Goal: Task Accomplishment & Management: Manage account settings

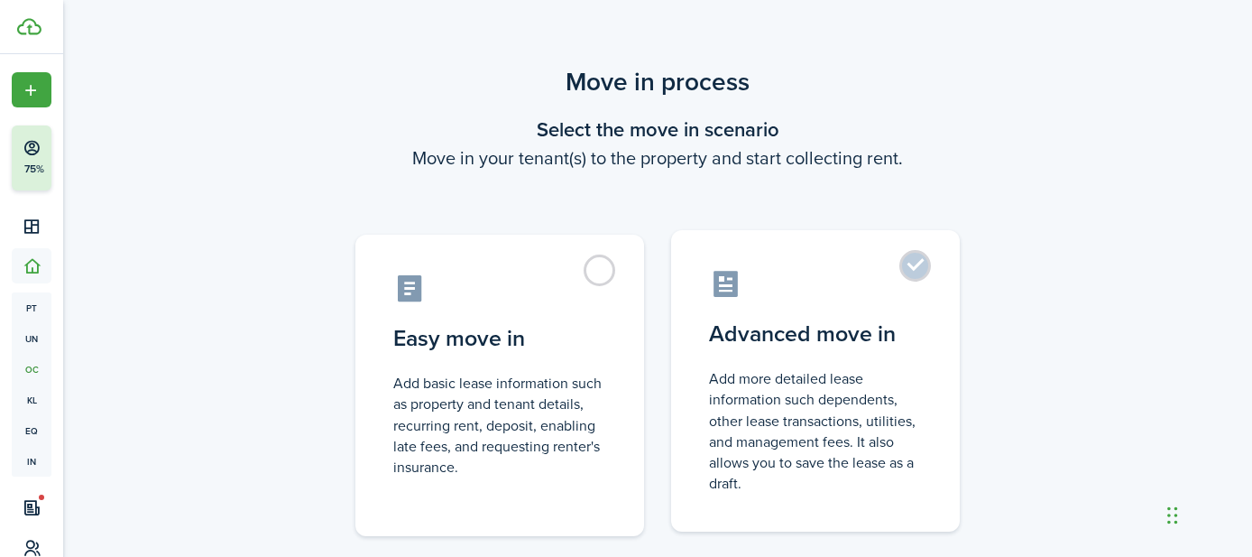
scroll to position [141, 0]
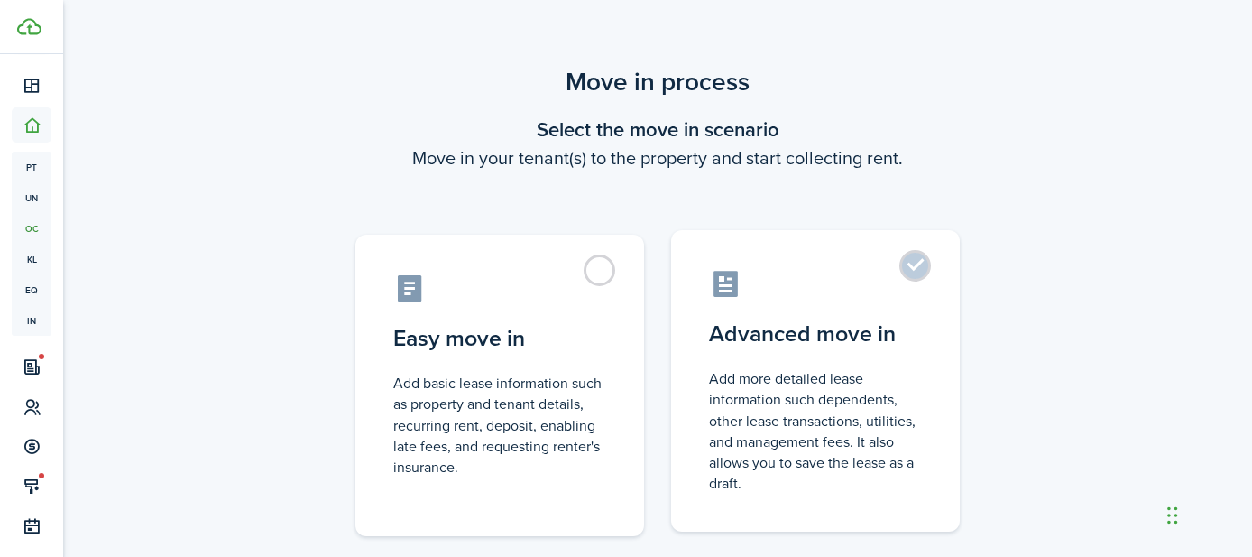
click at [900, 274] on control-radio-card-icon at bounding box center [815, 284] width 213 height 32
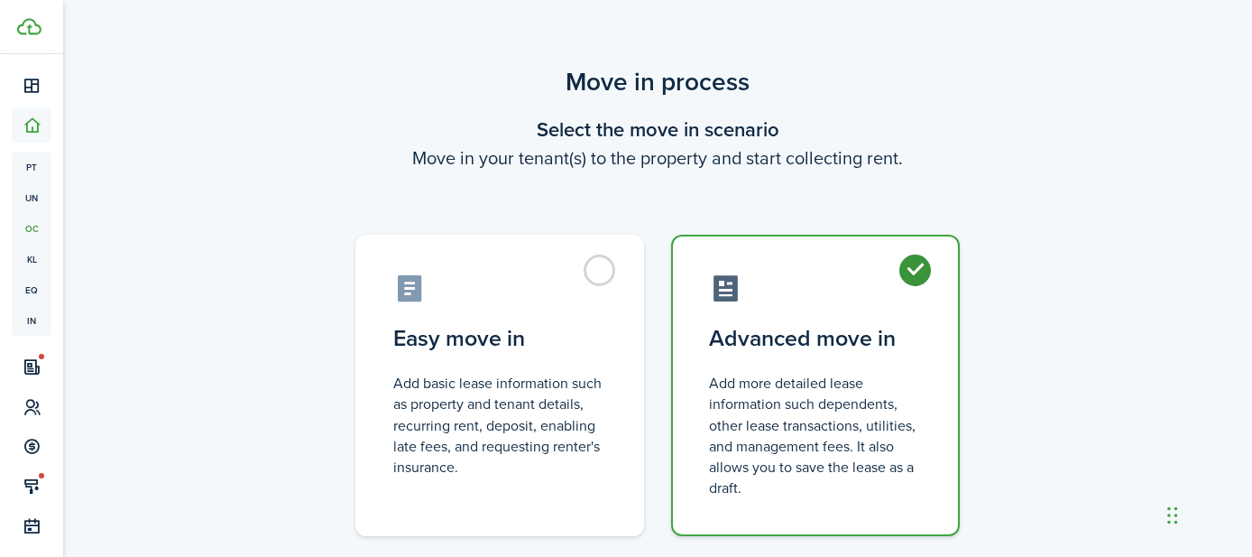
radio input "true"
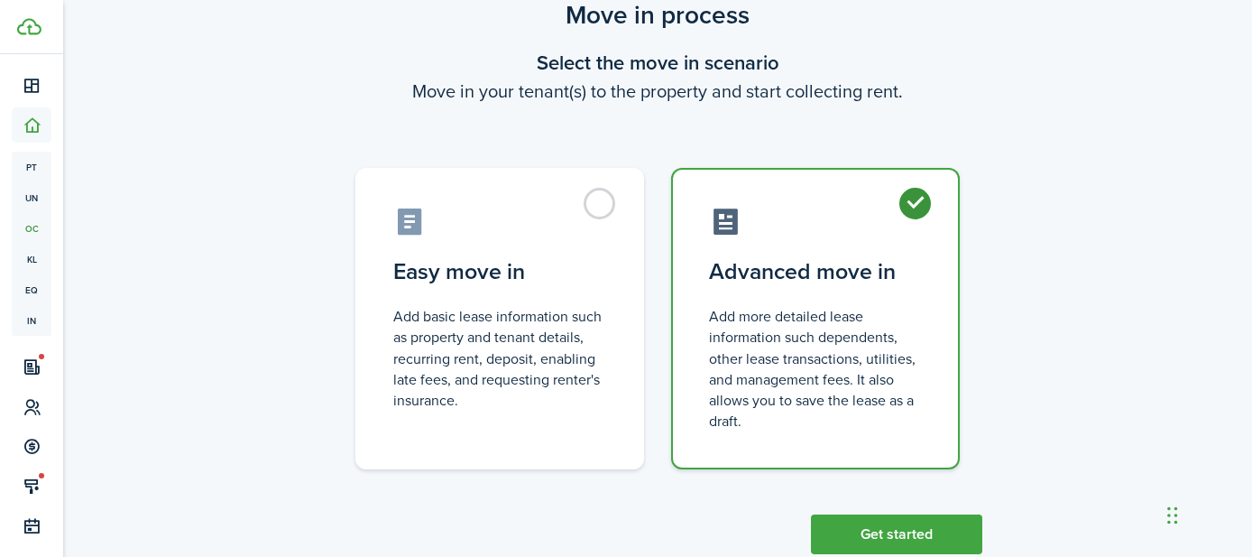
scroll to position [114, 0]
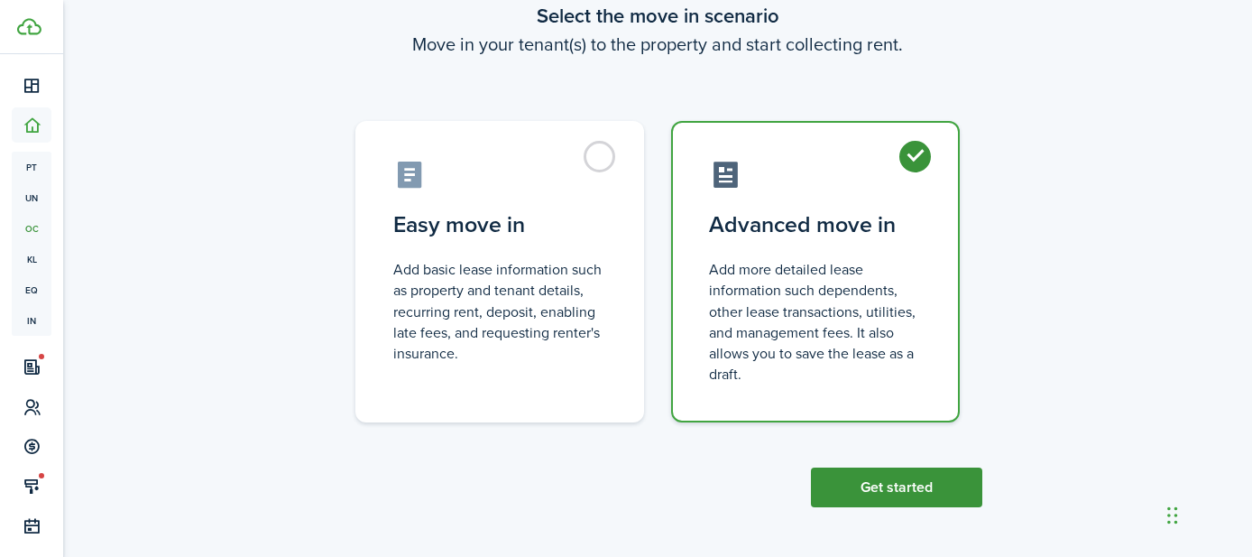
click at [876, 496] on button "Get started" at bounding box center [896, 487] width 171 height 40
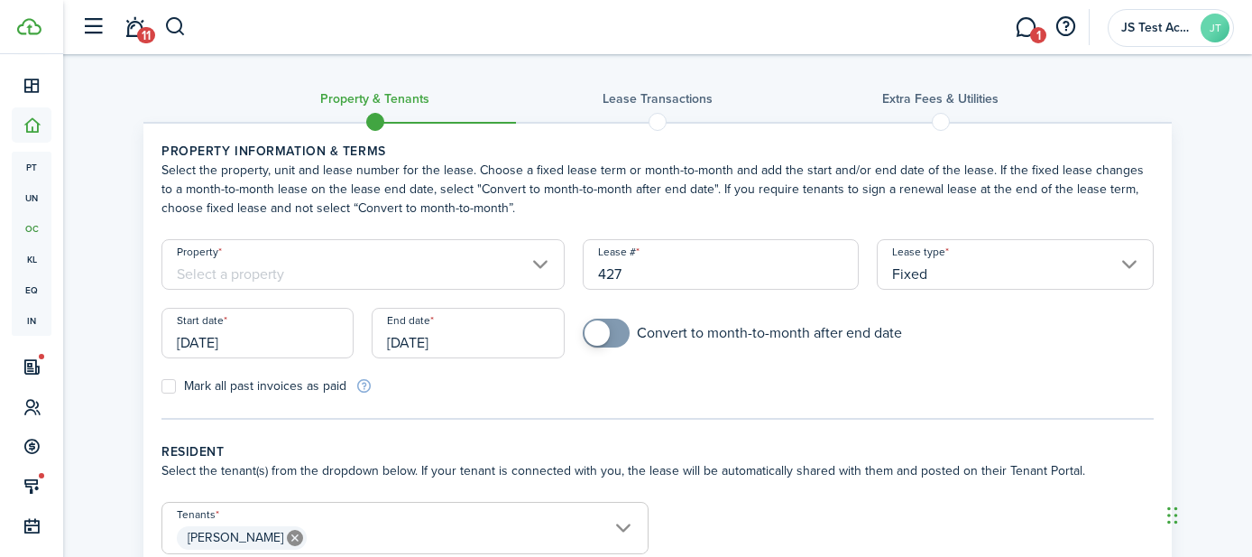
click at [428, 254] on input "Property" at bounding box center [362, 264] width 403 height 51
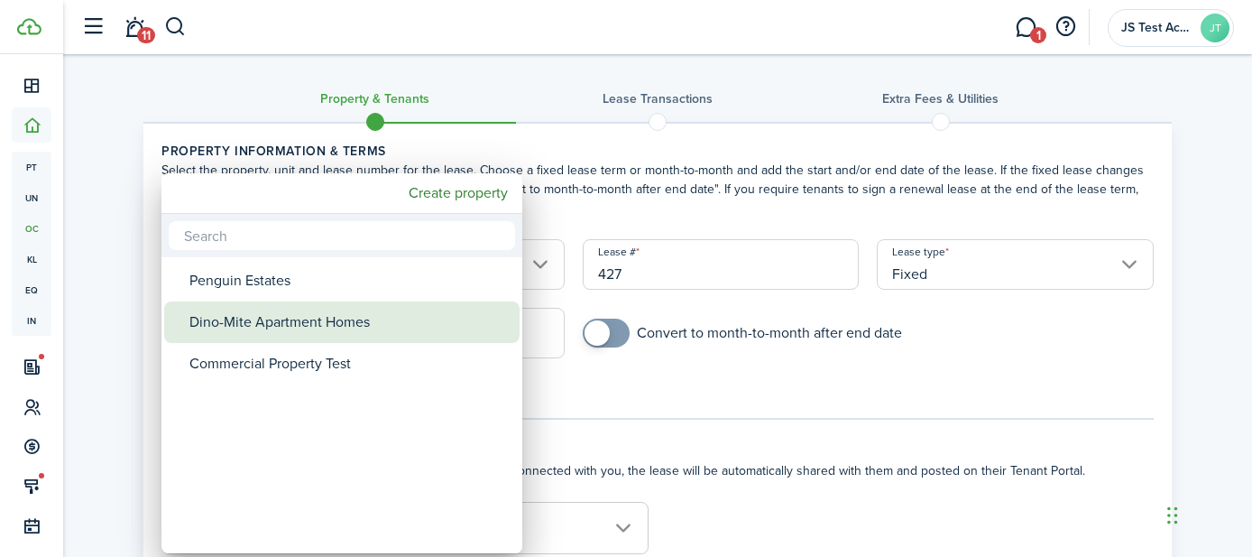
click at [384, 329] on div "Dino-Mite Apartment Homes" at bounding box center [348, 321] width 319 height 41
type input "Dino-Mite Apartment Homes"
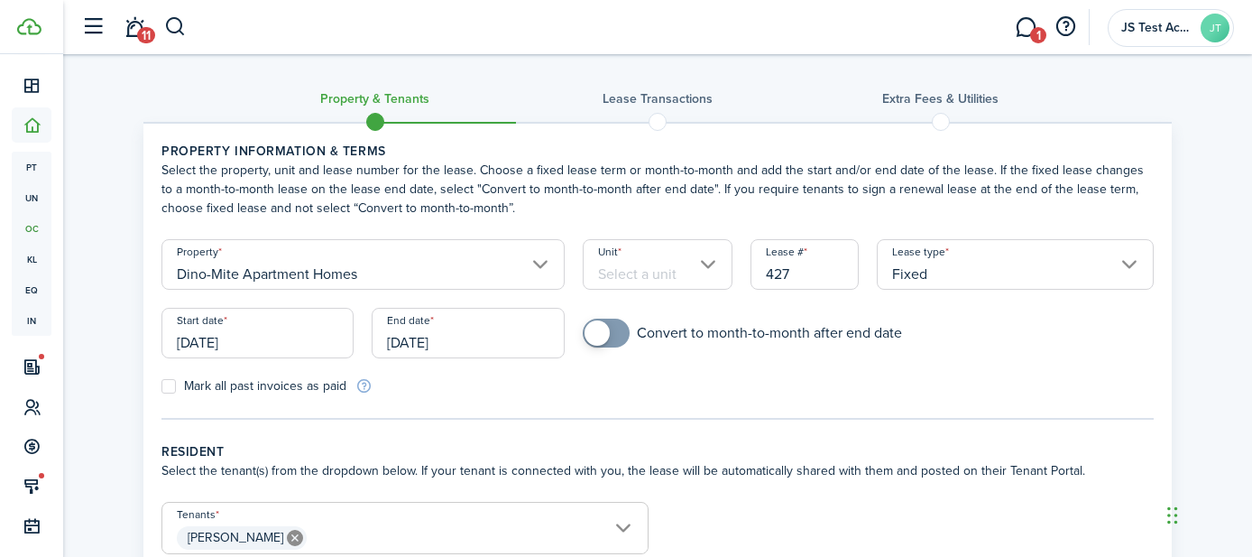
click at [631, 286] on input "Unit" at bounding box center [658, 264] width 151 height 51
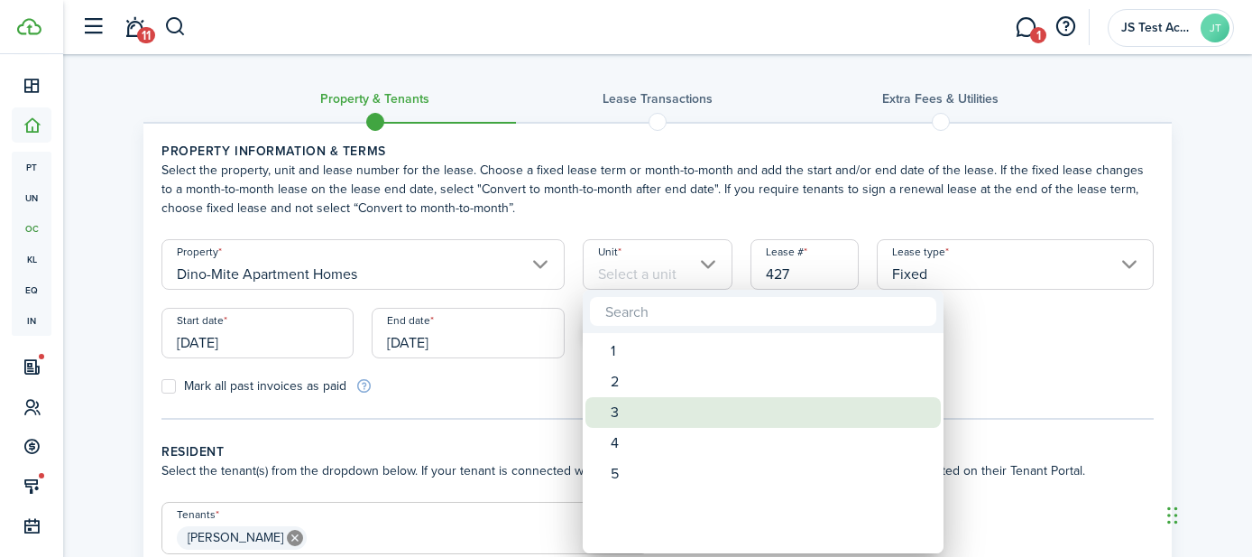
click at [620, 412] on div "3" at bounding box center [770, 412] width 319 height 31
type input "3"
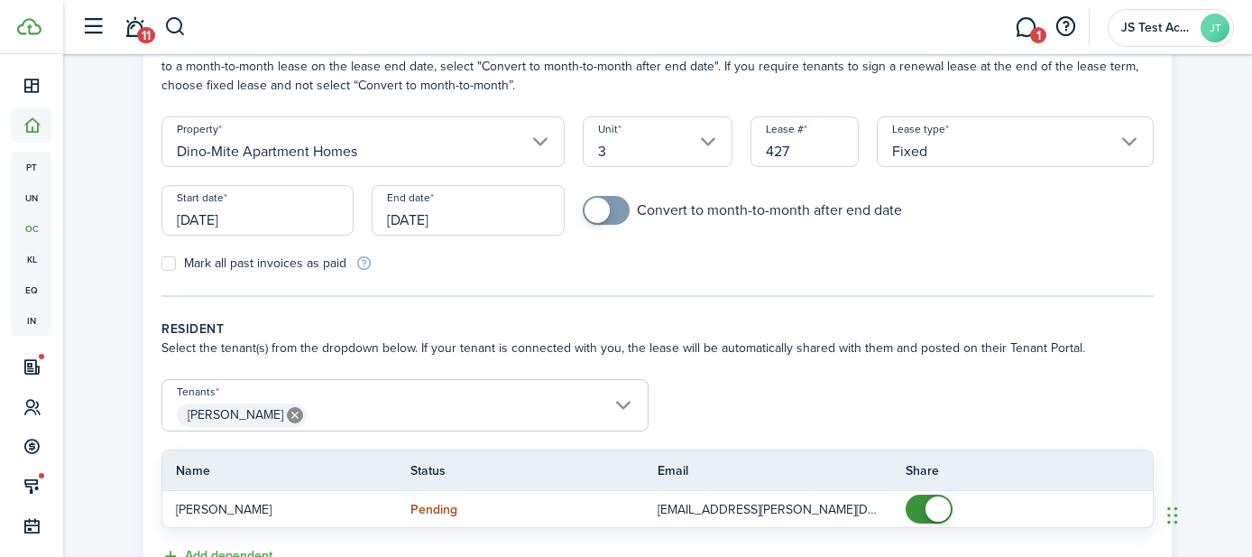
scroll to position [269, 0]
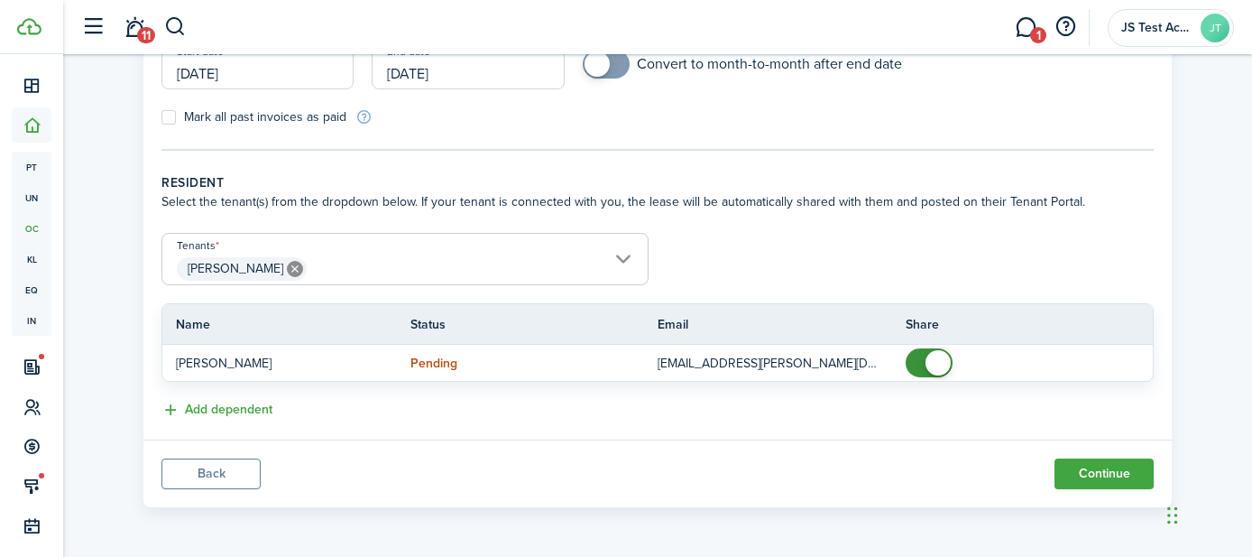
click at [433, 271] on span "[PERSON_NAME]" at bounding box center [404, 269] width 485 height 31
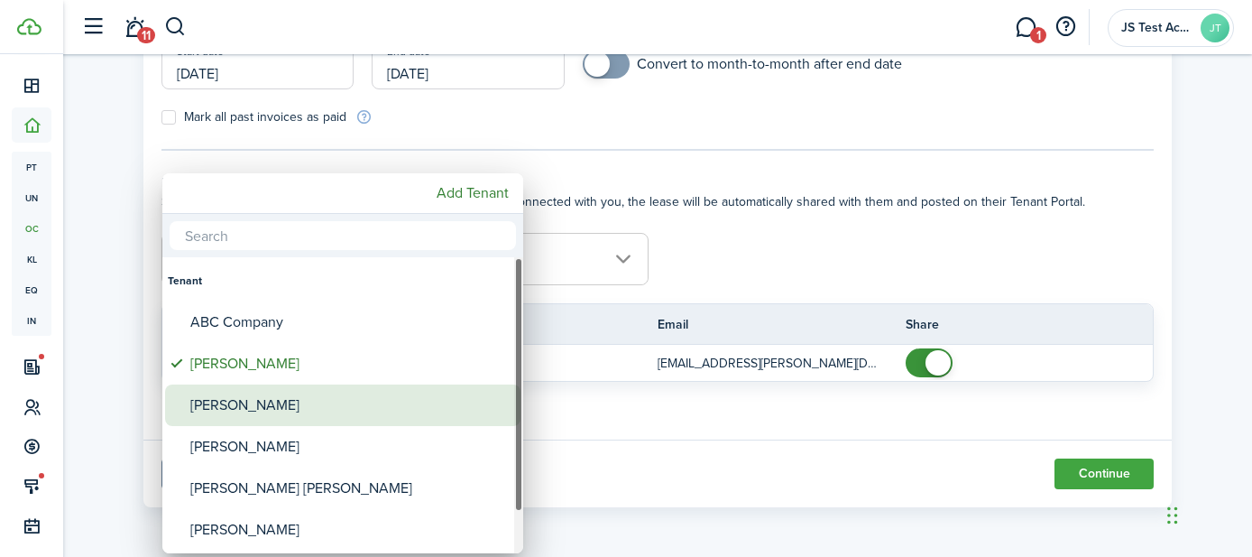
click at [287, 411] on div "[PERSON_NAME]" at bounding box center [349, 404] width 319 height 41
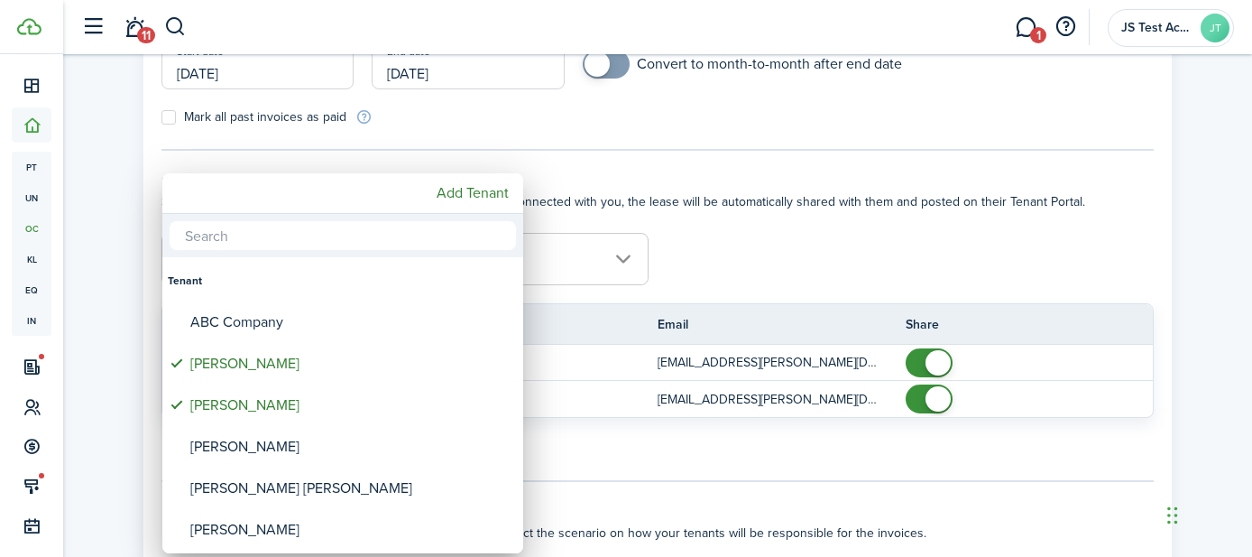
click at [708, 254] on div at bounding box center [626, 278] width 1541 height 845
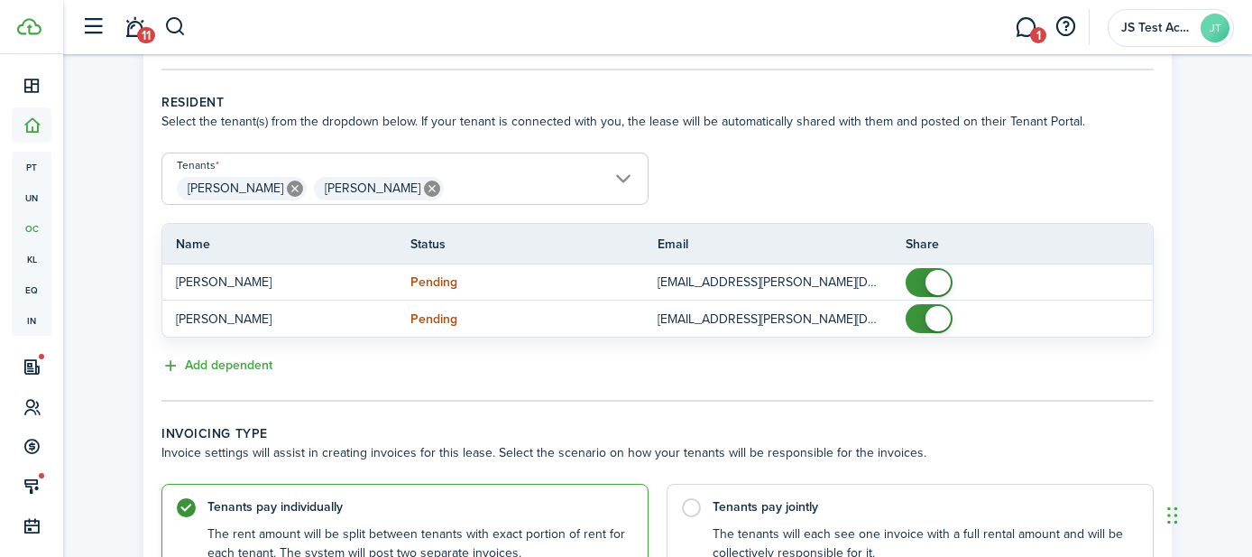
scroll to position [406, 0]
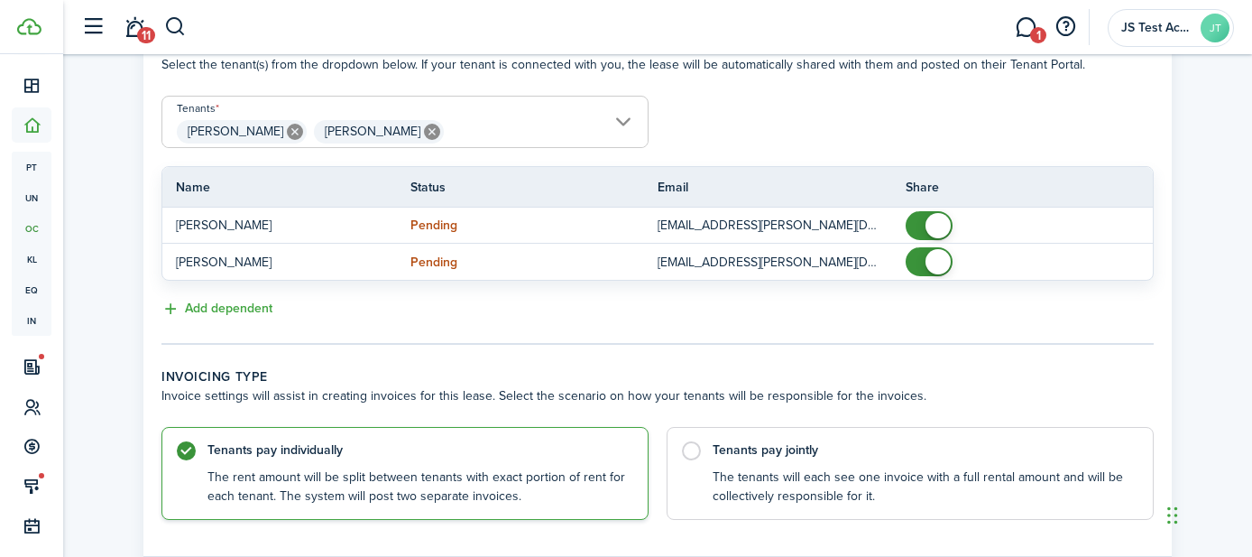
click at [424, 129] on icon at bounding box center [432, 132] width 16 height 16
type input "[PERSON_NAME]"
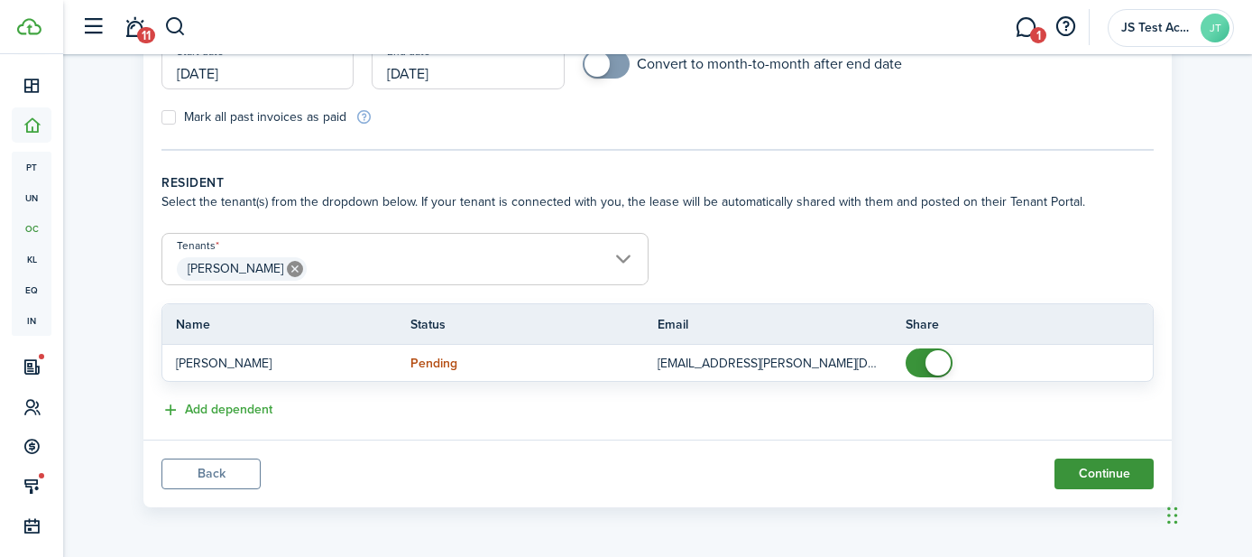
click at [1083, 468] on button "Continue" at bounding box center [1104, 473] width 99 height 31
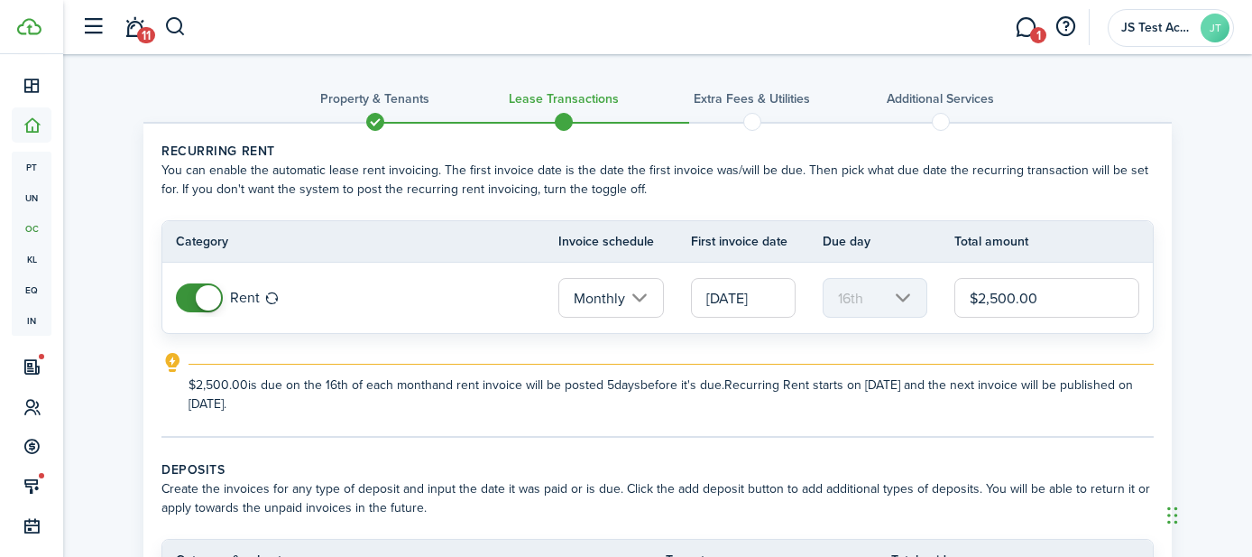
click at [745, 306] on input "[DATE]" at bounding box center [743, 298] width 105 height 40
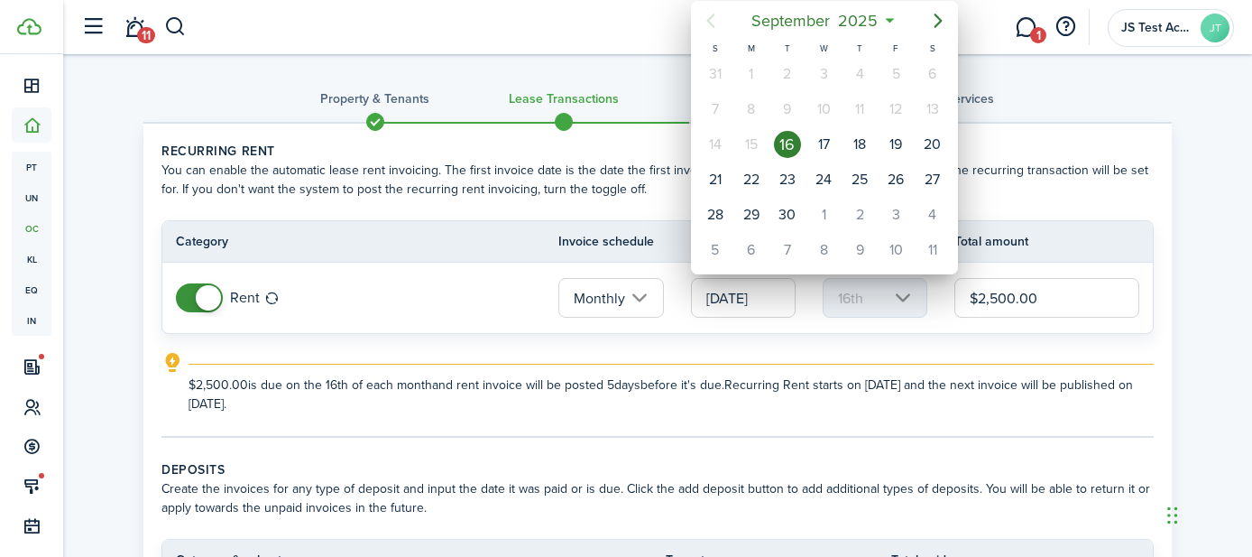
click at [748, 352] on div at bounding box center [626, 278] width 1541 height 845
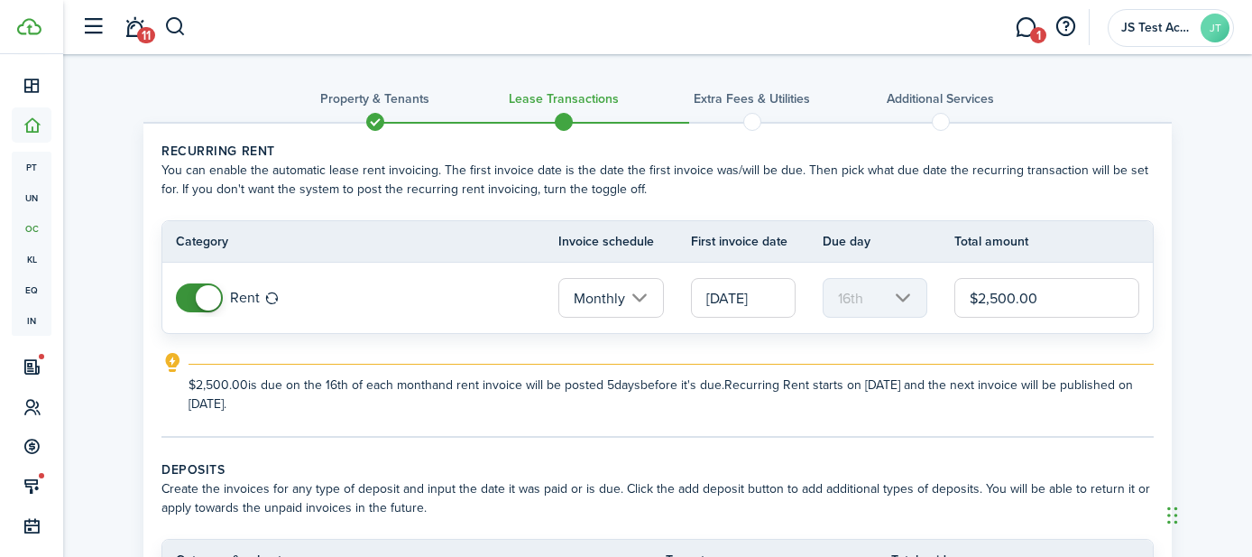
click at [737, 301] on input "[DATE]" at bounding box center [743, 298] width 105 height 40
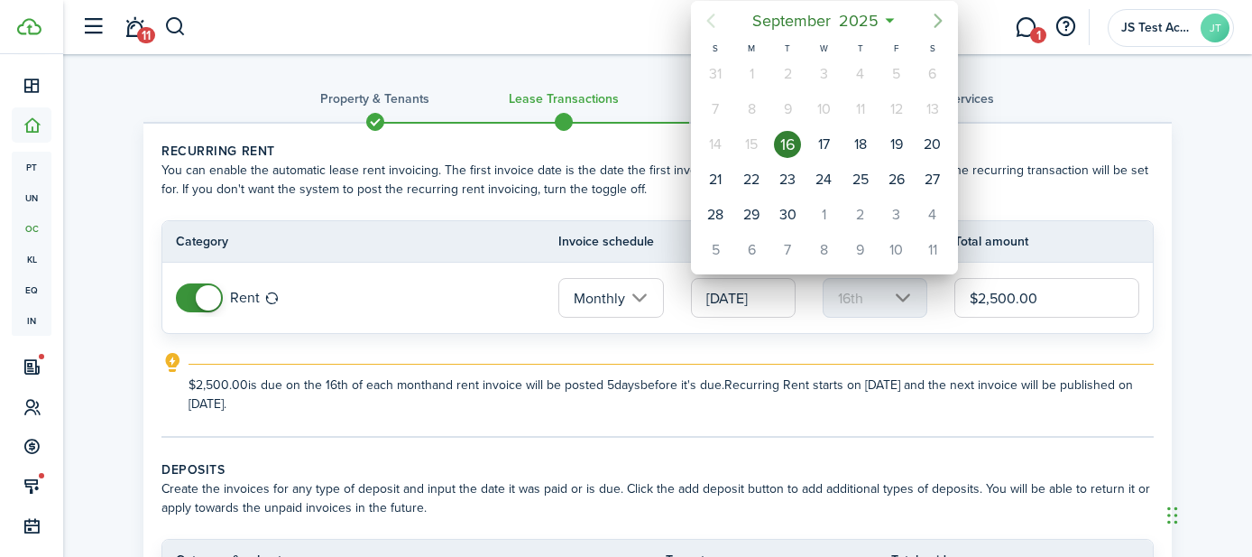
click at [931, 20] on icon "Next page" at bounding box center [938, 21] width 22 height 22
click at [825, 78] on div "1" at bounding box center [823, 73] width 27 height 27
type input "[DATE]"
type input "1st"
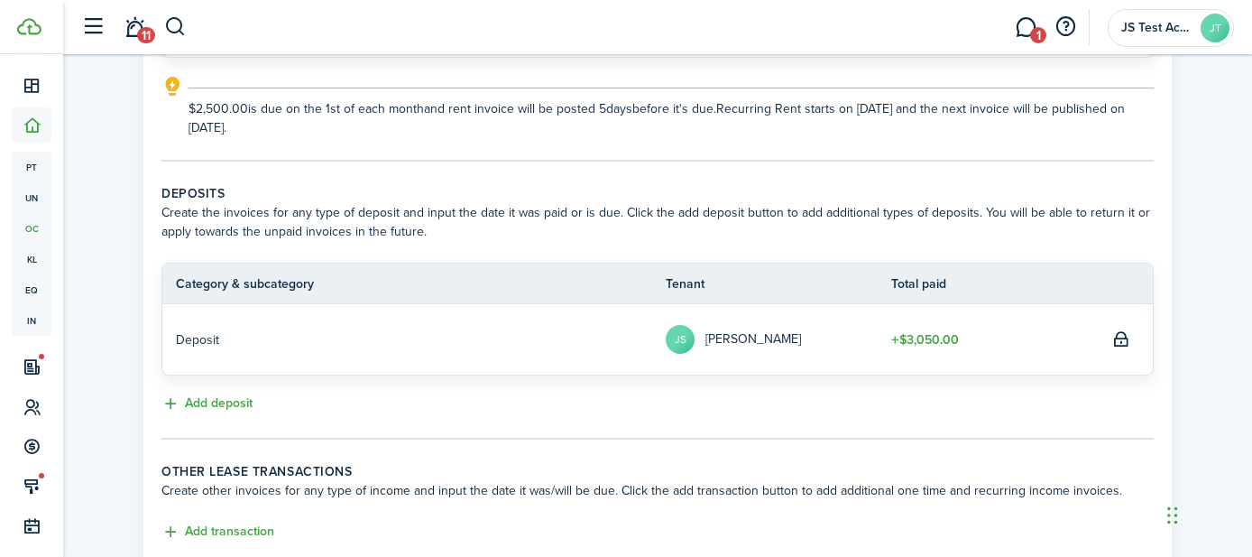
scroll to position [398, 0]
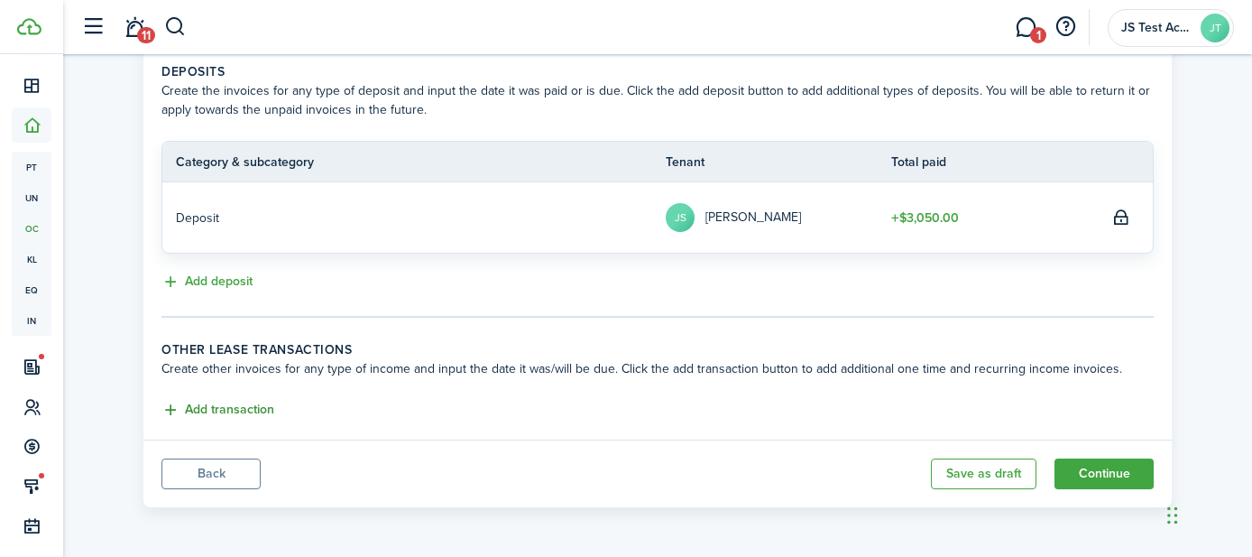
click at [234, 410] on button "Add transaction" at bounding box center [217, 410] width 113 height 21
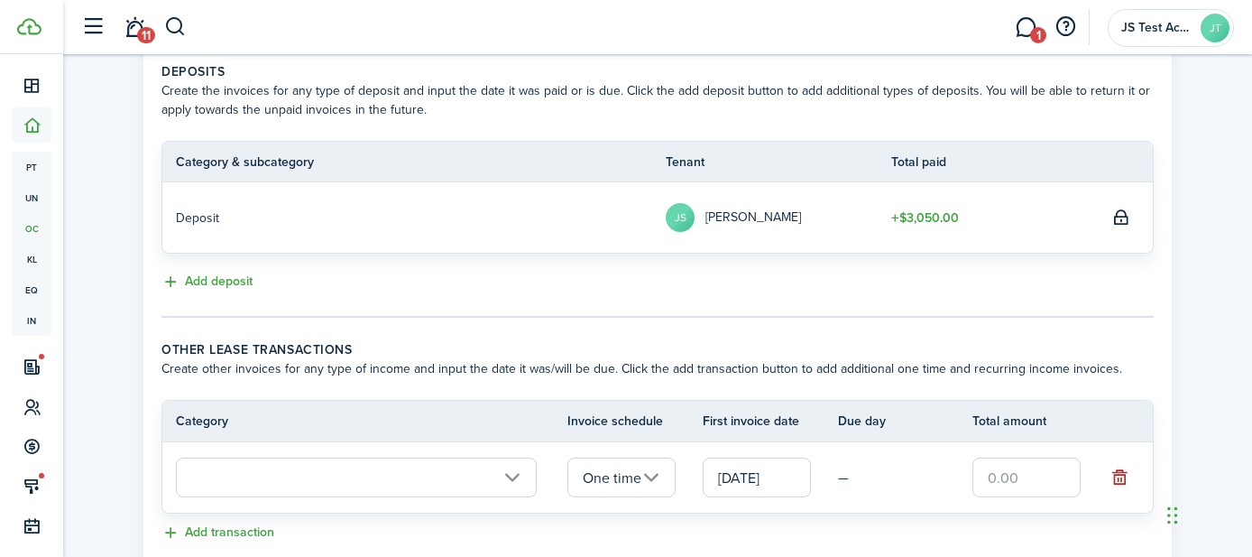
click at [279, 479] on input "text" at bounding box center [356, 477] width 361 height 40
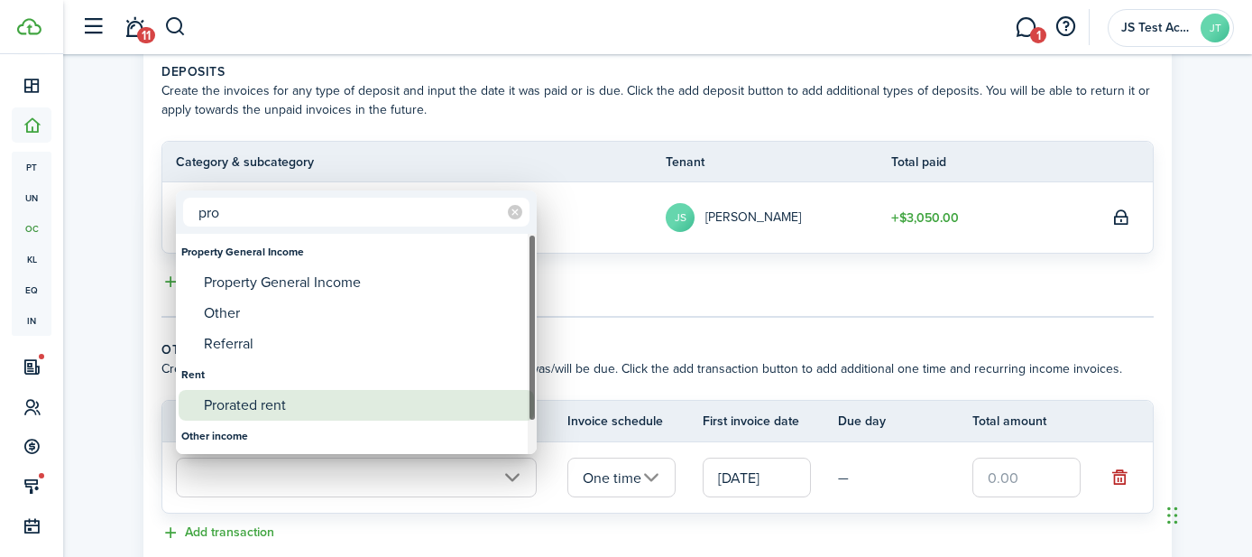
type input "pro"
click at [263, 415] on div "Prorated rent" at bounding box center [363, 405] width 319 height 31
type input "Rent / Prorated rent"
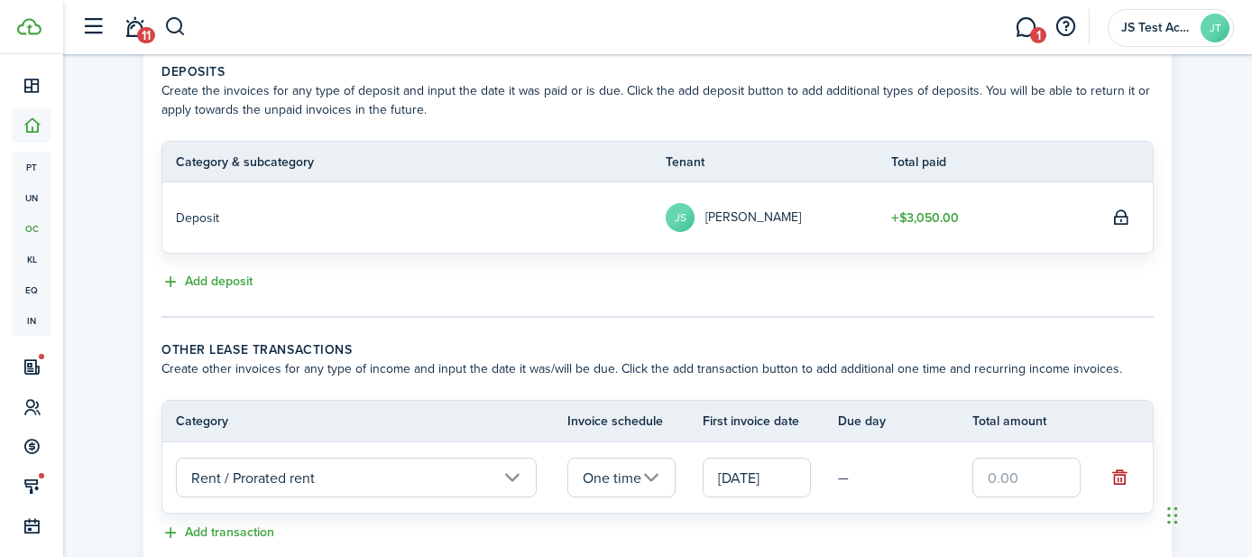
click at [1016, 473] on input "text" at bounding box center [1027, 477] width 108 height 40
type input "$1,250.00"
click at [912, 475] on td "—" at bounding box center [905, 478] width 135 height 28
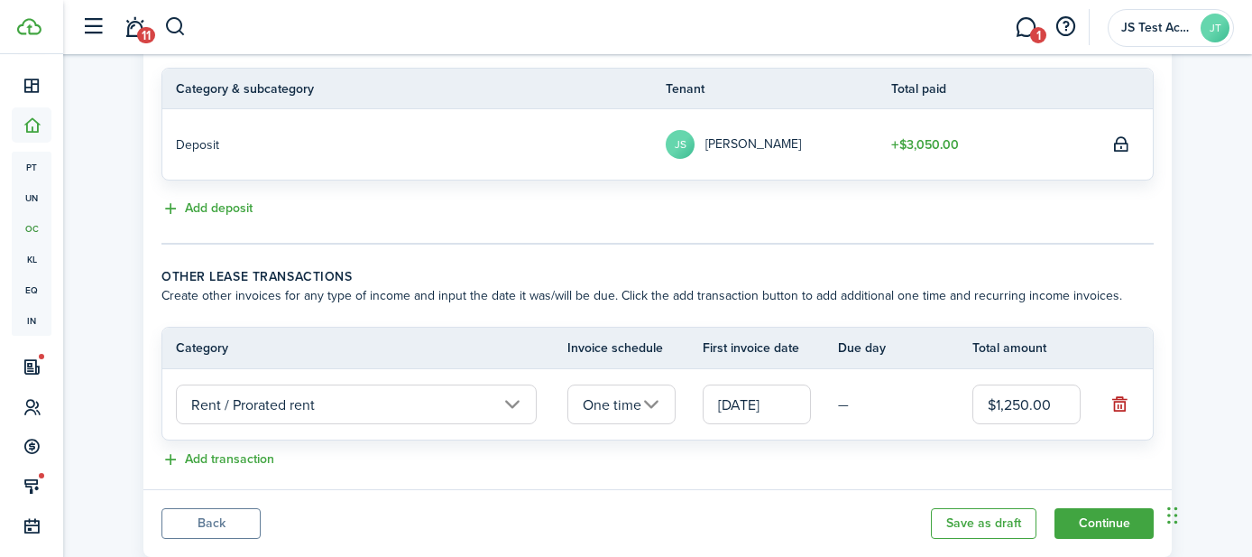
scroll to position [475, 0]
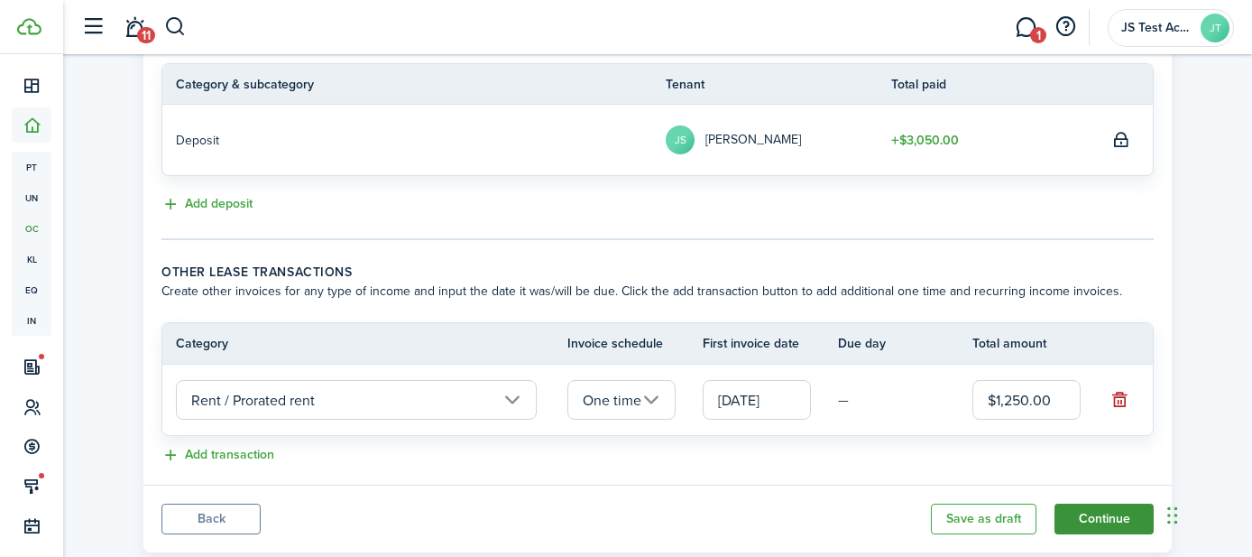
click at [1104, 521] on button "Continue" at bounding box center [1104, 518] width 99 height 31
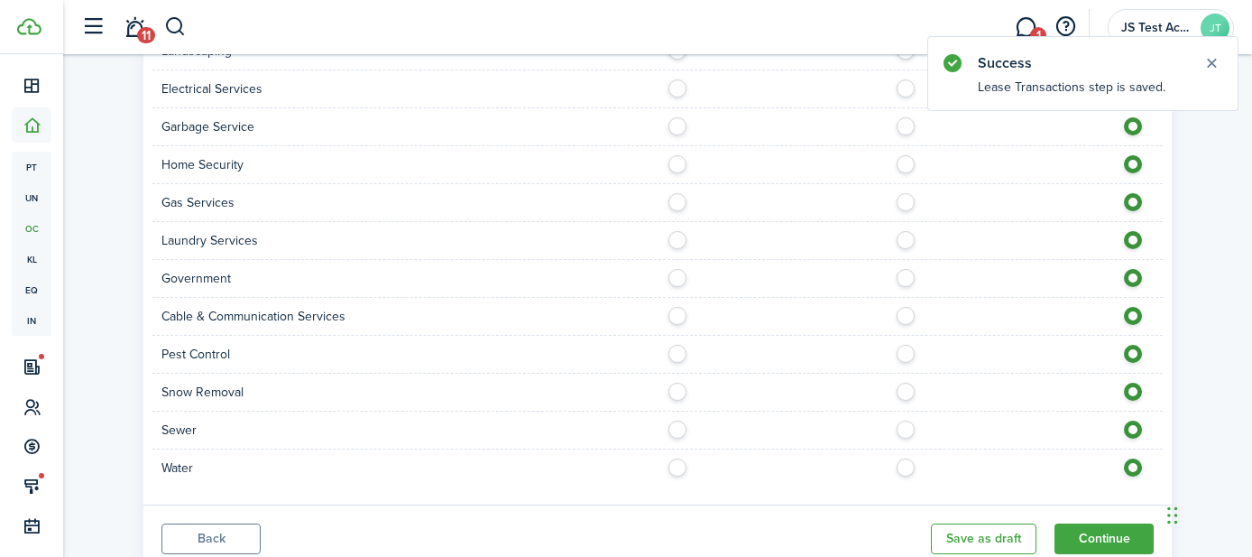
scroll to position [1869, 0]
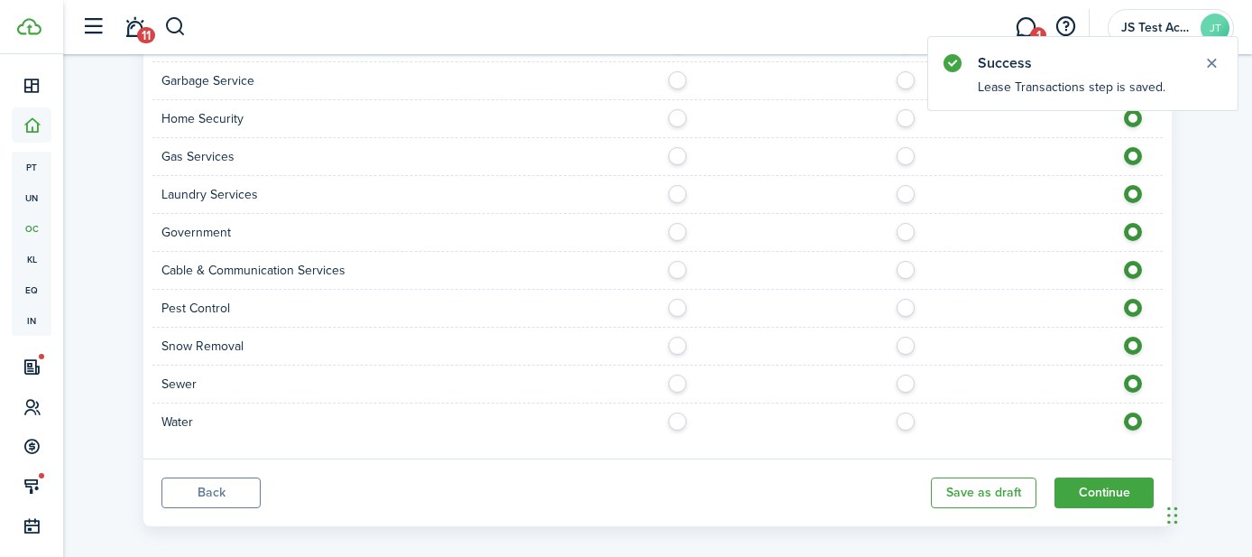
click at [226, 477] on button "Back" at bounding box center [210, 492] width 99 height 31
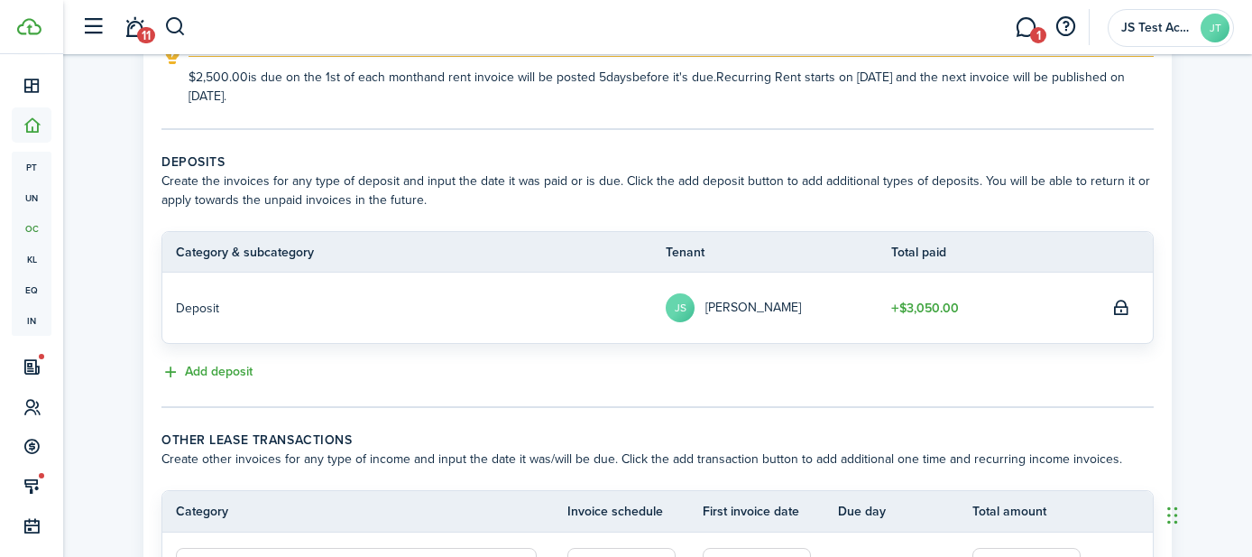
scroll to position [521, 0]
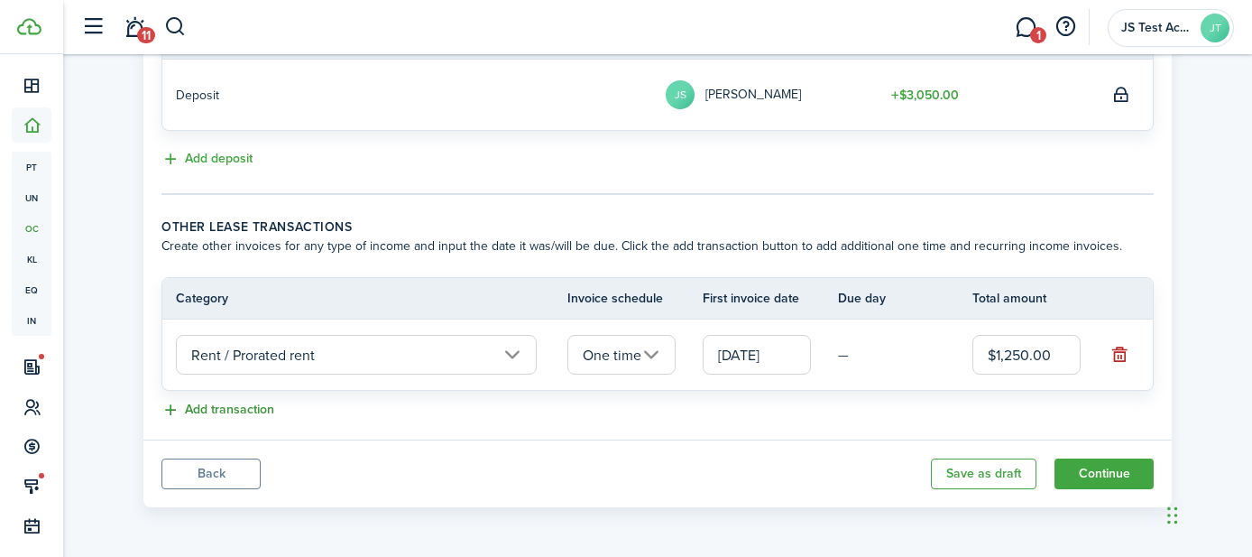
click at [239, 415] on button "Add transaction" at bounding box center [217, 410] width 113 height 21
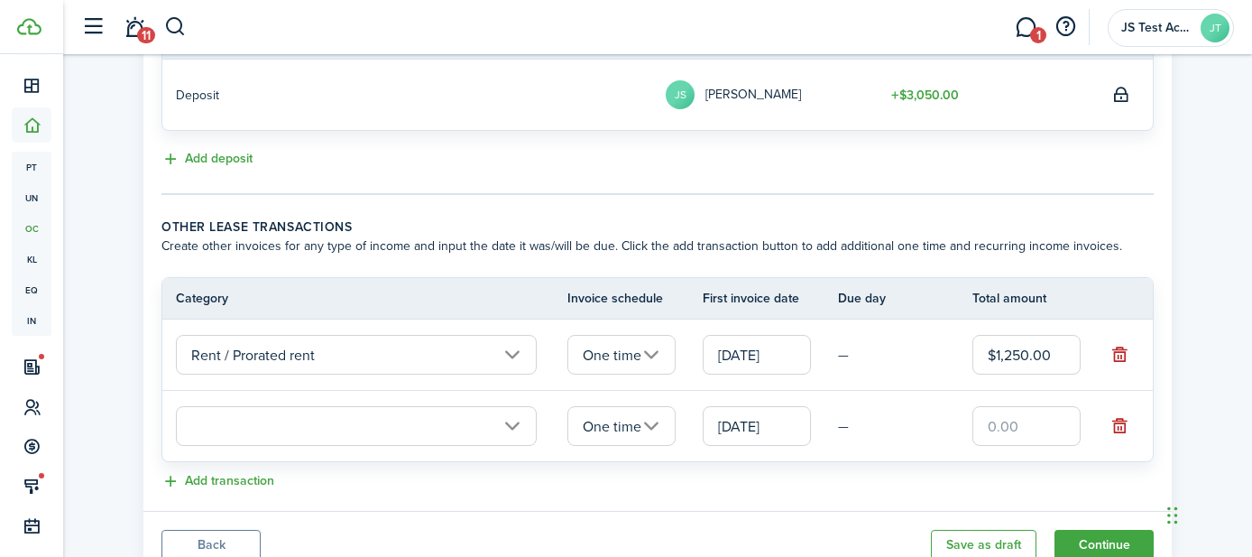
click at [345, 432] on input "text" at bounding box center [356, 426] width 361 height 40
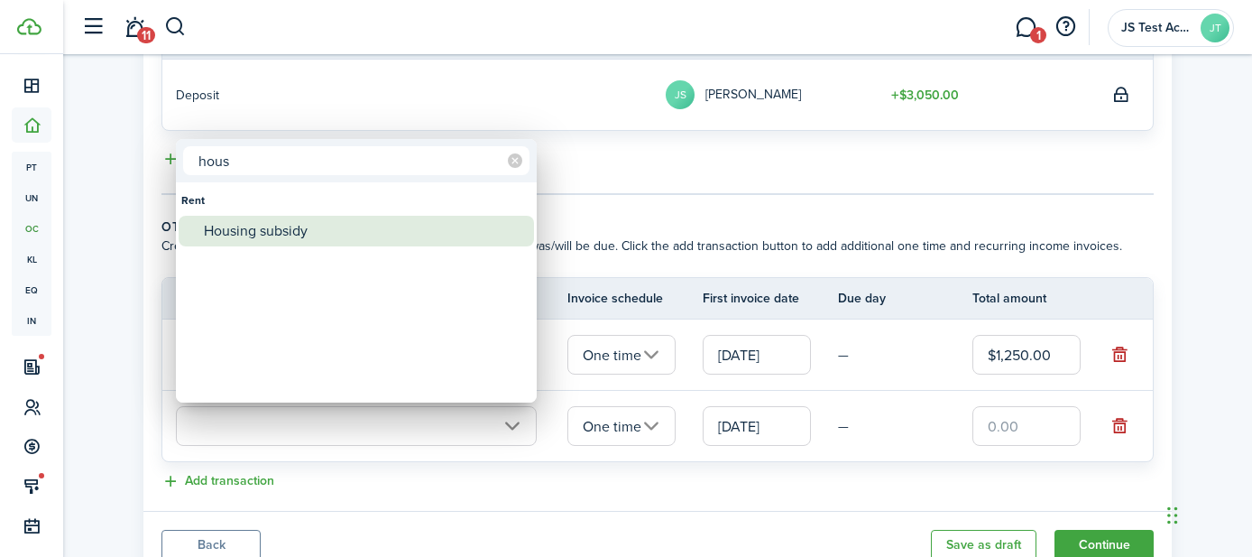
type input "hous"
click at [282, 226] on div "Housing subsidy" at bounding box center [363, 231] width 319 height 31
type input "Rent / Housing subsidy"
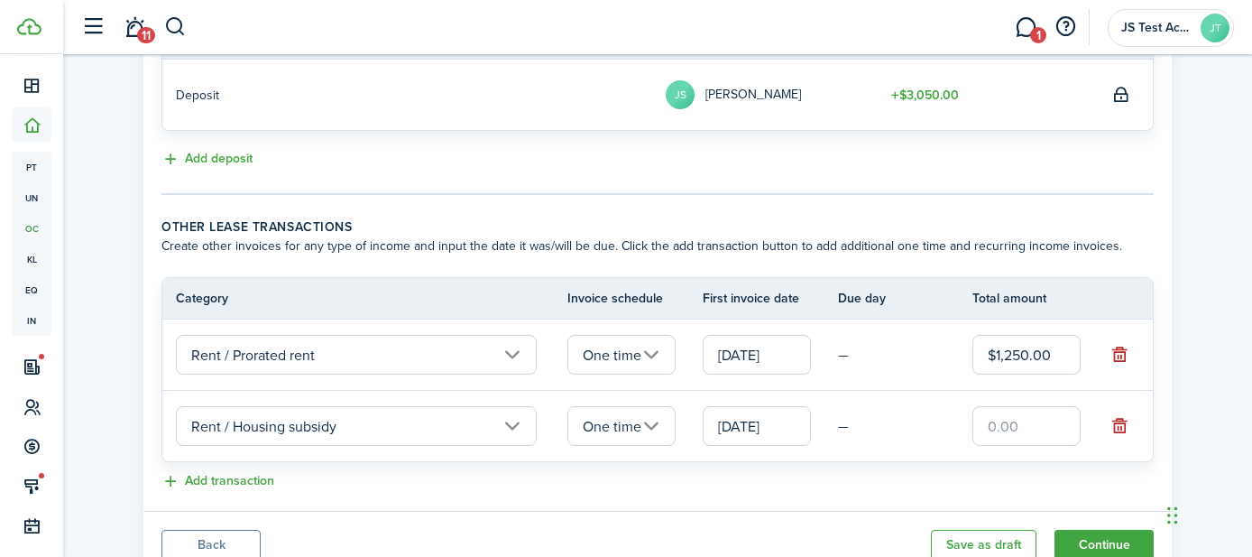
click at [621, 427] on input "One time" at bounding box center [621, 426] width 108 height 40
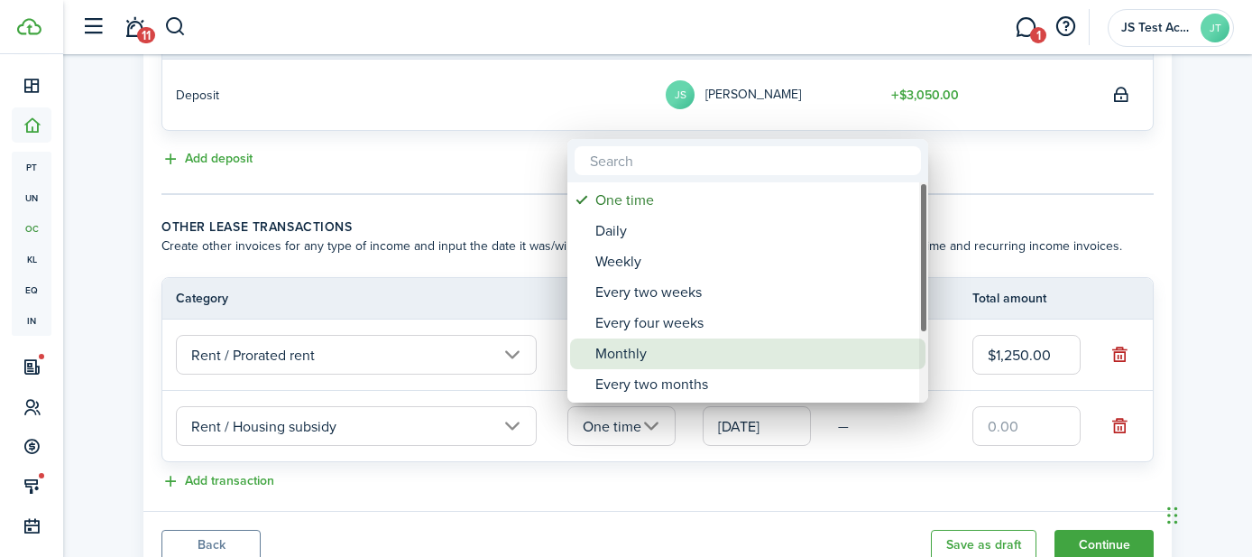
click at [632, 346] on div "Monthly" at bounding box center [754, 353] width 319 height 31
type input "Monthly"
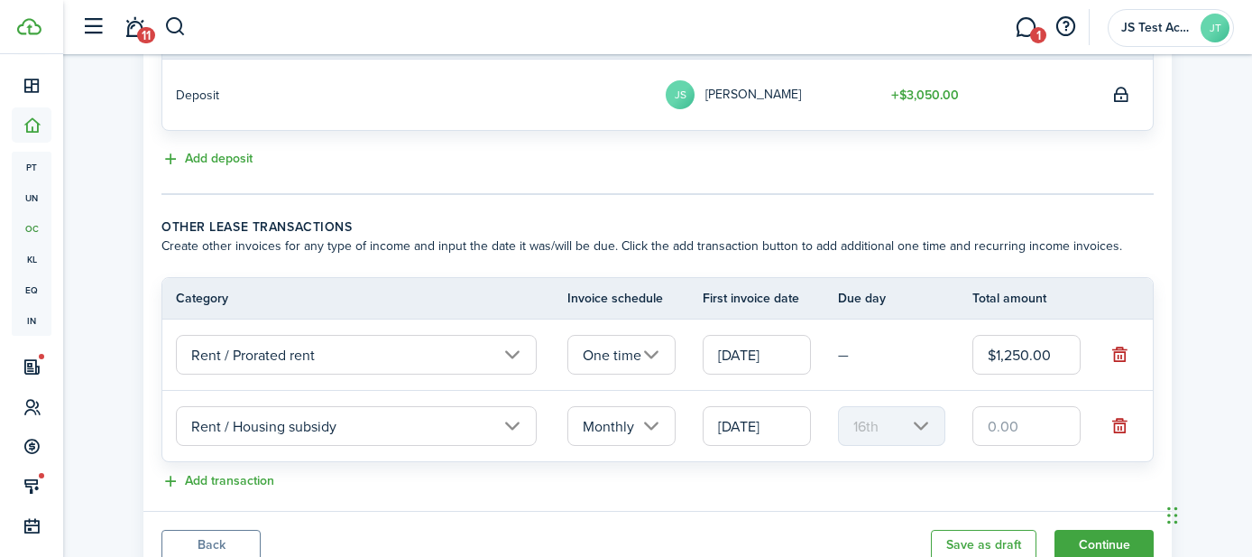
click at [1028, 429] on input "text" at bounding box center [1027, 426] width 108 height 40
click at [783, 416] on input "[DATE]" at bounding box center [757, 426] width 108 height 40
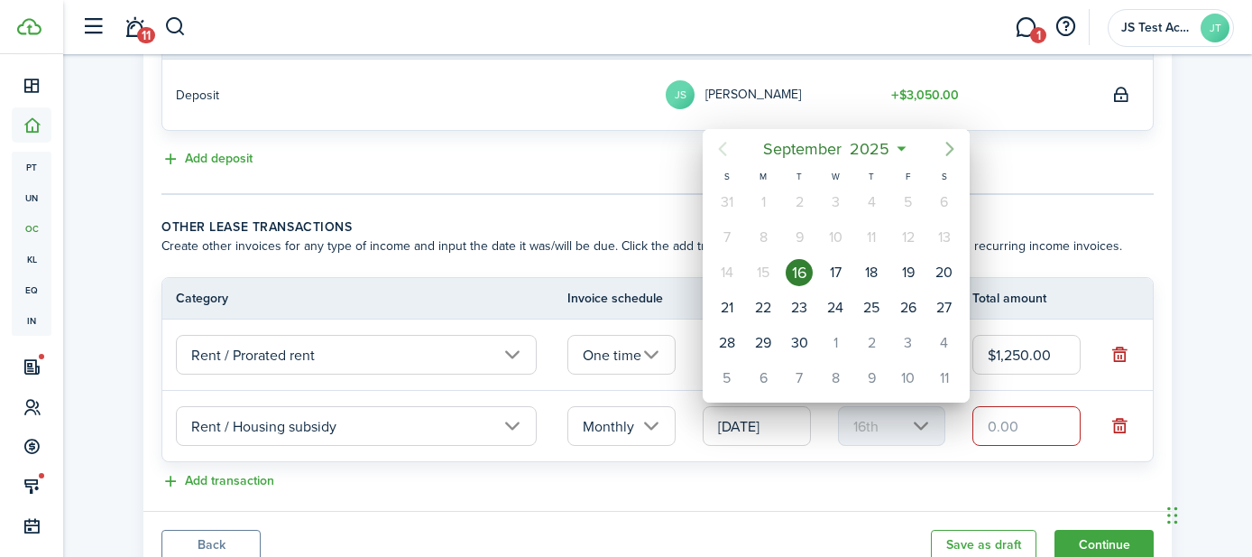
click at [950, 148] on icon "Next page" at bounding box center [950, 149] width 22 height 22
click at [833, 199] on div "1" at bounding box center [835, 202] width 27 height 27
type input "[DATE]"
type input "1st"
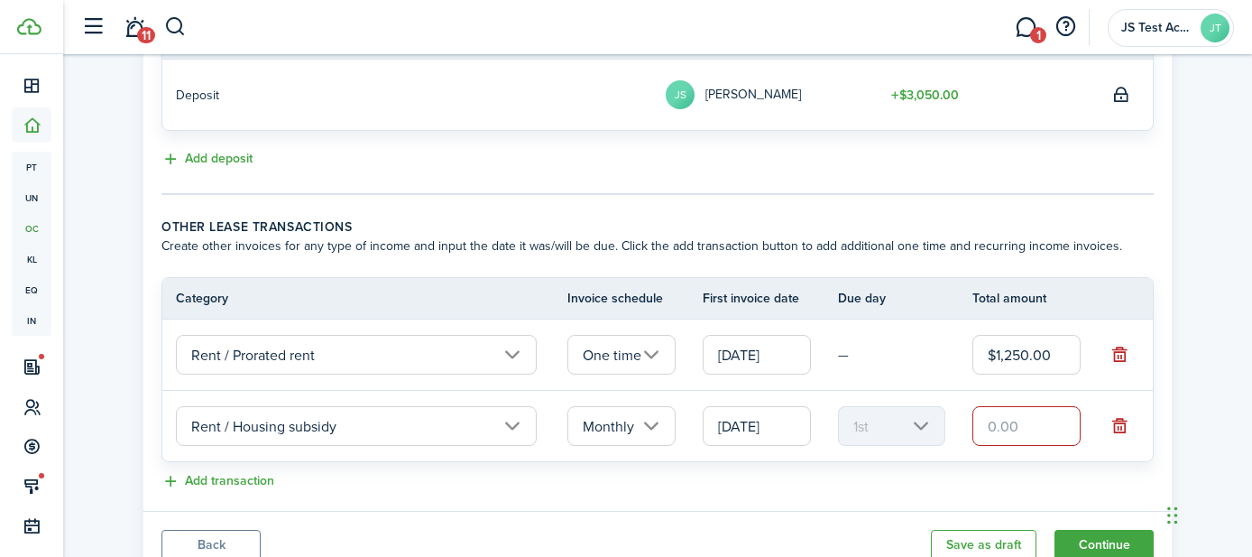
click at [1018, 426] on input "text" at bounding box center [1027, 426] width 108 height 40
type input "$350.00"
click at [948, 479] on div "Add transaction" at bounding box center [657, 482] width 992 height 22
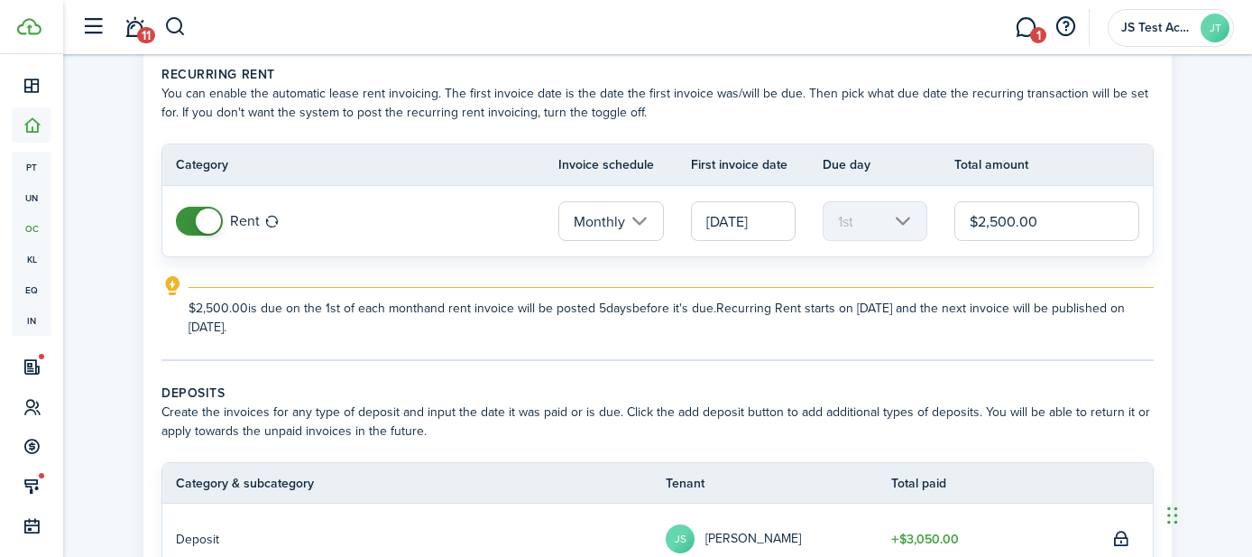
scroll to position [592, 0]
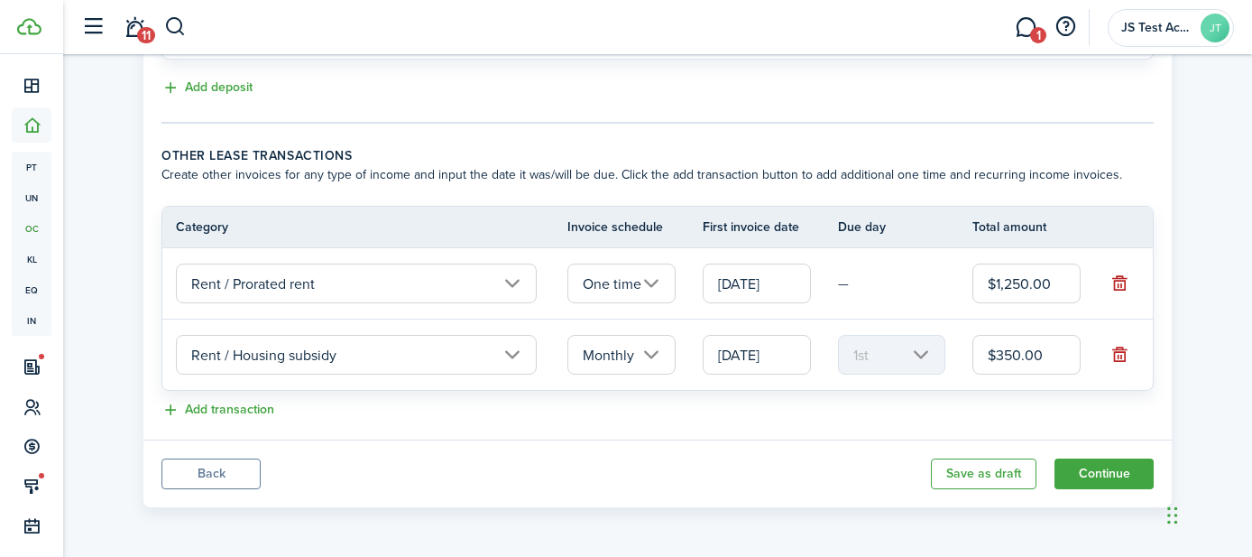
click at [214, 472] on button "Back" at bounding box center [210, 473] width 99 height 31
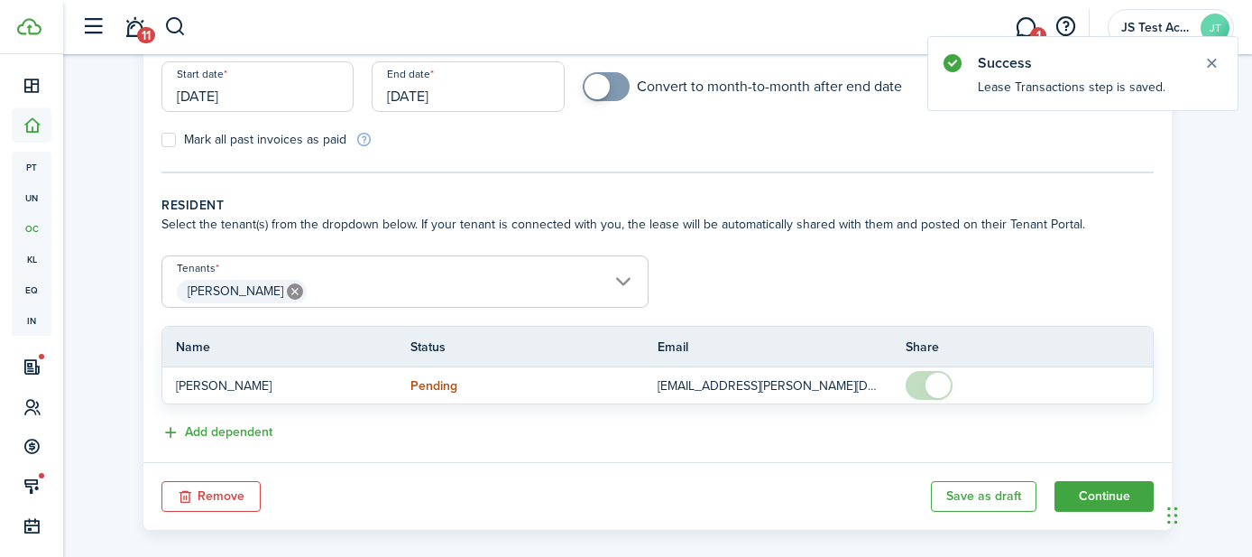
scroll to position [269, 0]
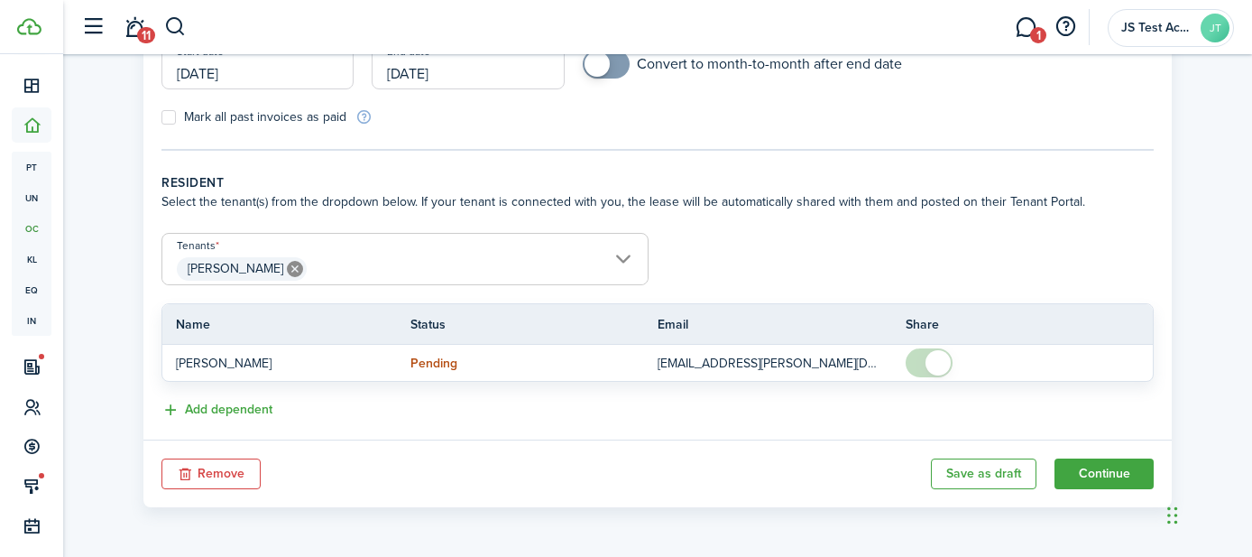
click at [380, 269] on span "[PERSON_NAME]" at bounding box center [404, 269] width 485 height 31
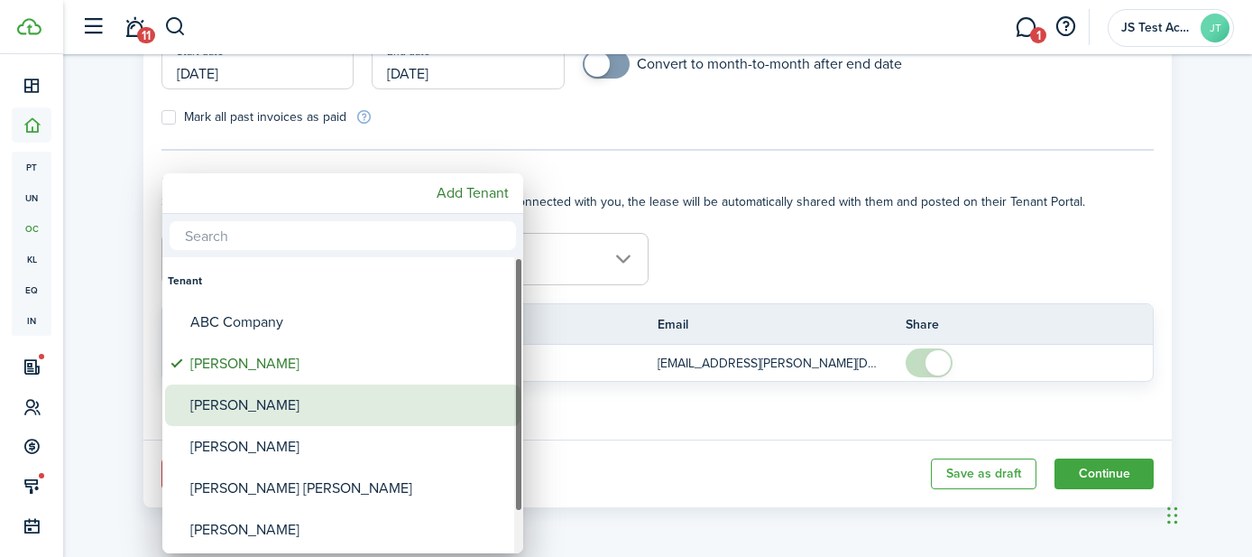
click at [297, 403] on div "[PERSON_NAME]" at bounding box center [349, 404] width 319 height 41
type input "[PERSON_NAME], [PERSON_NAME]"
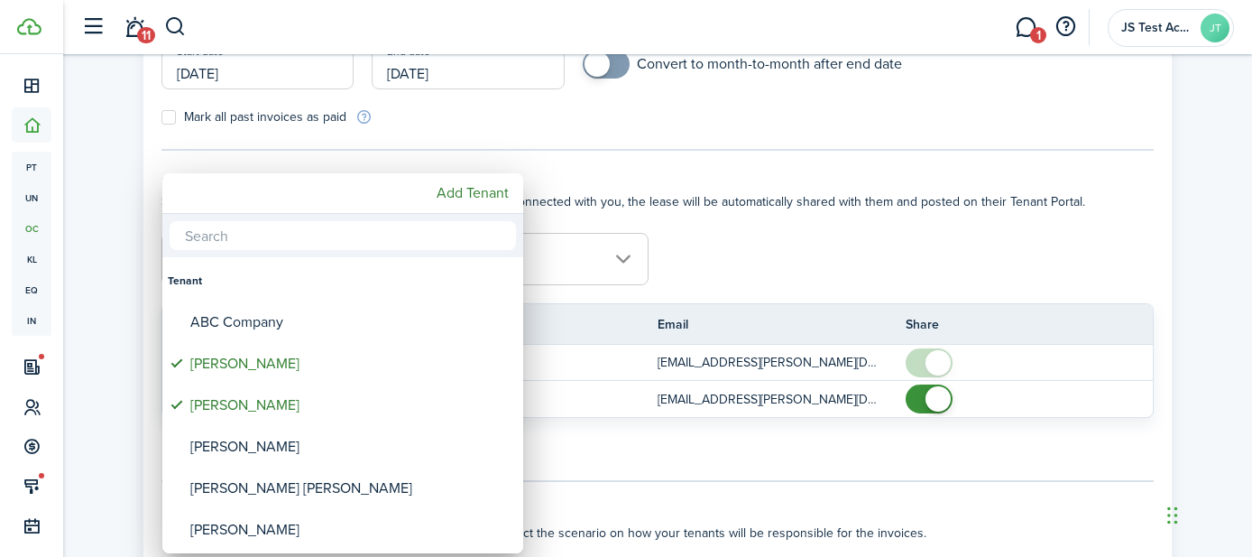
click at [720, 521] on div at bounding box center [626, 278] width 1541 height 845
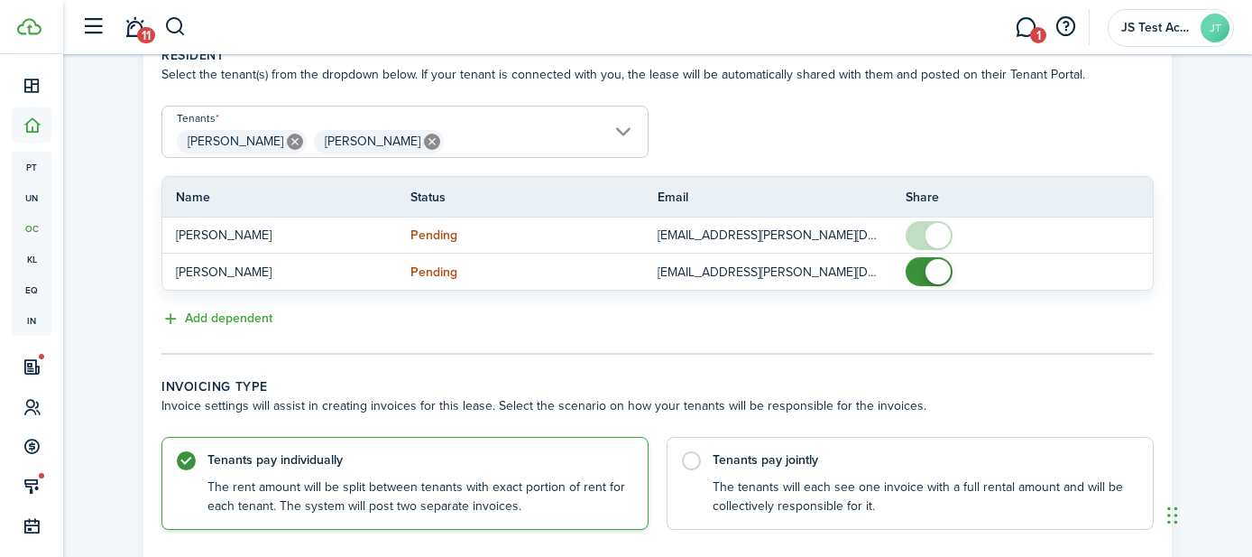
scroll to position [522, 0]
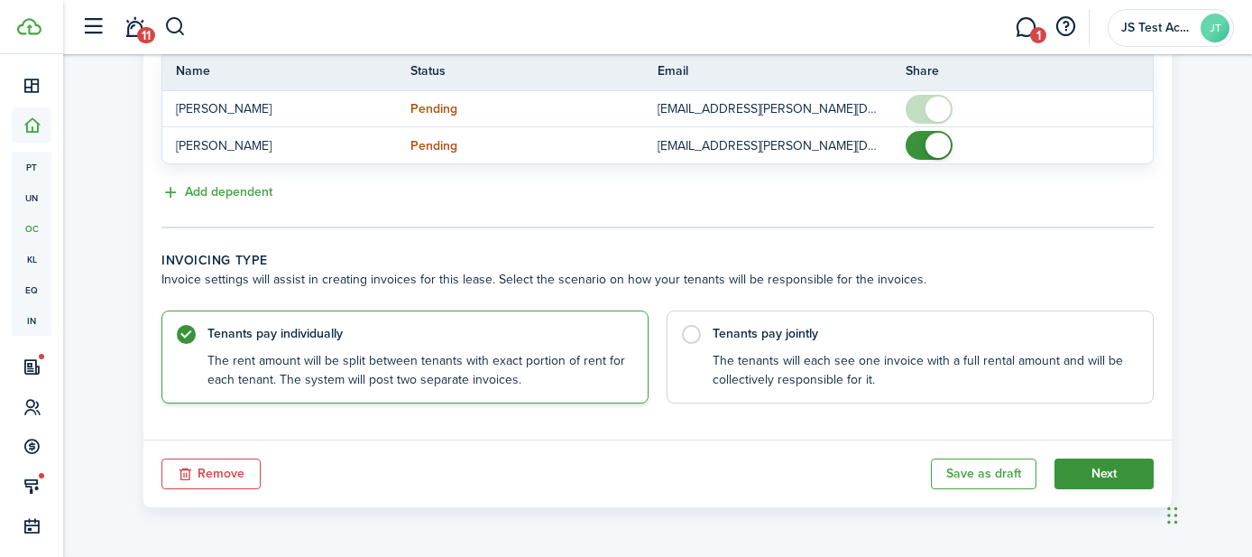
click at [1089, 472] on button "Next" at bounding box center [1104, 473] width 99 height 31
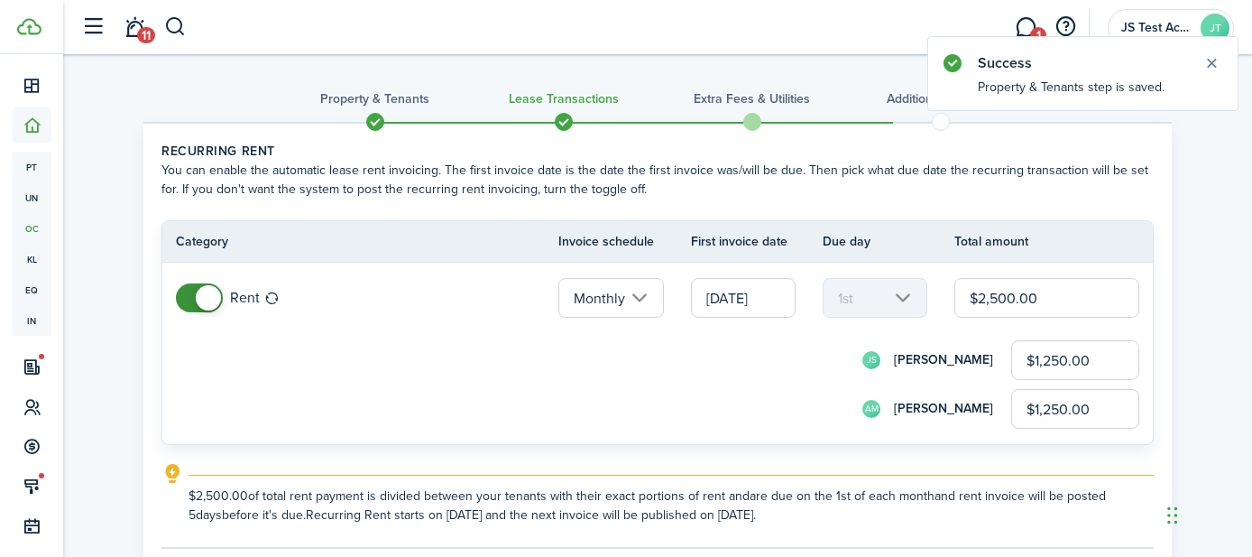
drag, startPoint x: 1098, startPoint y: 404, endPoint x: 1016, endPoint y: 410, distance: 82.3
click at [1016, 410] on input "$1,250.00" at bounding box center [1075, 409] width 128 height 40
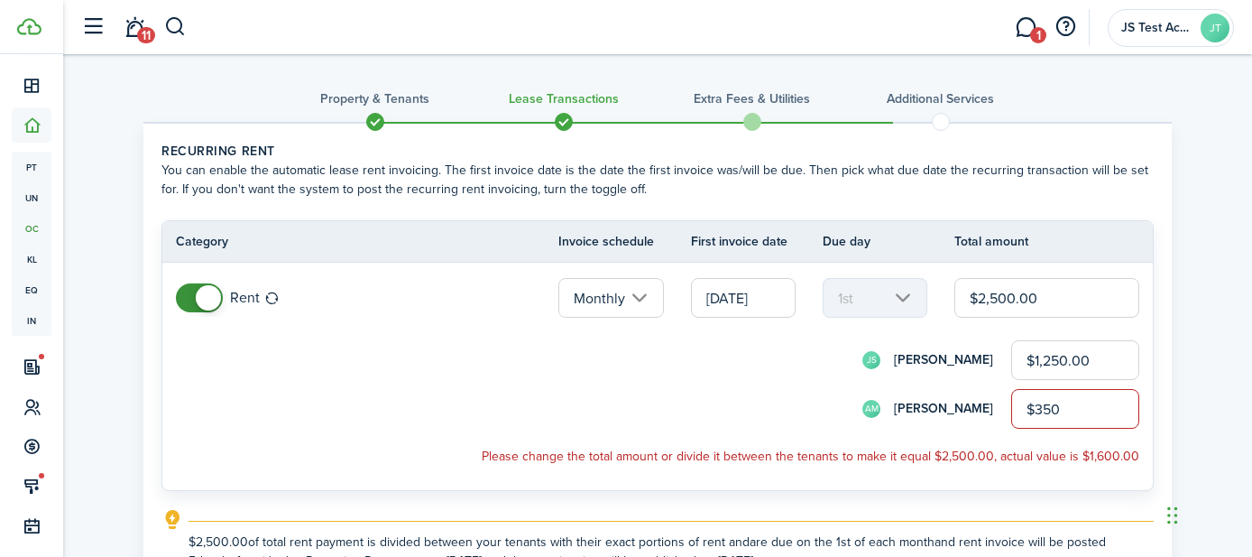
type input "$350.00"
drag, startPoint x: 1094, startPoint y: 359, endPoint x: 1034, endPoint y: 366, distance: 60.9
click at [1034, 366] on input "$1,250.00" at bounding box center [1075, 360] width 128 height 40
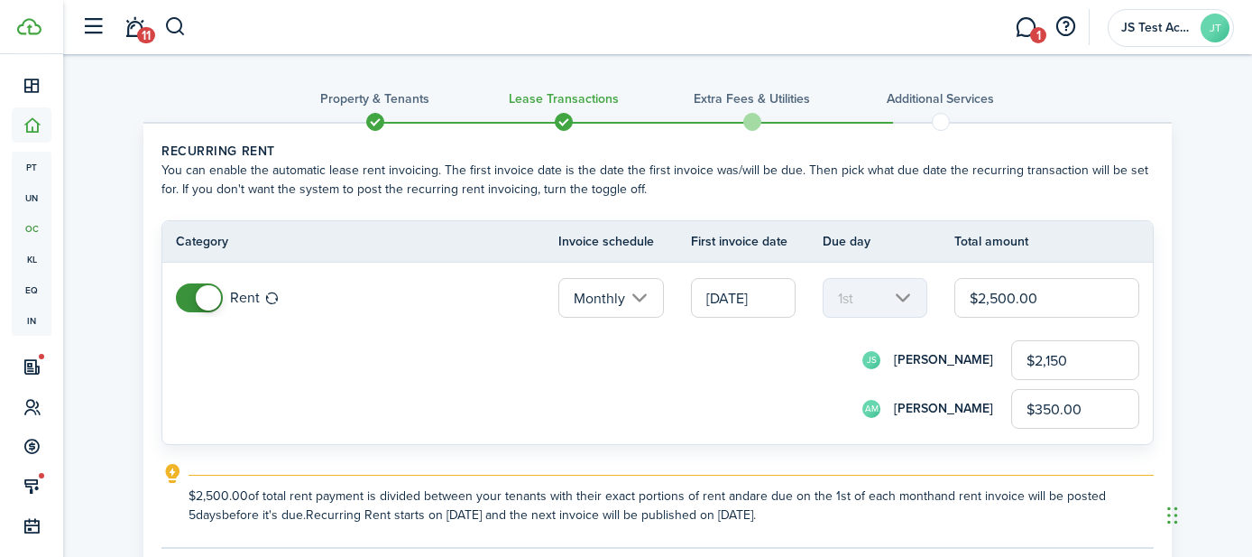
type input "$2,150.00"
click at [835, 381] on form "JS [PERSON_NAME] $2,150.00 AM [PERSON_NAME] May $350.00" at bounding box center [658, 384] width 964 height 88
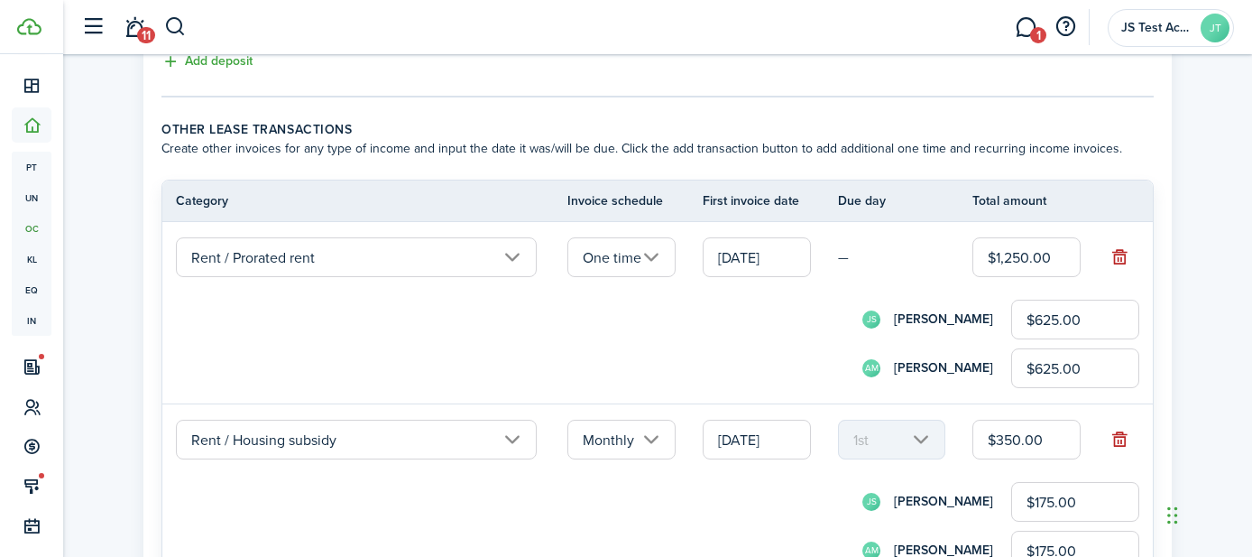
scroll to position [995, 0]
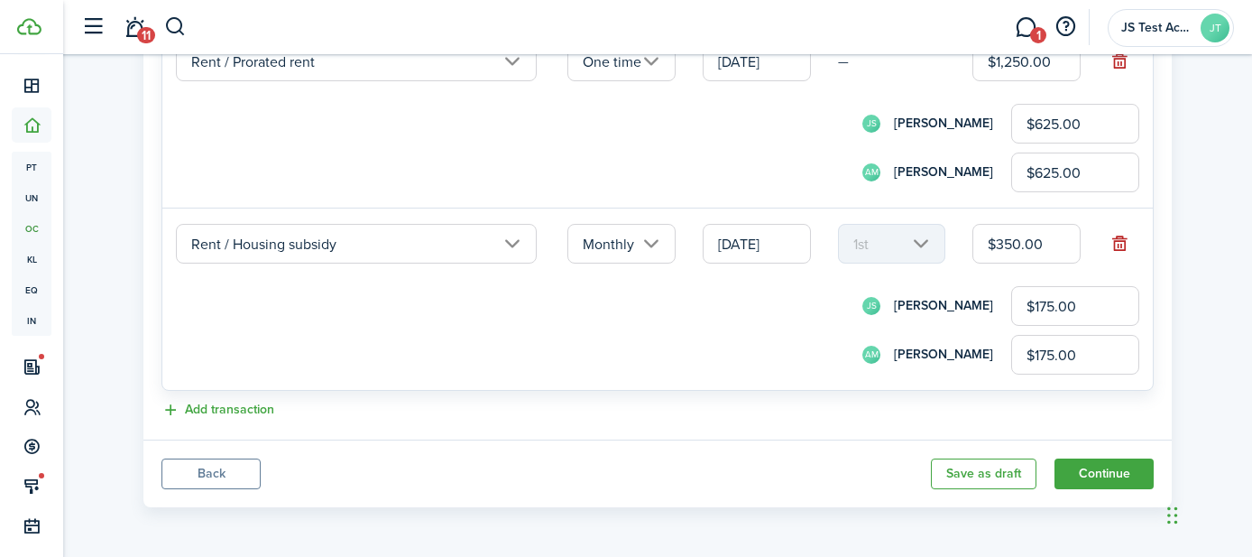
click at [226, 469] on button "Back" at bounding box center [210, 473] width 99 height 31
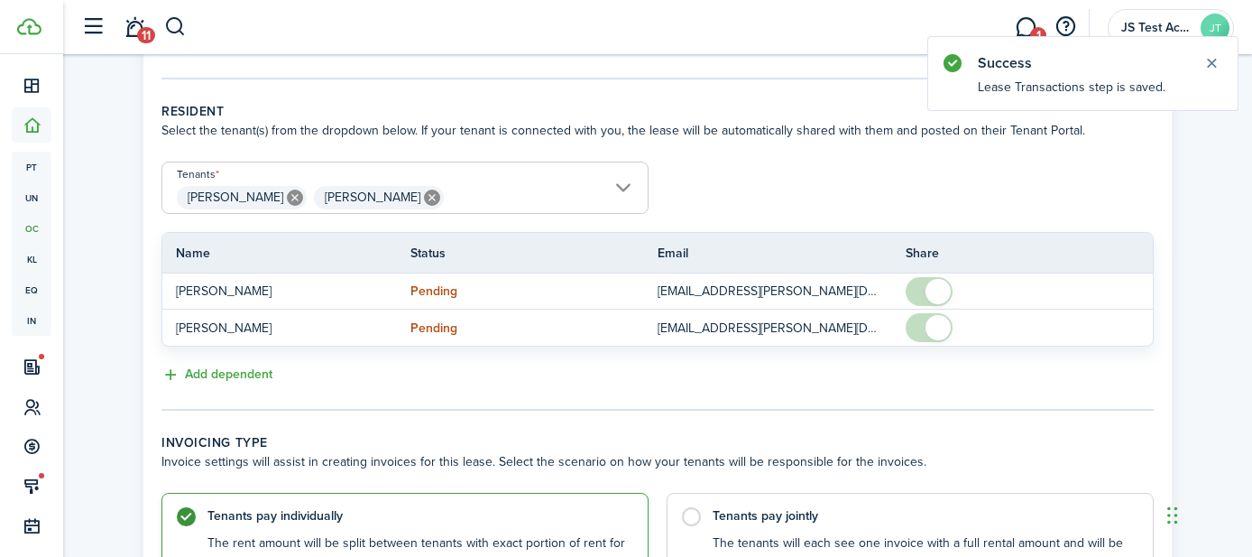
click at [424, 197] on icon at bounding box center [432, 197] width 16 height 16
type input "[PERSON_NAME]"
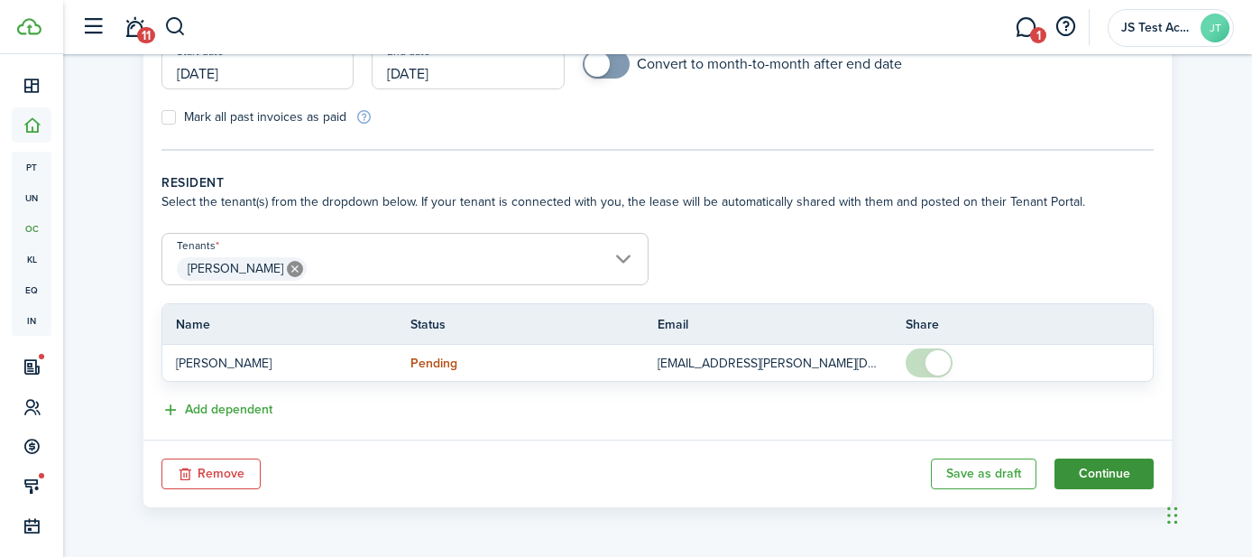
click at [1078, 475] on button "Continue" at bounding box center [1104, 473] width 99 height 31
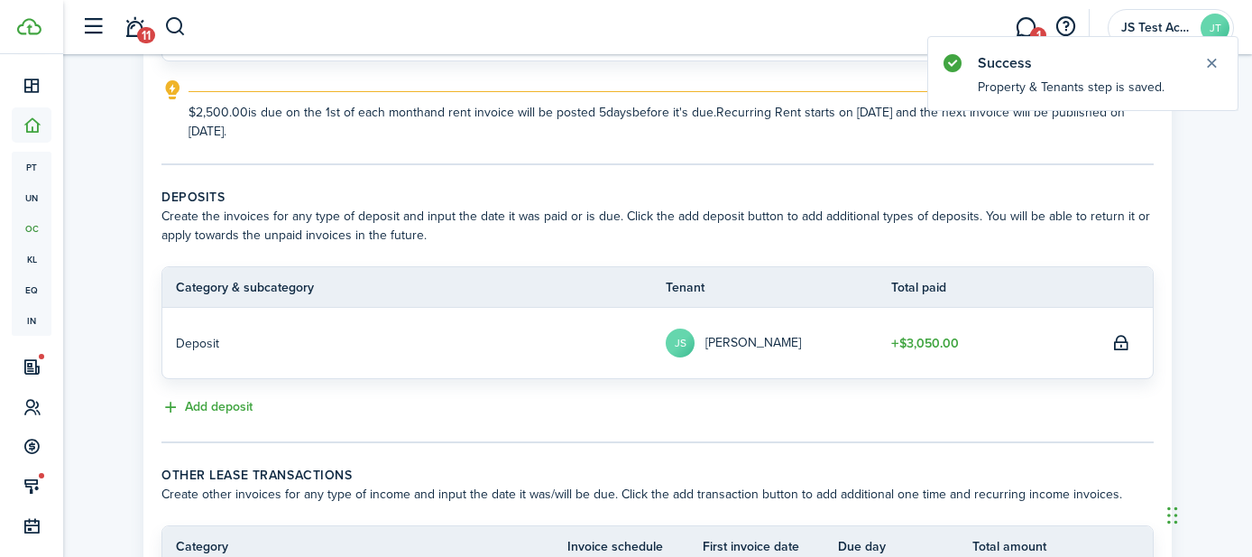
scroll to position [300, 0]
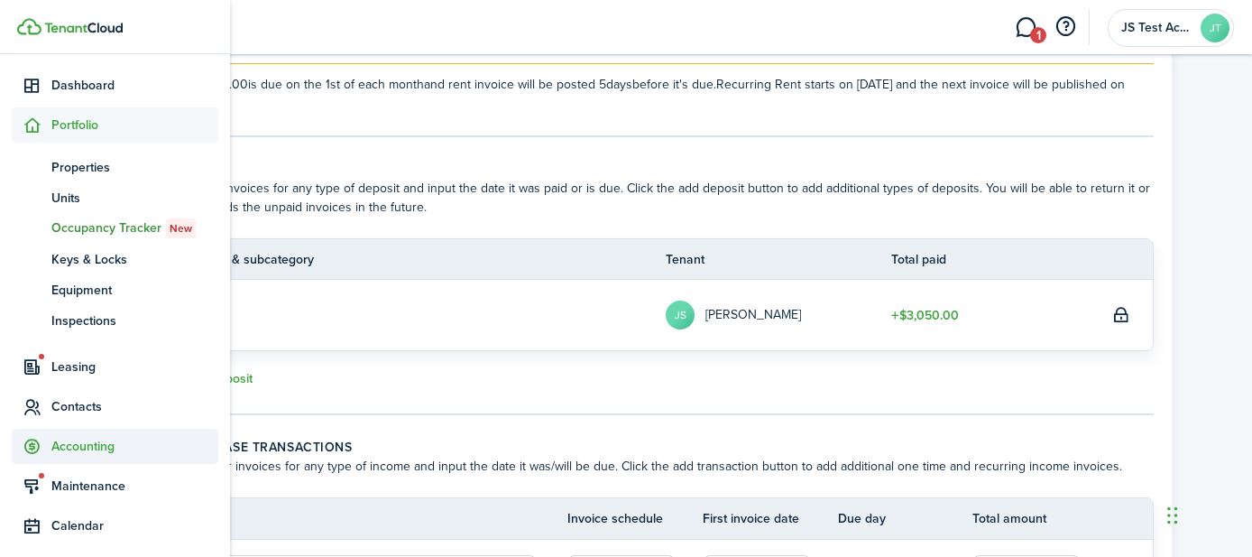
click at [71, 443] on span "Accounting" at bounding box center [134, 446] width 167 height 19
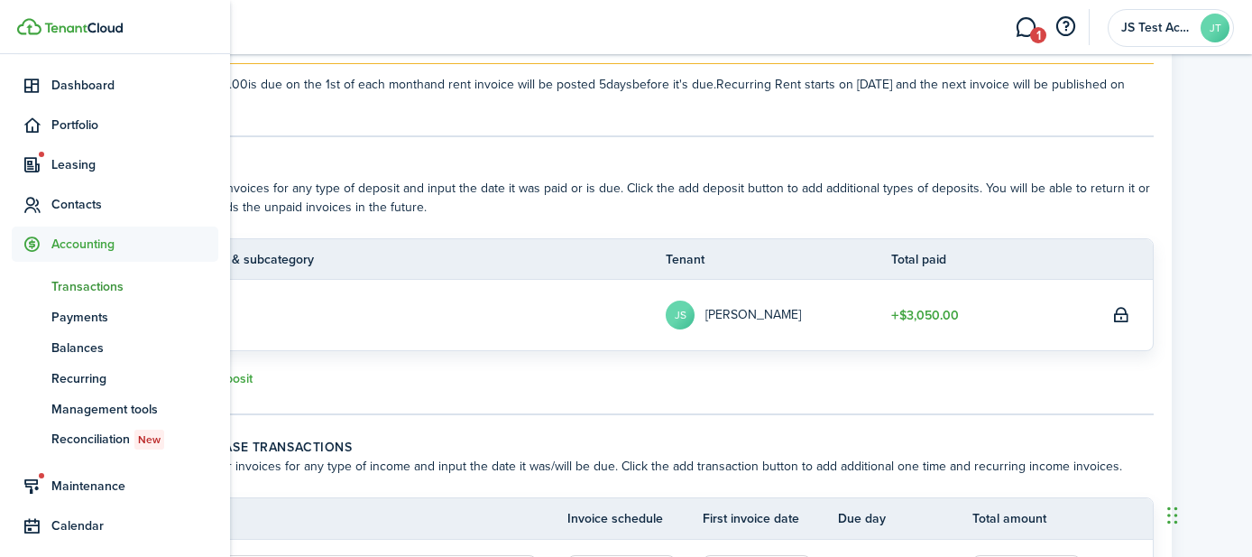
click at [76, 283] on span "Transactions" at bounding box center [134, 286] width 167 height 19
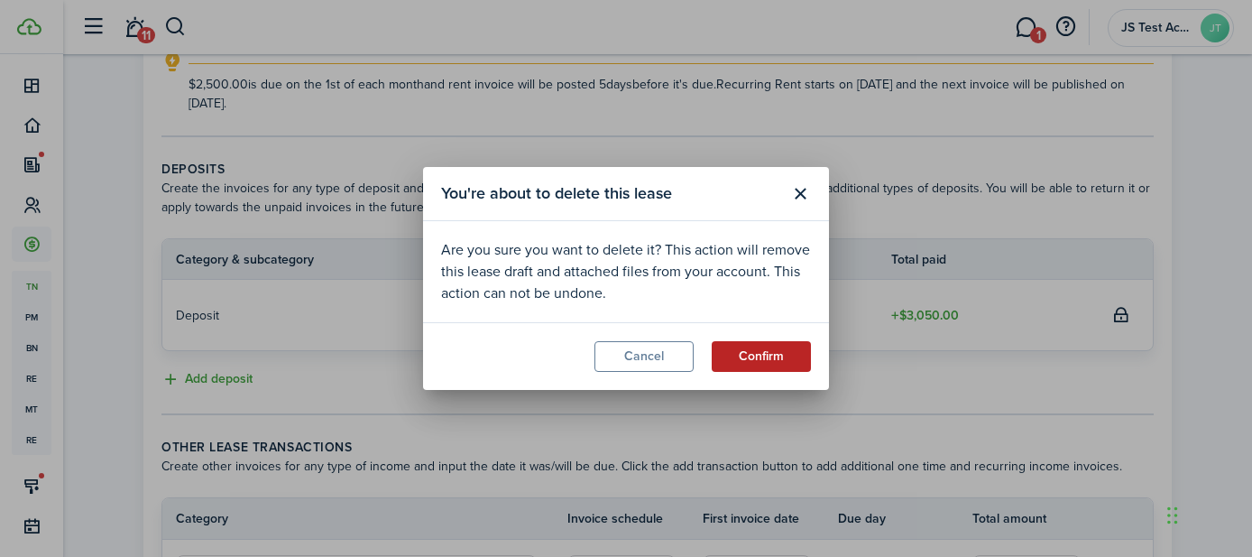
click at [741, 358] on button "Confirm" at bounding box center [761, 356] width 99 height 31
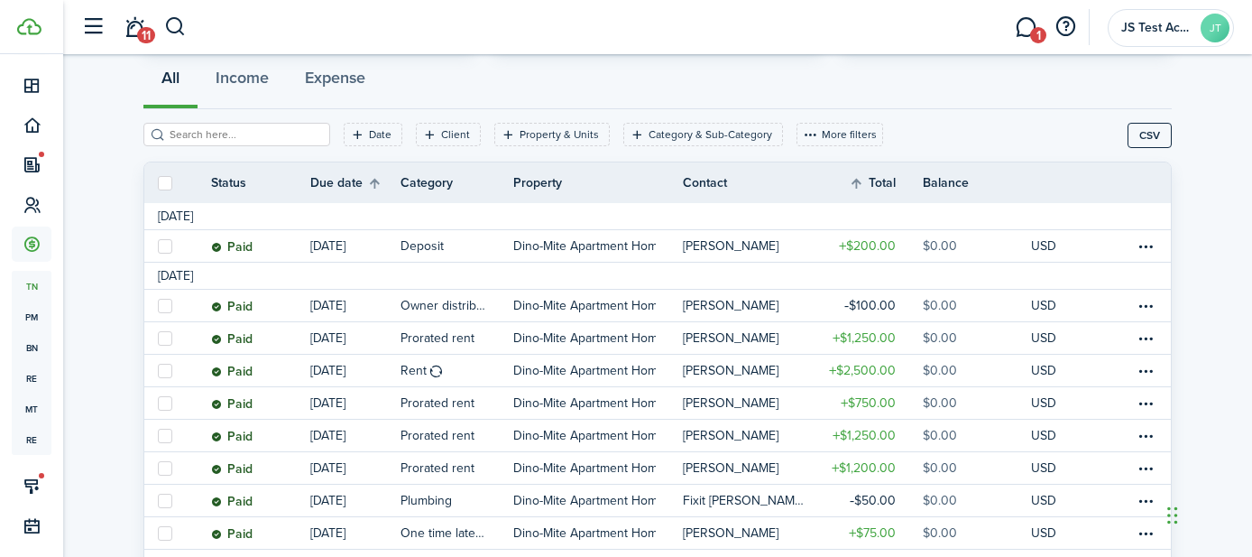
scroll to position [156, 0]
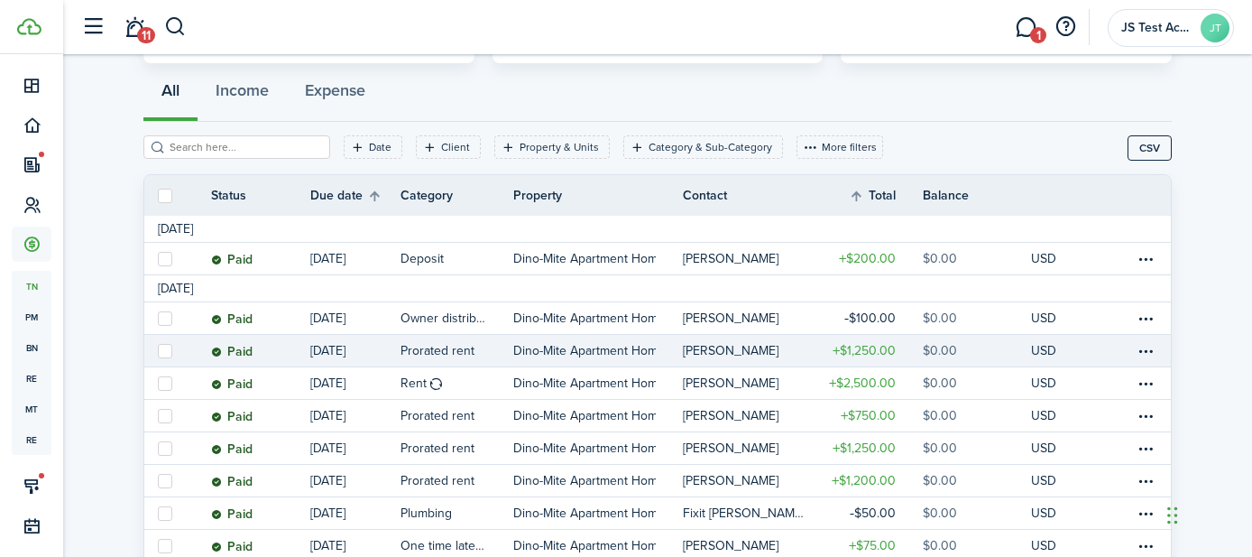
click at [278, 359] on link "Paid" at bounding box center [260, 351] width 99 height 32
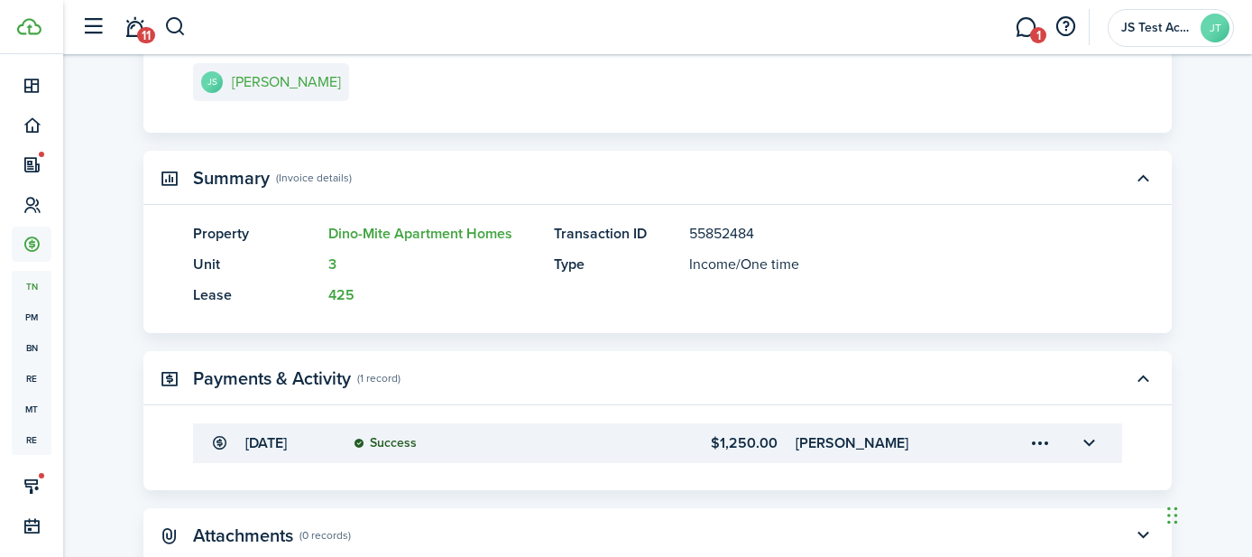
scroll to position [421, 0]
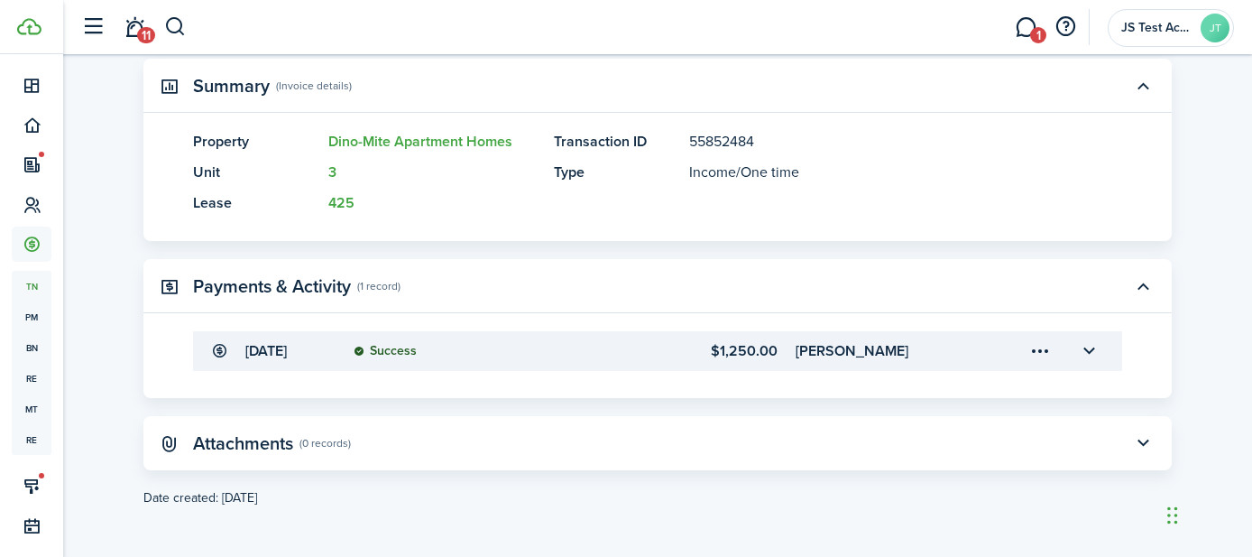
click at [1033, 352] on menu-trigger-card "Open menu" at bounding box center [1040, 351] width 31 height 31
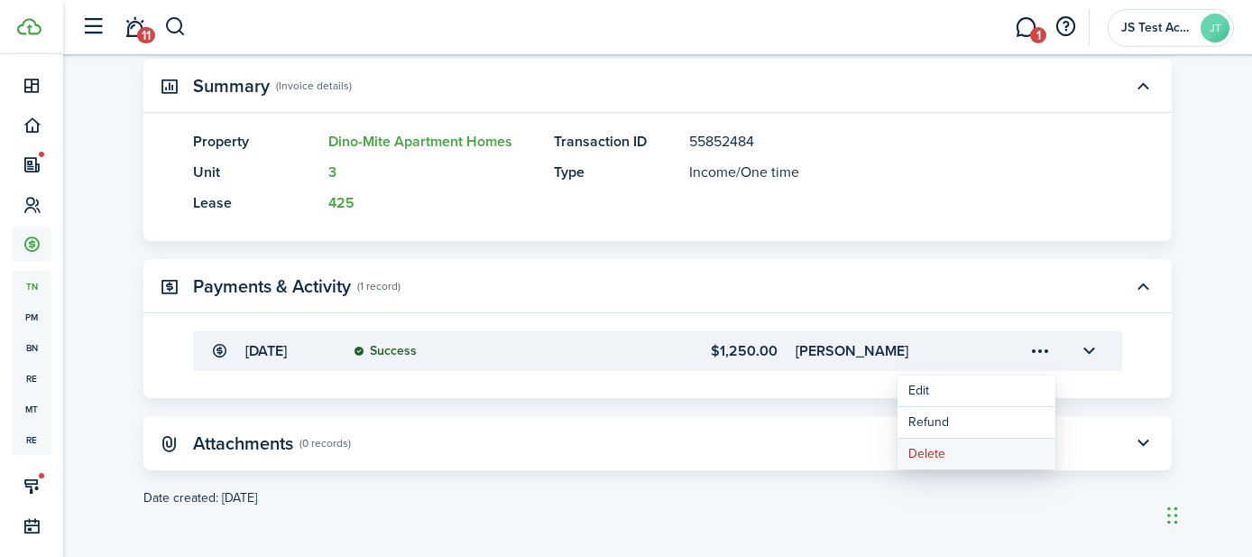
click at [964, 445] on button "Delete" at bounding box center [977, 453] width 158 height 31
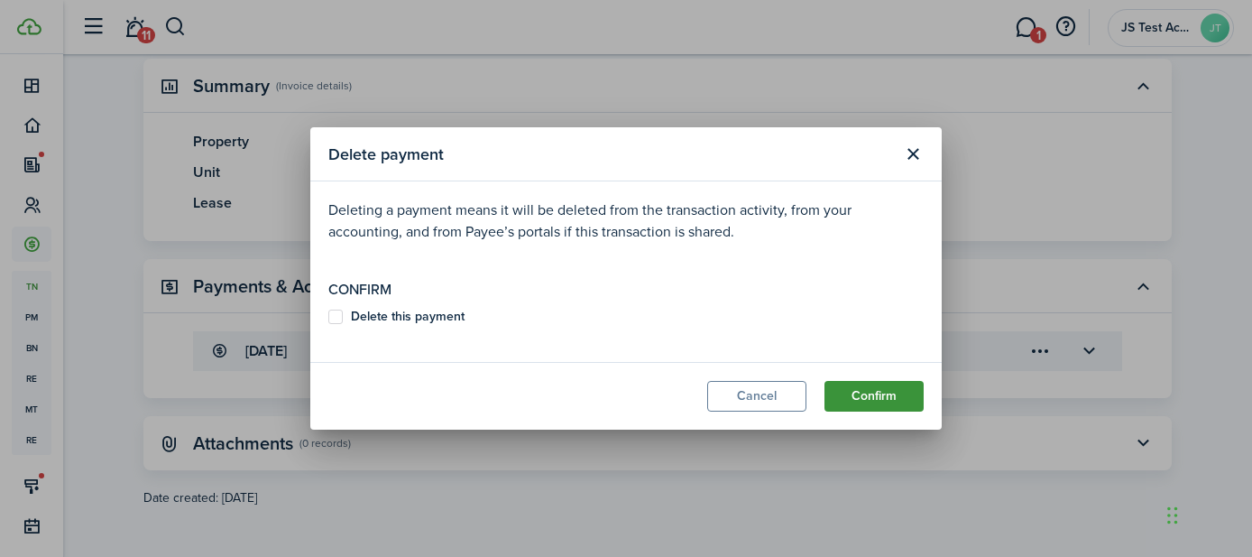
click at [875, 399] on button "Confirm" at bounding box center [874, 396] width 99 height 31
click at [342, 312] on label "Delete this payment" at bounding box center [396, 316] width 136 height 14
click at [328, 326] on input "Delete this payment" at bounding box center [327, 326] width 1 height 1
checkbox input "true"
click at [848, 398] on button "Confirm" at bounding box center [874, 396] width 99 height 31
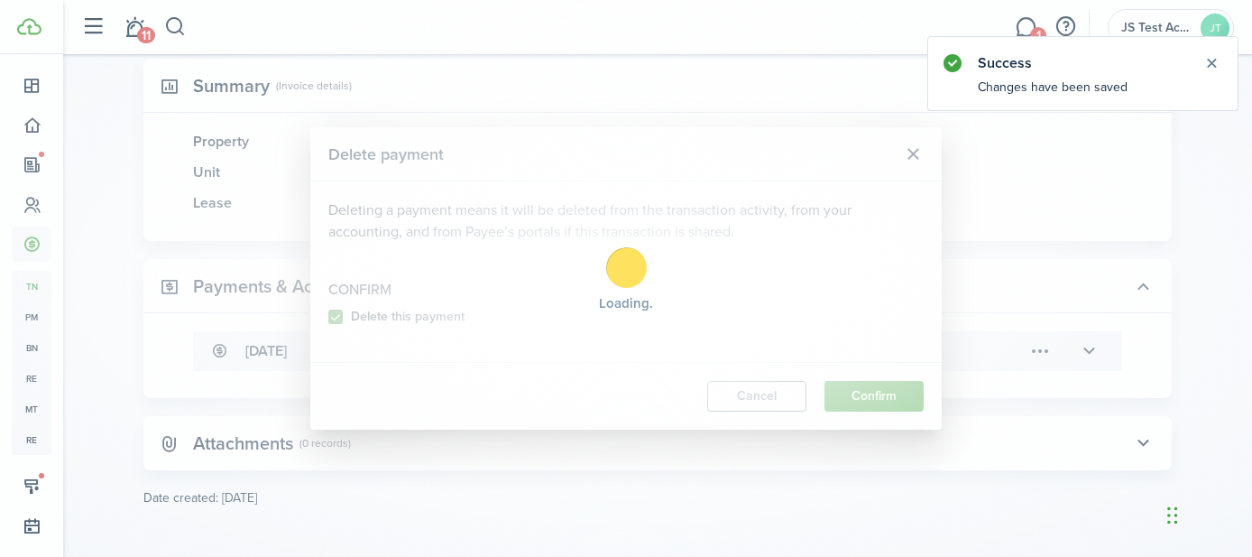
scroll to position [0, 0]
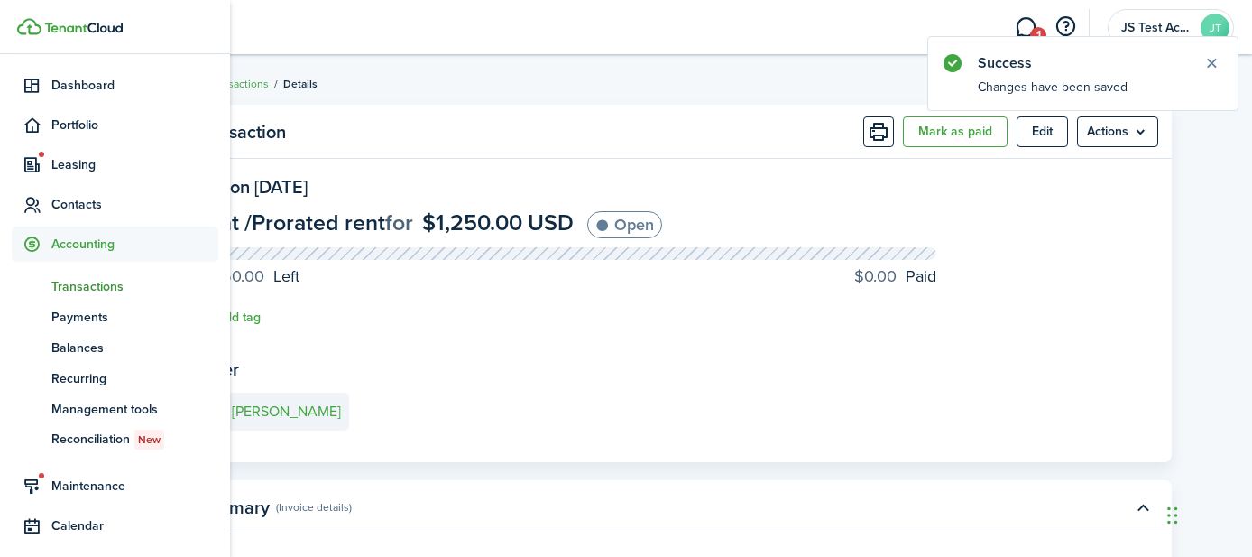
click at [78, 281] on span "Transactions" at bounding box center [134, 286] width 167 height 19
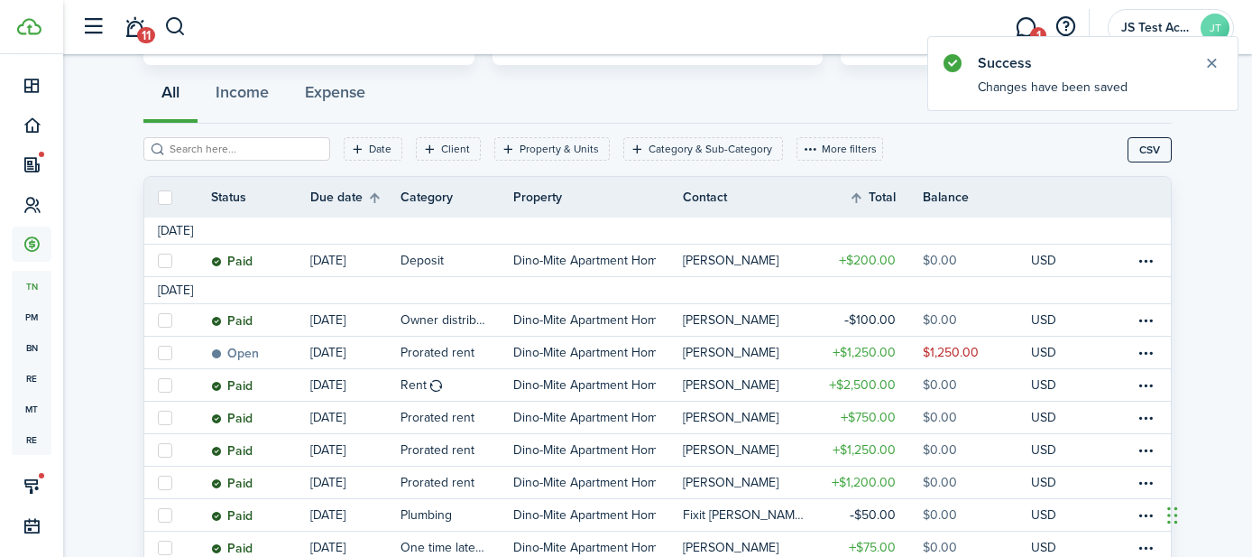
scroll to position [199, 0]
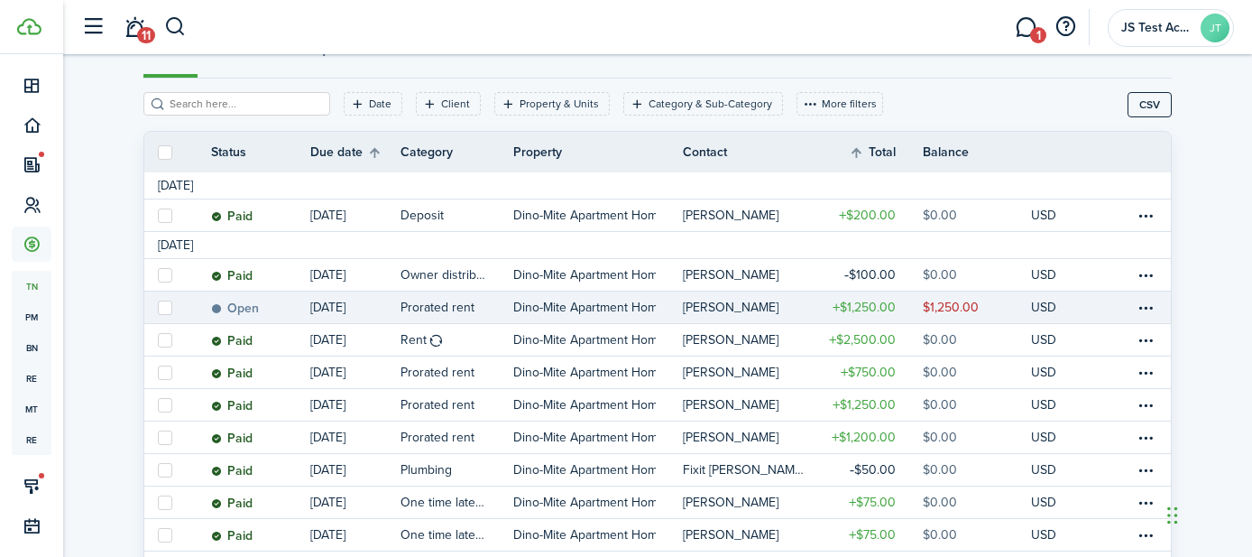
click at [285, 308] on link "Open" at bounding box center [260, 307] width 99 height 32
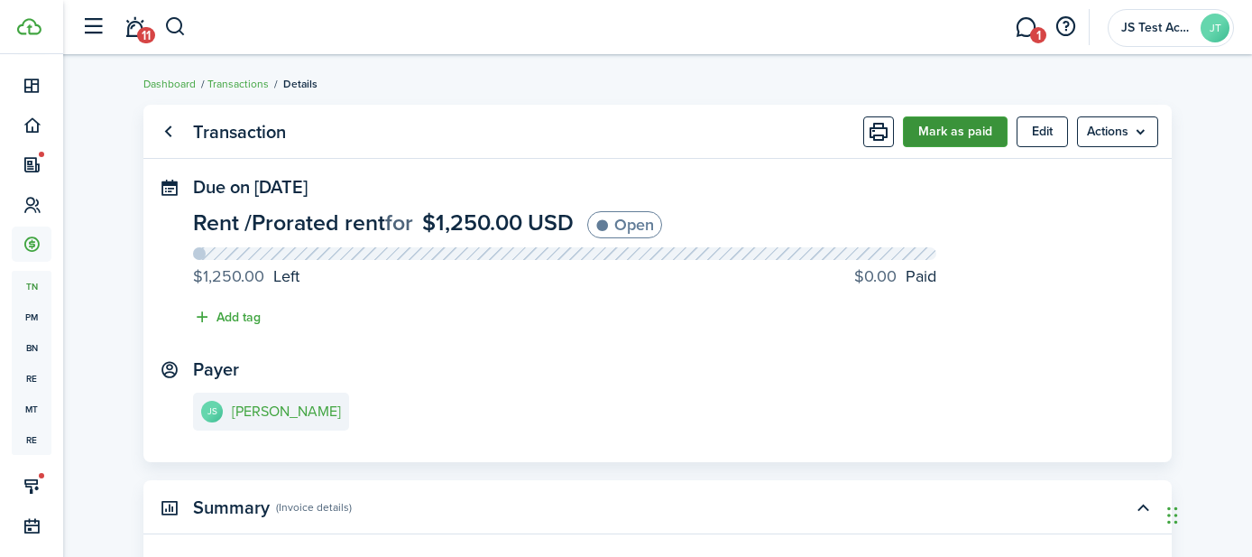
click at [955, 135] on button "Mark as paid" at bounding box center [955, 131] width 105 height 31
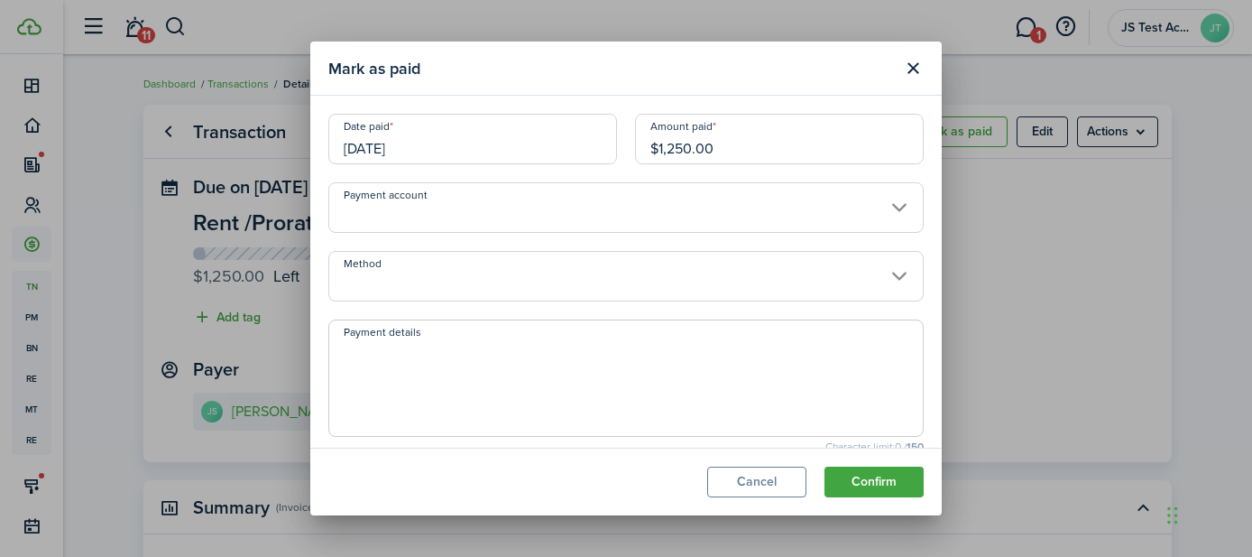
click at [590, 276] on input "Method" at bounding box center [625, 276] width 595 height 51
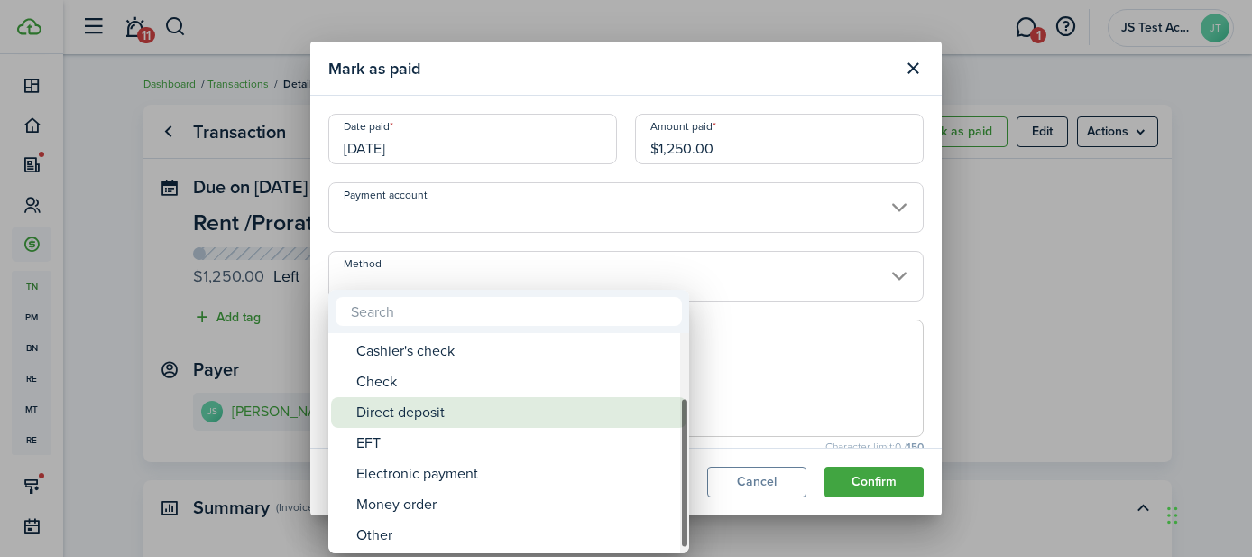
click at [392, 412] on div "Direct deposit" at bounding box center [515, 412] width 319 height 31
type input "Direct deposit"
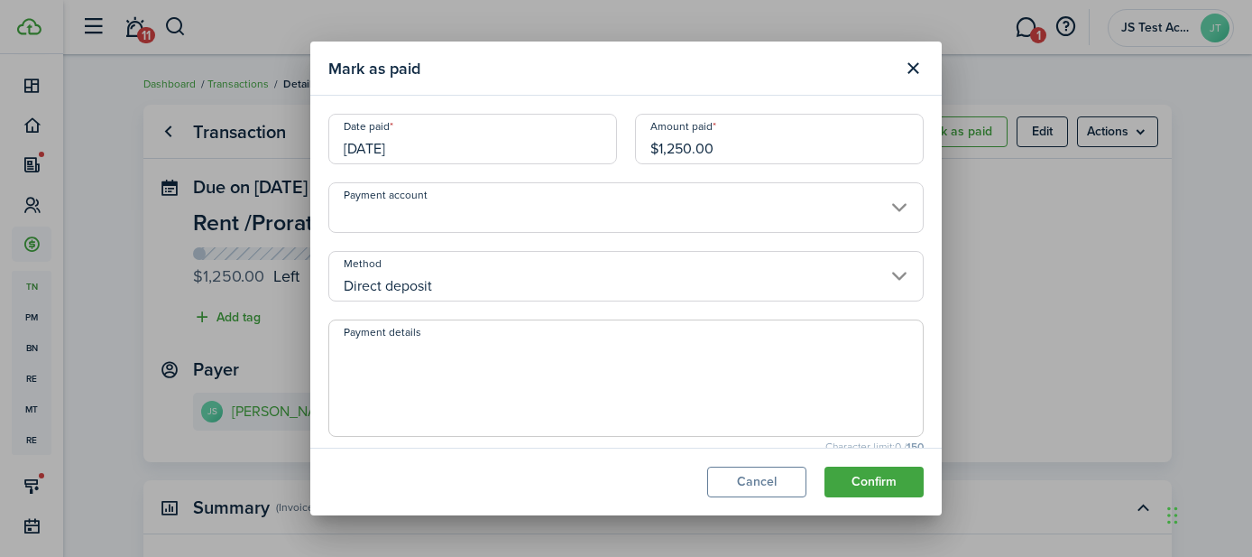
click at [447, 364] on textarea "Payment details" at bounding box center [626, 383] width 594 height 87
click at [876, 477] on button "Confirm" at bounding box center [874, 481] width 99 height 31
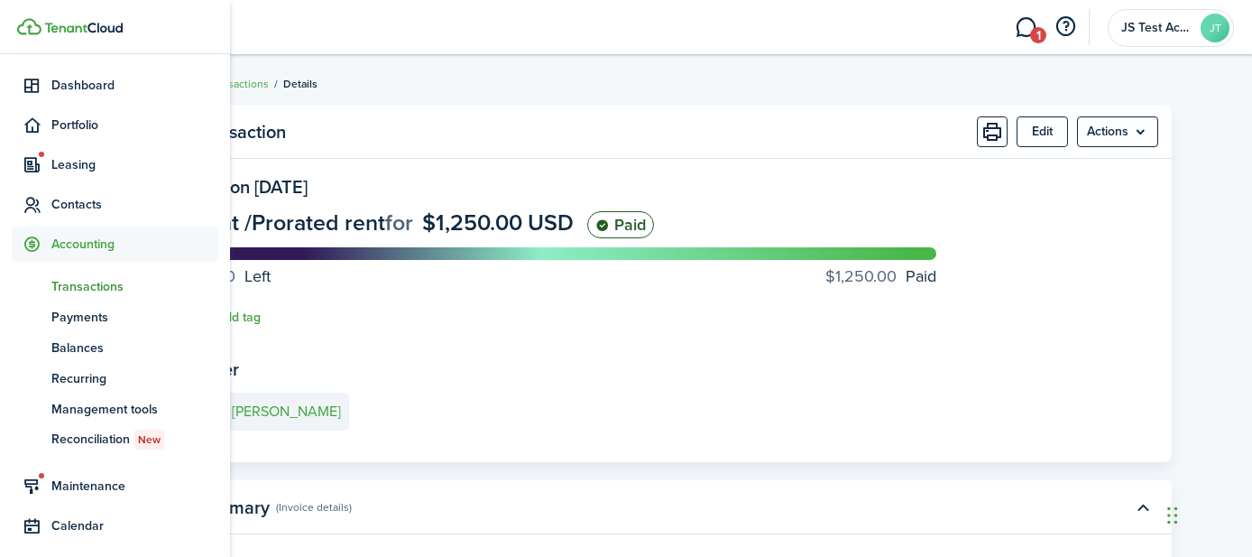
click at [88, 281] on span "Transactions" at bounding box center [134, 286] width 167 height 19
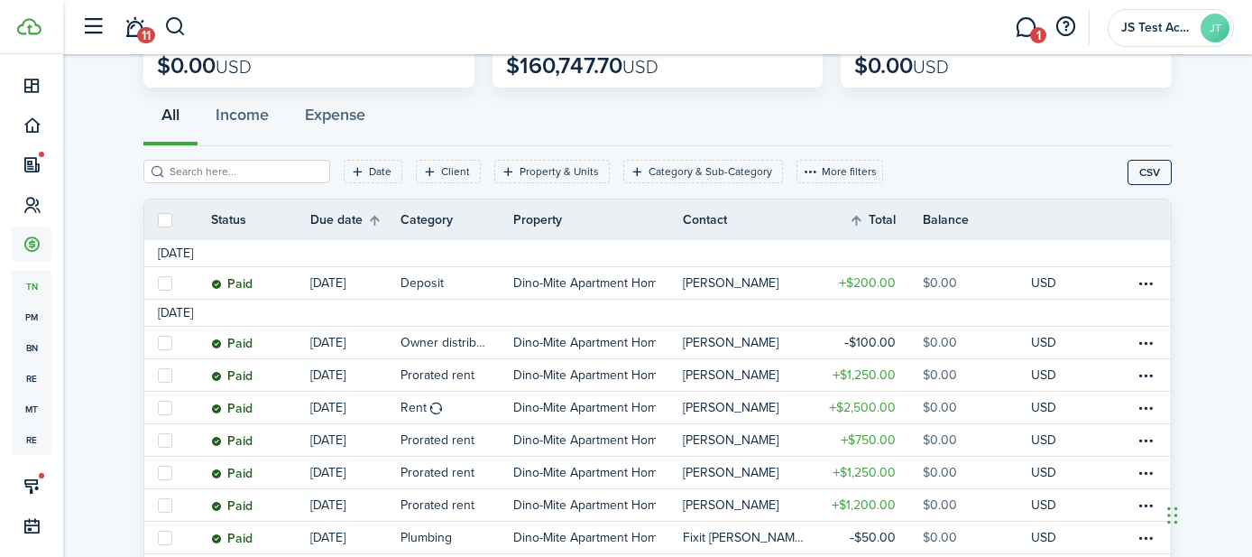
scroll to position [206, 0]
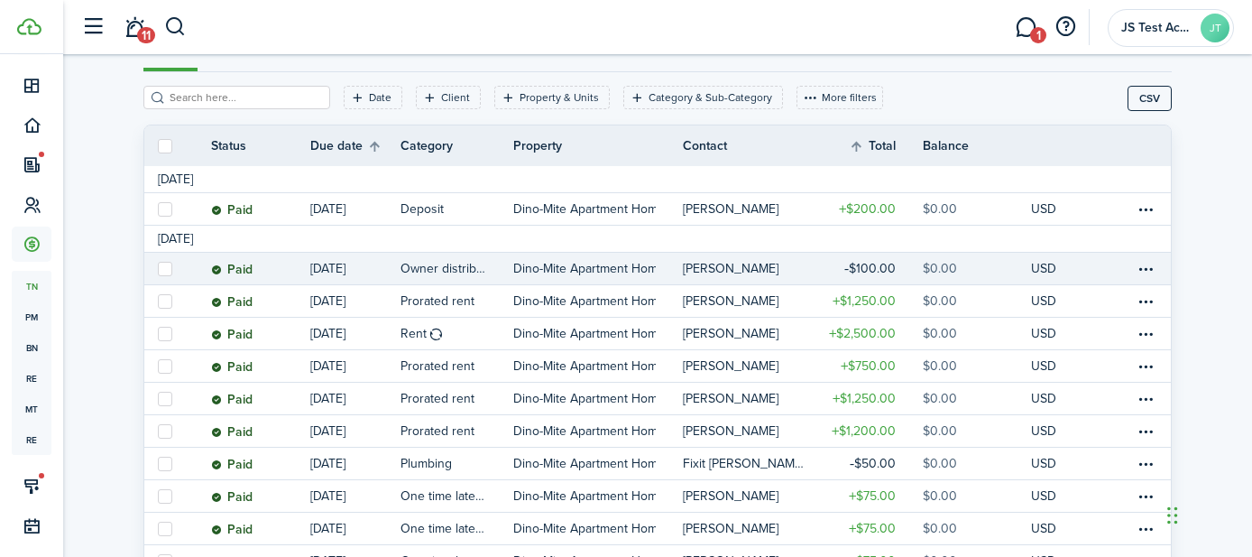
click at [161, 268] on label at bounding box center [165, 269] width 14 height 14
click at [158, 268] on input "checkbox" at bounding box center [157, 268] width 1 height 1
checkbox input "true"
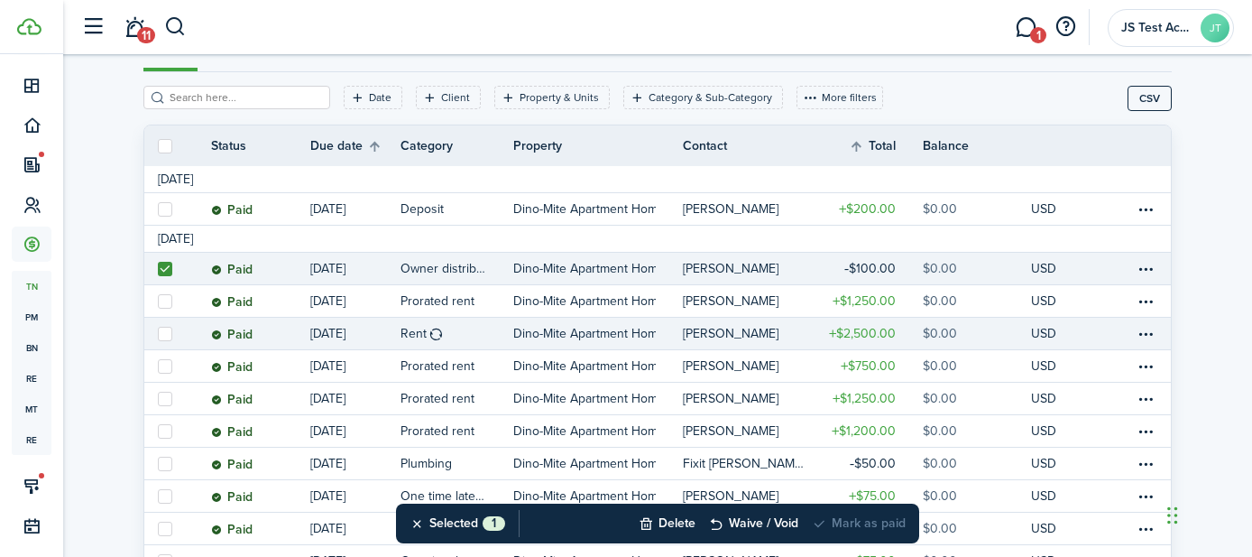
click at [163, 335] on label at bounding box center [165, 334] width 14 height 14
click at [158, 334] on input "checkbox" at bounding box center [157, 333] width 1 height 1
checkbox input "true"
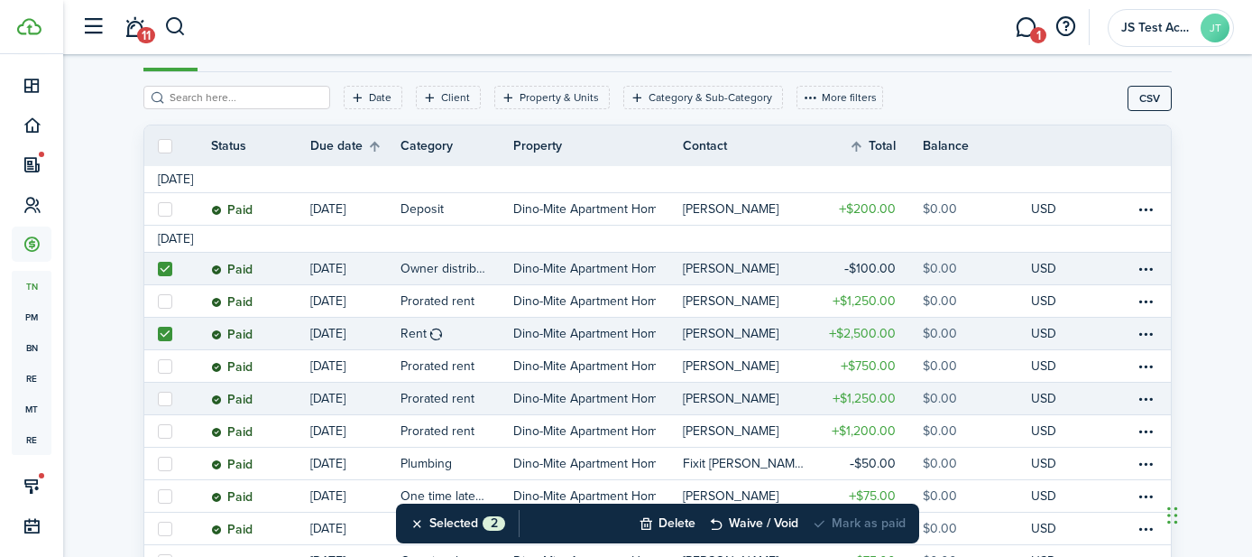
click at [167, 396] on label at bounding box center [165, 399] width 14 height 14
click at [158, 398] on input "checkbox" at bounding box center [157, 398] width 1 height 1
checkbox input "true"
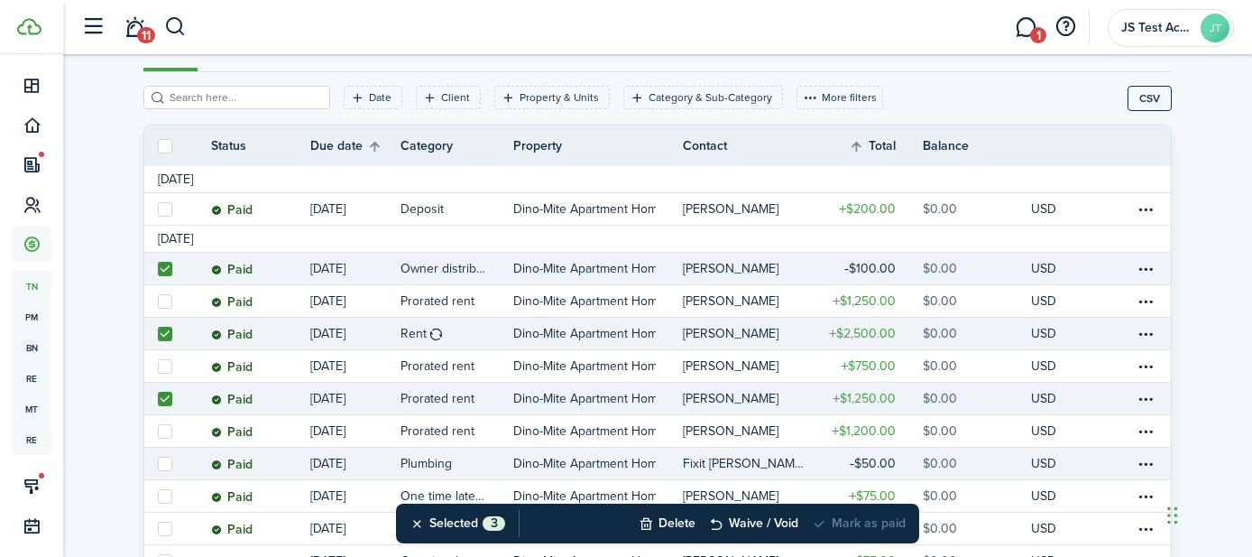
click at [166, 458] on label at bounding box center [165, 463] width 14 height 14
click at [158, 463] on input "checkbox" at bounding box center [157, 463] width 1 height 1
checkbox input "true"
click at [163, 267] on label at bounding box center [165, 269] width 14 height 14
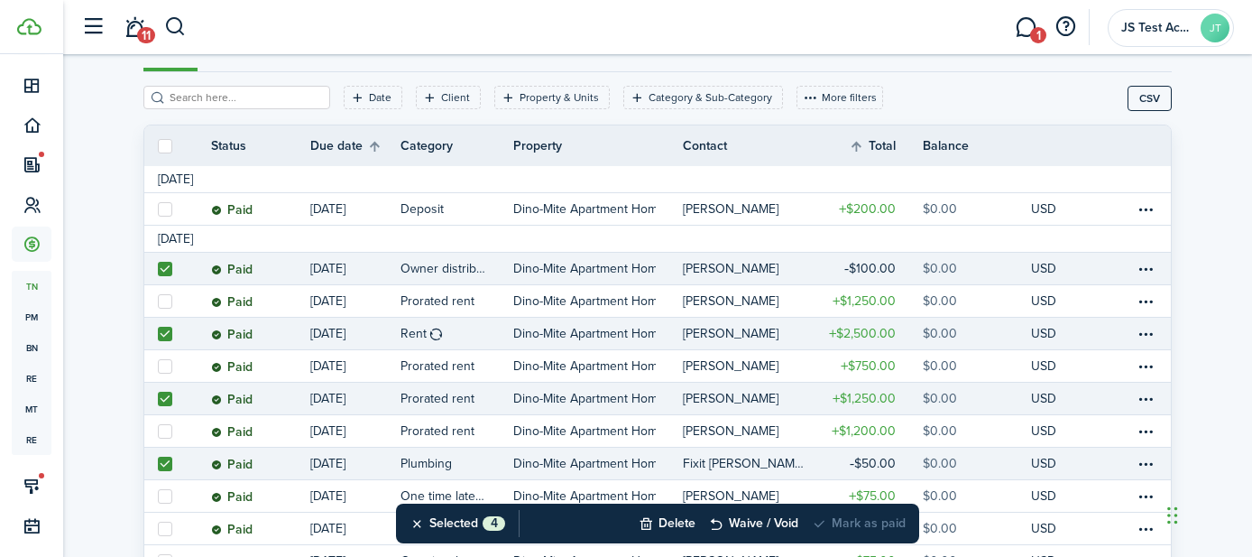
click at [158, 268] on input "checkbox" at bounding box center [157, 268] width 1 height 1
checkbox input "false"
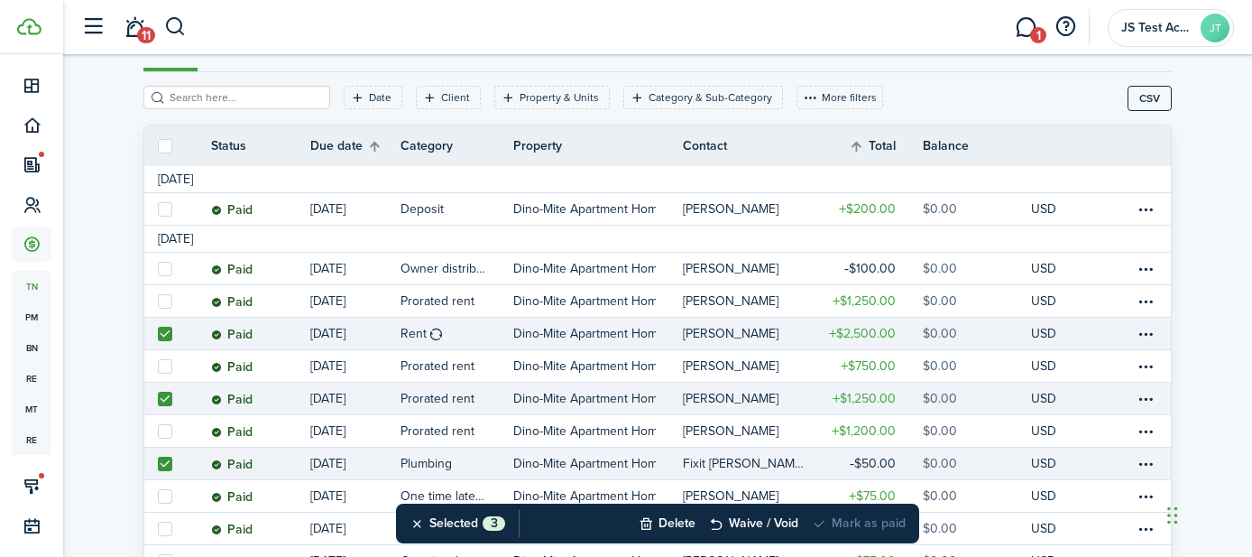
click at [163, 330] on label at bounding box center [165, 334] width 14 height 14
click at [158, 333] on input "checkbox" at bounding box center [157, 333] width 1 height 1
checkbox input "false"
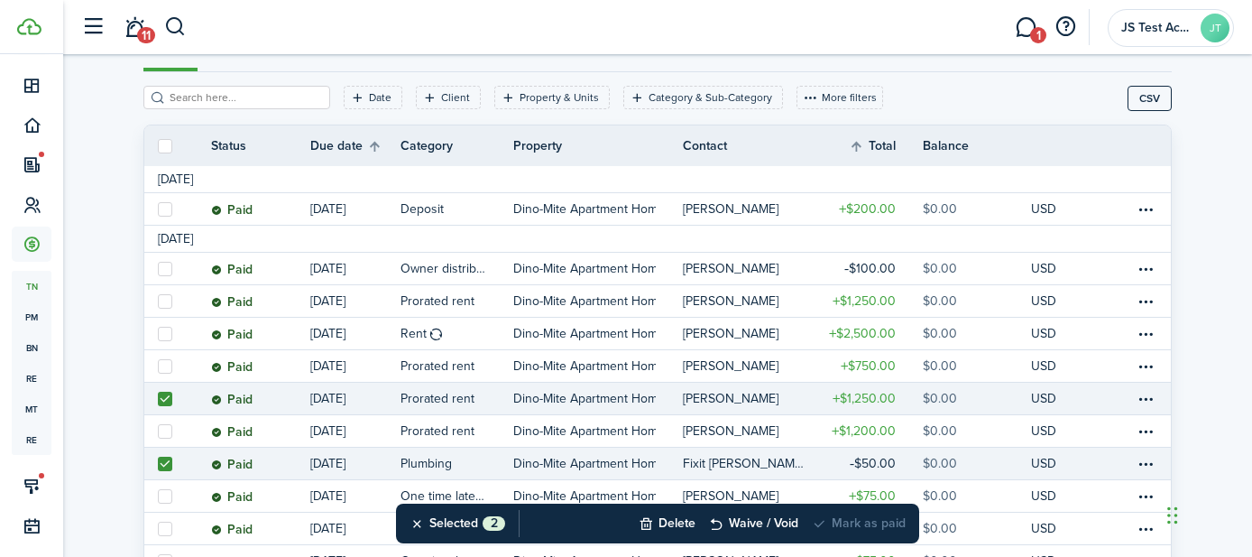
click at [163, 402] on label at bounding box center [165, 399] width 14 height 14
click at [158, 399] on input "checkbox" at bounding box center [157, 398] width 1 height 1
checkbox input "false"
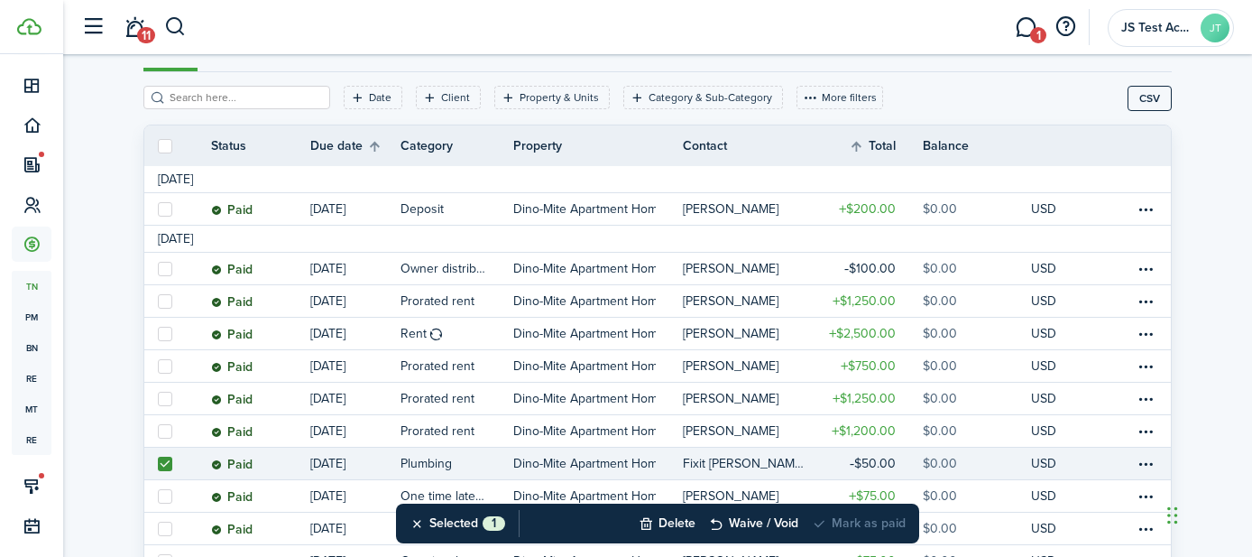
click at [167, 463] on label at bounding box center [165, 463] width 14 height 14
click at [158, 463] on input "checkbox" at bounding box center [157, 463] width 1 height 1
checkbox input "false"
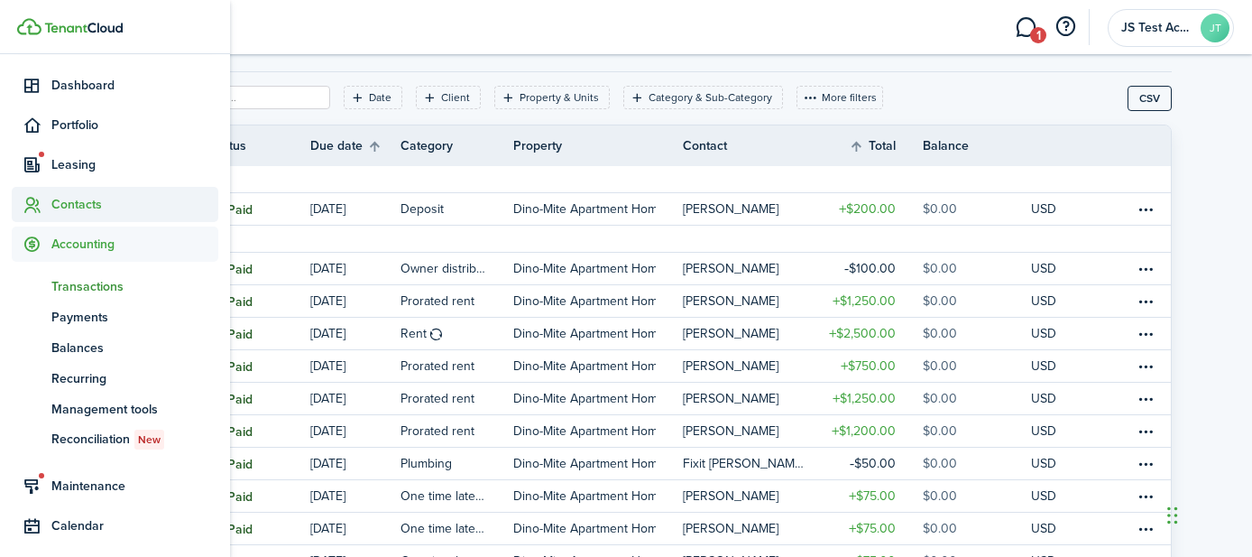
click at [76, 207] on span "Contacts" at bounding box center [134, 204] width 167 height 19
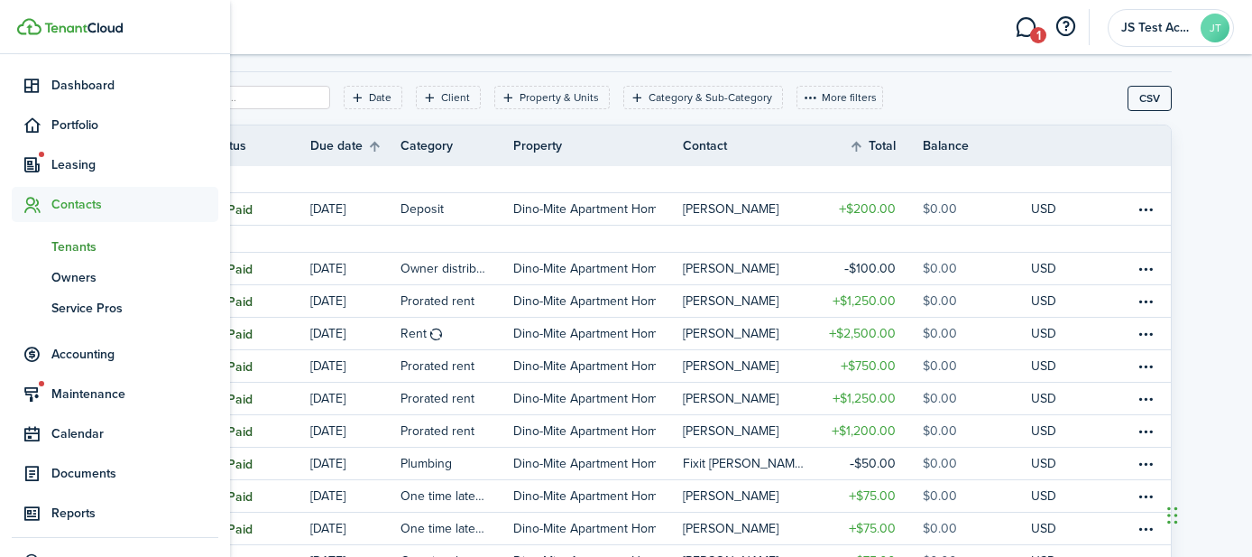
click at [75, 242] on span "Tenants" at bounding box center [134, 246] width 167 height 19
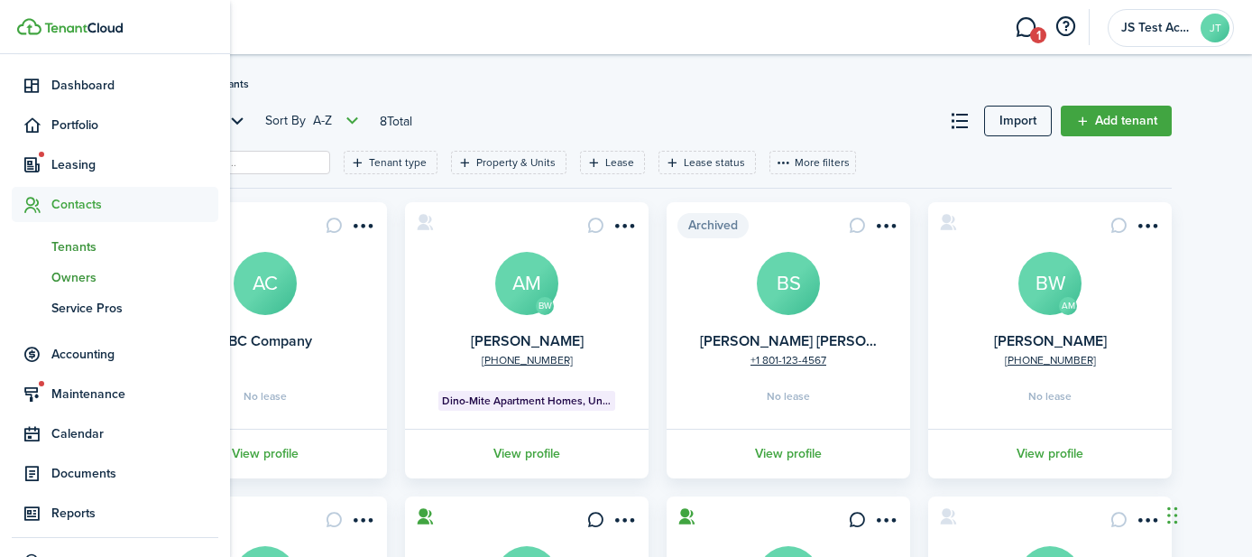
click at [68, 276] on span "Owners" at bounding box center [134, 277] width 167 height 19
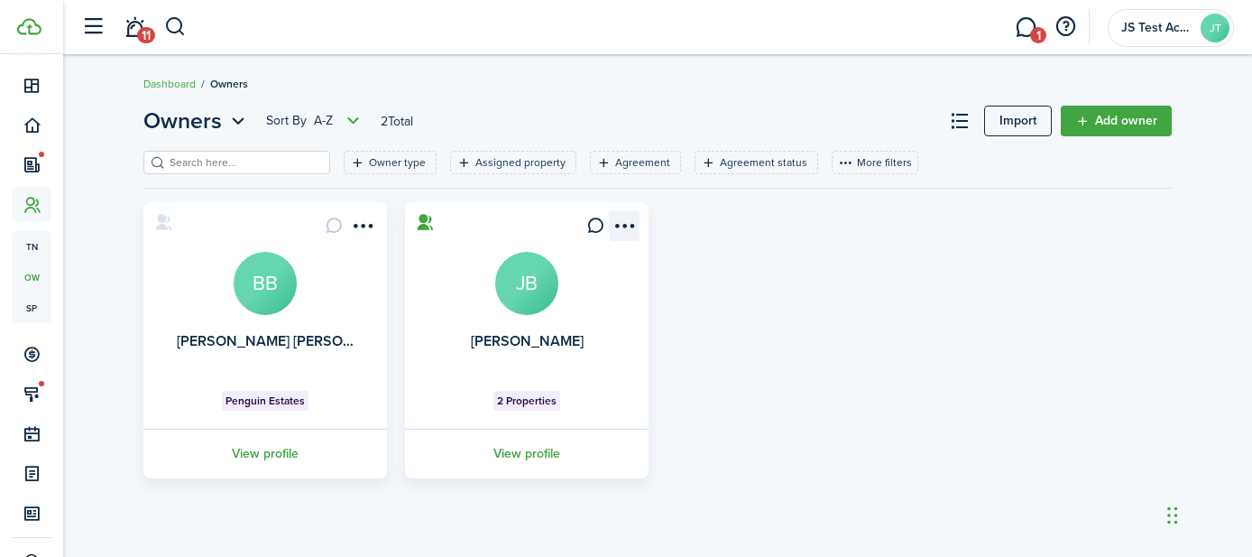
click at [621, 220] on menu-btn-icon "Open menu" at bounding box center [624, 225] width 31 height 31
click at [737, 320] on div "[PERSON_NAME] [PERSON_NAME] BB Penguin Estates View profile [PERSON_NAME] JB 2 …" at bounding box center [657, 340] width 1047 height 276
click at [521, 456] on link "View profile" at bounding box center [526, 454] width 249 height 50
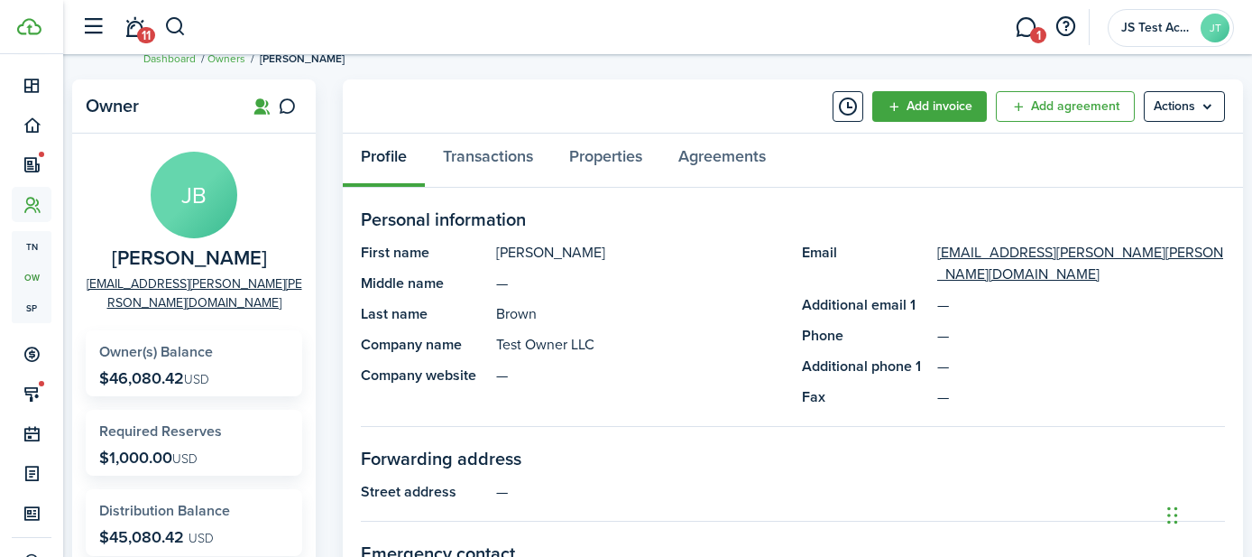
scroll to position [36, 0]
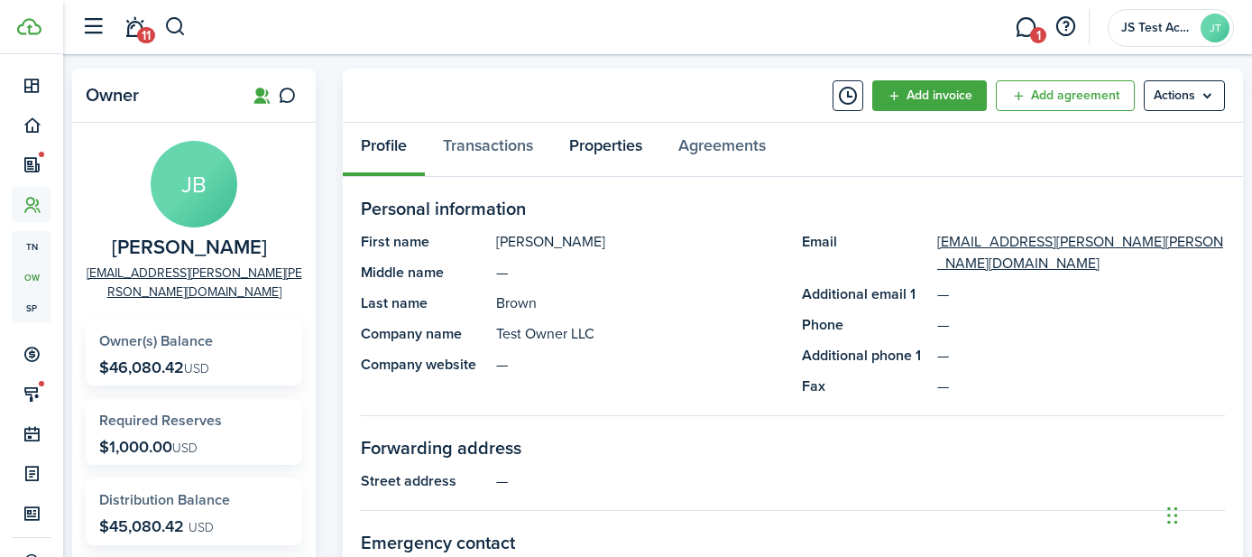
click at [607, 154] on link "Properties" at bounding box center [605, 150] width 109 height 54
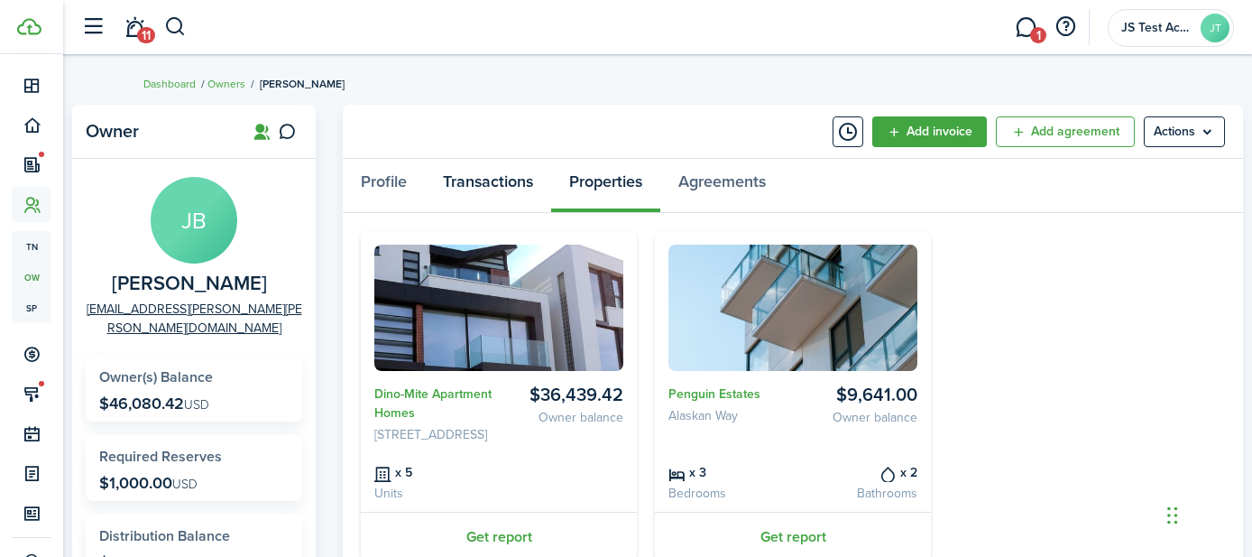
click at [498, 183] on link "Transactions" at bounding box center [488, 186] width 126 height 54
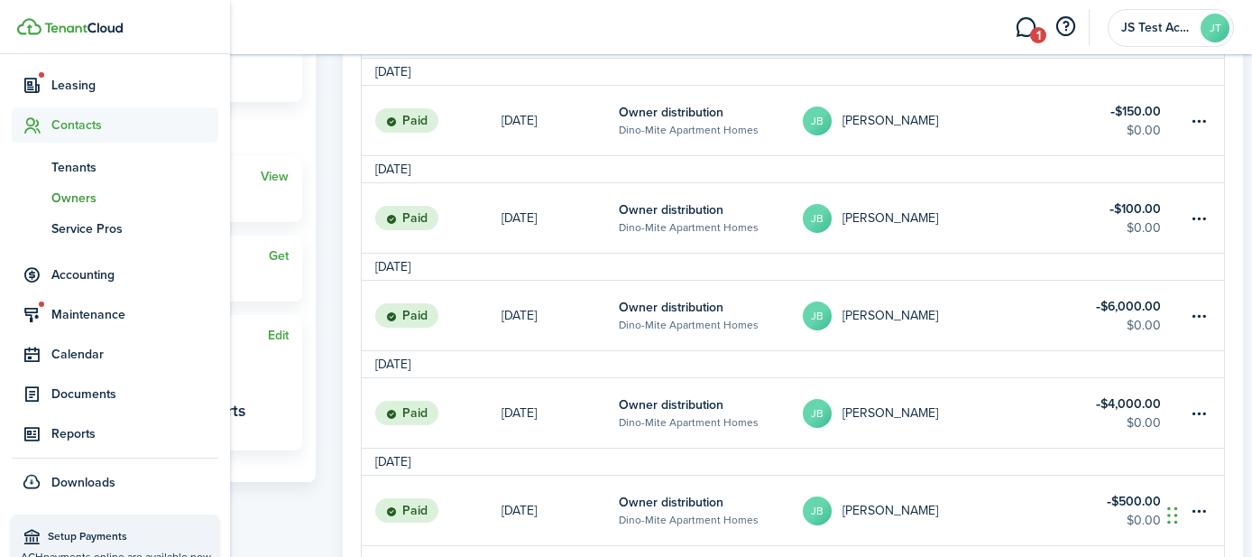
scroll to position [251, 0]
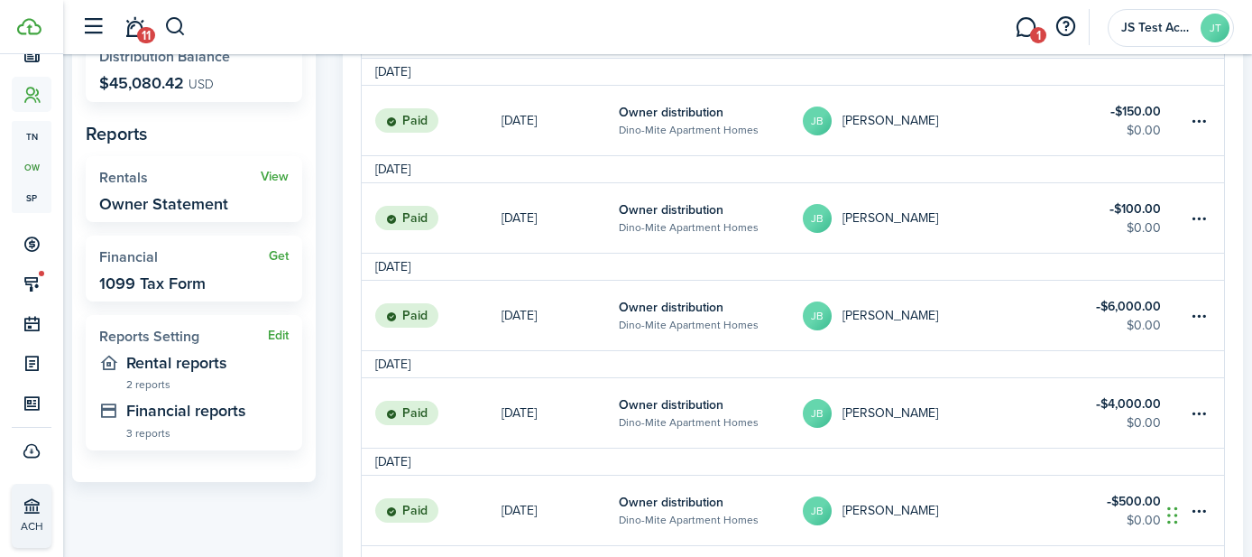
click at [580, 121] on link "[DATE]" at bounding box center [560, 120] width 117 height 69
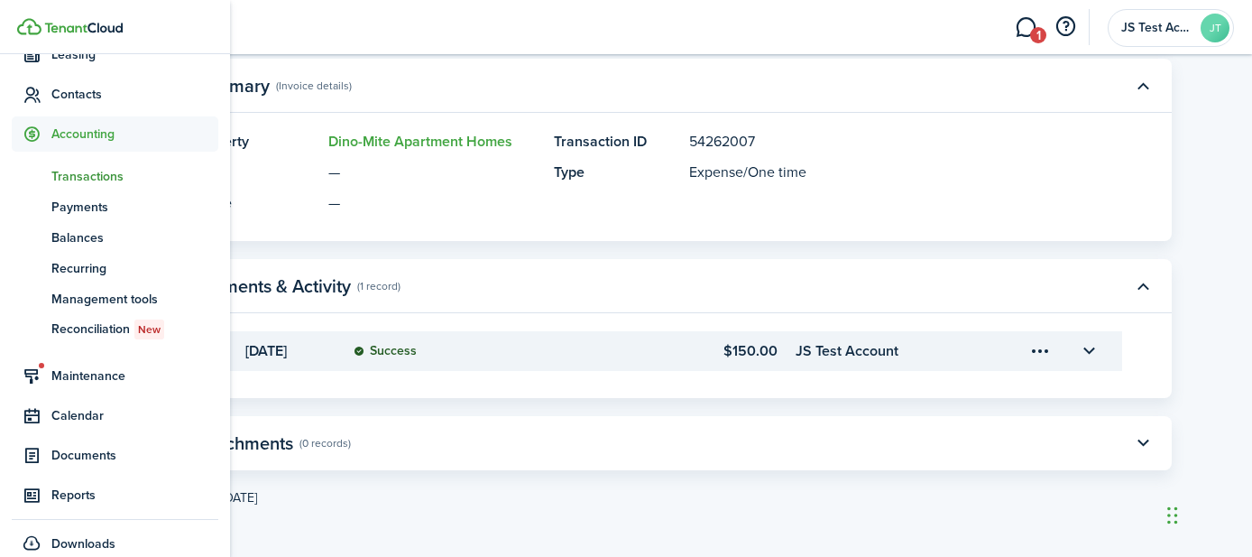
scroll to position [343, 0]
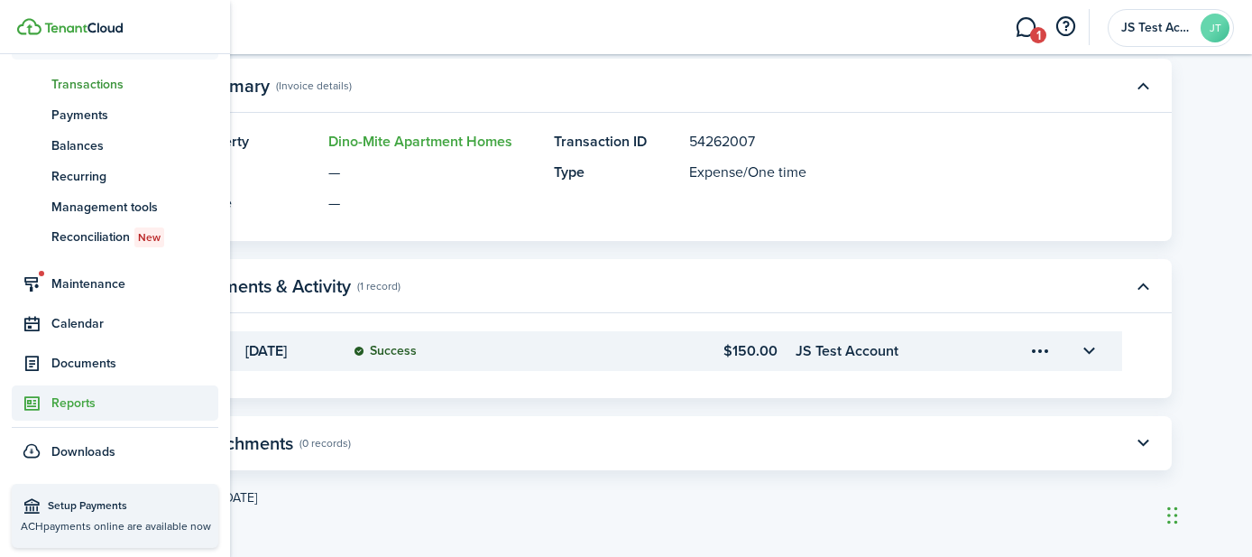
click at [76, 404] on span "Reports" at bounding box center [134, 402] width 167 height 19
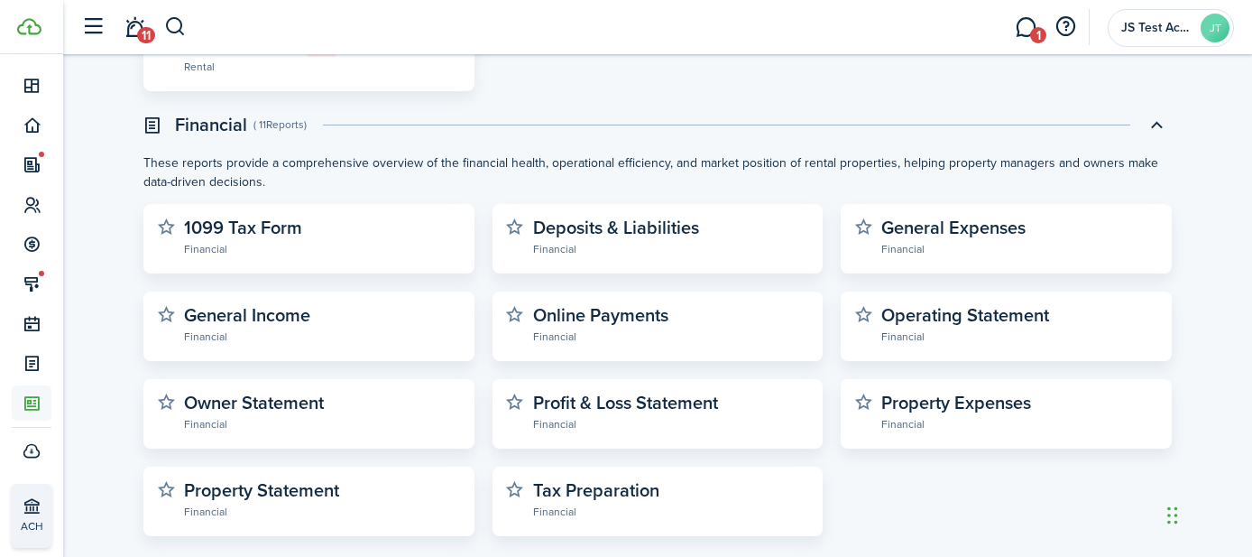
scroll to position [539, 0]
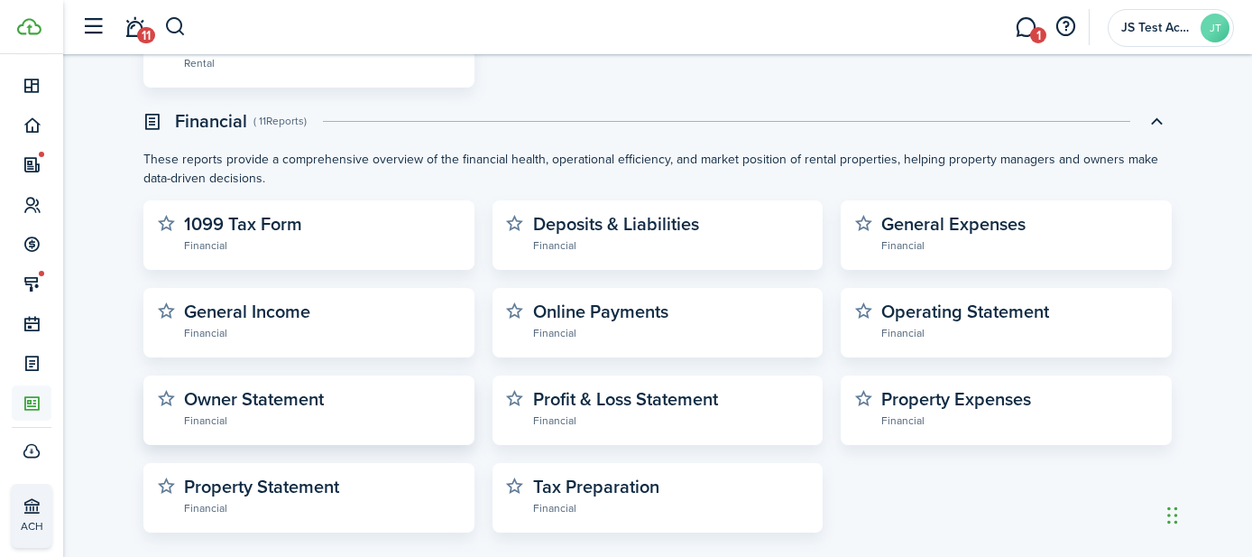
click at [324, 401] on widget-stats-description "Owner Statement" at bounding box center [254, 398] width 140 height 27
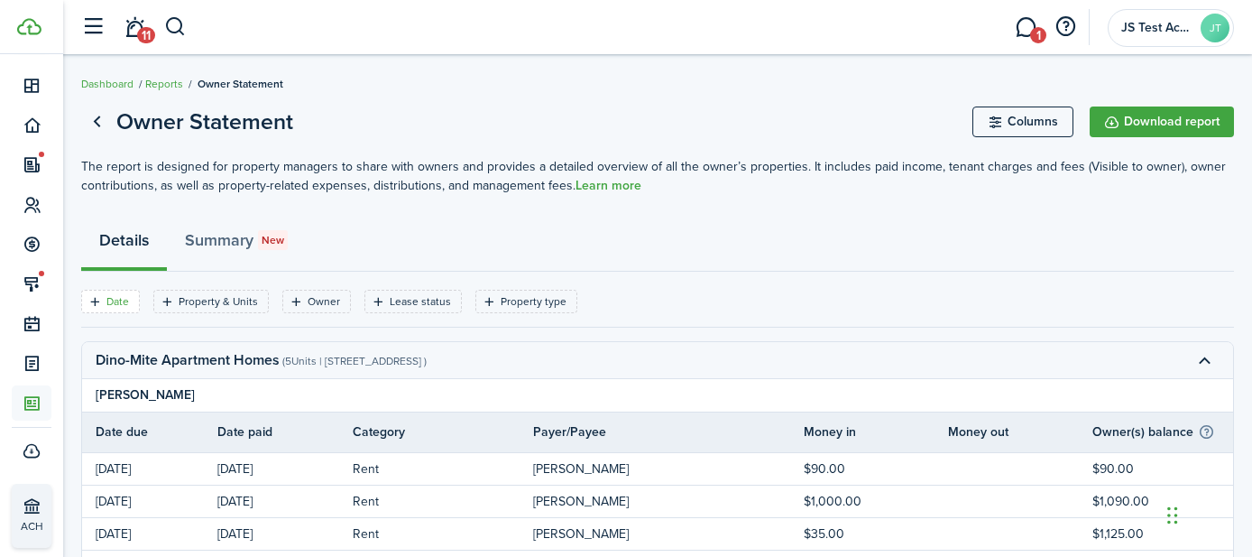
click at [117, 303] on filter-tag-label "Date" at bounding box center [117, 301] width 23 height 16
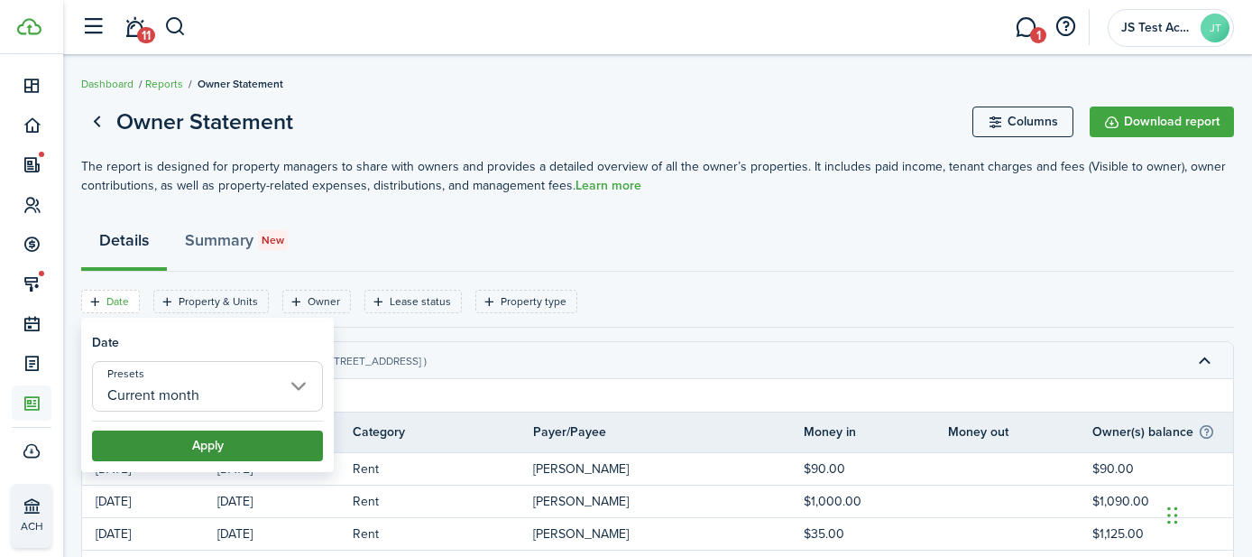
click at [210, 440] on button "Apply" at bounding box center [207, 445] width 231 height 31
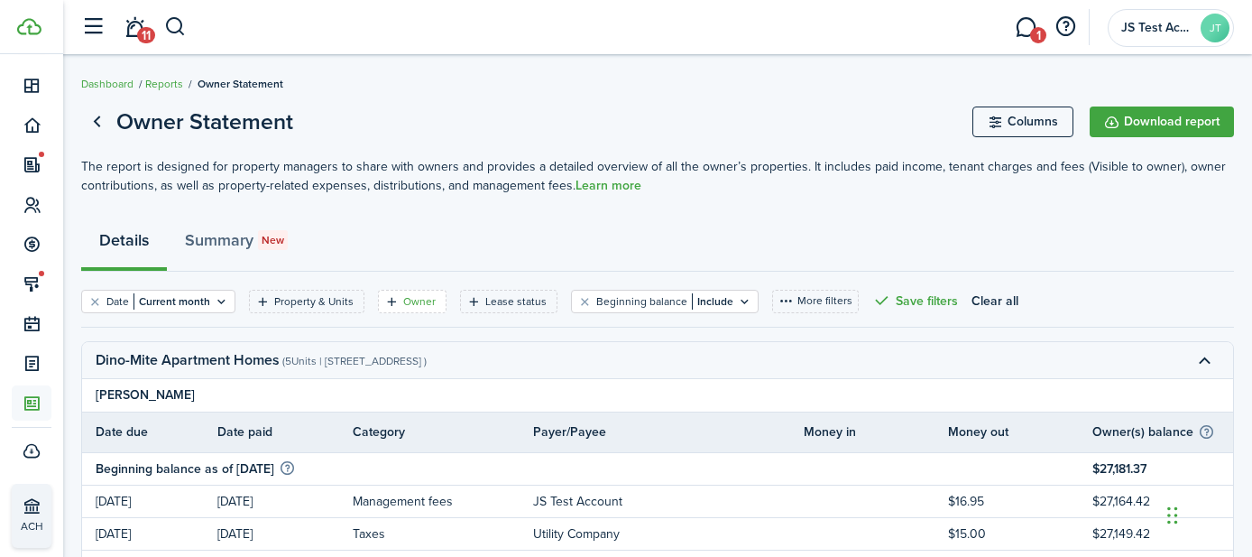
click at [404, 304] on filter-tag-label "Owner" at bounding box center [419, 301] width 32 height 16
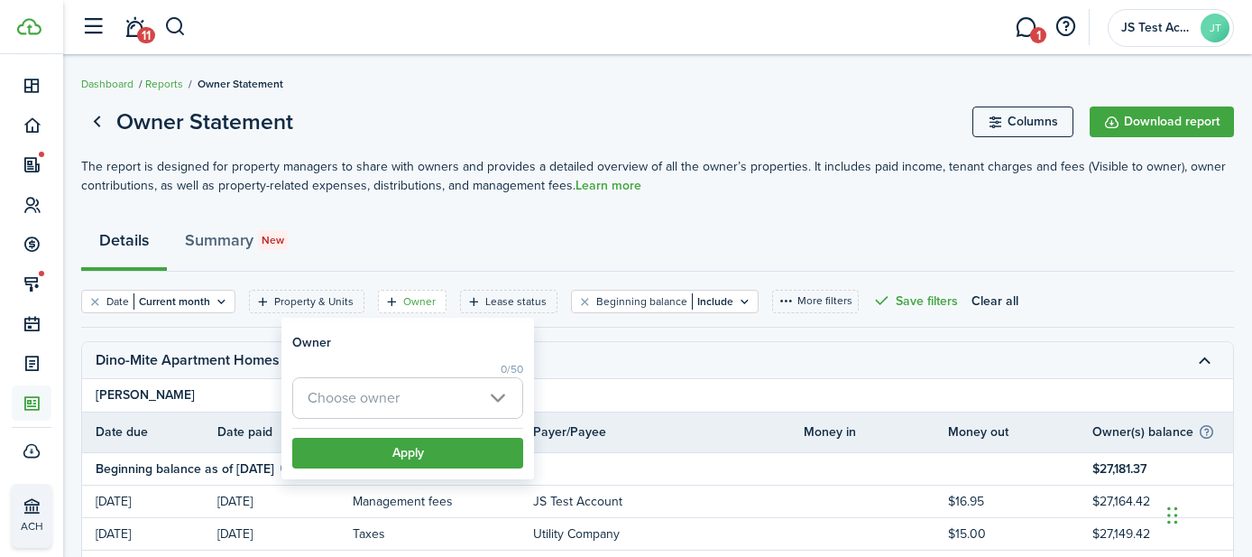
click at [522, 263] on div "Details Summary New" at bounding box center [657, 244] width 1153 height 54
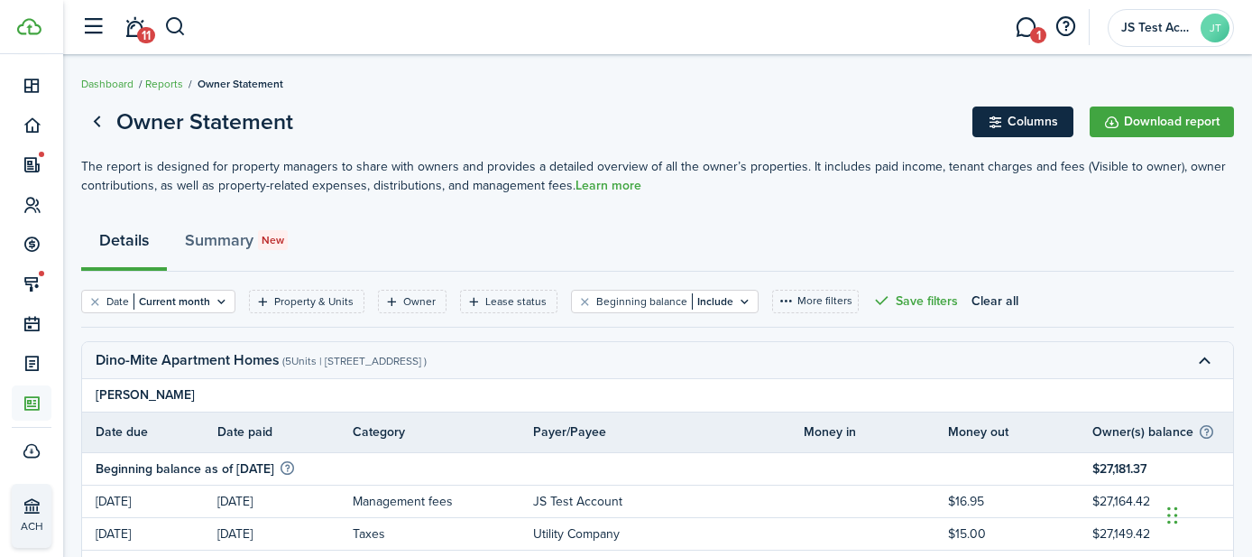
click at [1012, 120] on button "Columns" at bounding box center [1023, 121] width 101 height 31
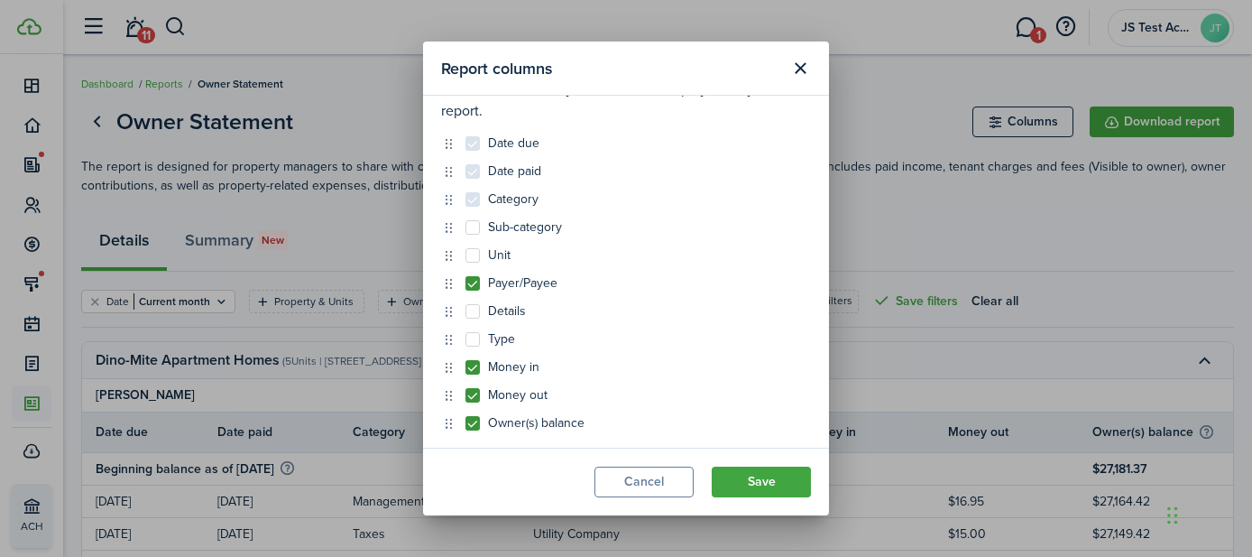
scroll to position [66, 0]
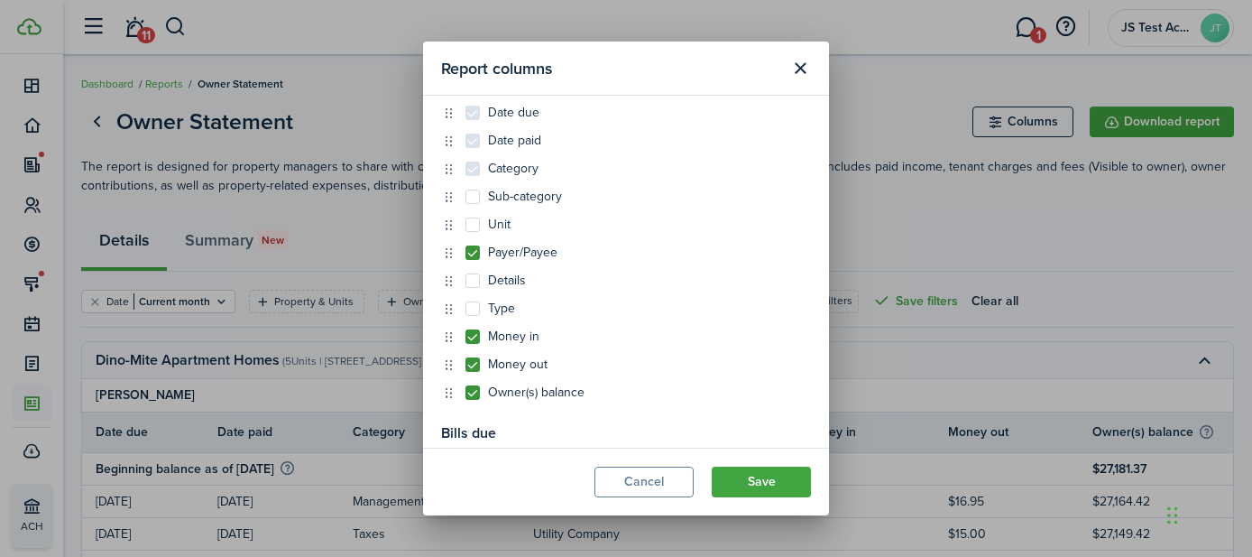
click at [472, 224] on label "Unit" at bounding box center [488, 224] width 45 height 14
click at [466, 290] on input "Unit" at bounding box center [465, 290] width 1 height 1
checkbox input "true"
drag, startPoint x: 451, startPoint y: 362, endPoint x: 450, endPoint y: 235, distance: 127.2
click at [758, 484] on button "Save" at bounding box center [761, 481] width 99 height 31
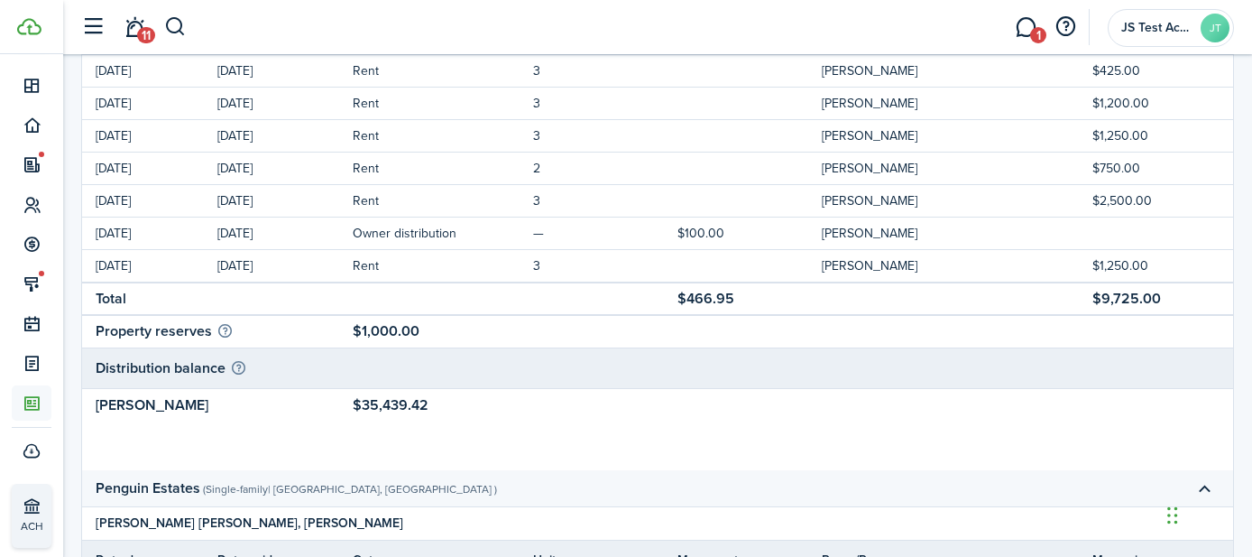
scroll to position [732, 0]
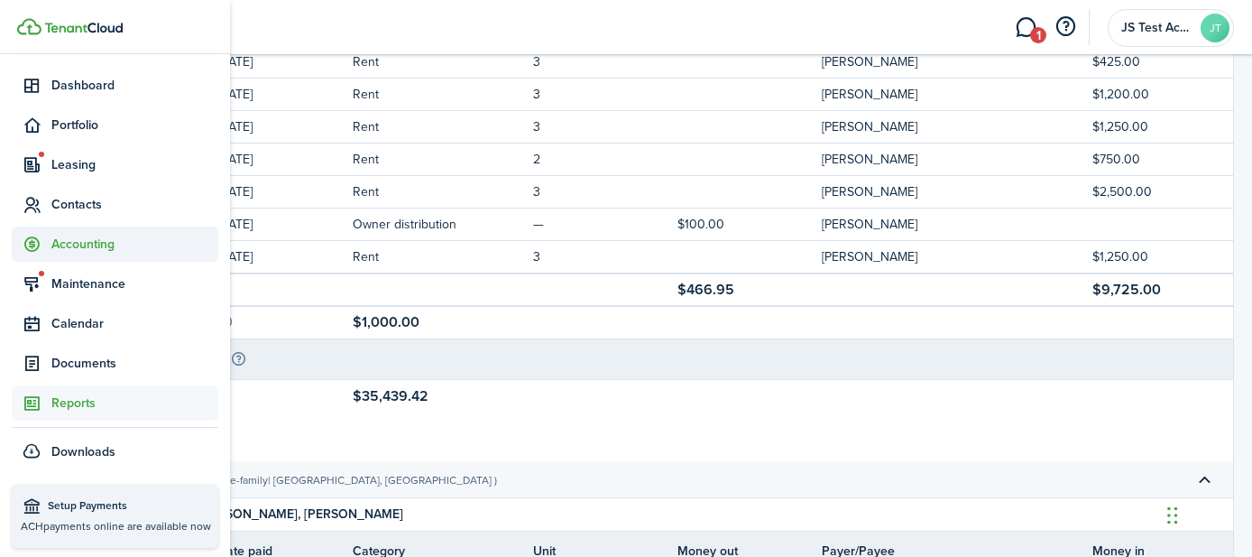
click at [75, 236] on span "Accounting" at bounding box center [134, 244] width 167 height 19
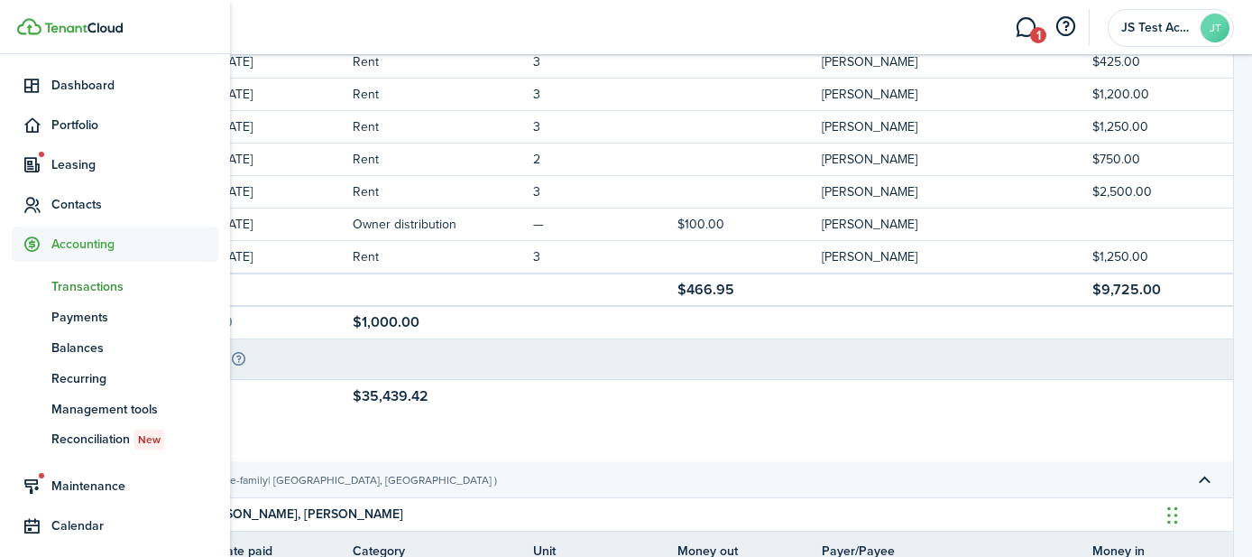
click at [88, 288] on span "Transactions" at bounding box center [134, 286] width 167 height 19
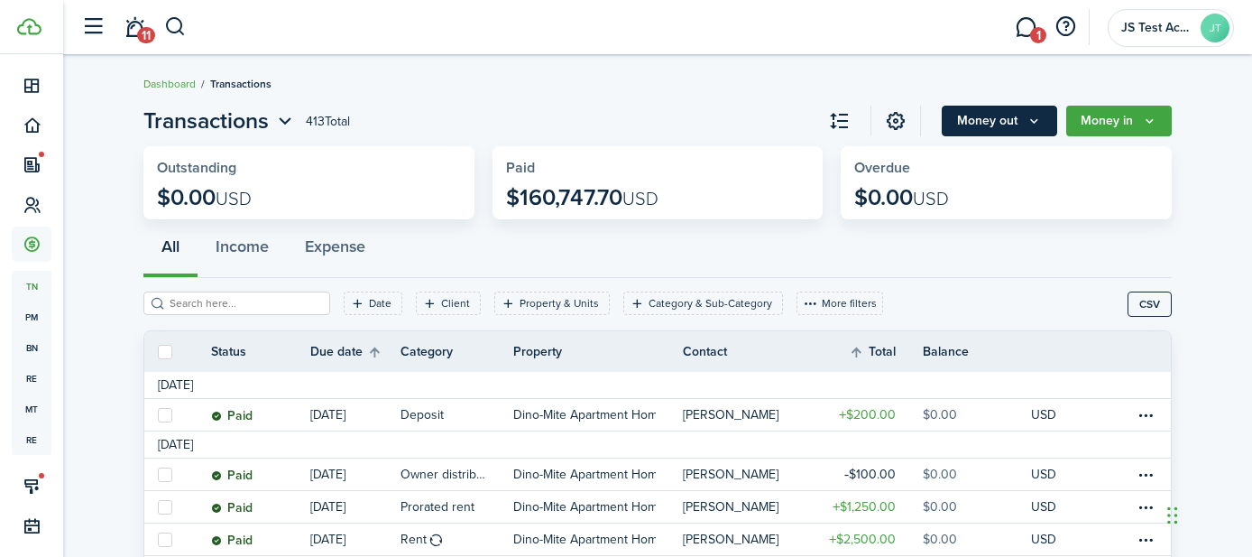
click at [981, 117] on button "Money out" at bounding box center [999, 121] width 115 height 31
click at [647, 351] on th "Property" at bounding box center [598, 351] width 170 height 19
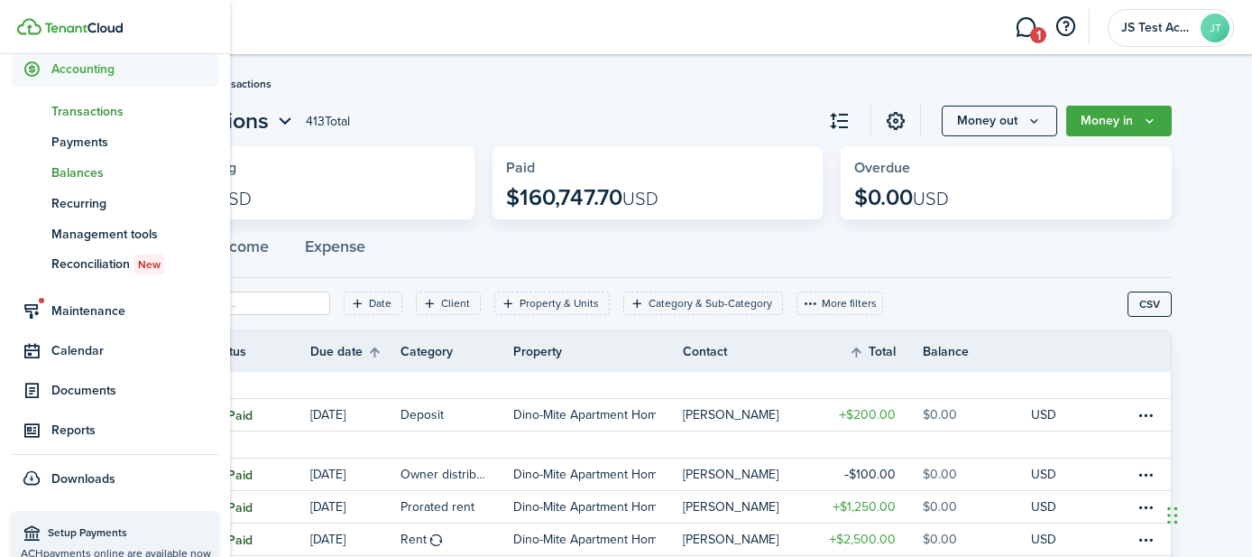
scroll to position [343, 0]
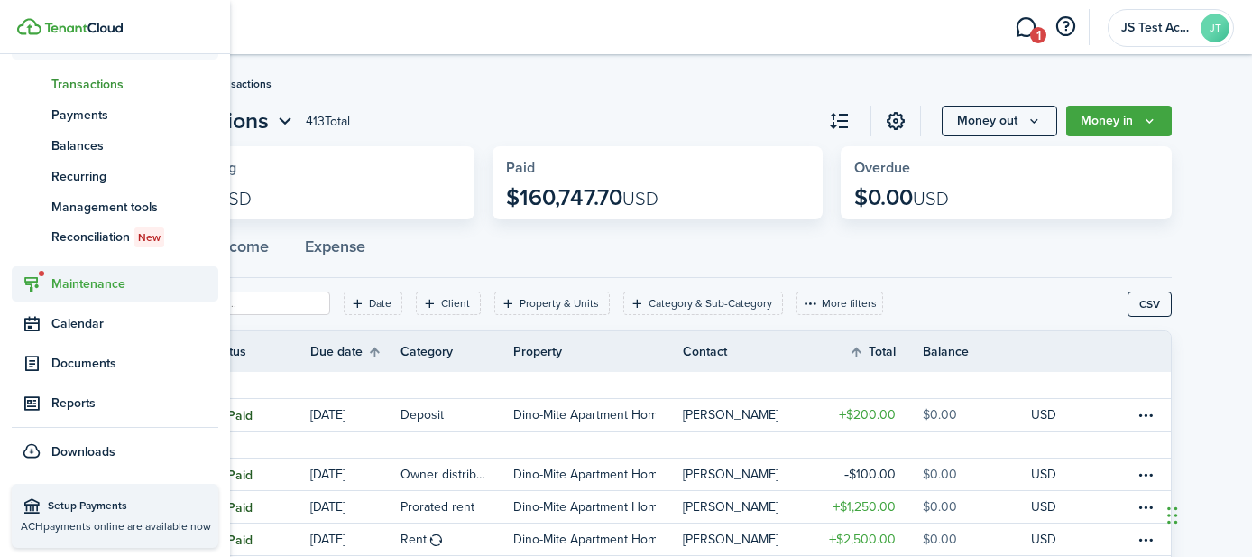
click at [77, 279] on span "Maintenance" at bounding box center [134, 283] width 167 height 19
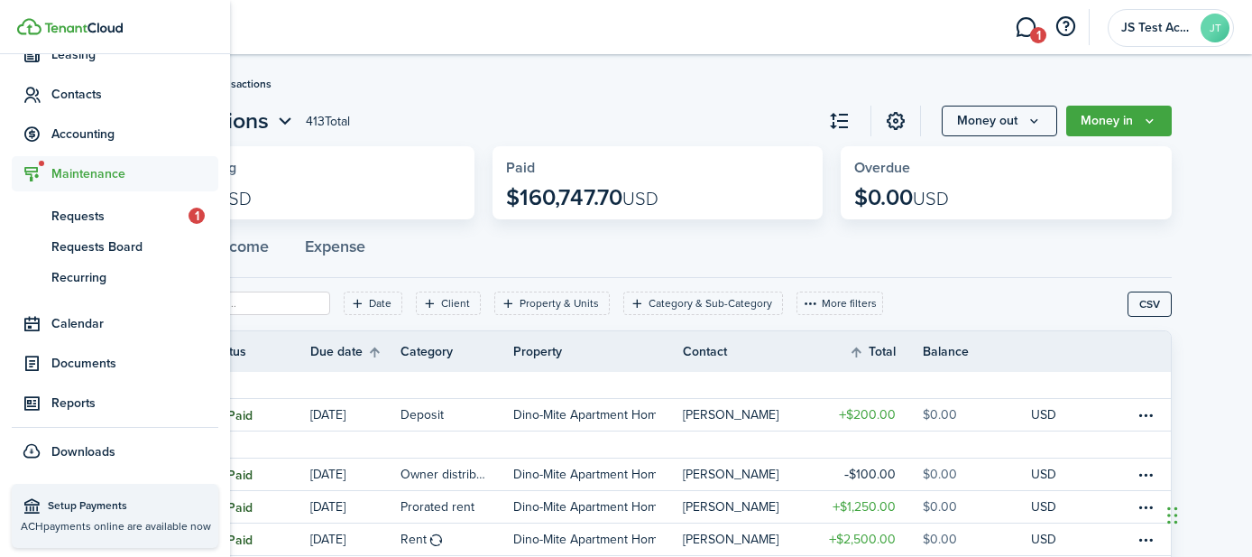
scroll to position [251, 0]
click at [92, 249] on span "Requests Board" at bounding box center [134, 246] width 167 height 19
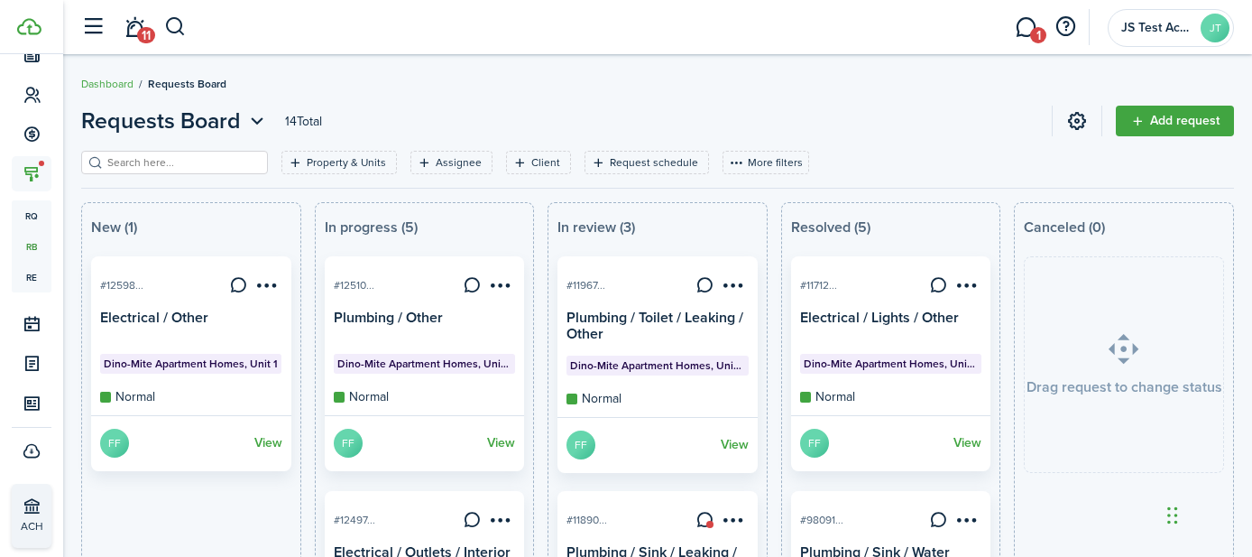
click at [399, 93] on breadcrumb "Dashboard Requests Board" at bounding box center [657, 74] width 1153 height 41
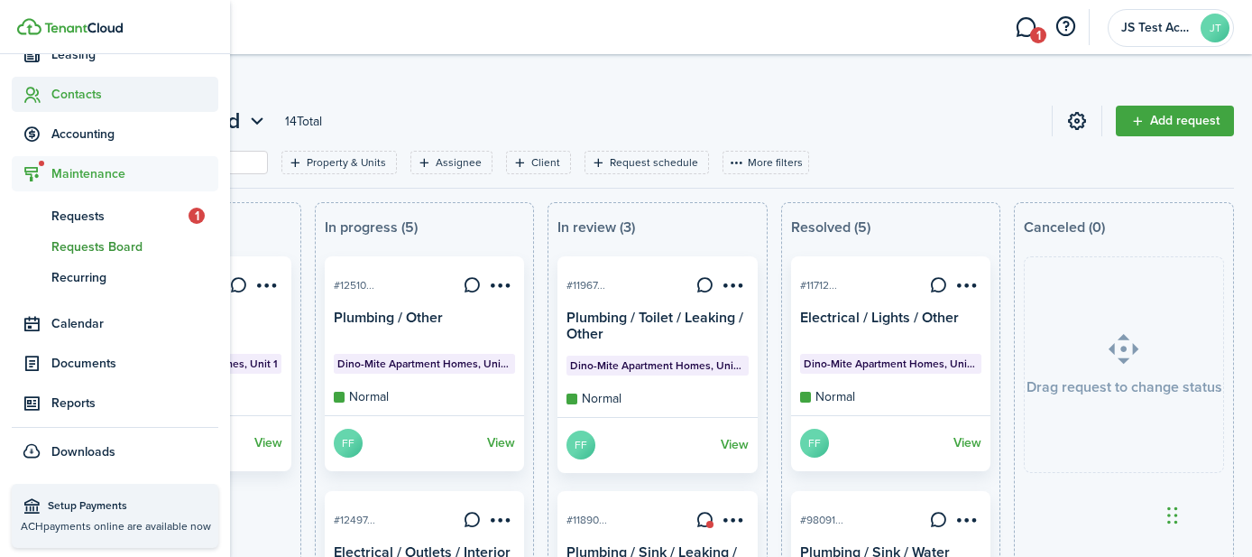
click at [63, 93] on span "Contacts" at bounding box center [134, 94] width 167 height 19
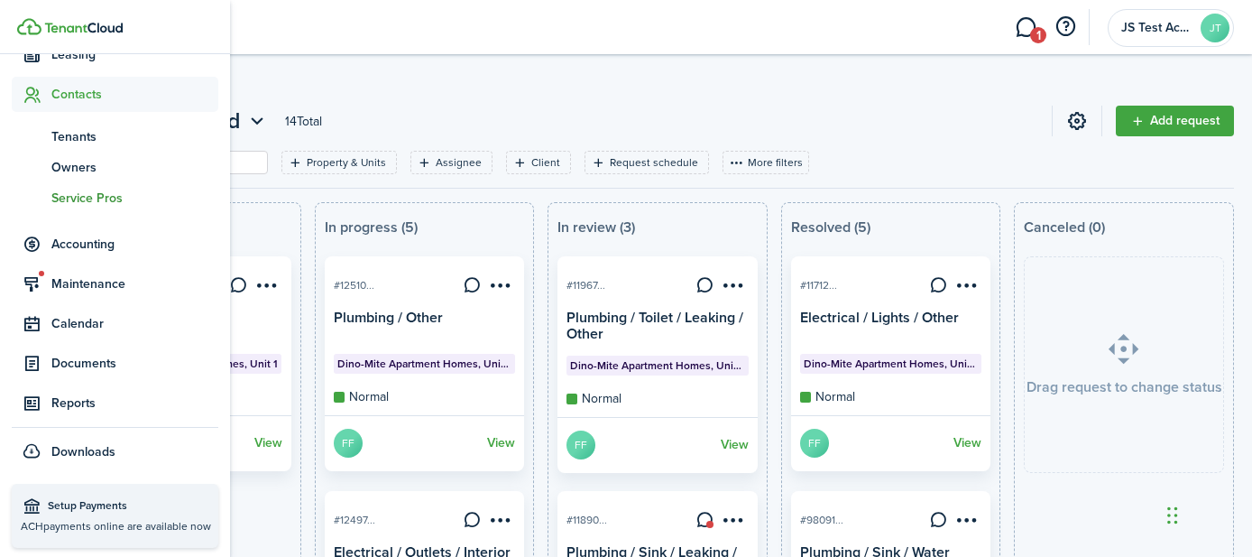
click at [84, 202] on span "Service Pros" at bounding box center [134, 198] width 167 height 19
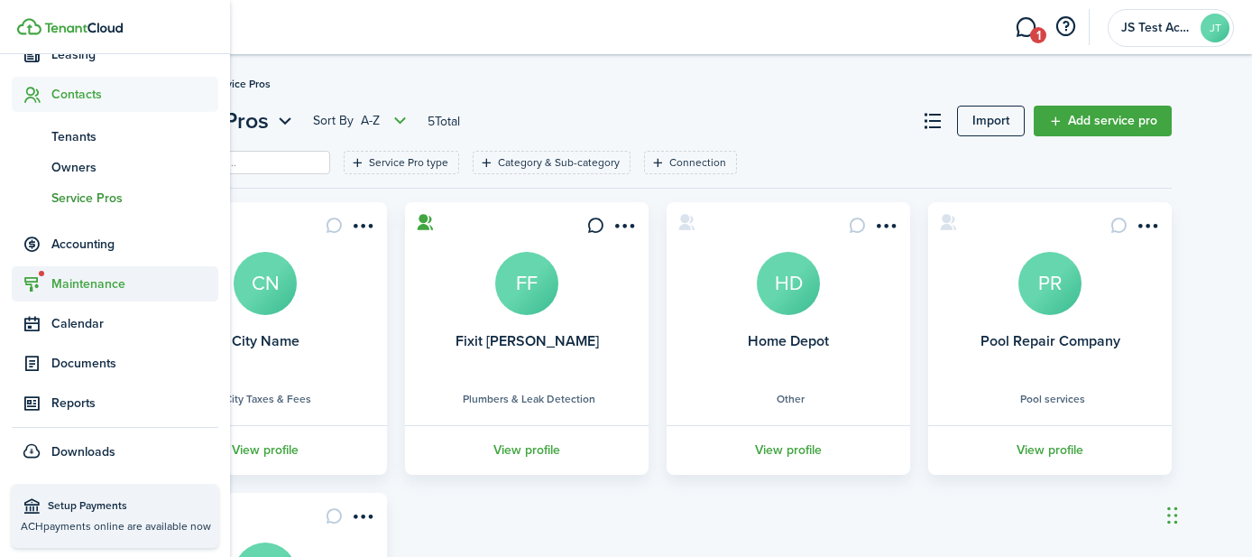
click at [85, 280] on span "Maintenance" at bounding box center [134, 283] width 167 height 19
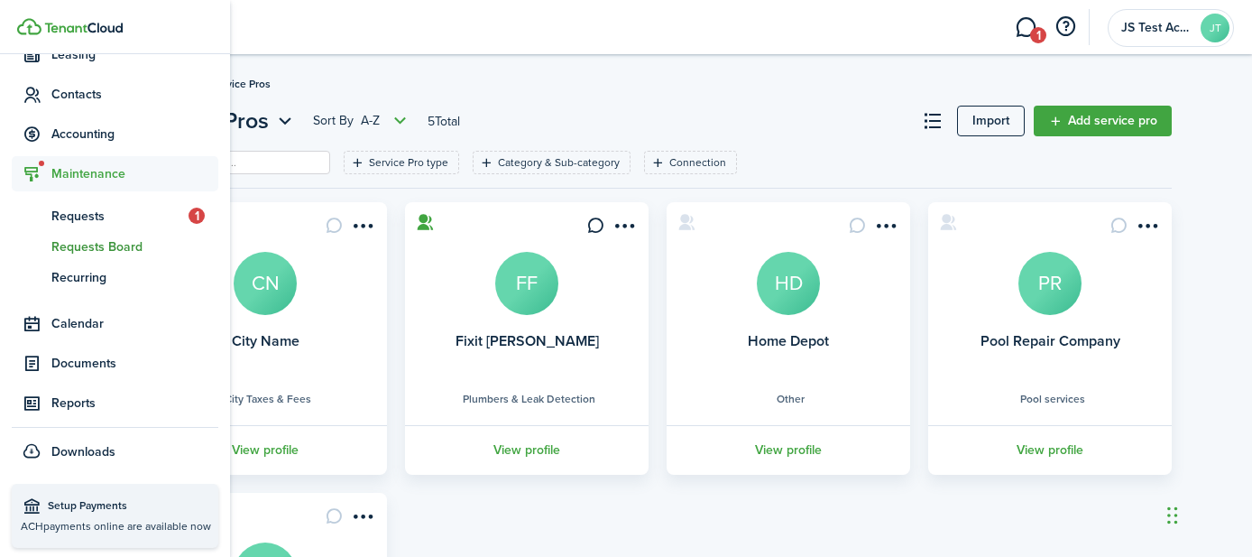
click at [96, 239] on span "Requests Board" at bounding box center [134, 246] width 167 height 19
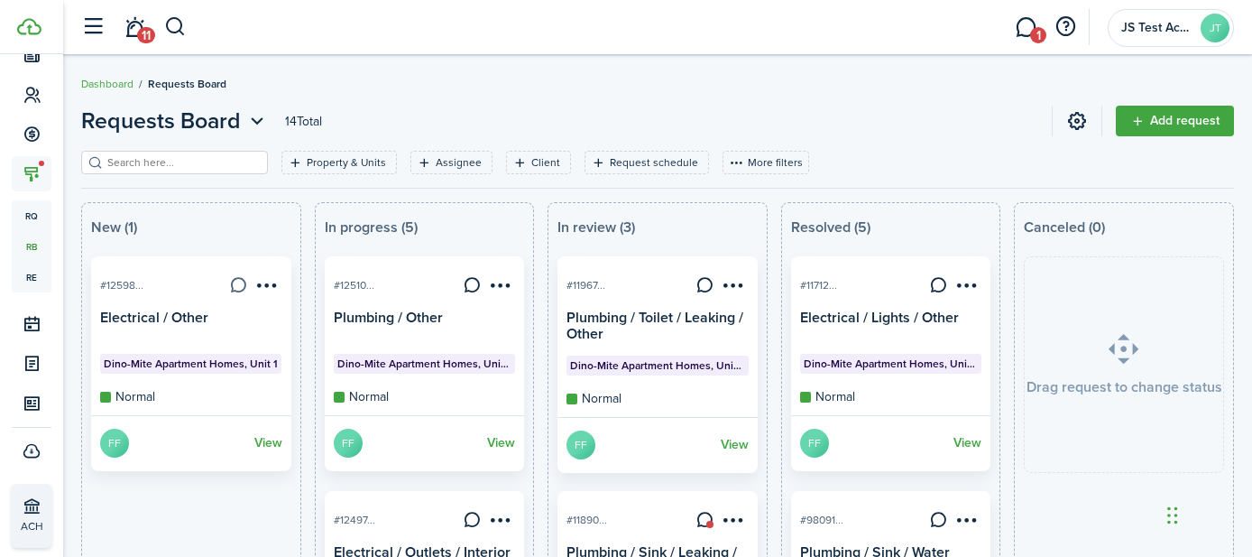
click at [239, 283] on link at bounding box center [238, 284] width 25 height 25
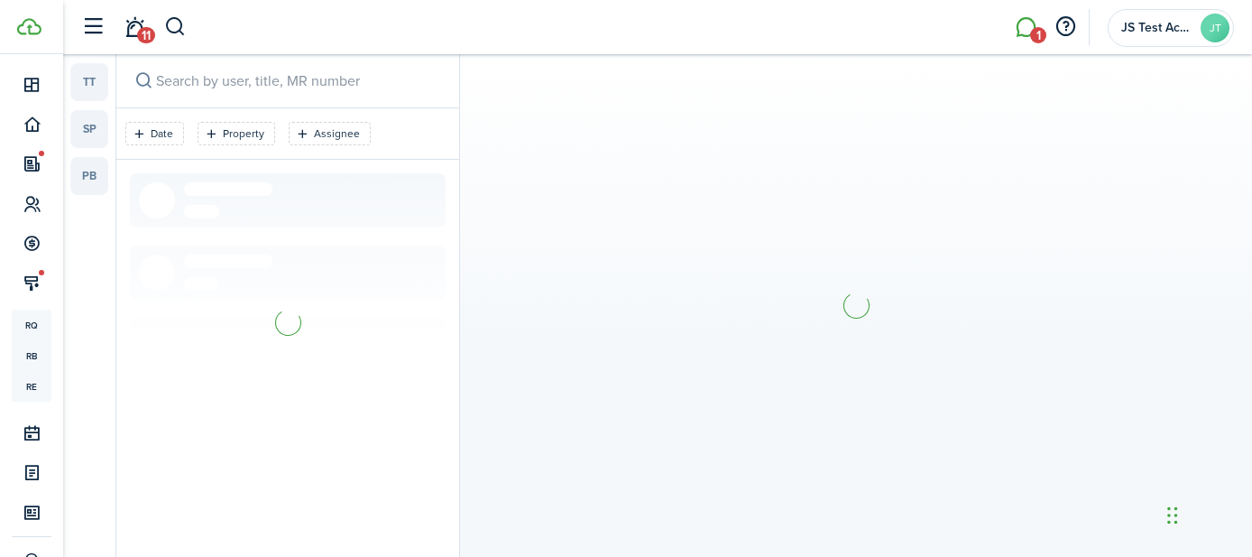
scroll to position [141, 0]
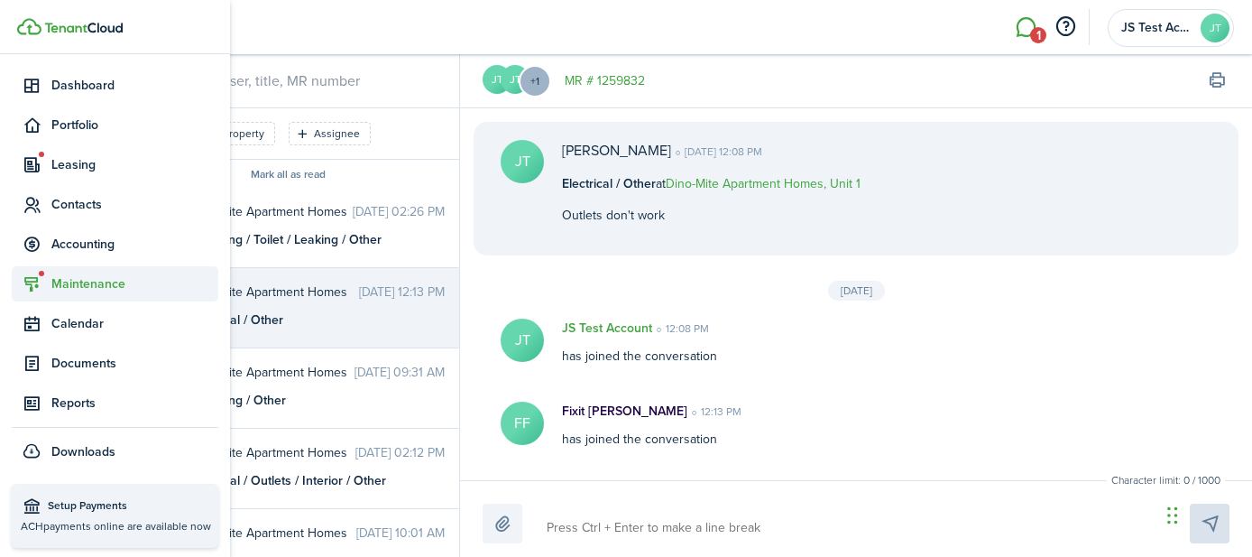
click at [66, 290] on span "Maintenance" at bounding box center [134, 283] width 167 height 19
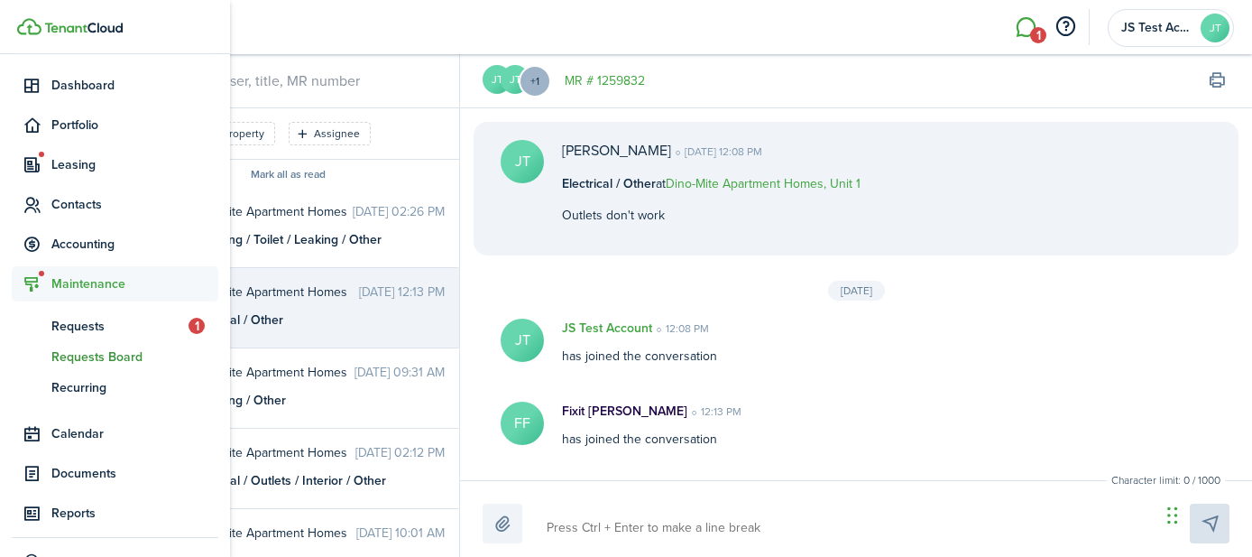
click at [80, 369] on link "rb Requests Board" at bounding box center [115, 356] width 207 height 31
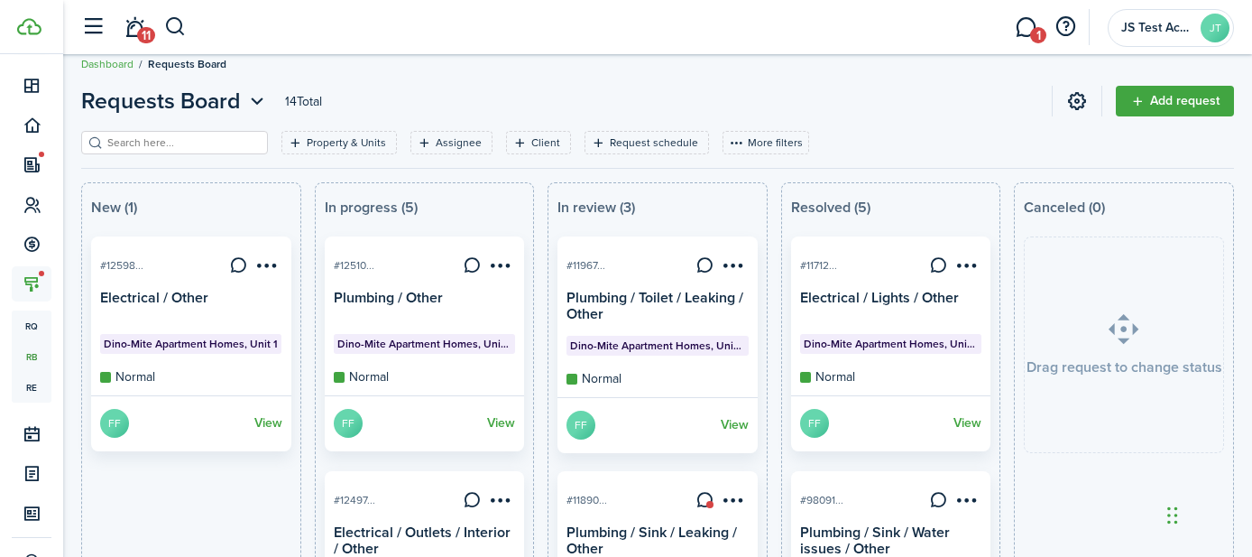
scroll to position [23, 0]
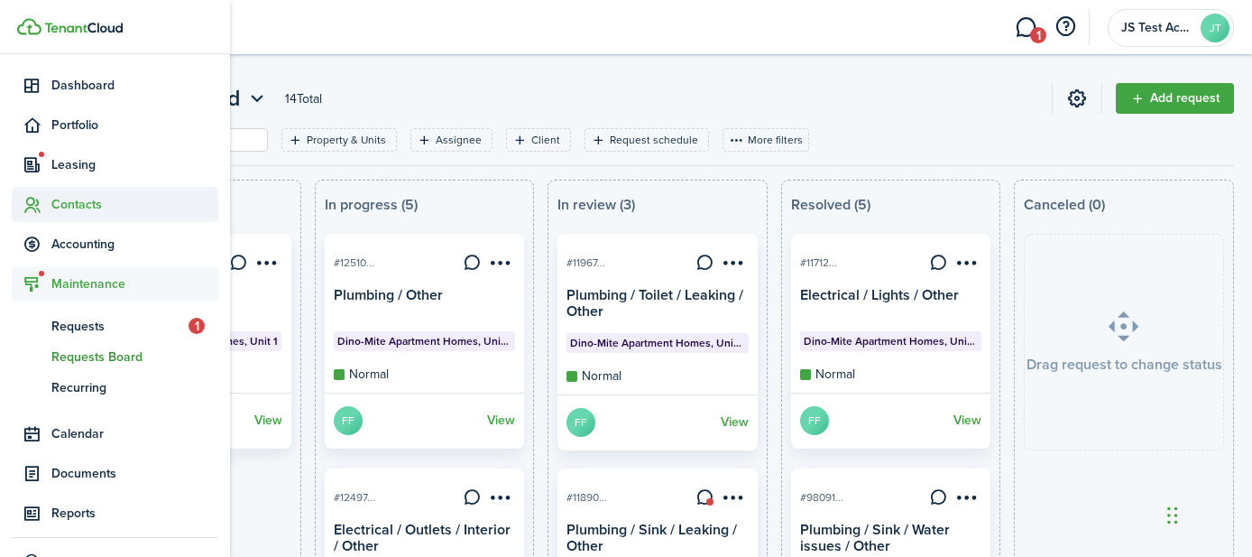
click at [71, 202] on span "Contacts" at bounding box center [134, 204] width 167 height 19
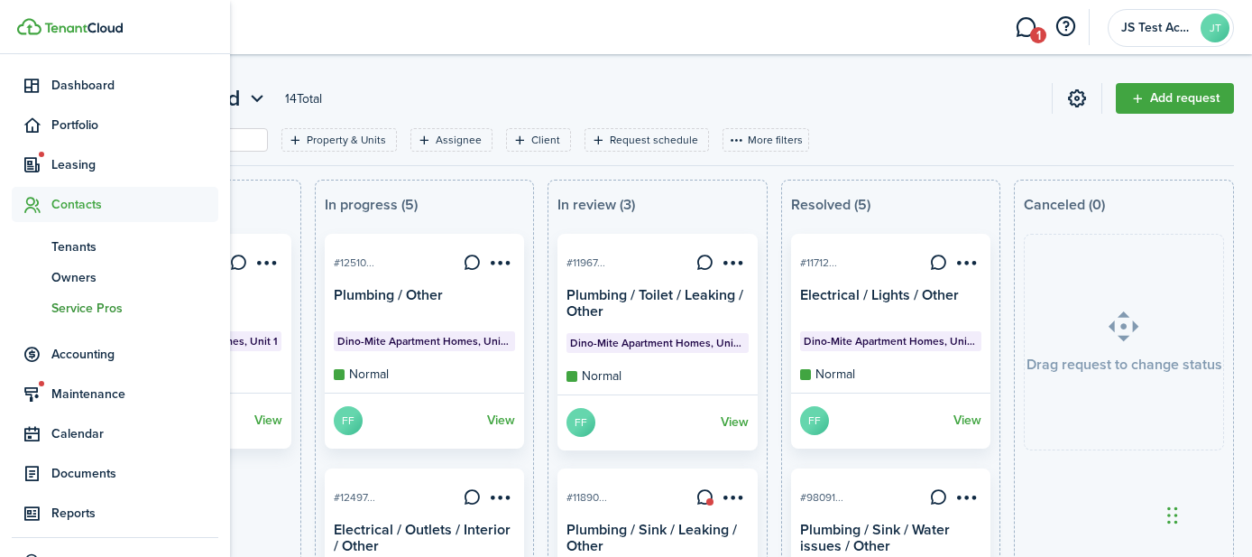
click at [73, 311] on span "Service Pros" at bounding box center [134, 308] width 167 height 19
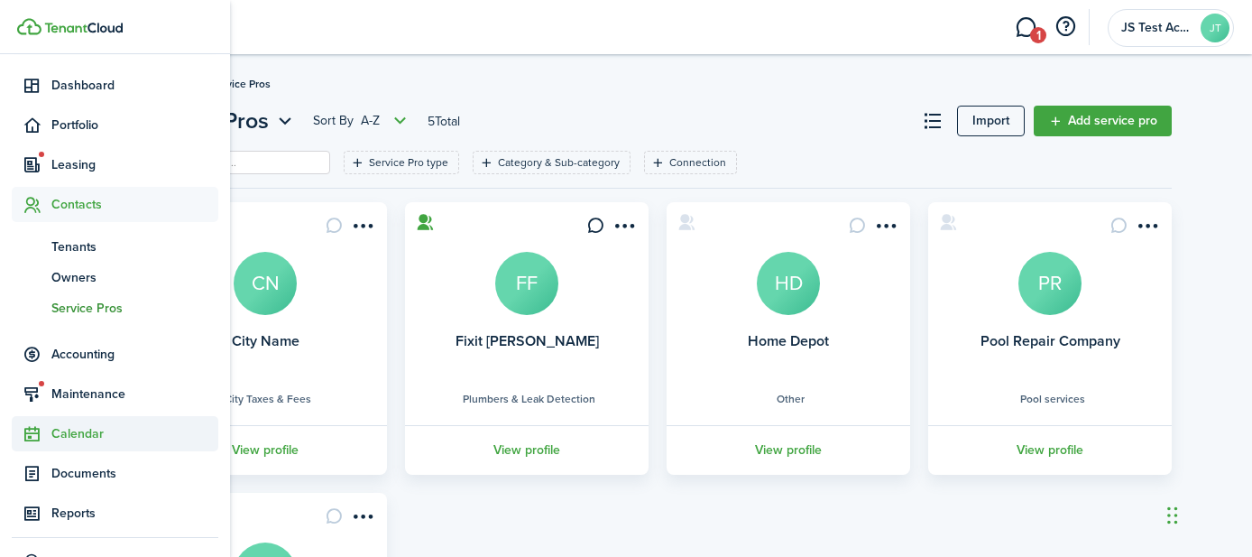
click at [80, 434] on span "Calendar" at bounding box center [134, 433] width 167 height 19
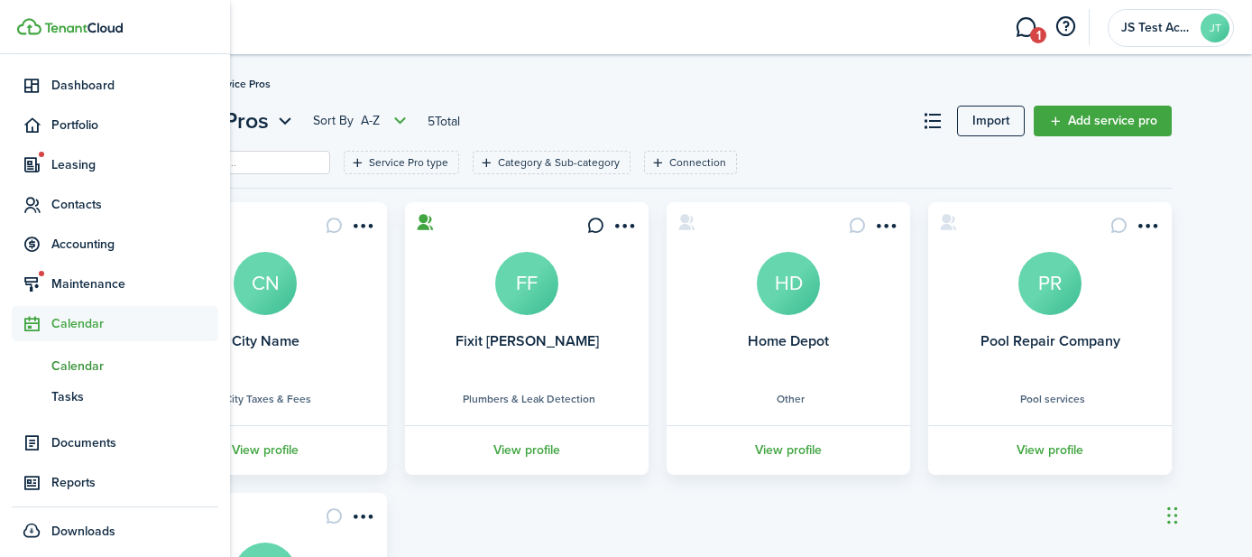
click at [81, 366] on span "Calendar" at bounding box center [134, 365] width 167 height 19
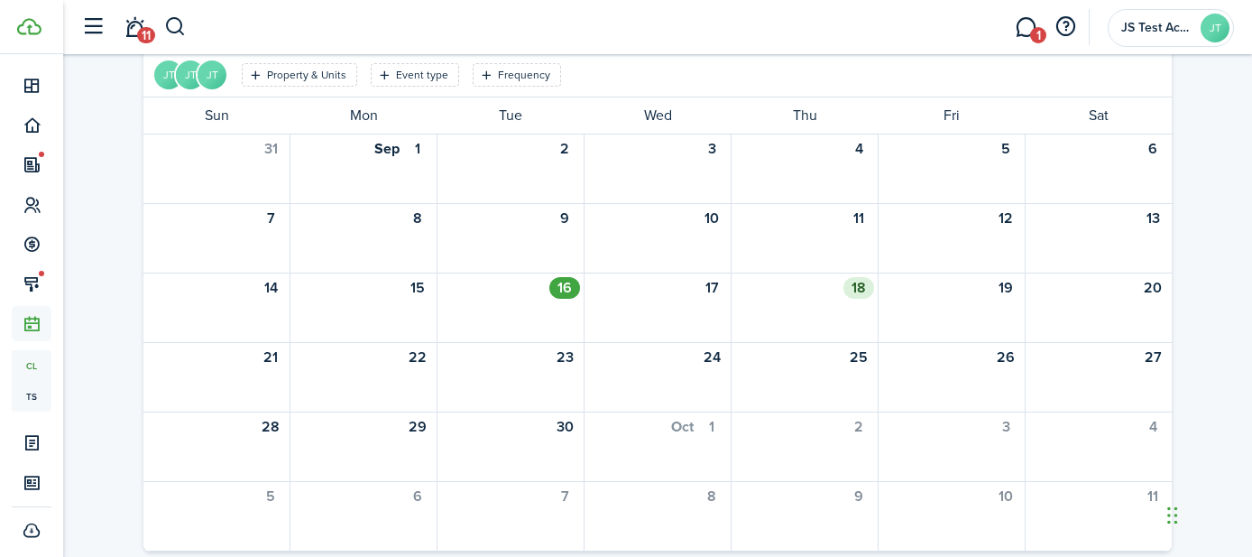
scroll to position [114, 0]
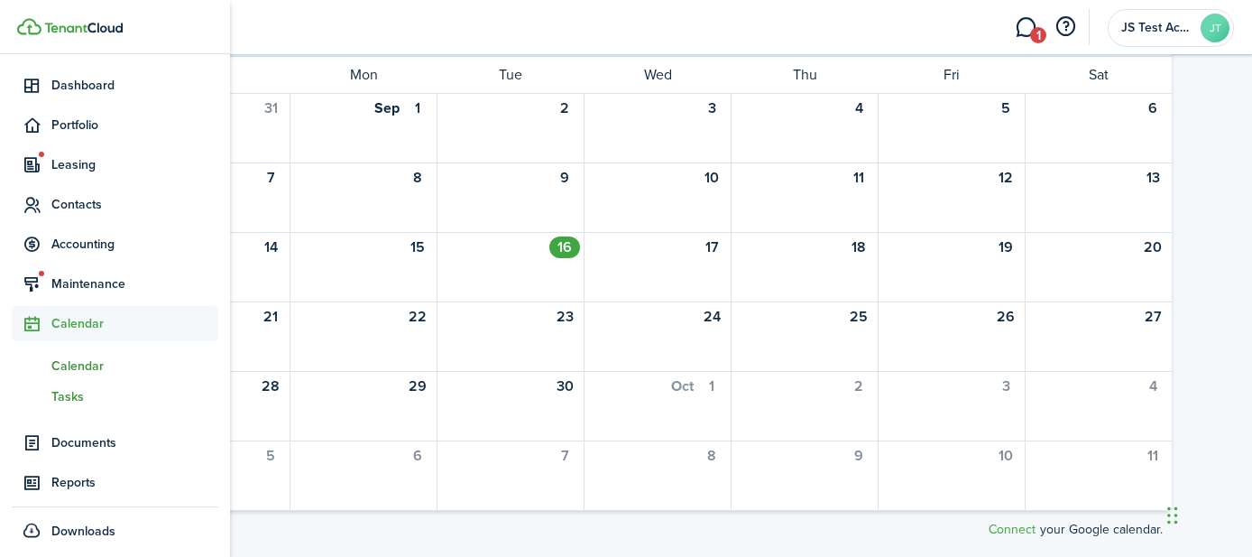
click at [65, 394] on span "Tasks" at bounding box center [134, 396] width 167 height 19
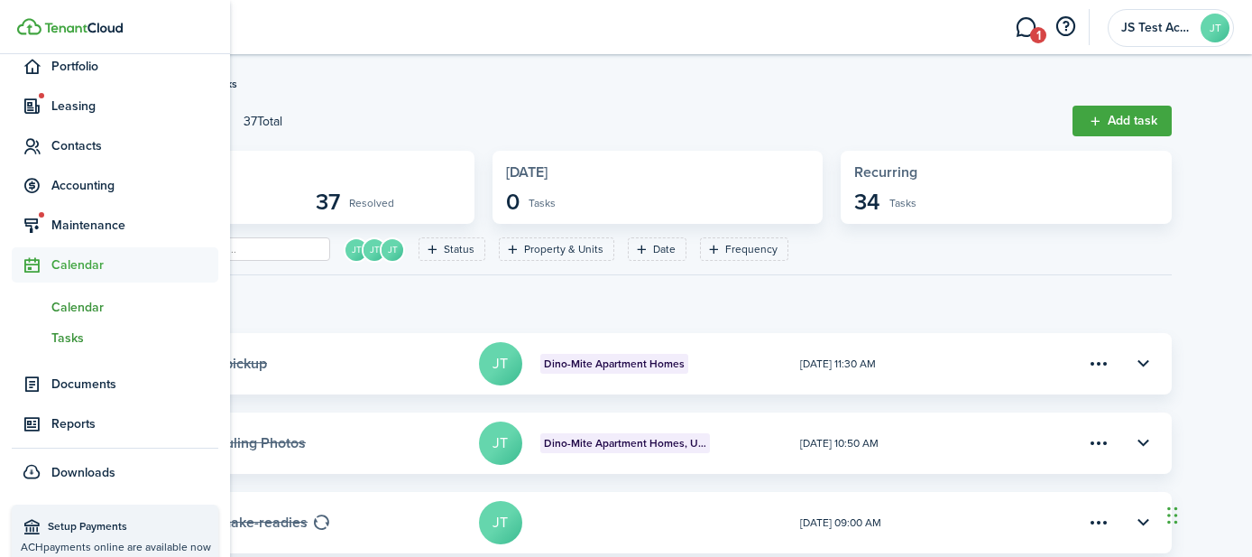
scroll to position [220, 0]
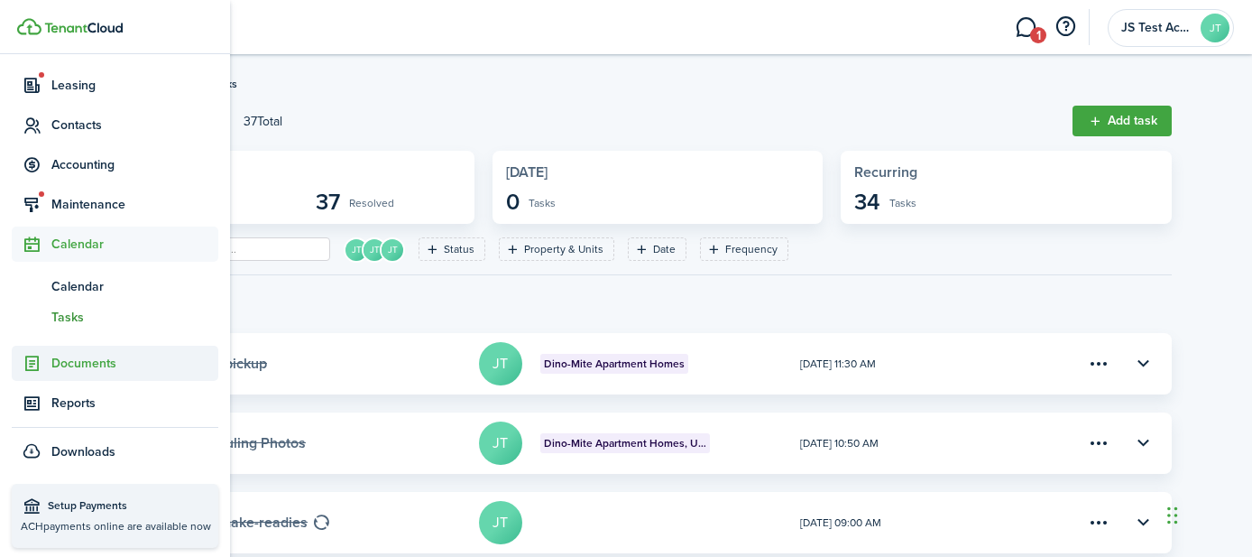
click at [71, 353] on span "Documents" at bounding box center [115, 363] width 207 height 35
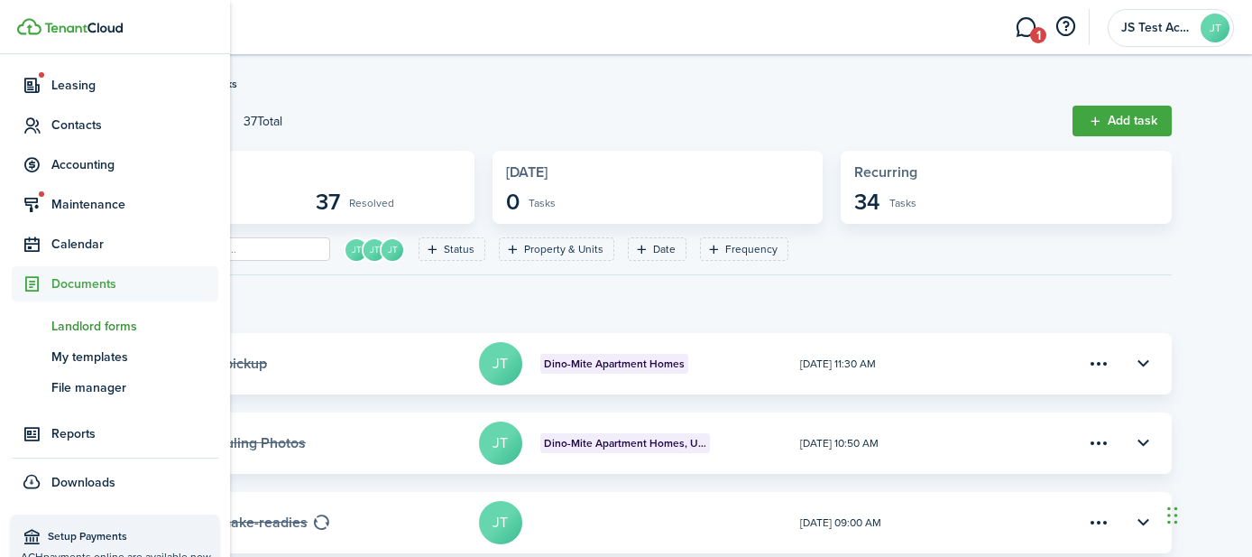
click at [84, 320] on span "Landlord forms" at bounding box center [134, 326] width 167 height 19
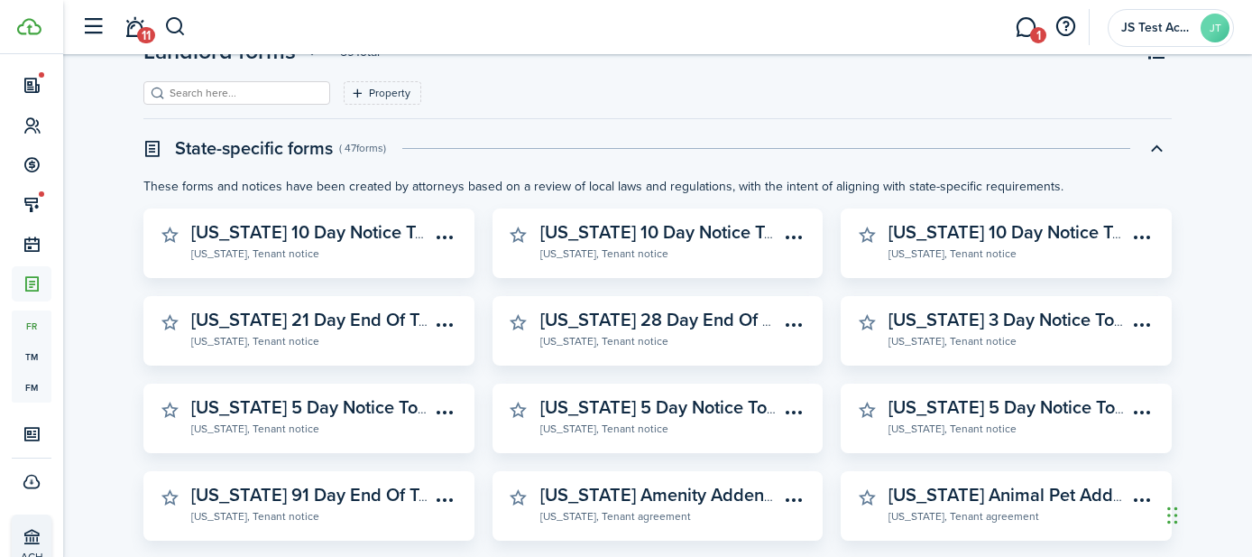
scroll to position [71, 0]
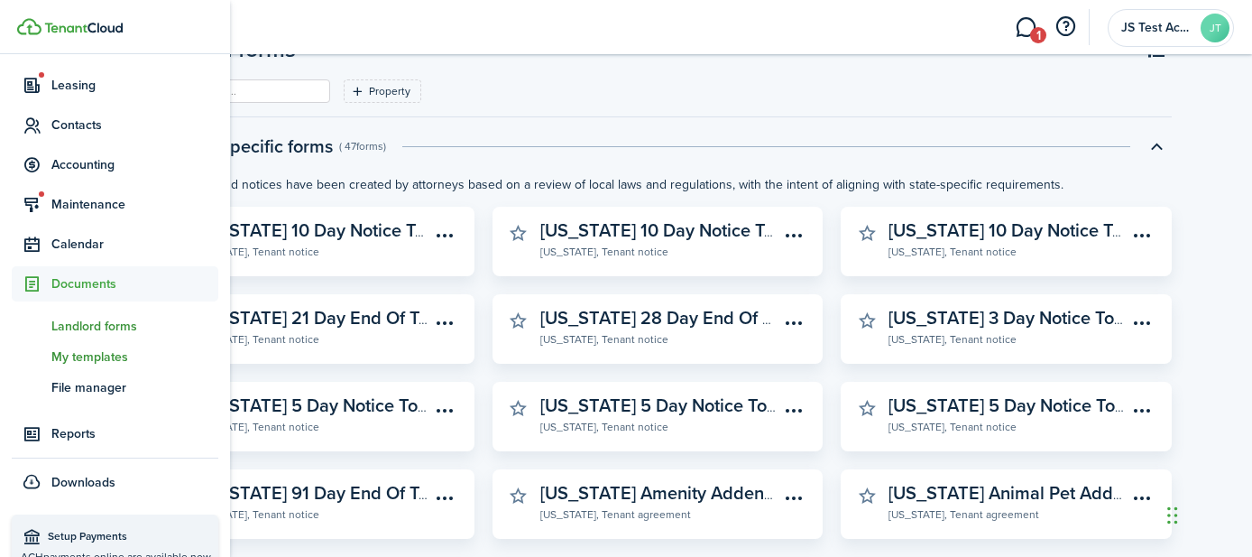
click at [56, 353] on span "My templates" at bounding box center [134, 356] width 167 height 19
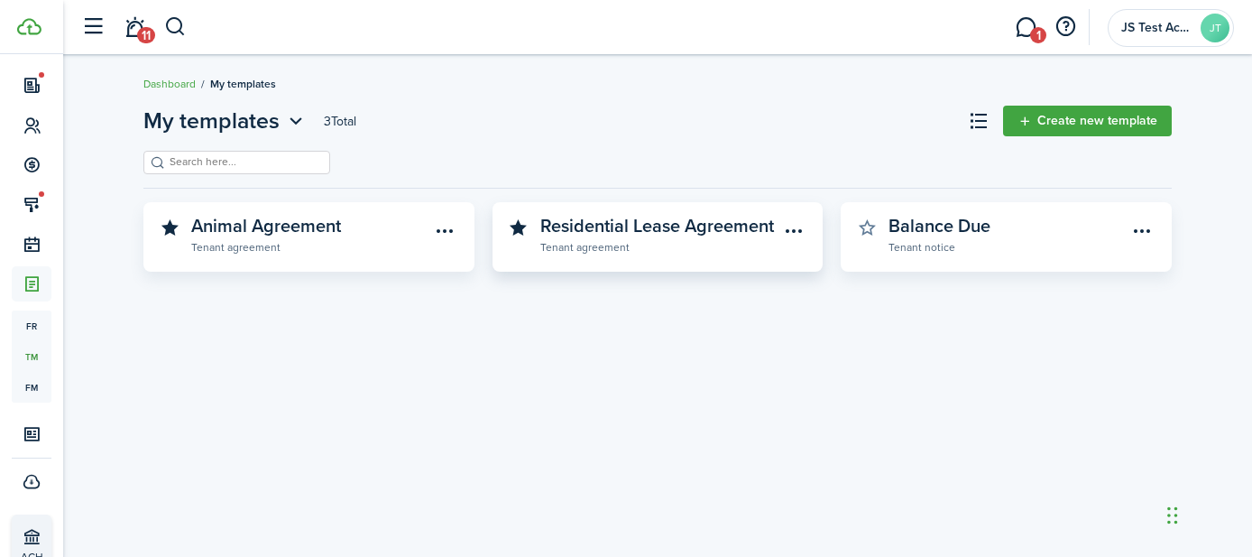
click at [695, 233] on widget-stats-description "Residential Lease Agreement" at bounding box center [657, 225] width 234 height 27
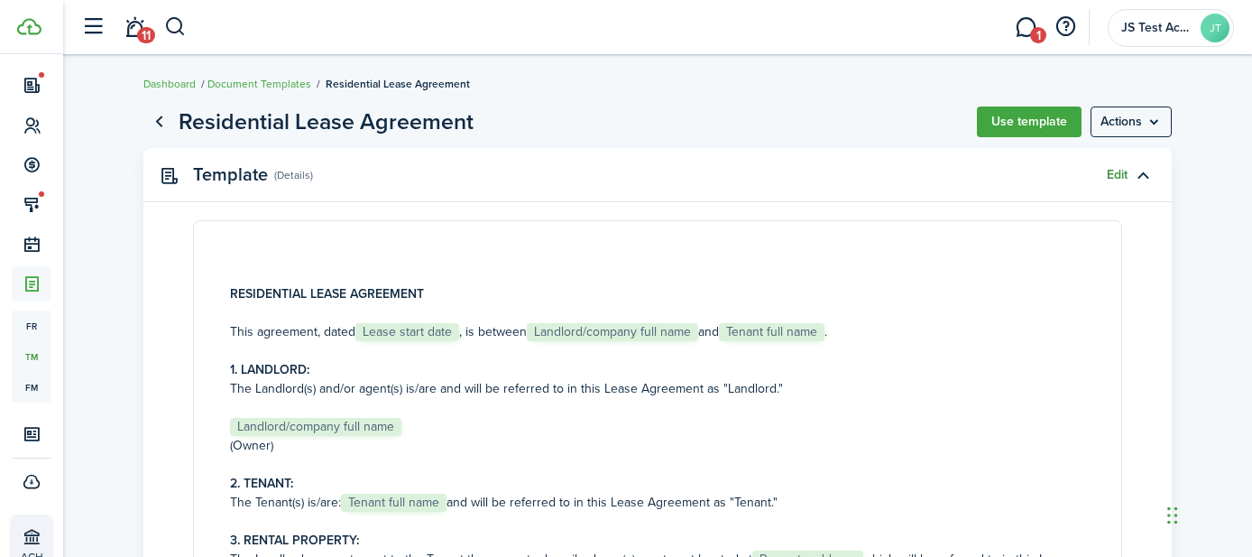
click at [1109, 173] on link "Edit" at bounding box center [1117, 175] width 21 height 14
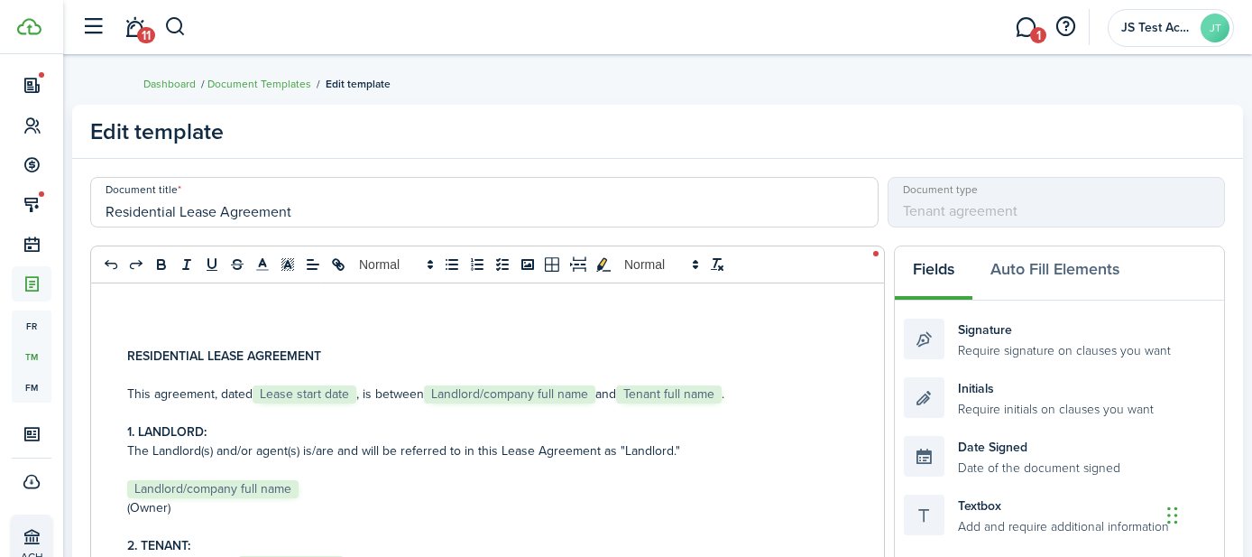
click at [204, 353] on strong "RESIDENTIAL LEASE AGREEMENT" at bounding box center [224, 355] width 194 height 19
click at [173, 440] on strong "1. LANDLORD:" at bounding box center [166, 431] width 79 height 19
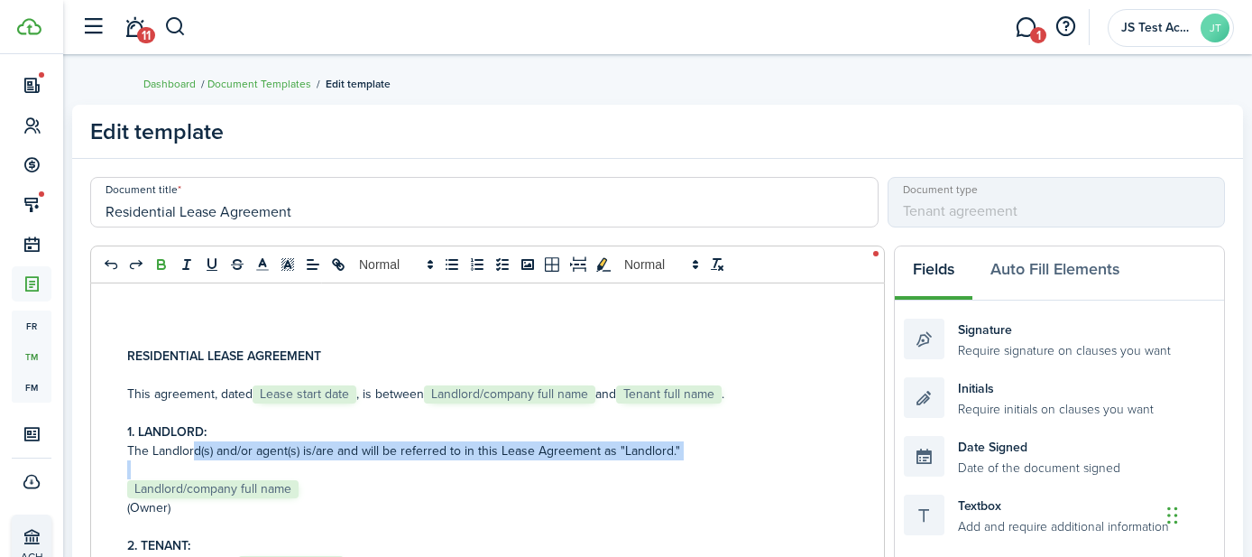
drag, startPoint x: 195, startPoint y: 447, endPoint x: 382, endPoint y: 487, distance: 191.1
click at [263, 492] on span "Landlord/company full name" at bounding box center [212, 489] width 171 height 18
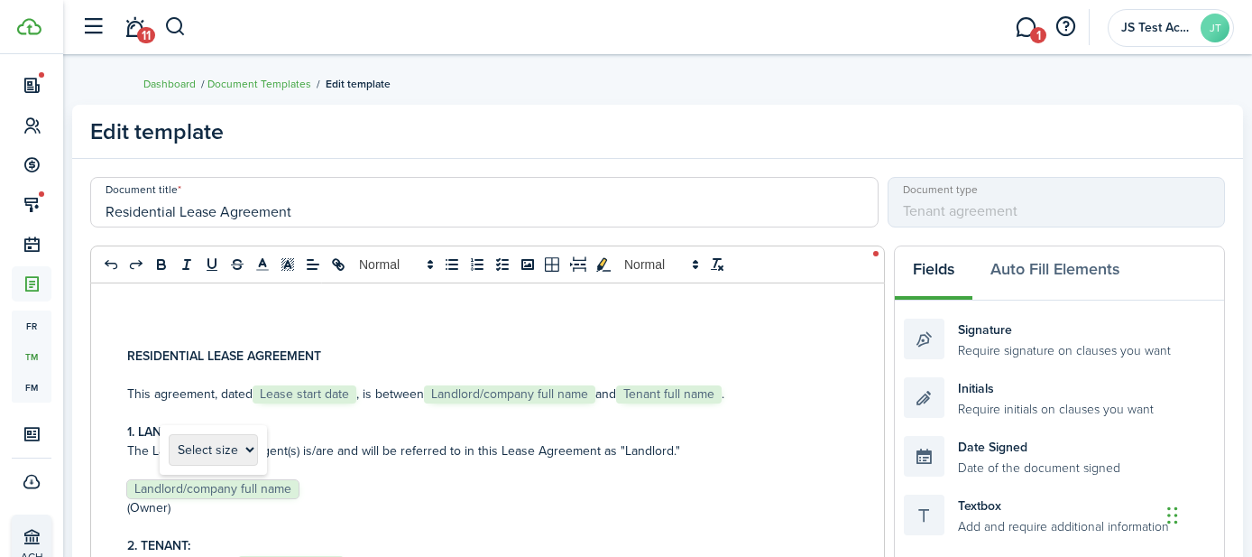
click at [357, 482] on p "﻿ Landlord/company full name ﻿" at bounding box center [526, 488] width 798 height 19
click at [1049, 270] on button "Auto Fill Elements" at bounding box center [1055, 273] width 165 height 54
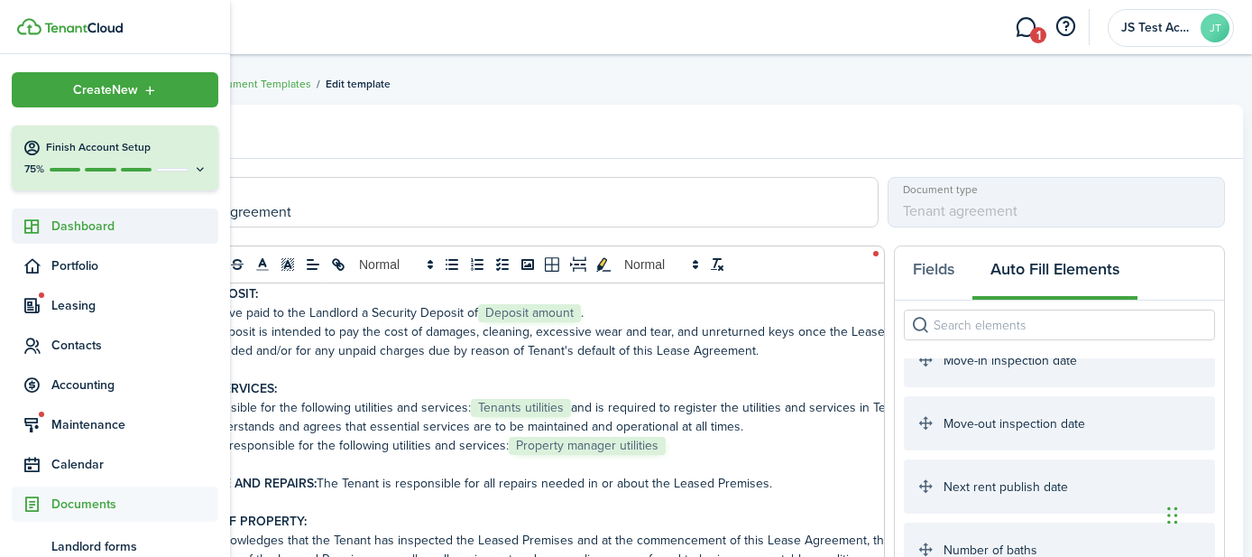
click at [83, 229] on span "Dashboard" at bounding box center [134, 226] width 167 height 19
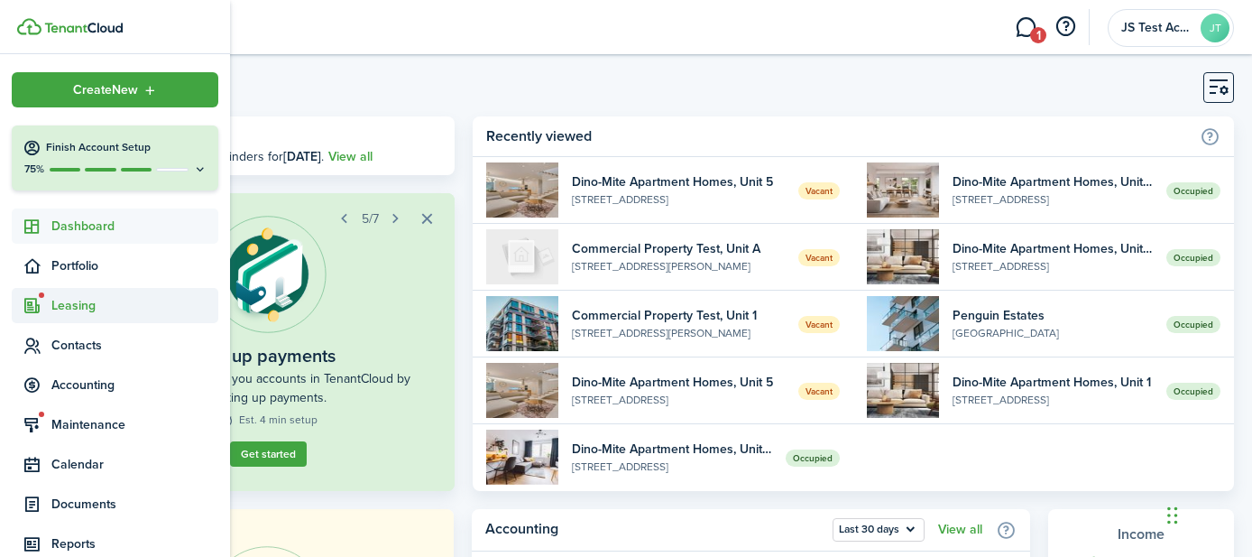
scroll to position [141, 0]
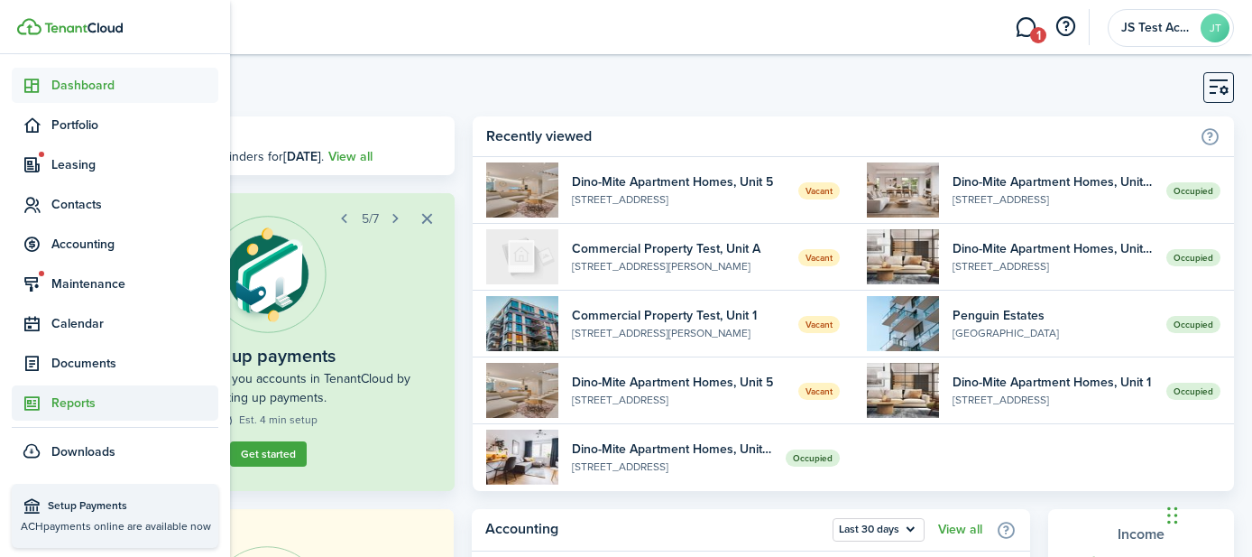
click at [76, 408] on span "Reports" at bounding box center [134, 402] width 167 height 19
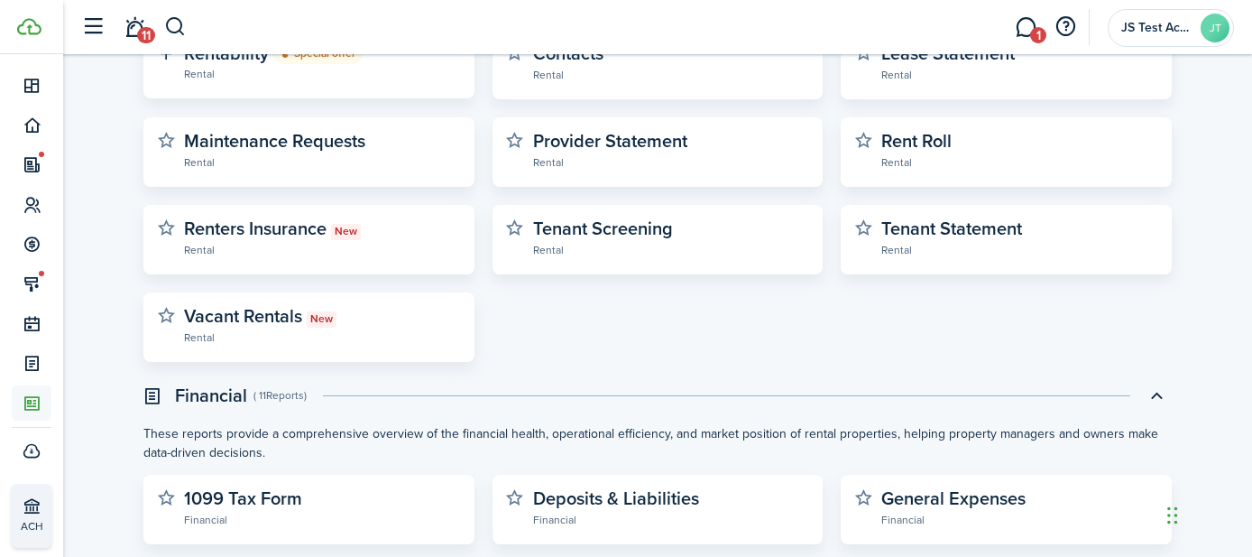
scroll to position [571, 0]
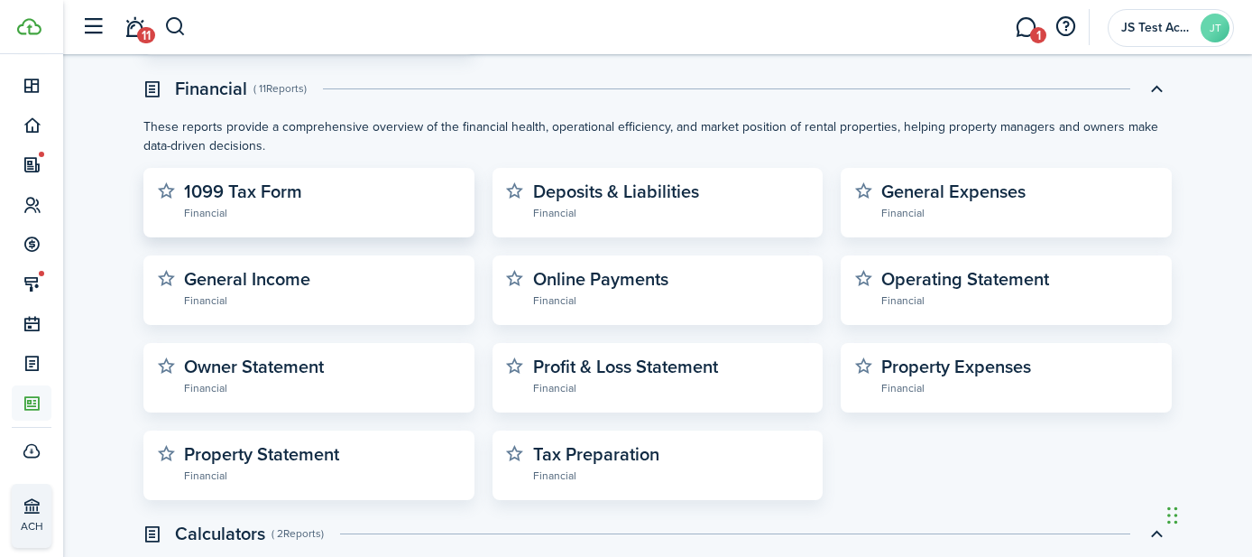
click at [236, 199] on widget-stats-description "1099 Tax Form" at bounding box center [243, 191] width 118 height 27
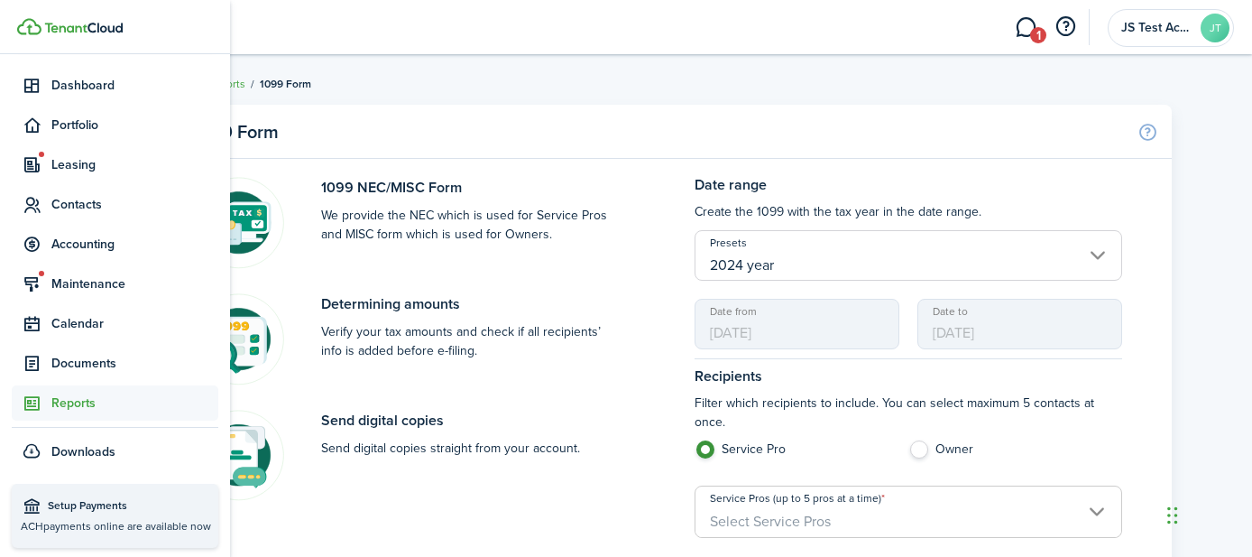
click at [60, 406] on span "Reports" at bounding box center [134, 402] width 167 height 19
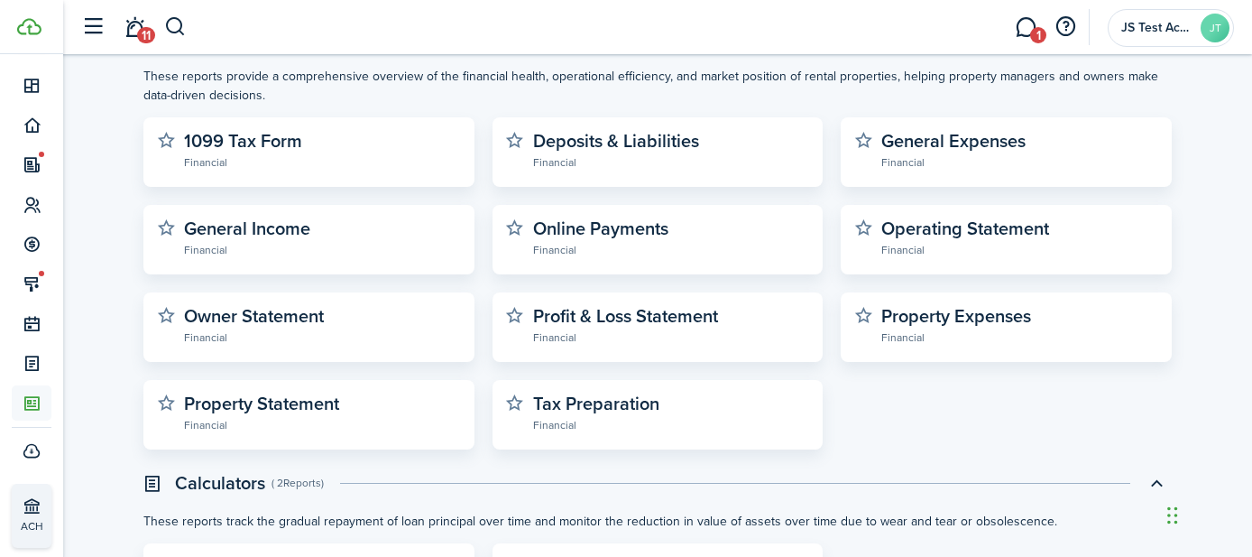
scroll to position [660, 0]
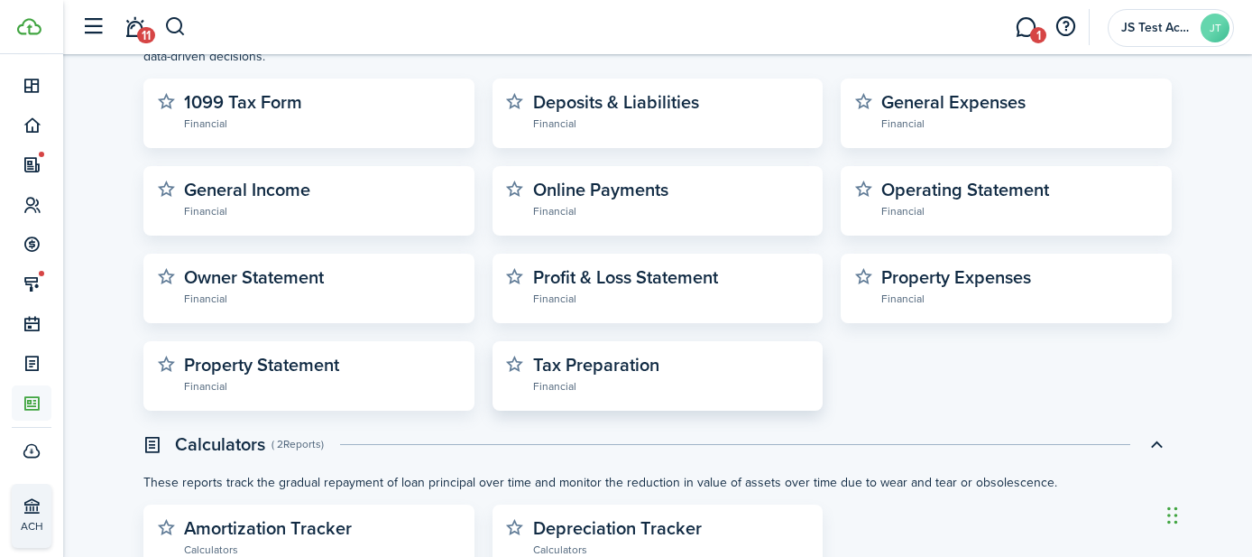
click at [576, 370] on widget-stats-description "Tax Preparation" at bounding box center [596, 364] width 126 height 27
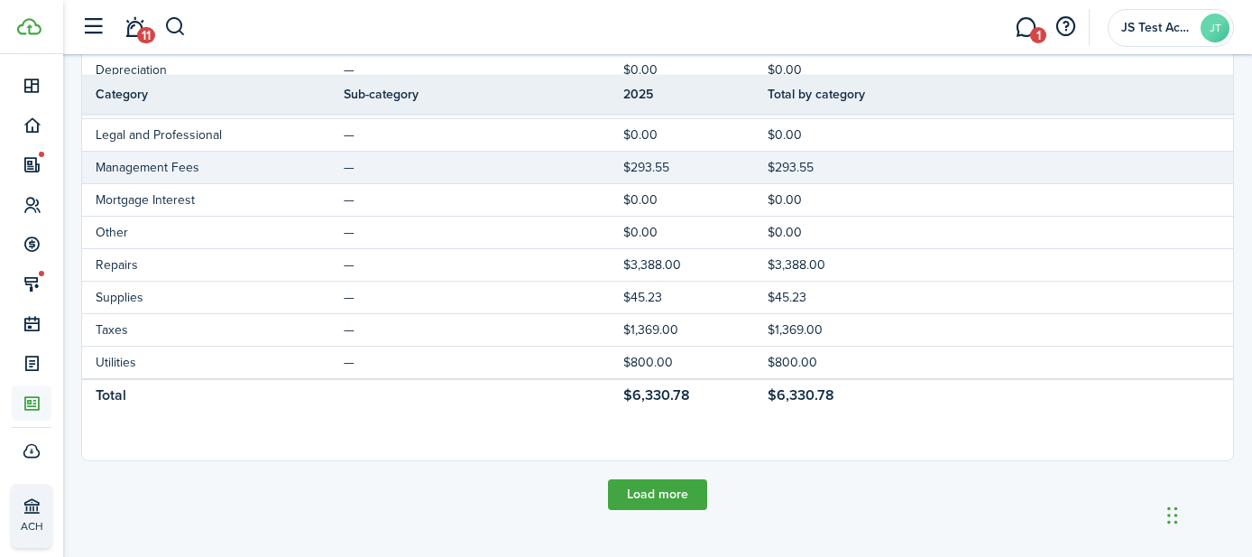
scroll to position [931, 0]
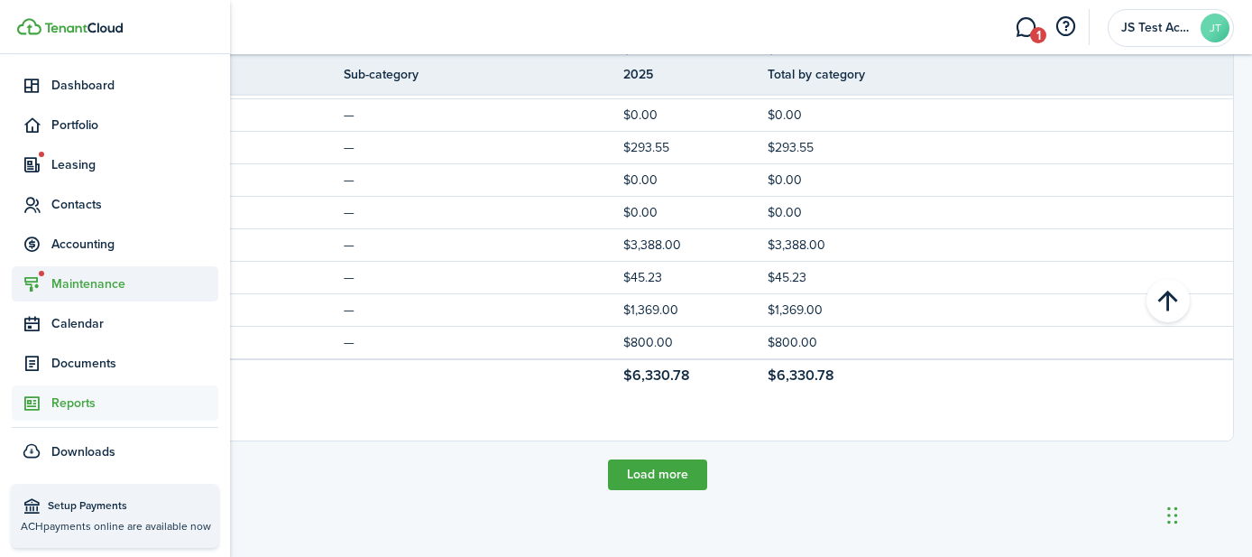
click at [75, 284] on span "Maintenance" at bounding box center [134, 283] width 167 height 19
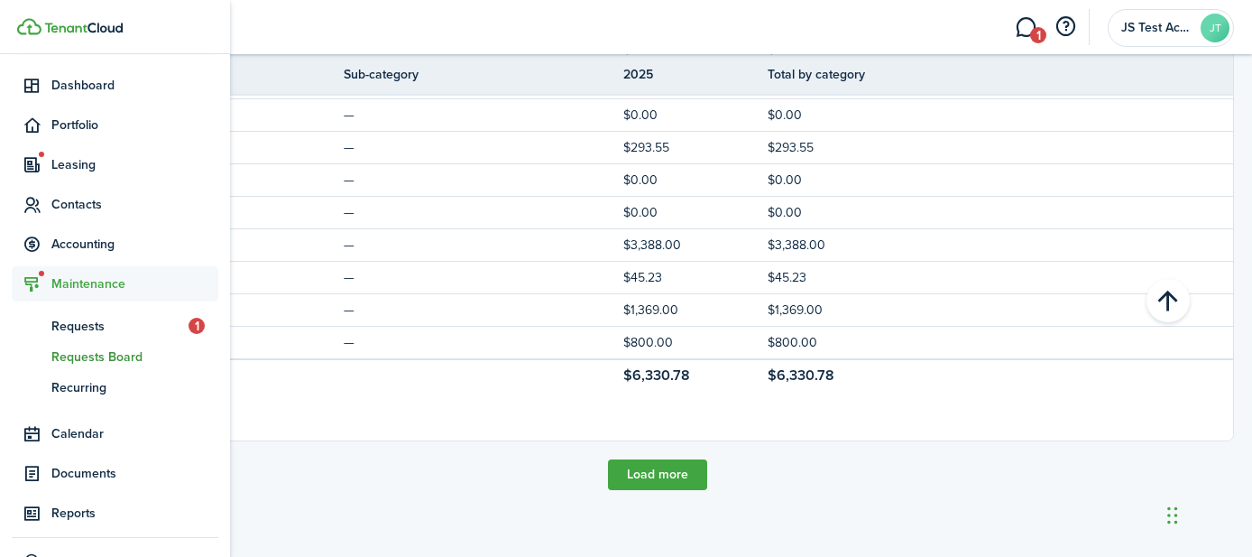
click at [76, 354] on span "Requests Board" at bounding box center [134, 356] width 167 height 19
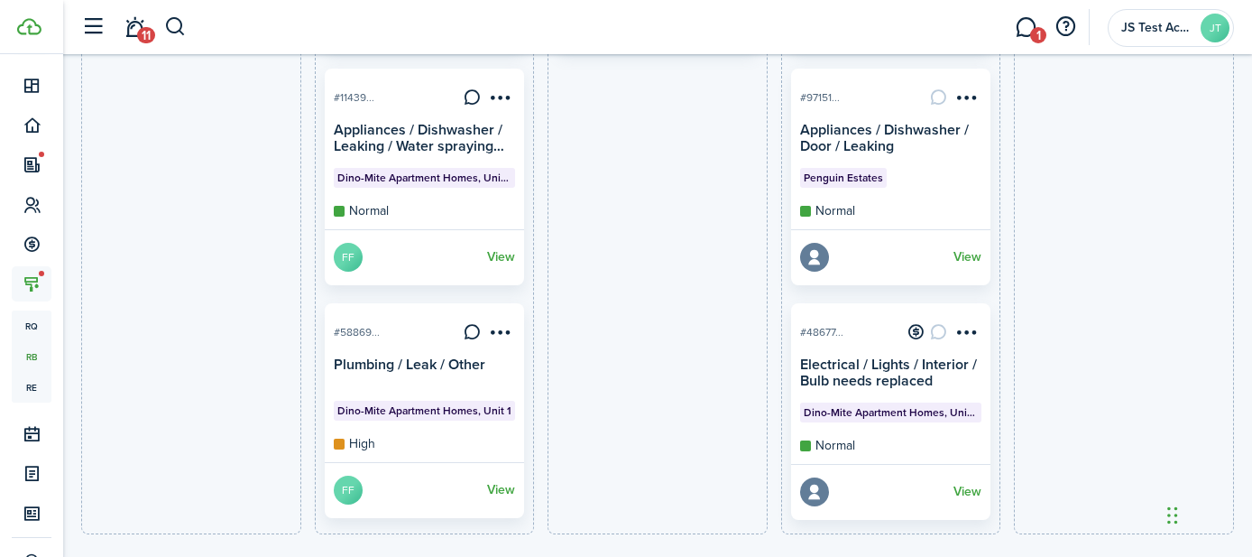
scroll to position [918, 0]
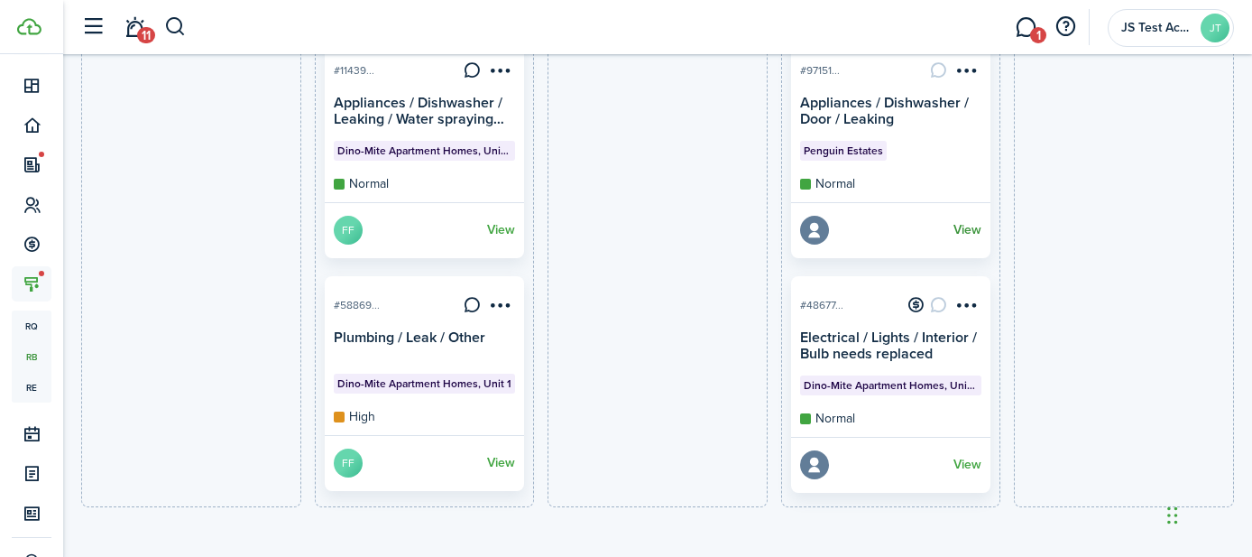
click at [961, 234] on link "View" at bounding box center [968, 230] width 28 height 29
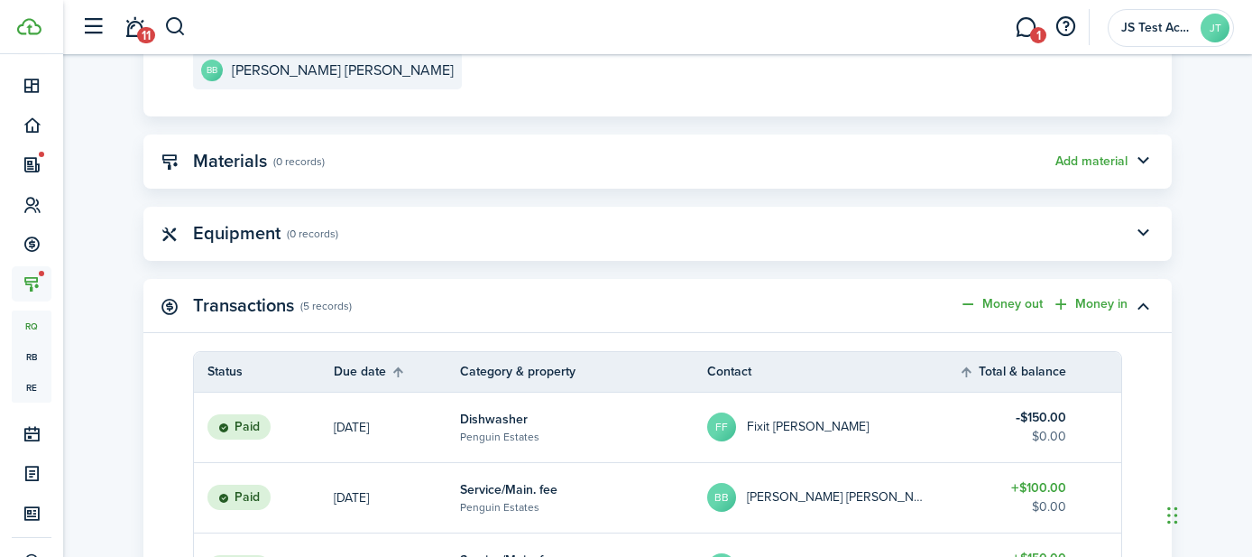
scroll to position [1064, 0]
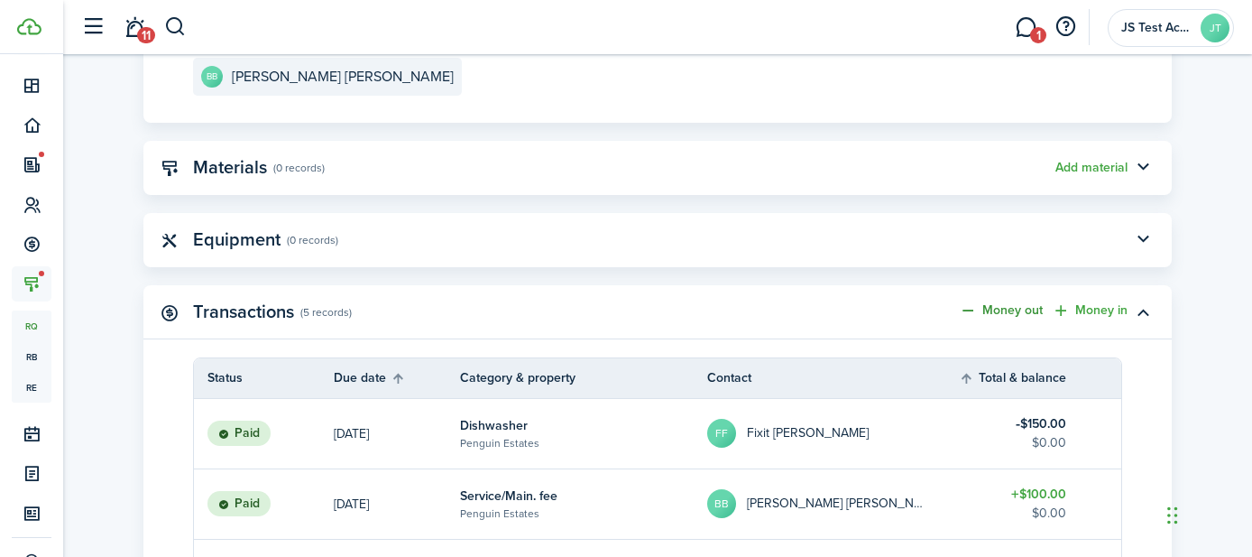
click at [1008, 309] on link "Money out" at bounding box center [1001, 310] width 84 height 18
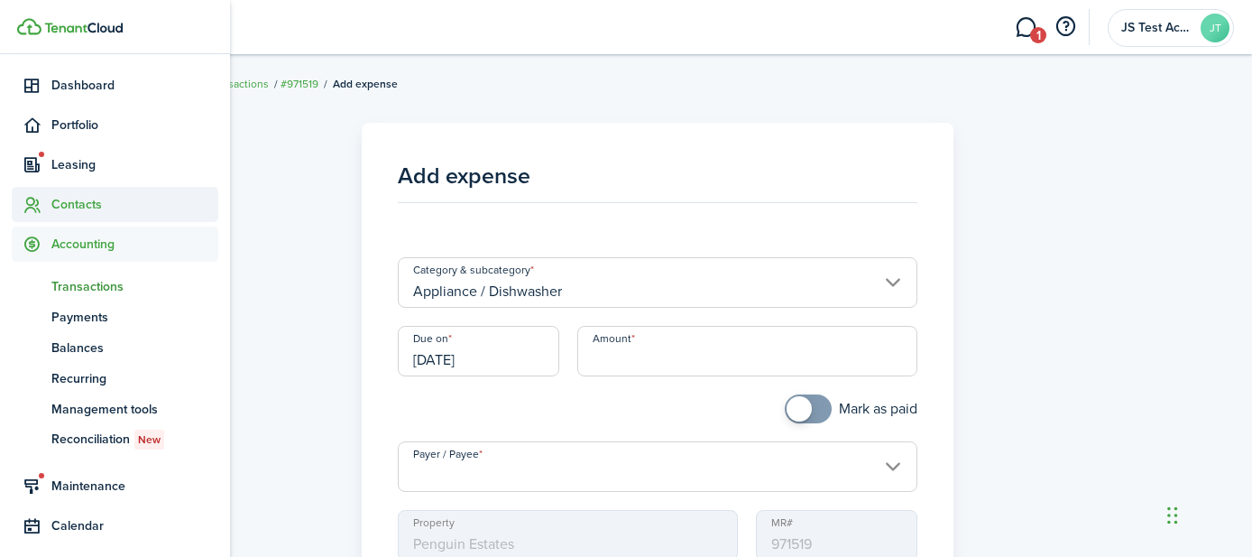
click at [71, 204] on span "Contacts" at bounding box center [134, 204] width 167 height 19
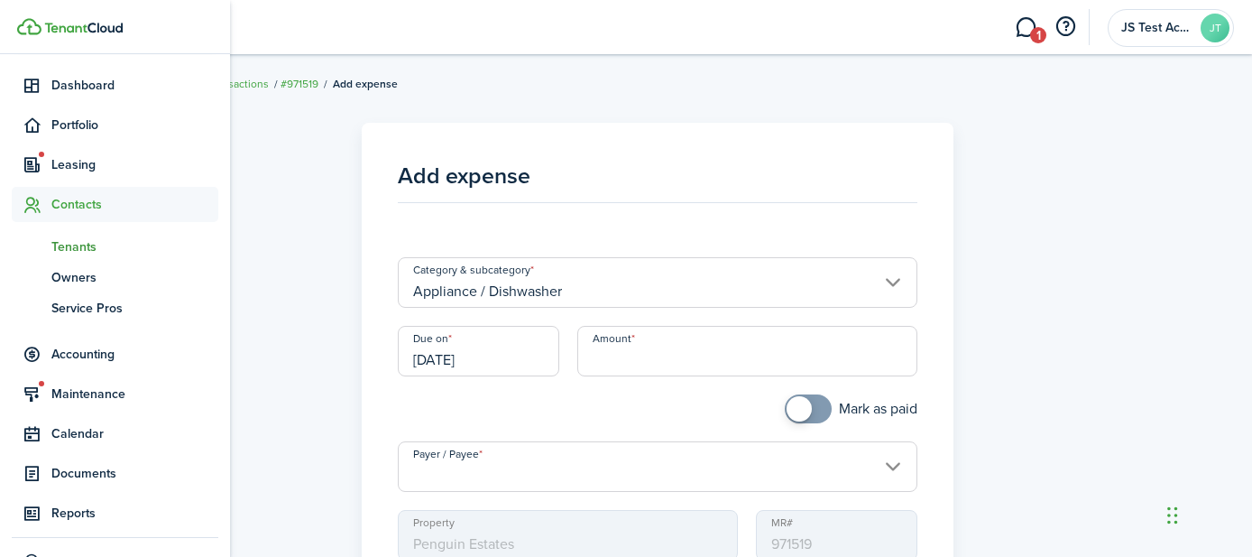
click at [76, 243] on span "Tenants" at bounding box center [134, 246] width 167 height 19
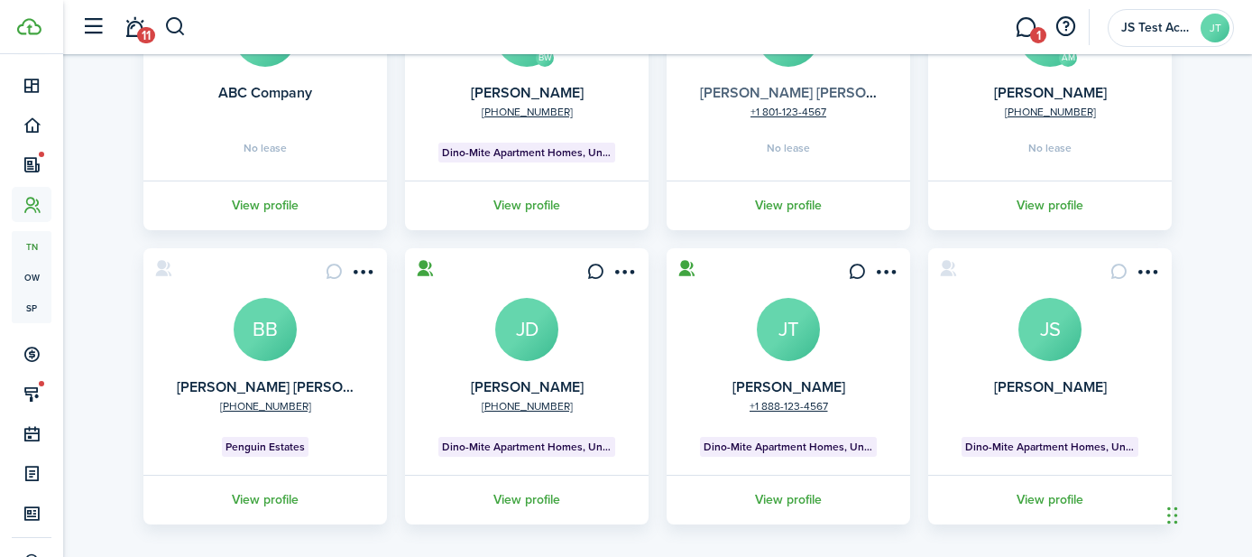
scroll to position [265, 0]
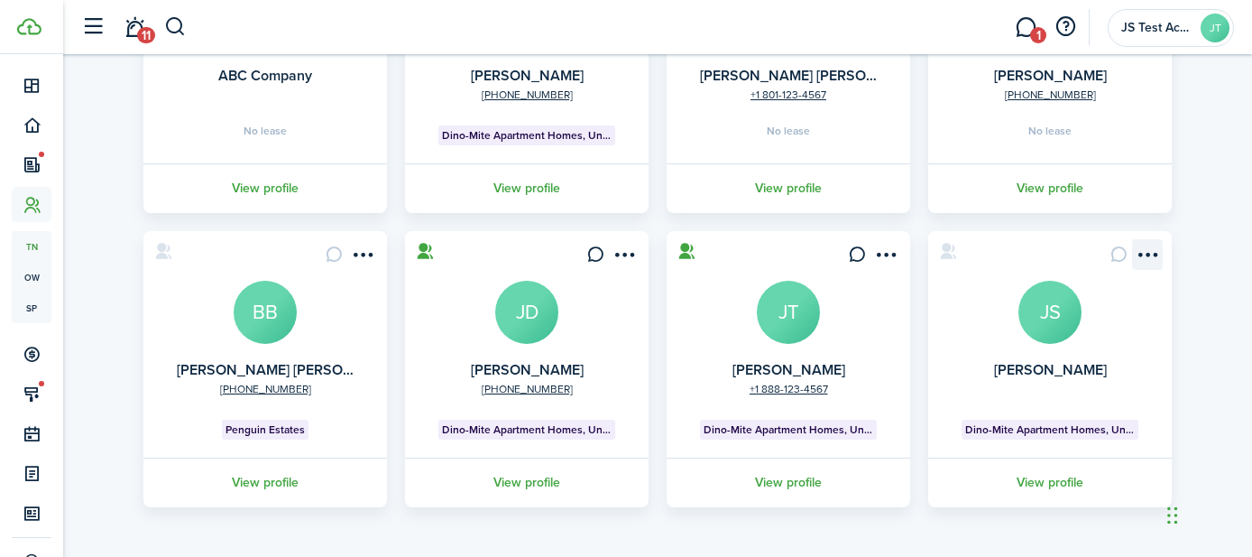
click at [1148, 252] on menu-btn-icon "Open menu" at bounding box center [1147, 254] width 31 height 31
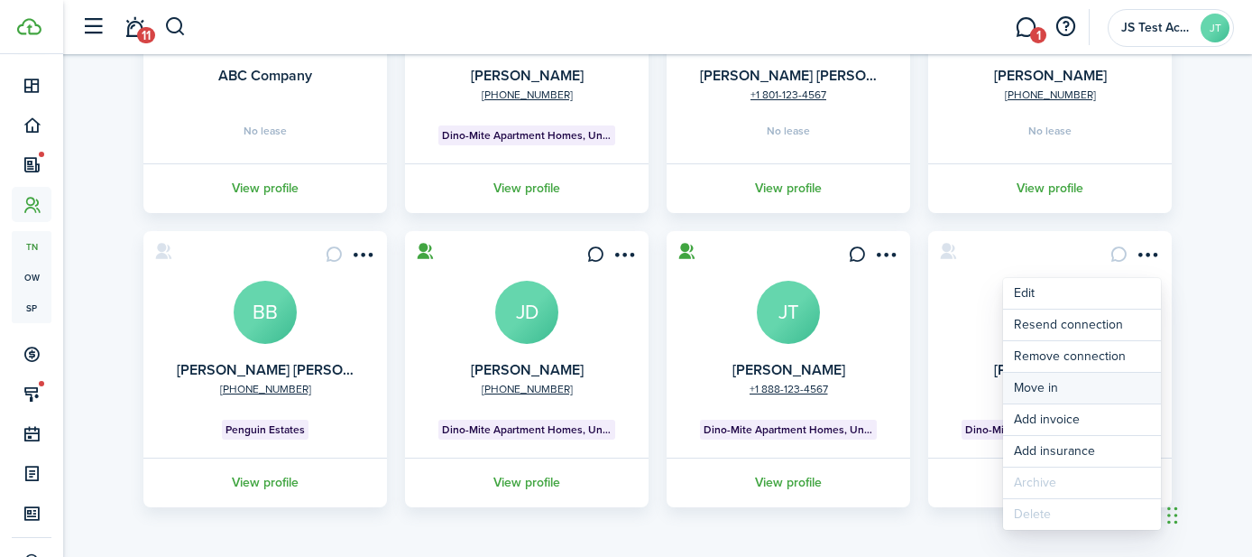
click at [1032, 383] on link "Move in" at bounding box center [1082, 388] width 158 height 31
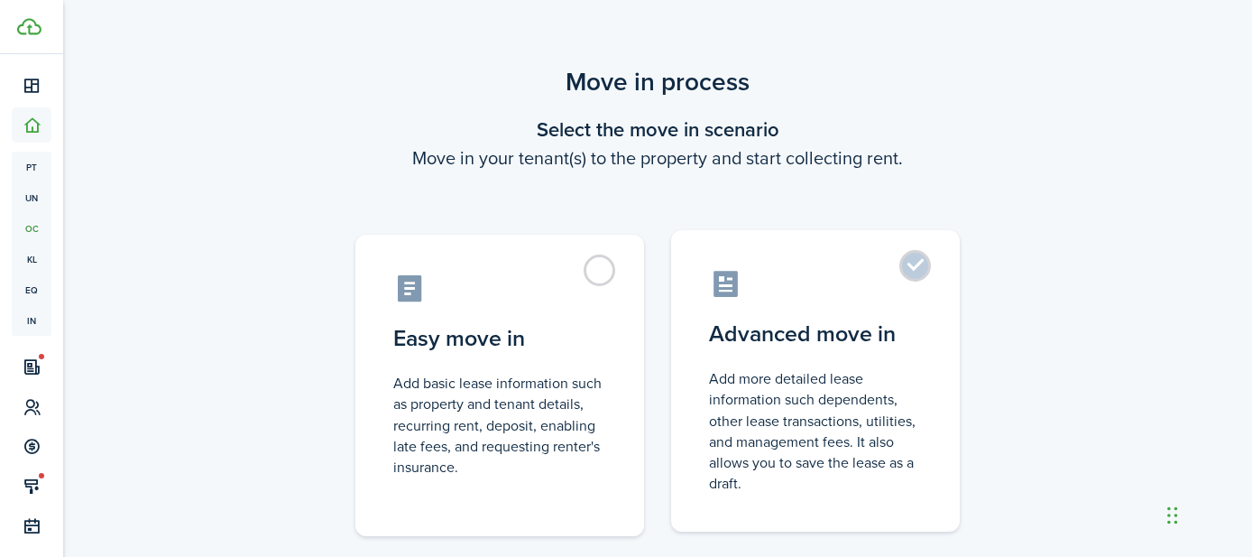
click at [926, 270] on label "Advanced move in Add more detailed lease information such dependents, other lea…" at bounding box center [815, 380] width 289 height 301
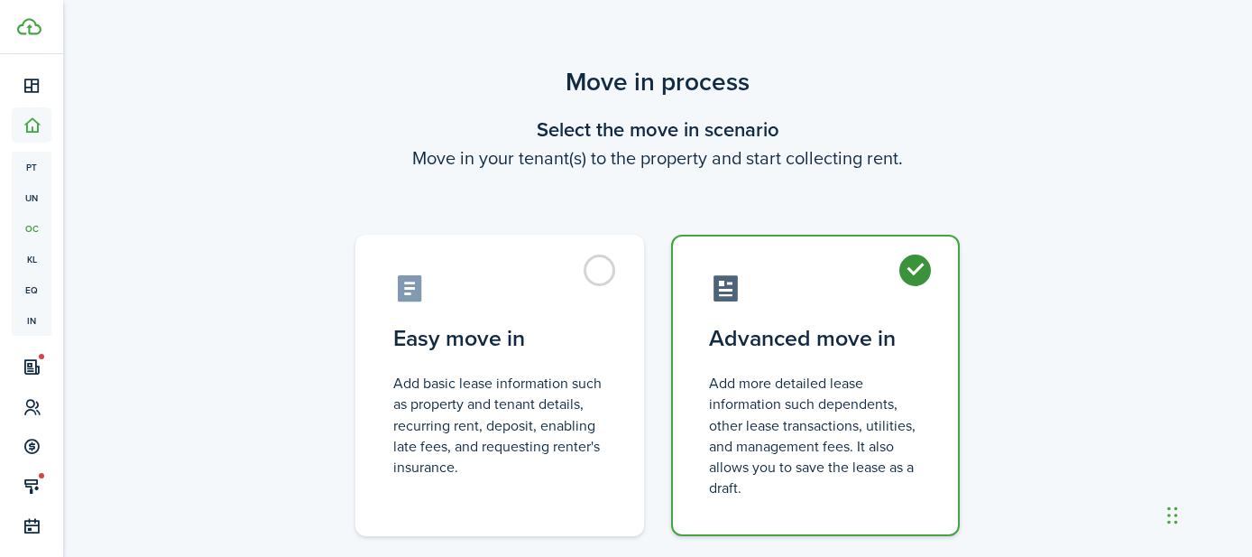
radio input "true"
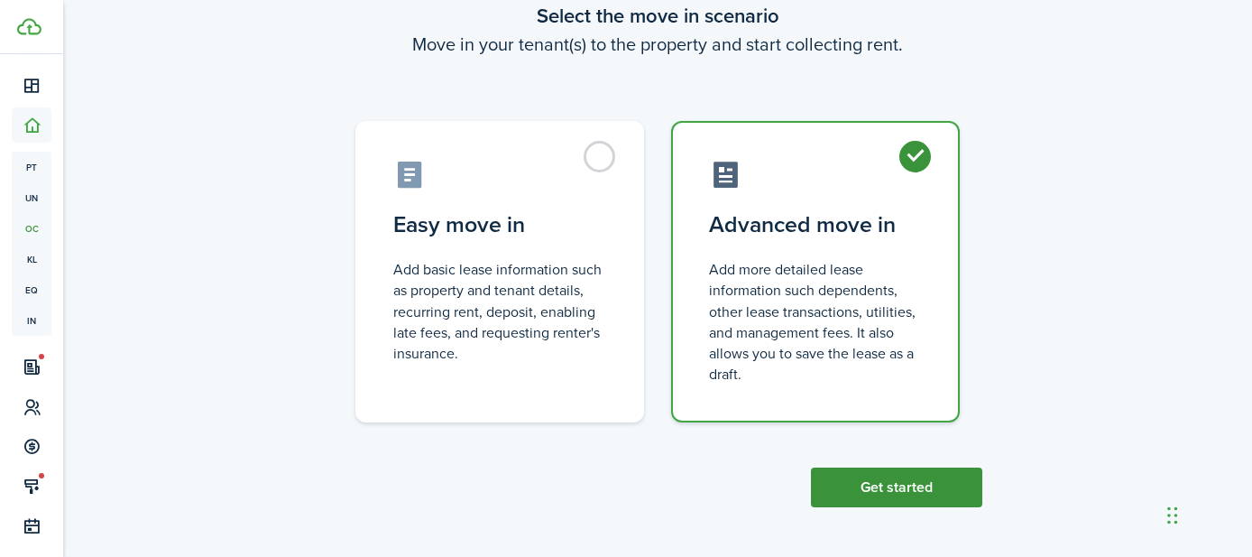
click at [903, 473] on button "Get started" at bounding box center [896, 487] width 171 height 40
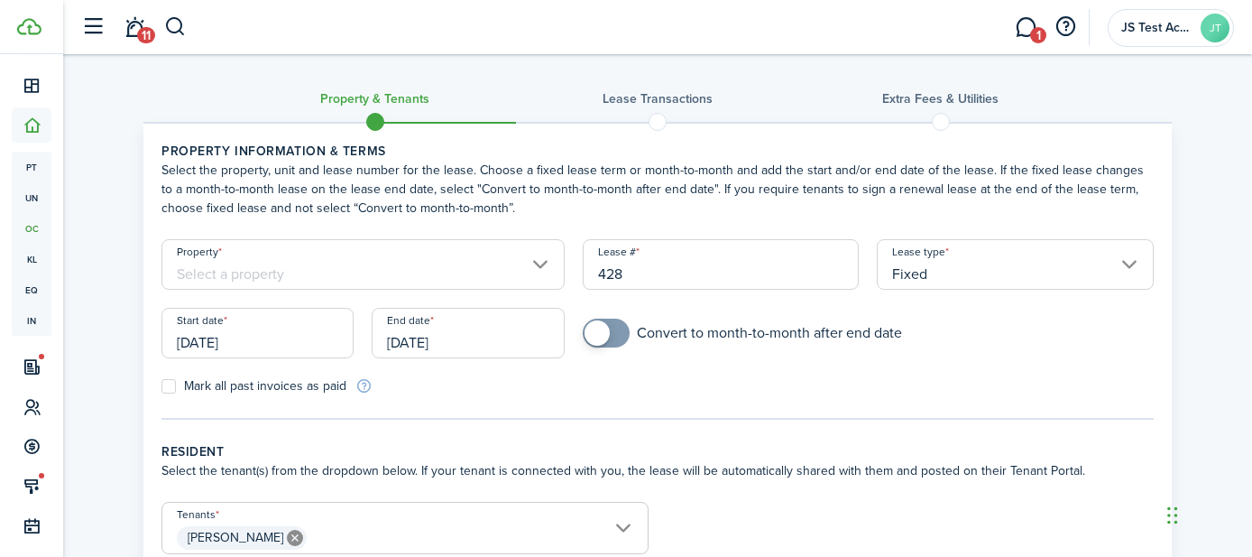
click at [486, 260] on input "Property" at bounding box center [362, 264] width 403 height 51
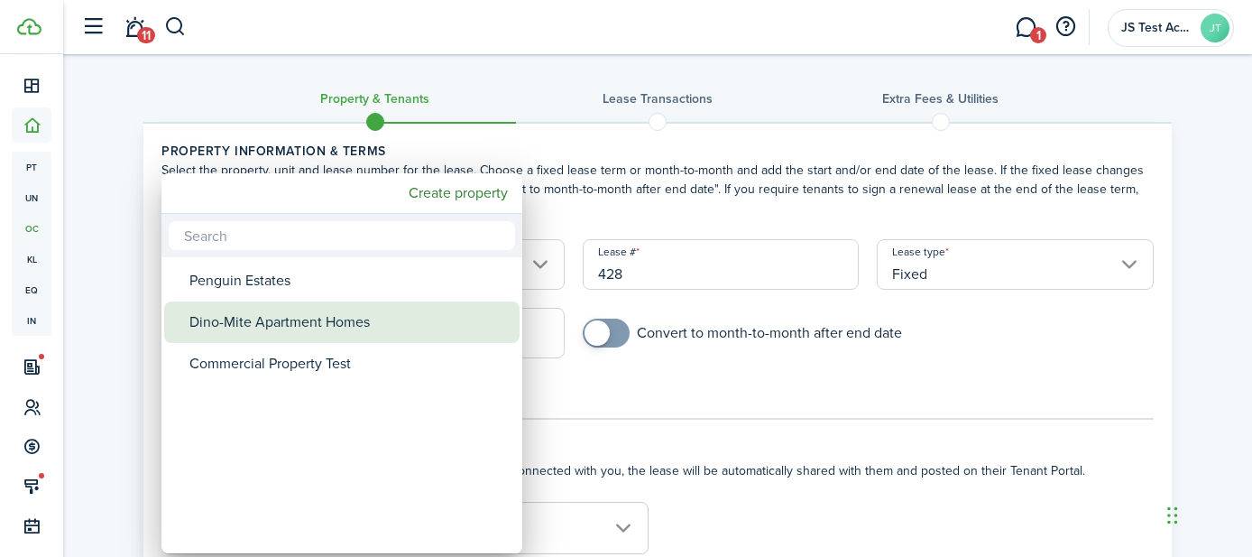
click at [434, 333] on div "Dino-Mite Apartment Homes" at bounding box center [348, 321] width 319 height 41
type input "Dino-Mite Apartment Homes"
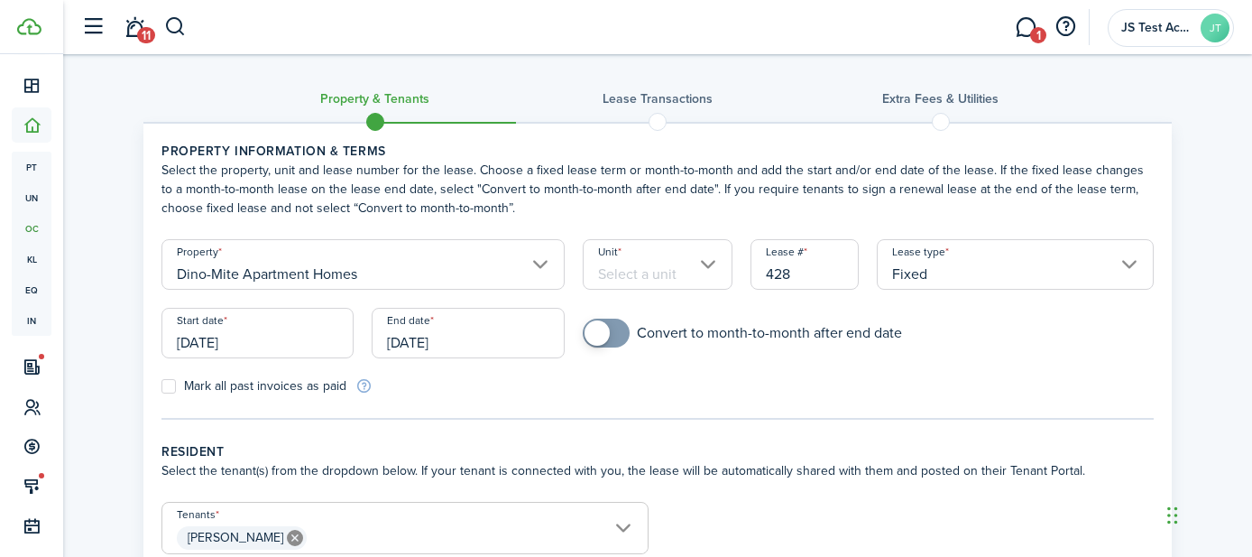
click at [692, 254] on input "Unit" at bounding box center [658, 264] width 151 height 51
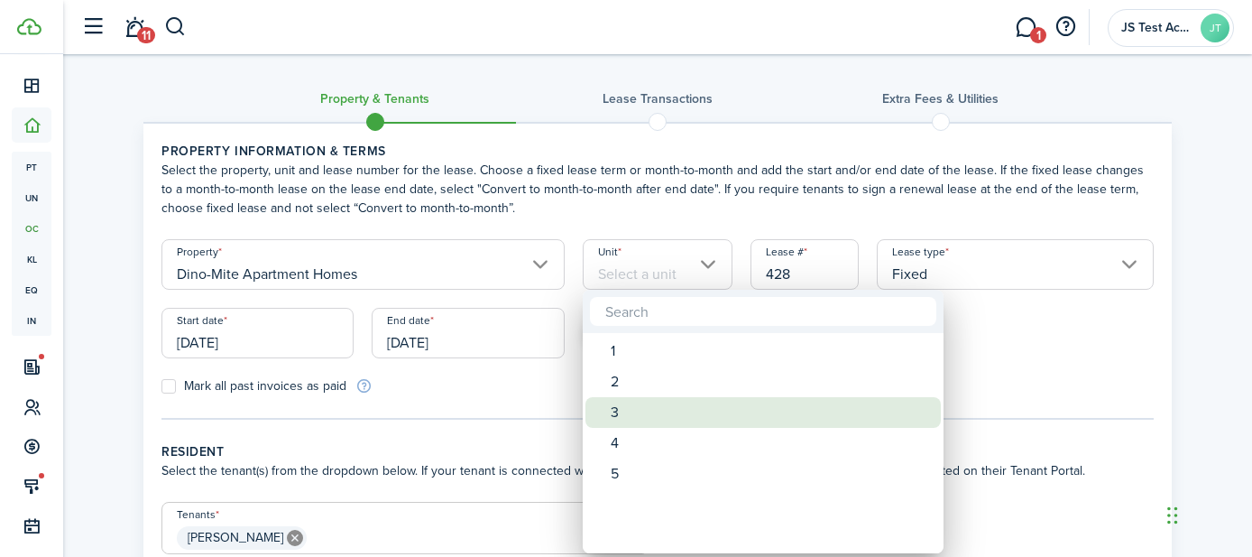
click at [623, 409] on div "3" at bounding box center [770, 412] width 319 height 31
type input "3"
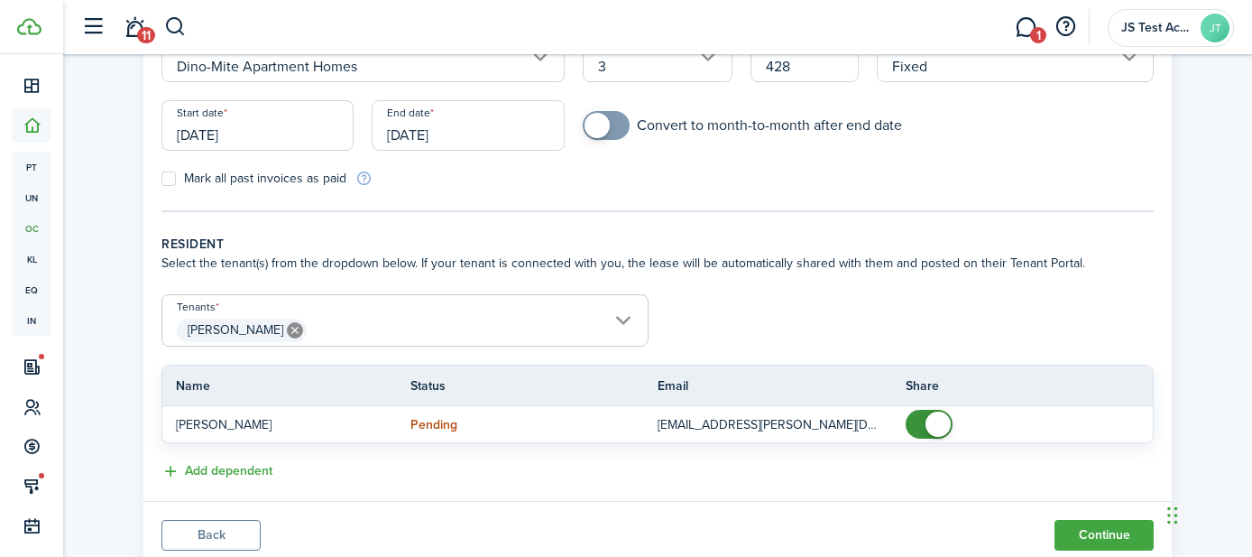
scroll to position [269, 0]
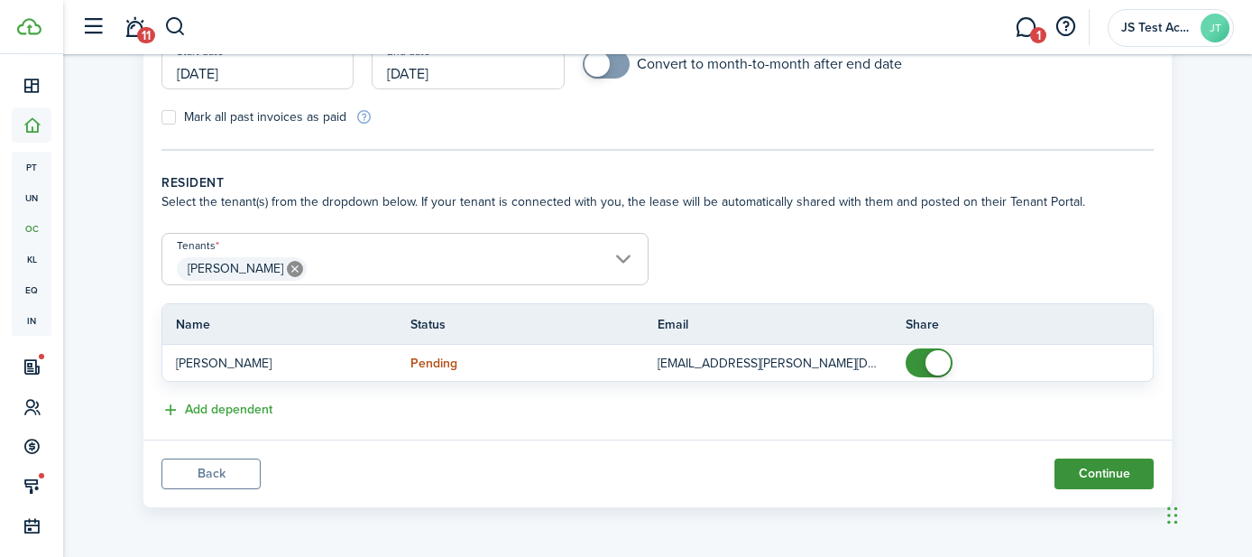
click at [1092, 481] on button "Continue" at bounding box center [1104, 473] width 99 height 31
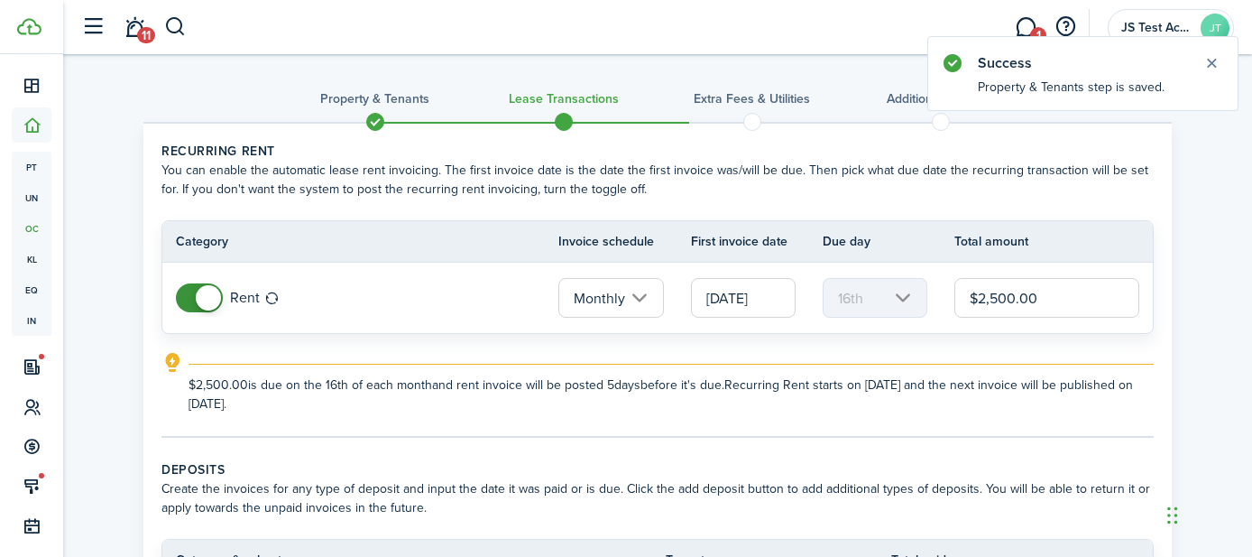
click at [739, 294] on input "[DATE]" at bounding box center [743, 298] width 105 height 40
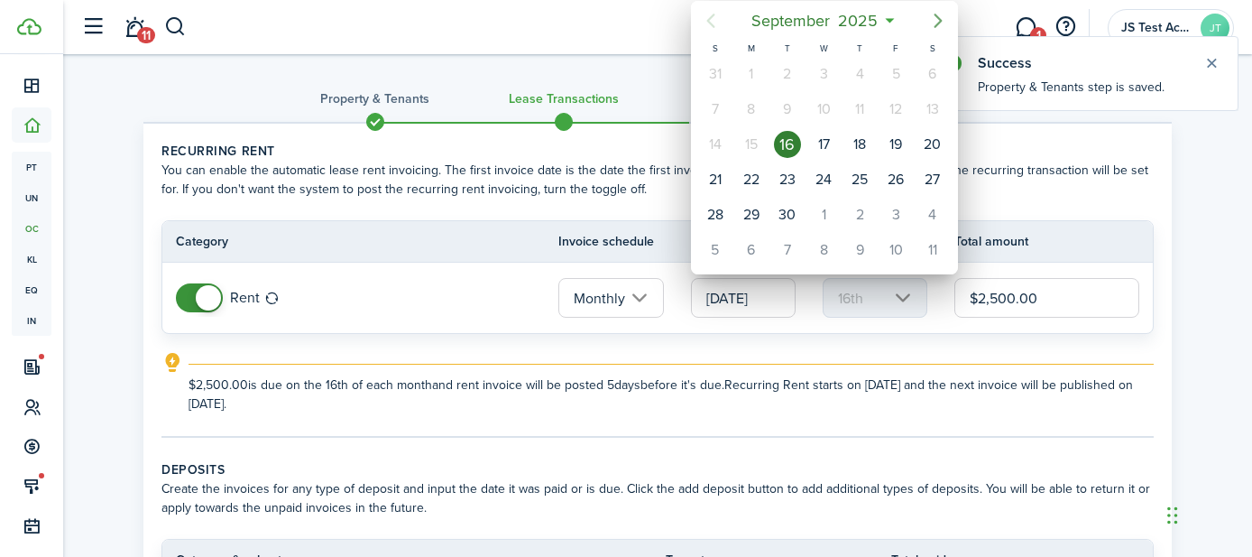
click at [930, 20] on icon "Next page" at bounding box center [938, 21] width 22 height 22
click at [822, 75] on div "1" at bounding box center [823, 73] width 27 height 27
type input "[DATE]"
type input "1st"
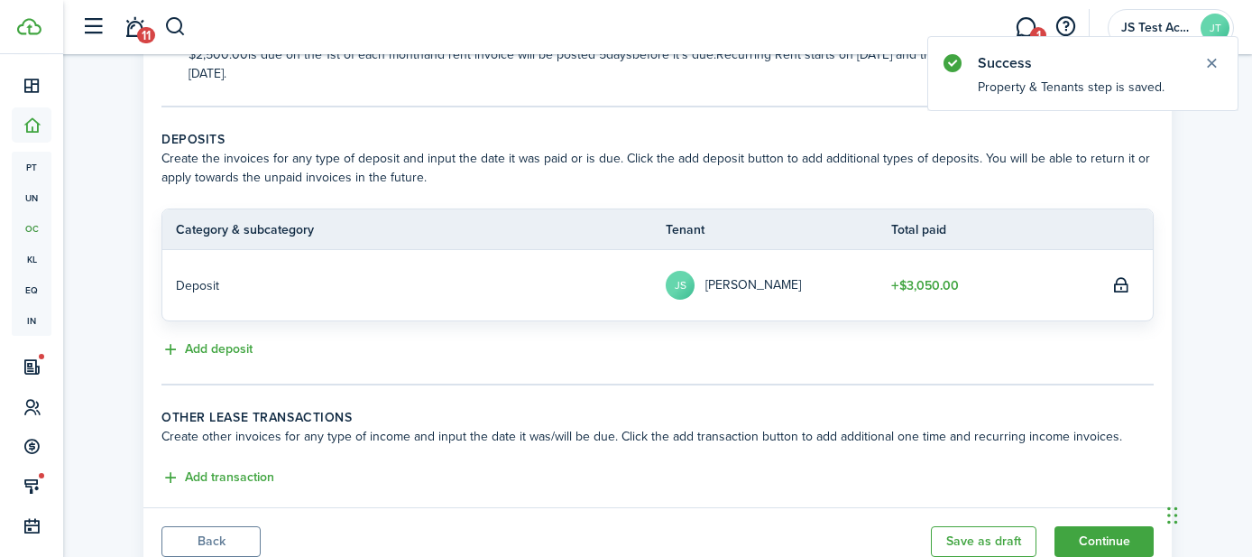
scroll to position [398, 0]
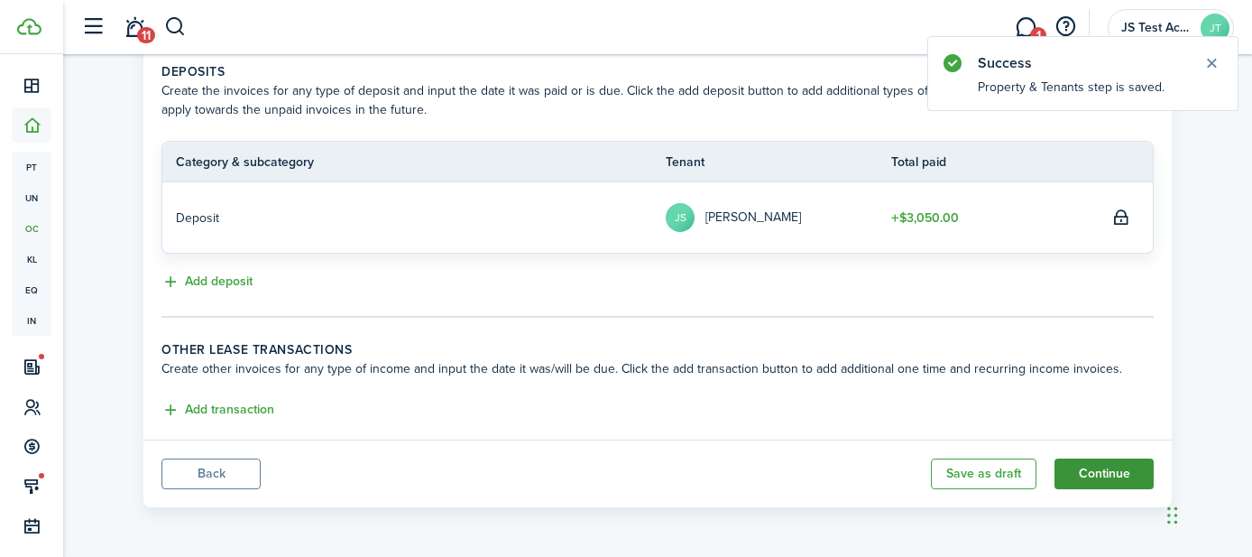
click at [1086, 473] on button "Continue" at bounding box center [1104, 473] width 99 height 31
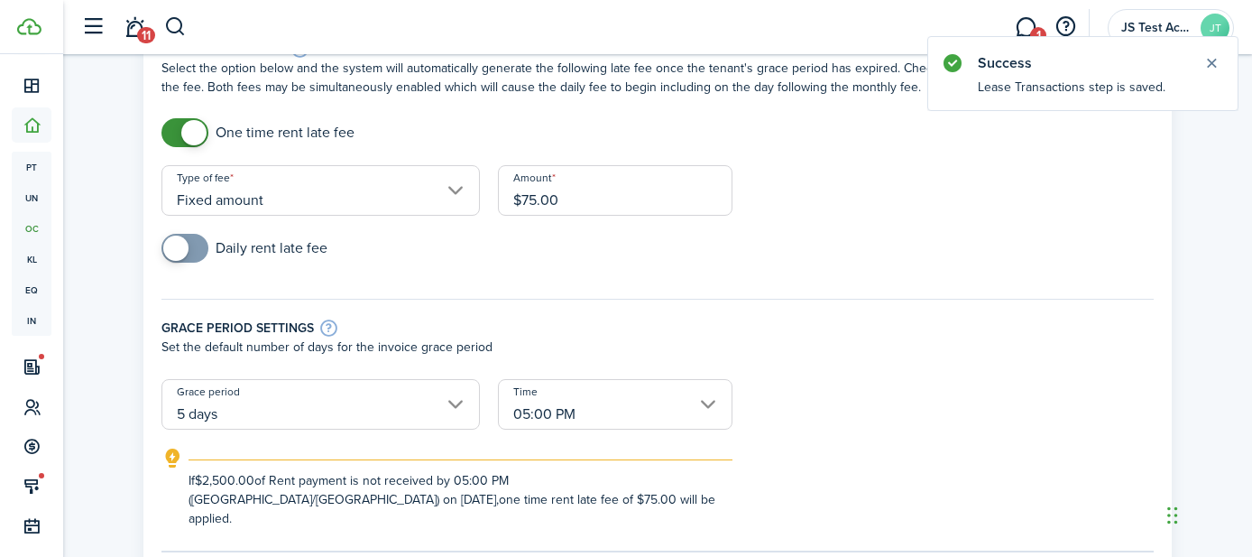
scroll to position [106, 0]
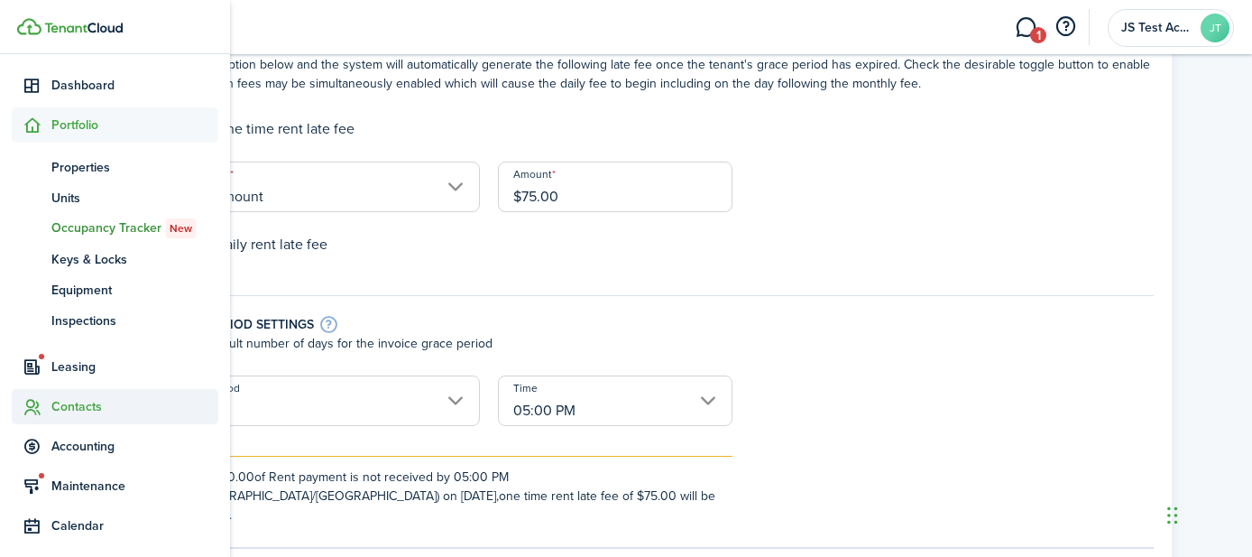
click at [81, 399] on span "Contacts" at bounding box center [134, 406] width 167 height 19
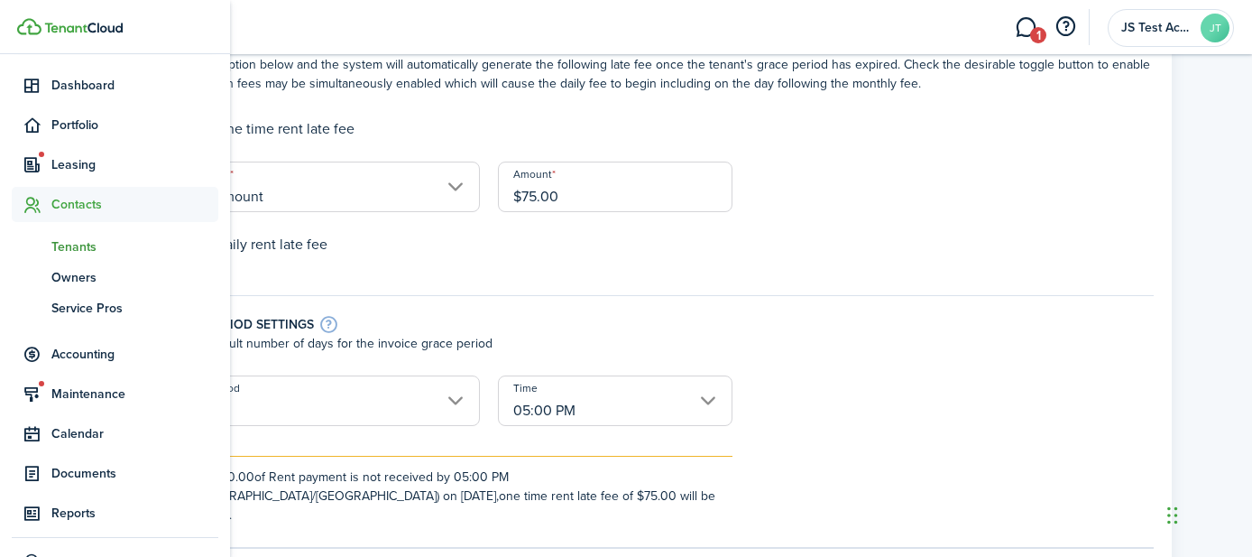
click at [69, 238] on span "Tenants" at bounding box center [134, 246] width 167 height 19
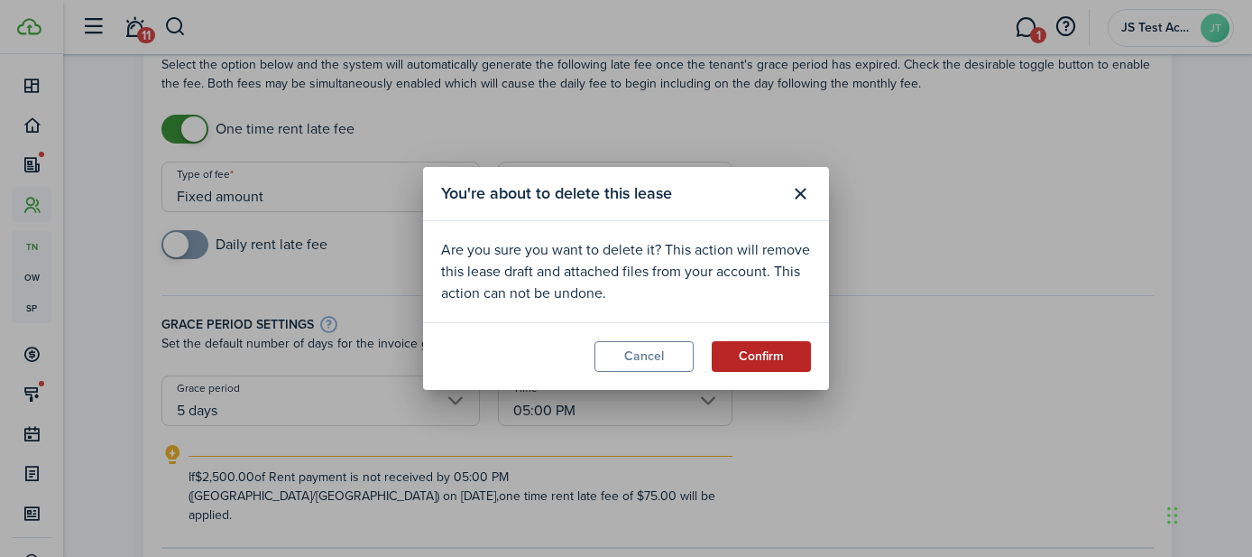
click at [752, 356] on button "Confirm" at bounding box center [761, 356] width 99 height 31
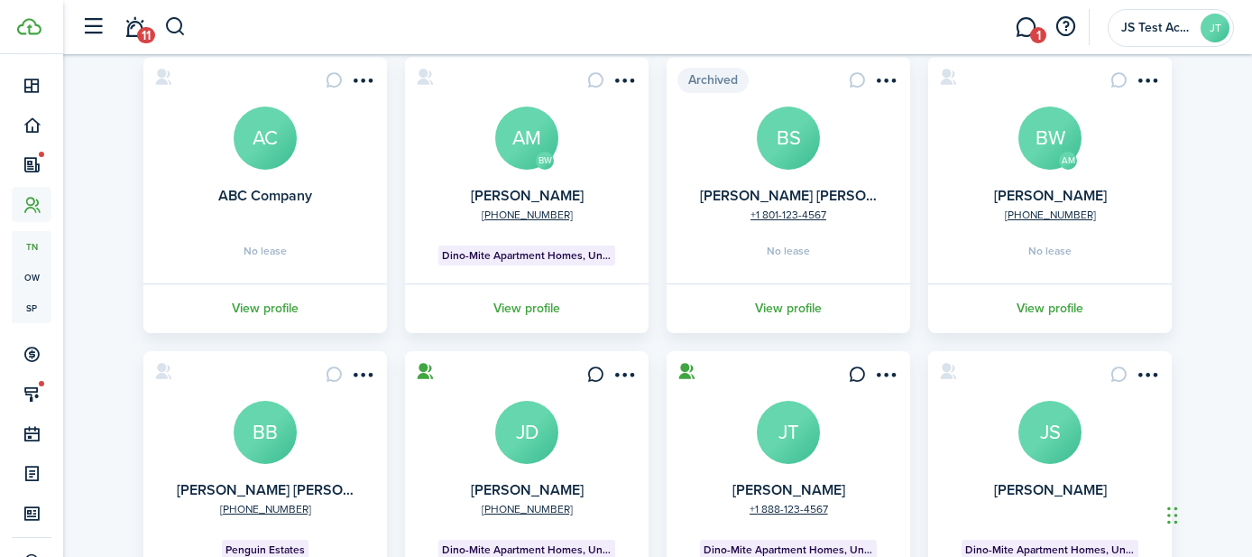
scroll to position [265, 0]
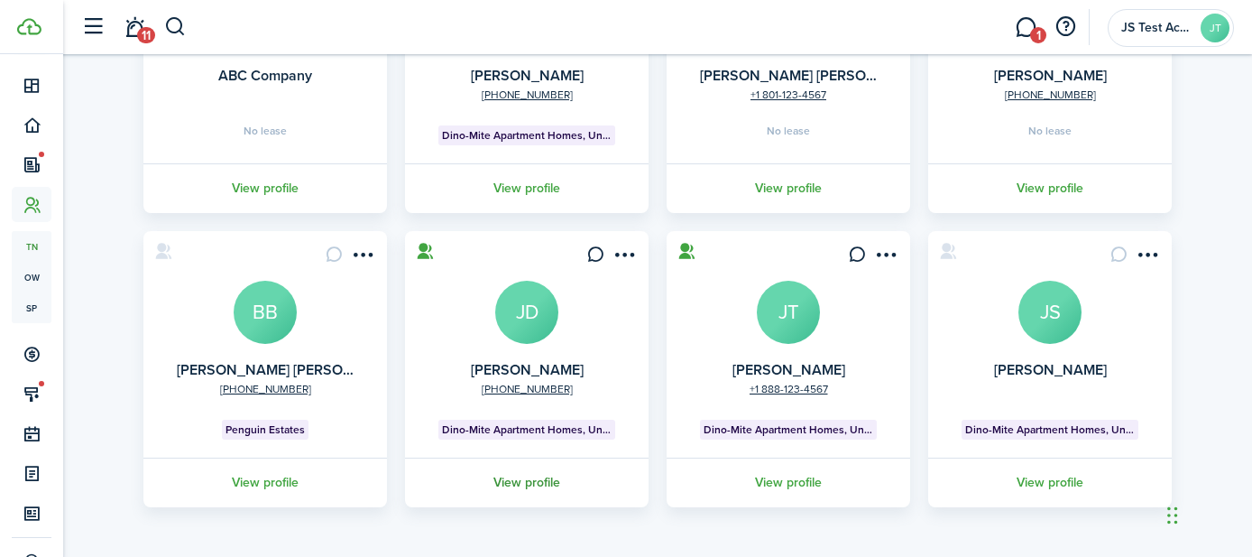
click at [528, 480] on link "View profile" at bounding box center [526, 482] width 249 height 50
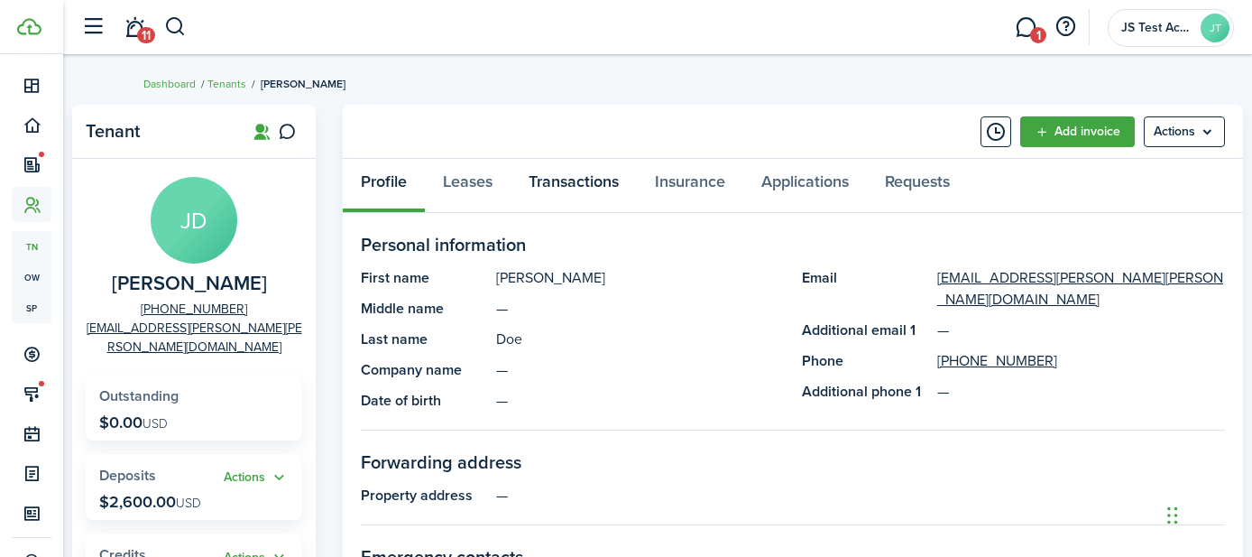
click at [552, 185] on link "Transactions" at bounding box center [574, 186] width 126 height 54
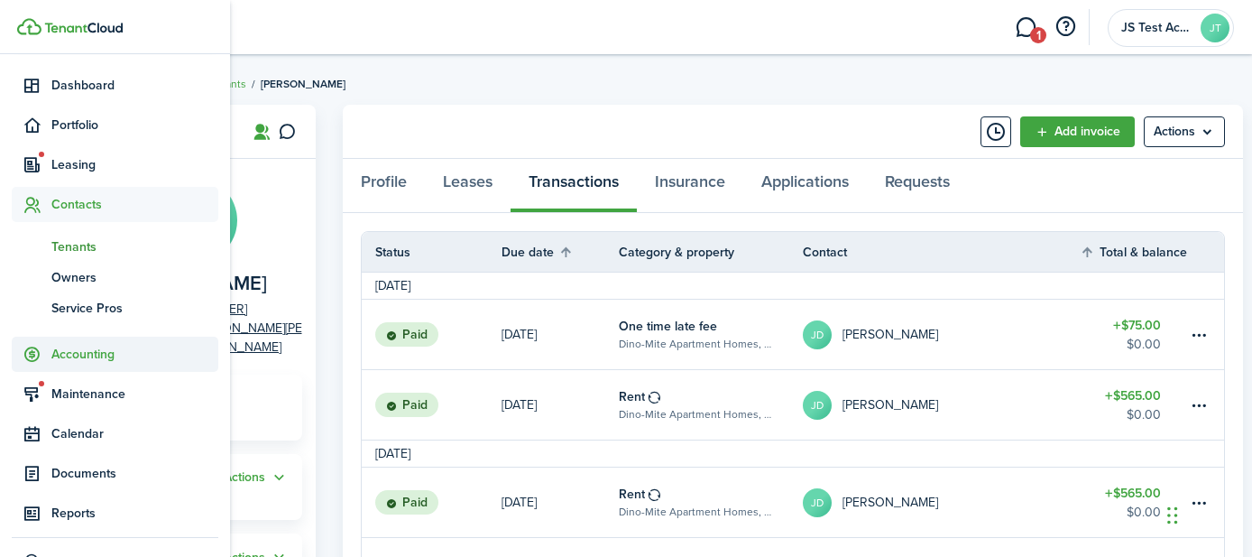
click at [75, 354] on span "Accounting" at bounding box center [134, 354] width 167 height 19
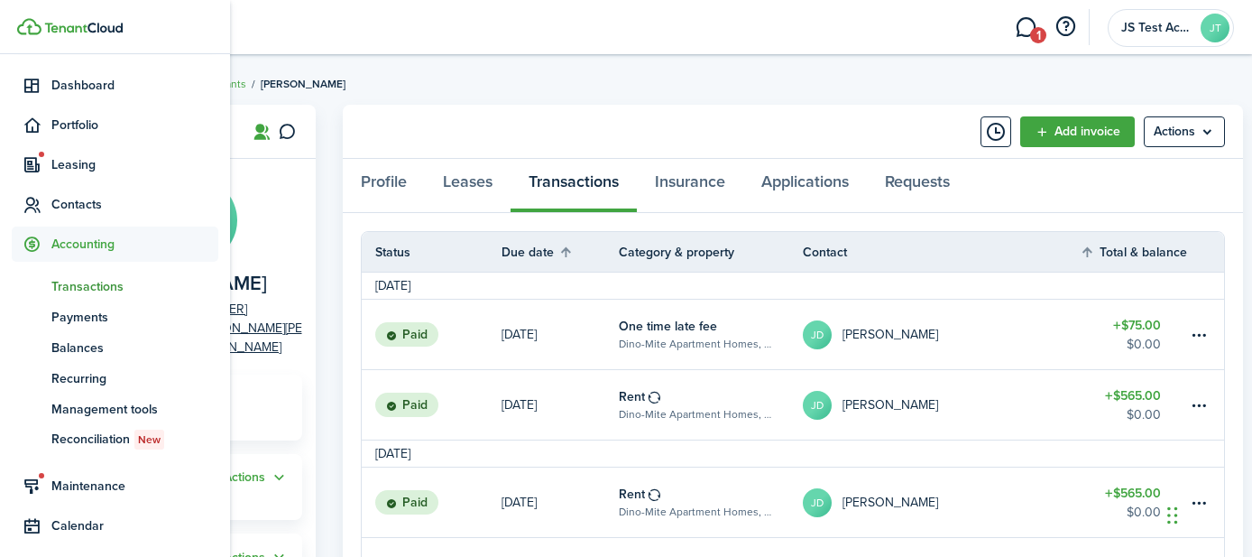
click at [81, 283] on span "Transactions" at bounding box center [134, 286] width 167 height 19
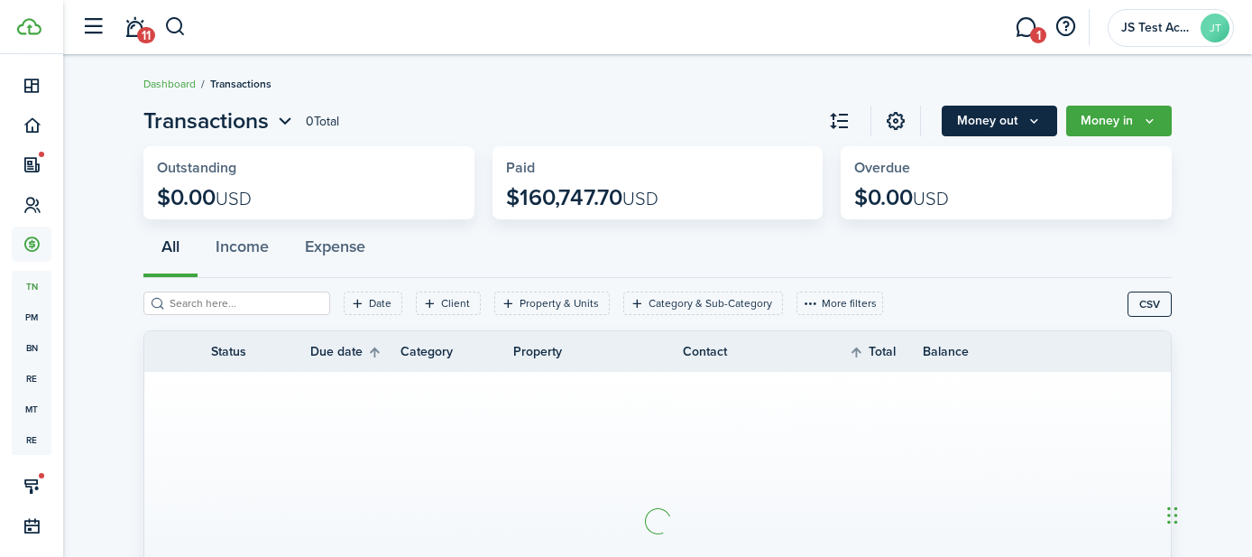
click at [990, 124] on button "Money out" at bounding box center [999, 121] width 115 height 31
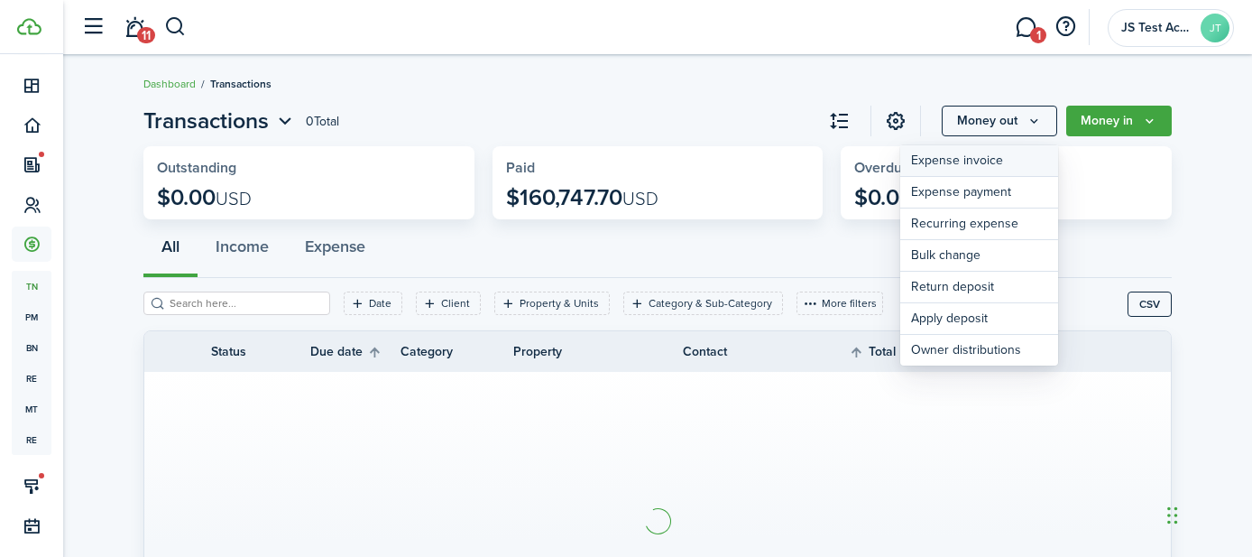
click at [957, 162] on link "Expense invoice" at bounding box center [979, 161] width 158 height 32
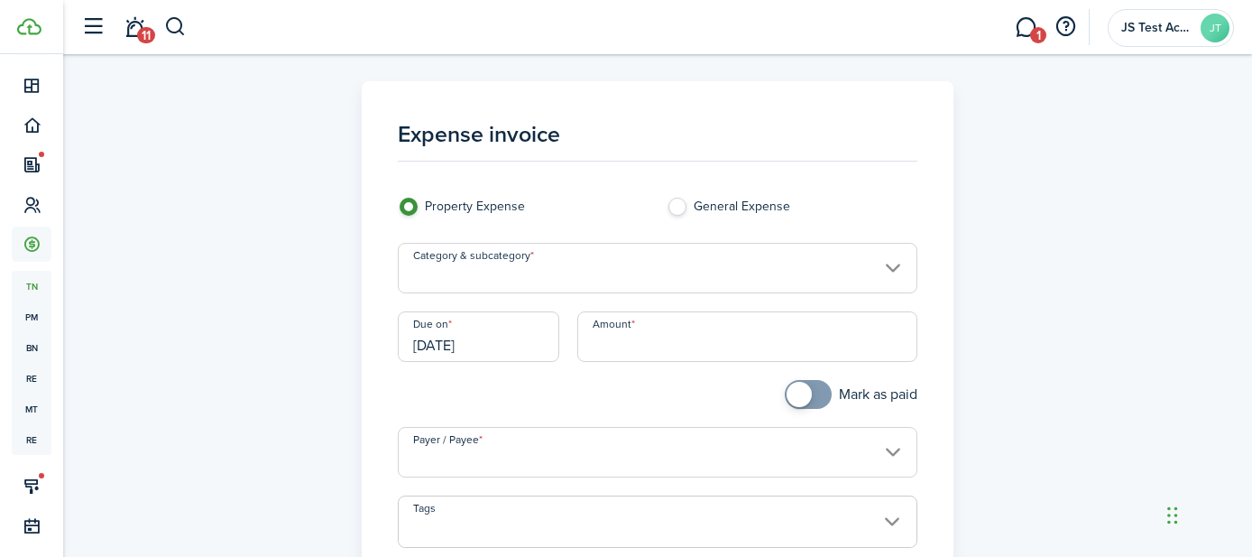
click at [531, 276] on input "Category & subcategory" at bounding box center [658, 268] width 521 height 51
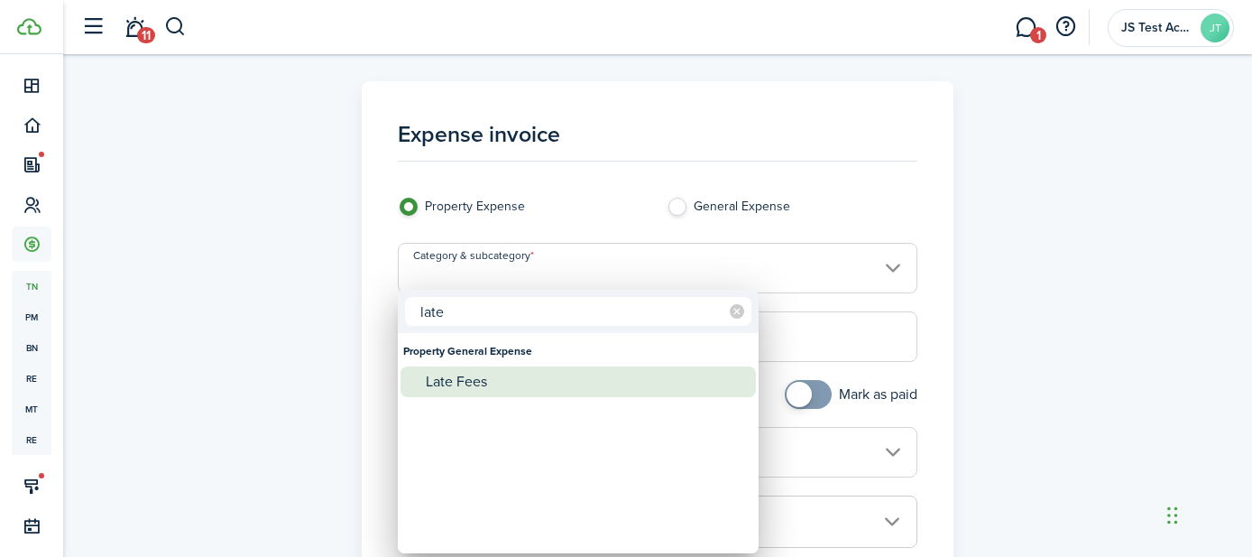
type input "late"
click at [458, 392] on div "Late Fees" at bounding box center [585, 381] width 319 height 31
type input "Property General Expense / Late Fees"
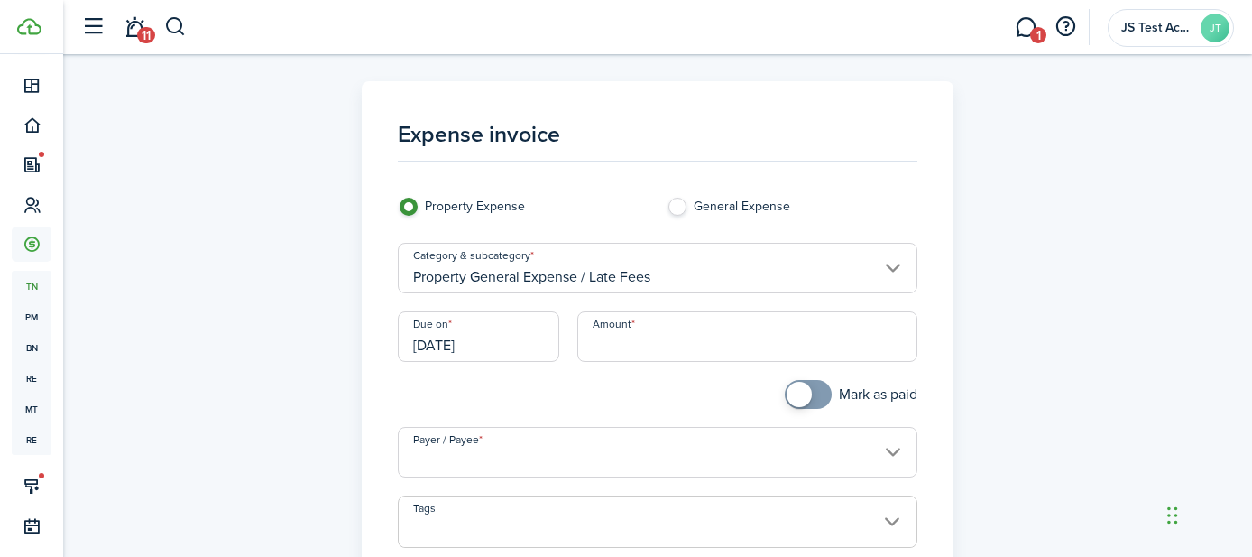
click at [674, 346] on input "Amount" at bounding box center [747, 336] width 341 height 51
type input "$75.00"
click at [593, 396] on div at bounding box center [523, 403] width 269 height 47
click at [589, 467] on input "Payer / Payee" at bounding box center [658, 452] width 521 height 51
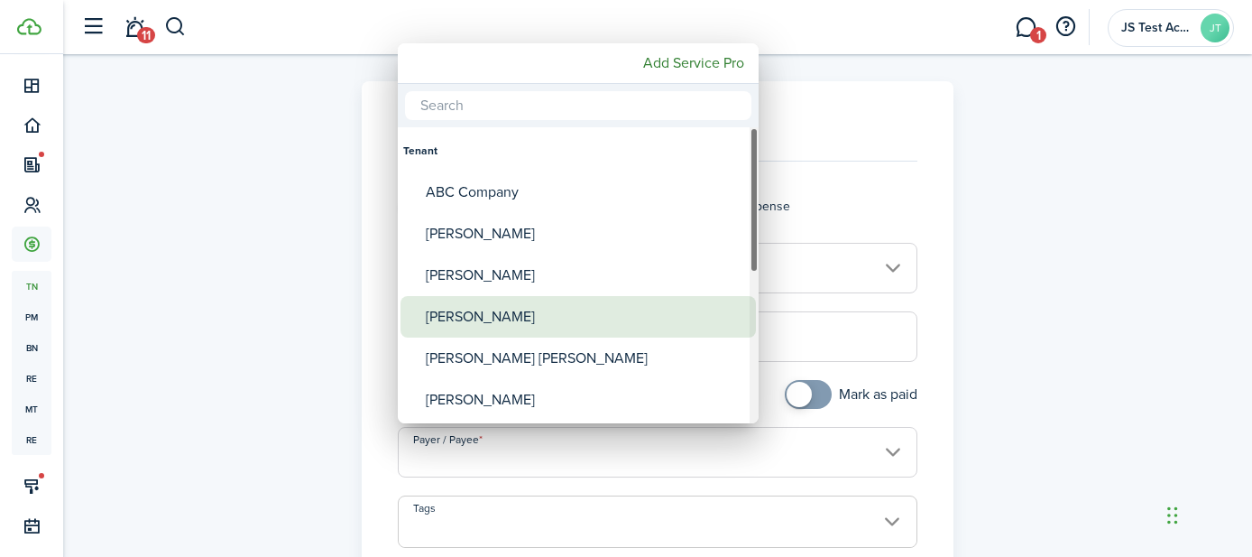
click at [502, 327] on div "[PERSON_NAME]" at bounding box center [585, 316] width 319 height 41
type input "[PERSON_NAME]"
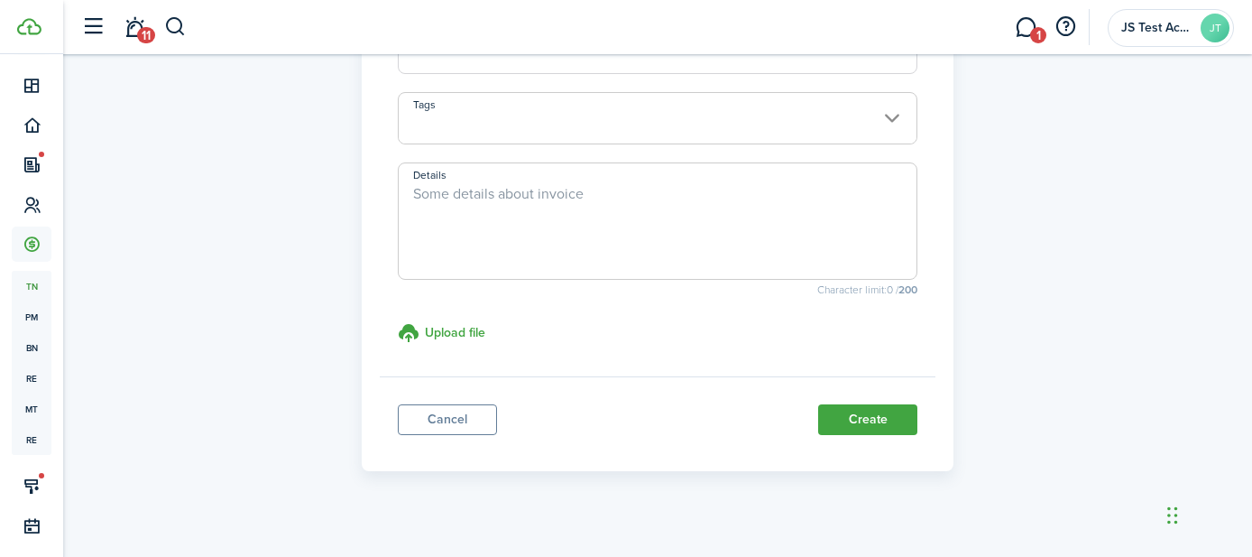
scroll to position [490, 0]
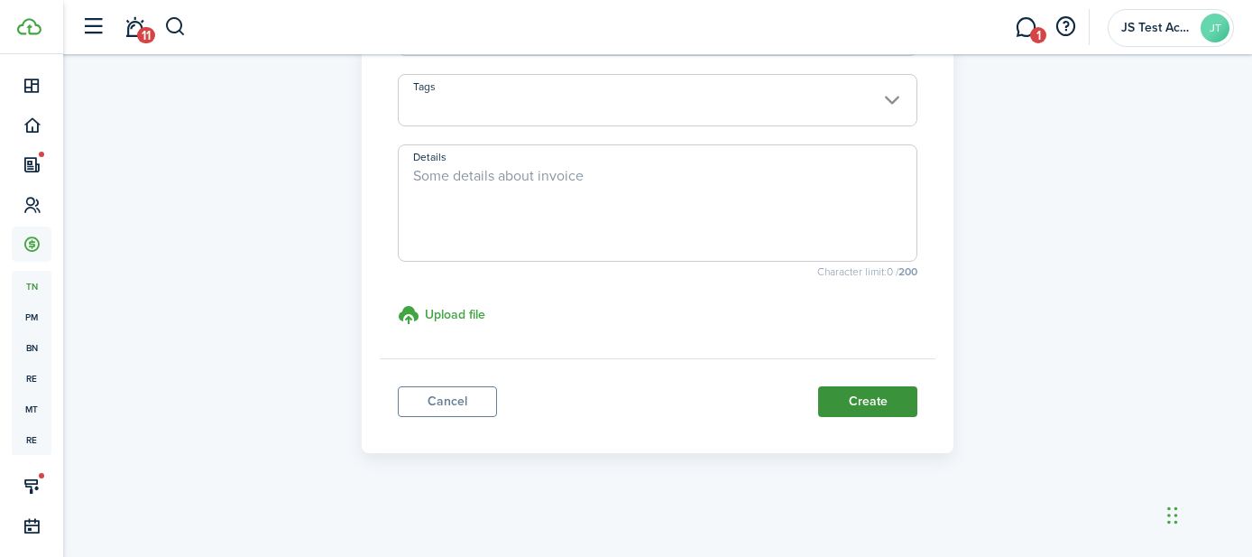
click at [865, 403] on button "Create" at bounding box center [867, 401] width 99 height 31
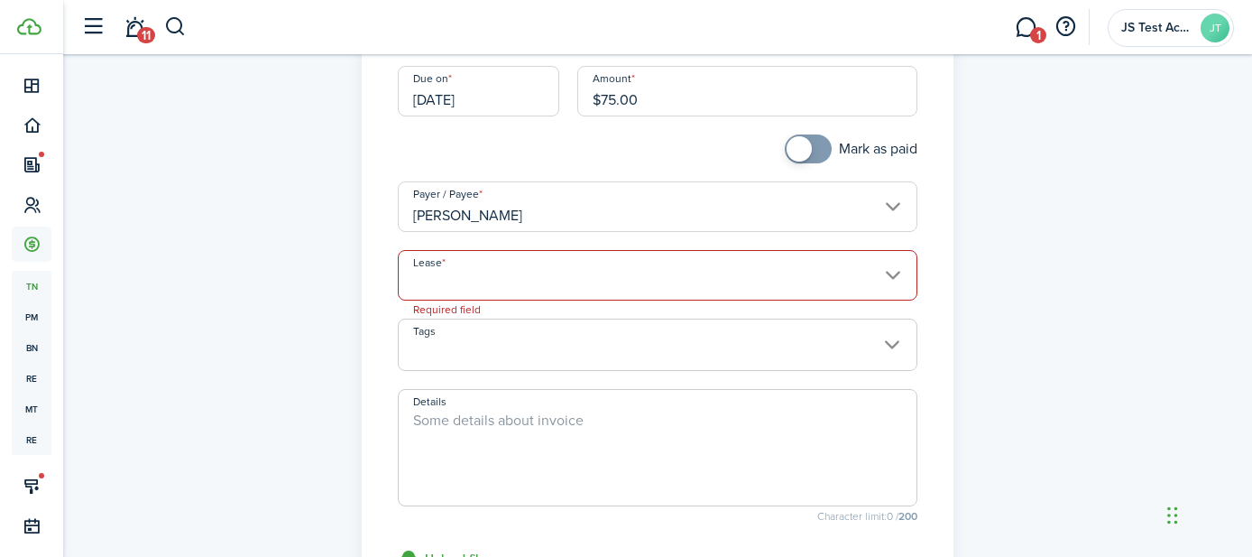
scroll to position [242, 0]
click at [522, 276] on input "Lease" at bounding box center [658, 279] width 521 height 51
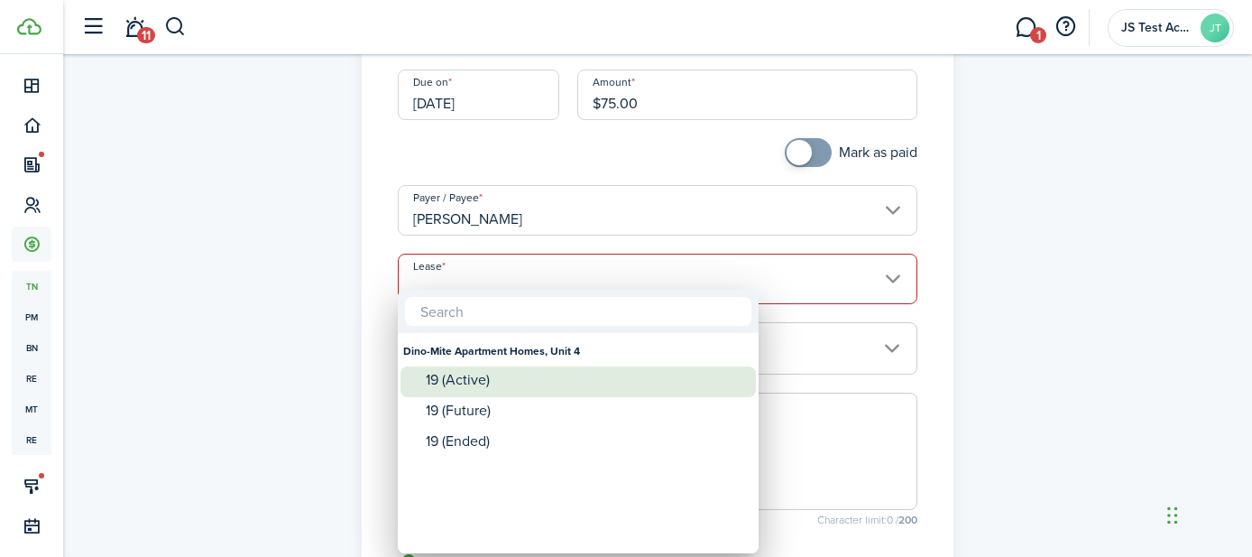
click at [486, 380] on div "19 (Active)" at bounding box center [585, 380] width 319 height 16
type input "Dino-Mite Apartment Homes, Unit 4. Lease #19 (Active)"
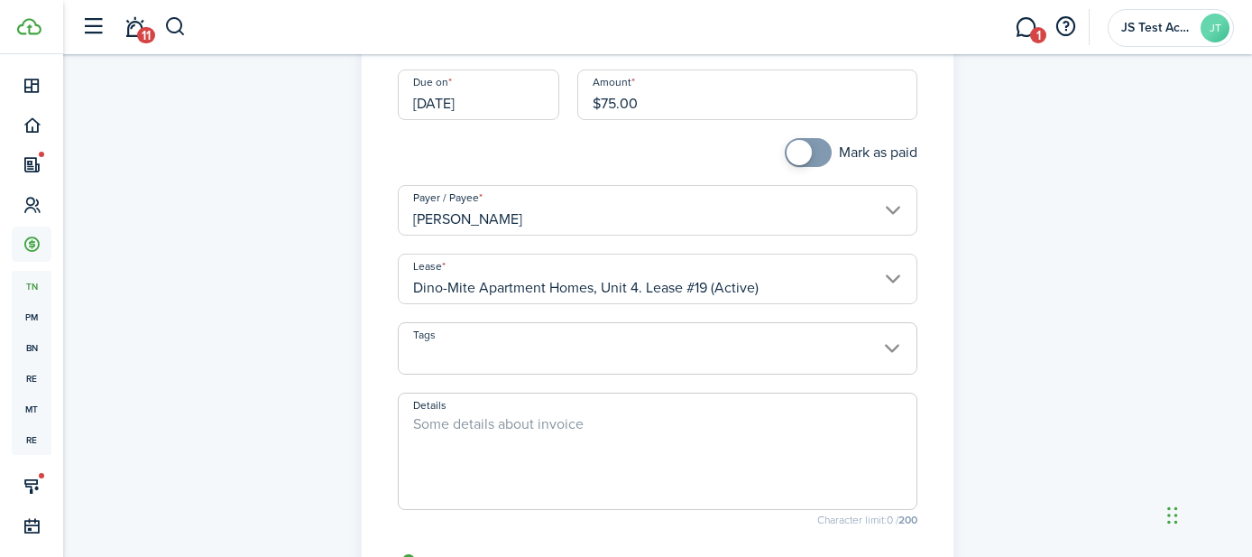
scroll to position [490, 0]
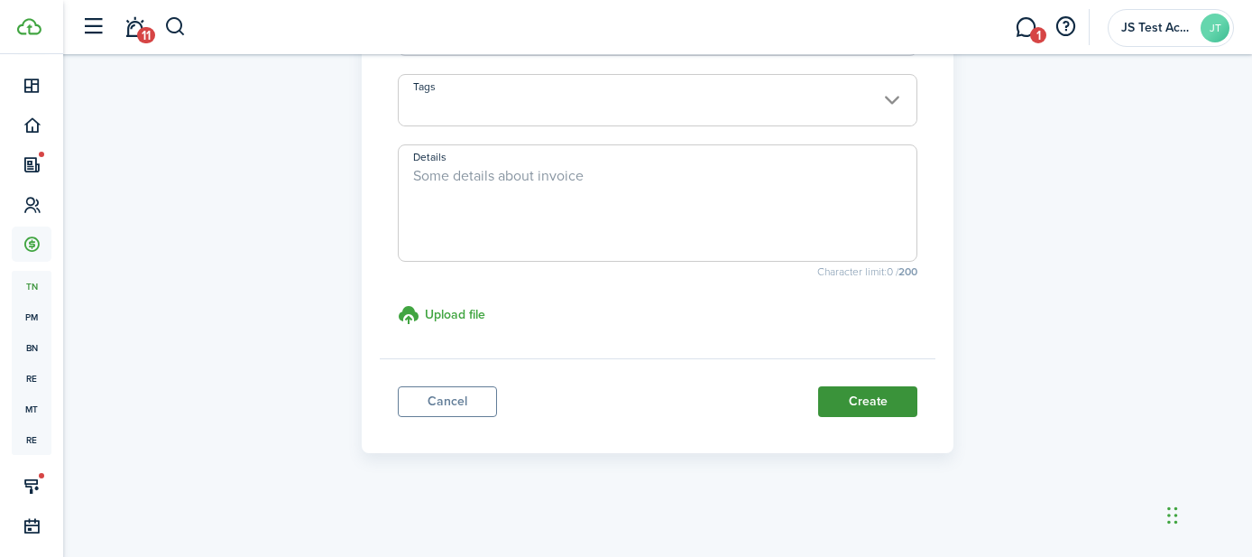
click at [859, 395] on button "Create" at bounding box center [867, 401] width 99 height 31
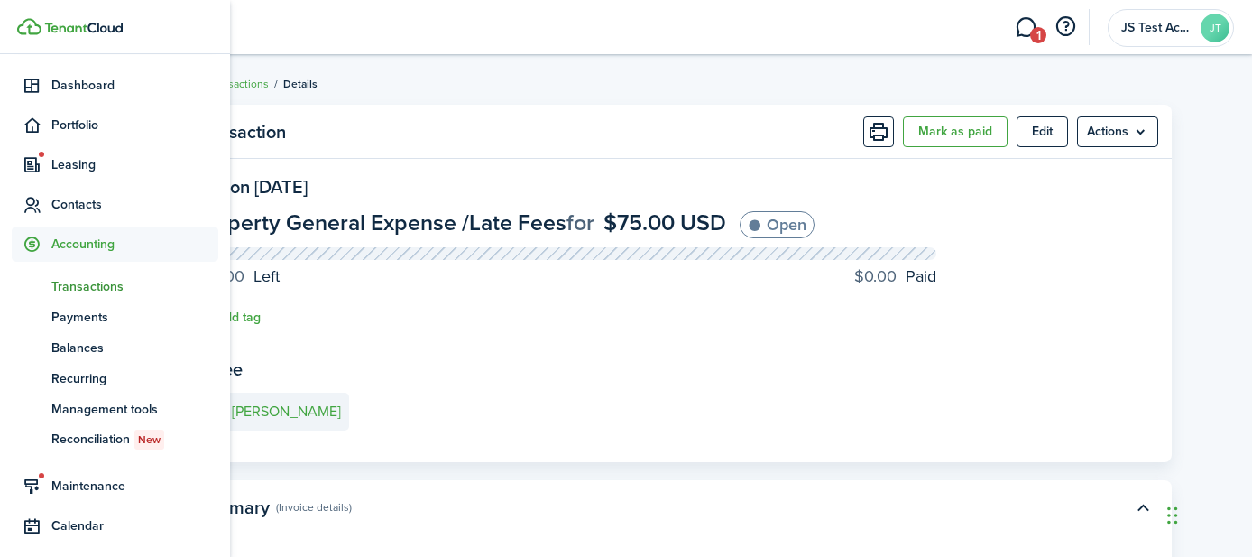
click at [58, 281] on span "Transactions" at bounding box center [134, 286] width 167 height 19
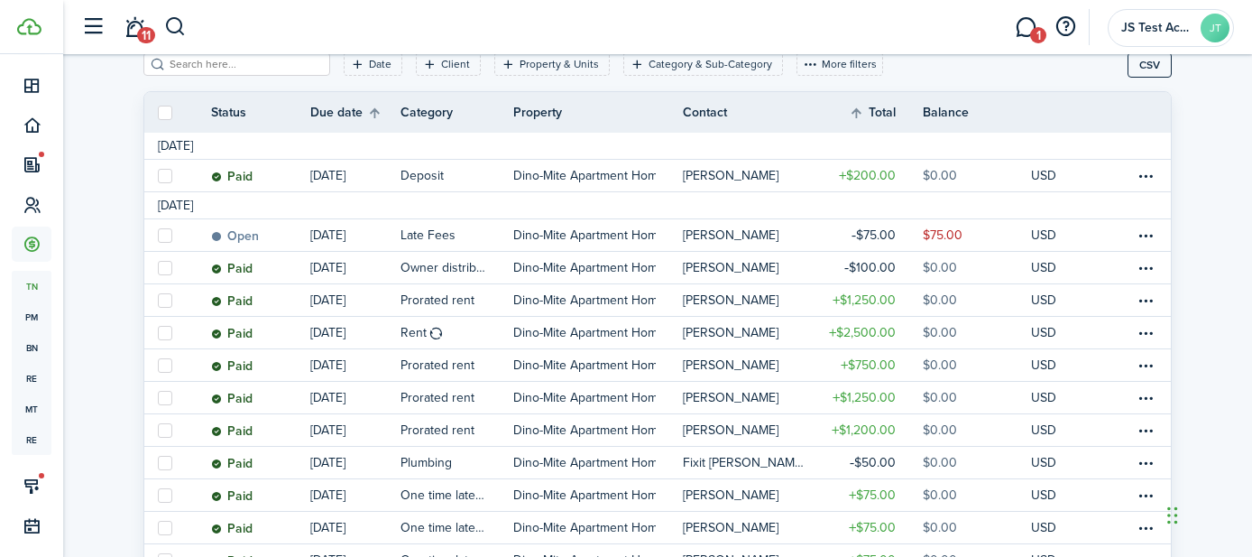
scroll to position [277, 0]
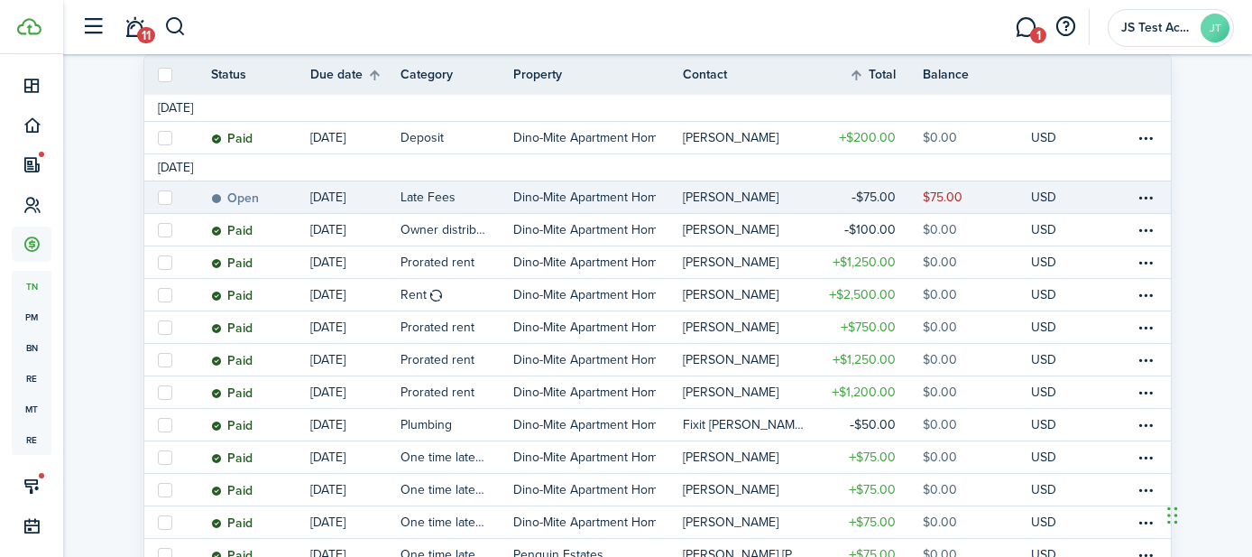
click at [284, 195] on link "Open" at bounding box center [260, 197] width 99 height 32
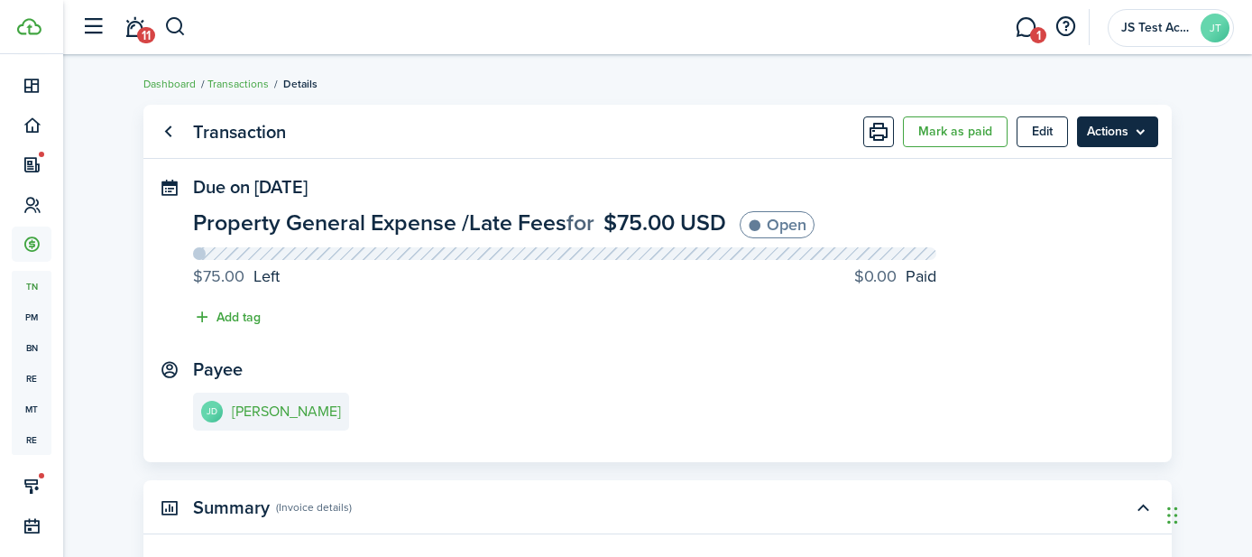
click at [1124, 140] on menu-btn "Actions" at bounding box center [1117, 131] width 81 height 31
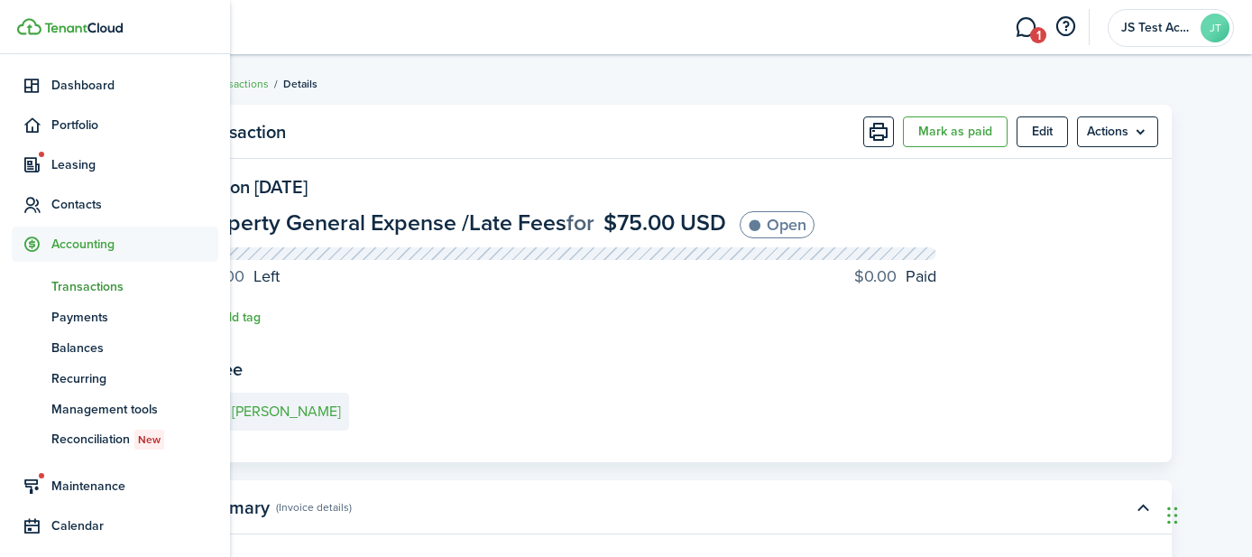
click at [90, 287] on span "Transactions" at bounding box center [134, 286] width 167 height 19
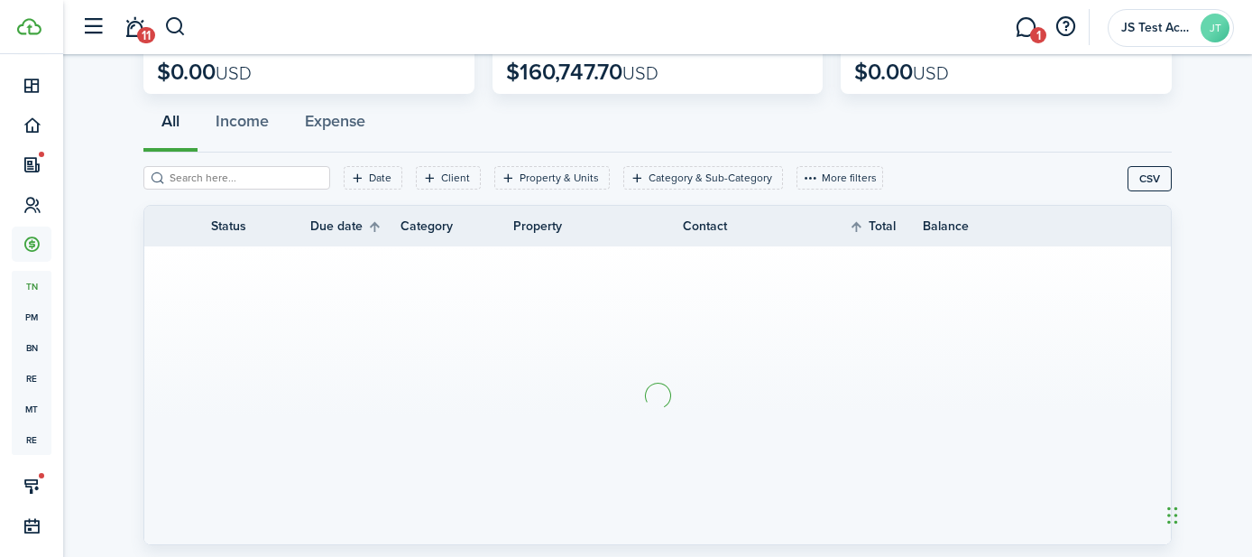
scroll to position [172, 0]
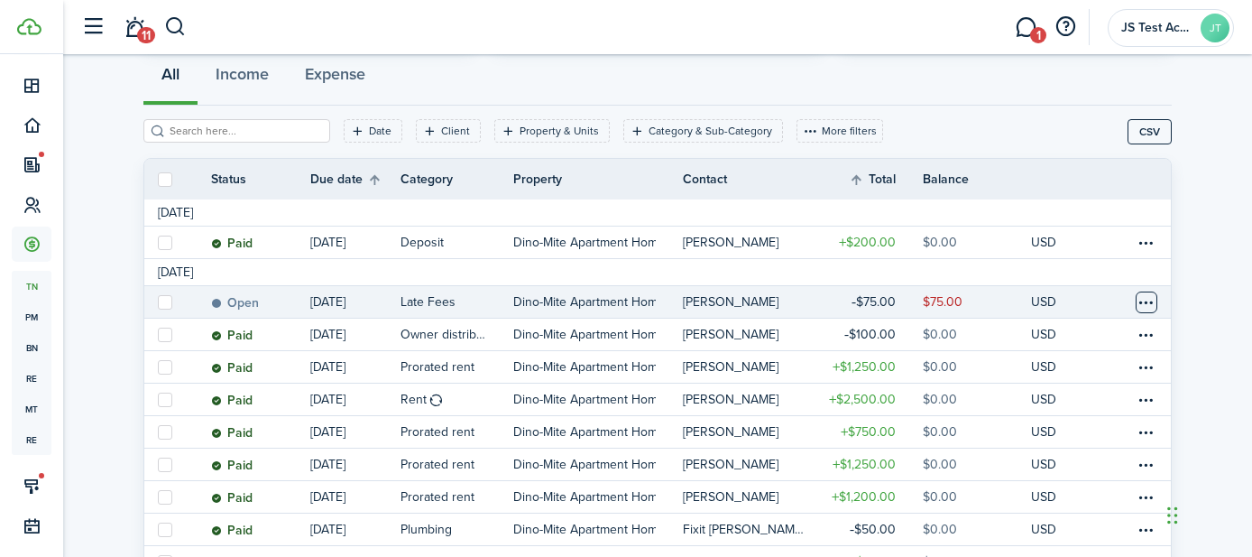
click at [1149, 296] on table-menu-btn-icon at bounding box center [1147, 302] width 22 height 22
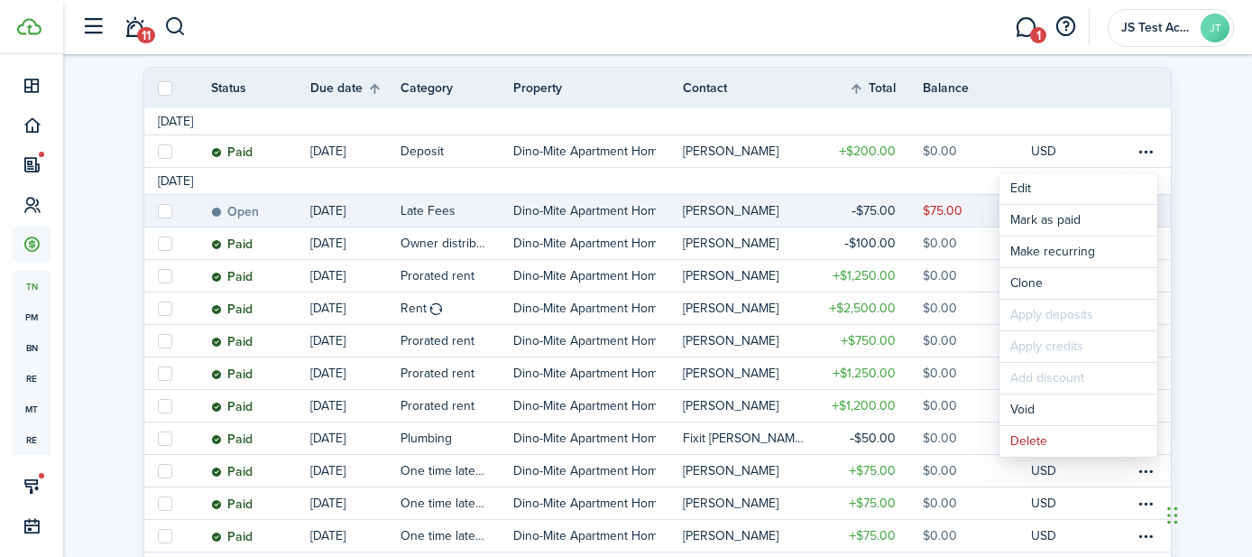
scroll to position [268, 0]
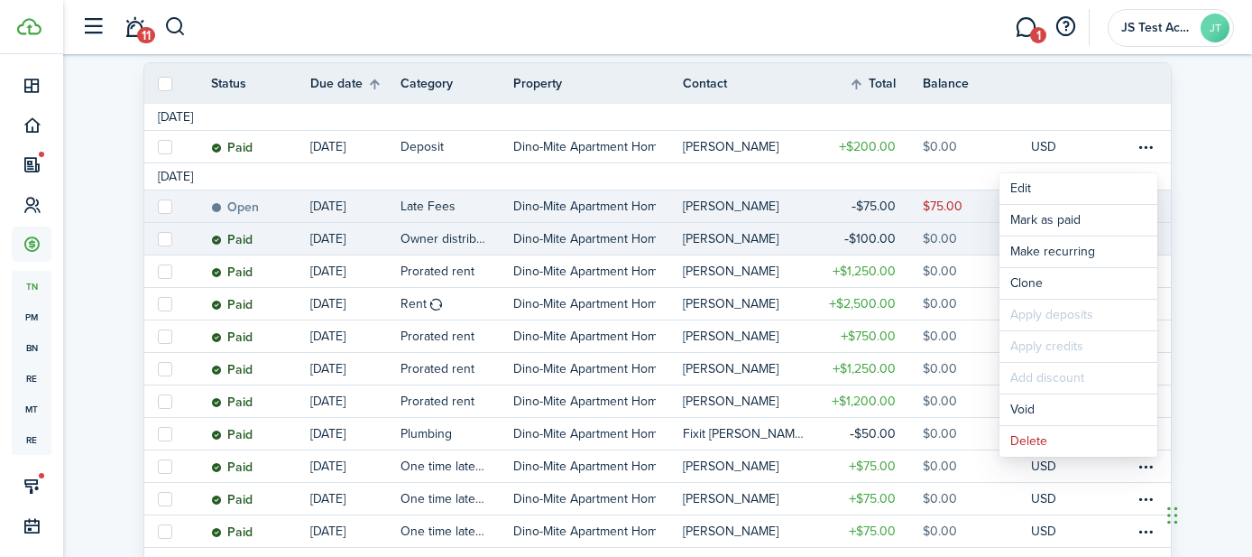
click at [272, 240] on link "Paid" at bounding box center [260, 239] width 99 height 32
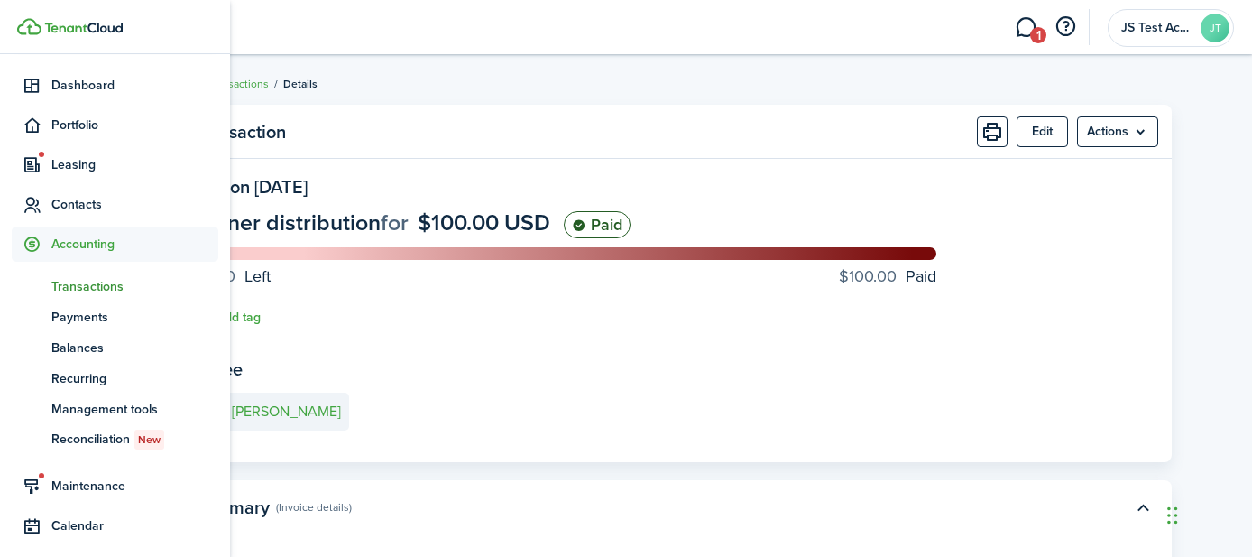
click at [52, 282] on span "Transactions" at bounding box center [134, 286] width 167 height 19
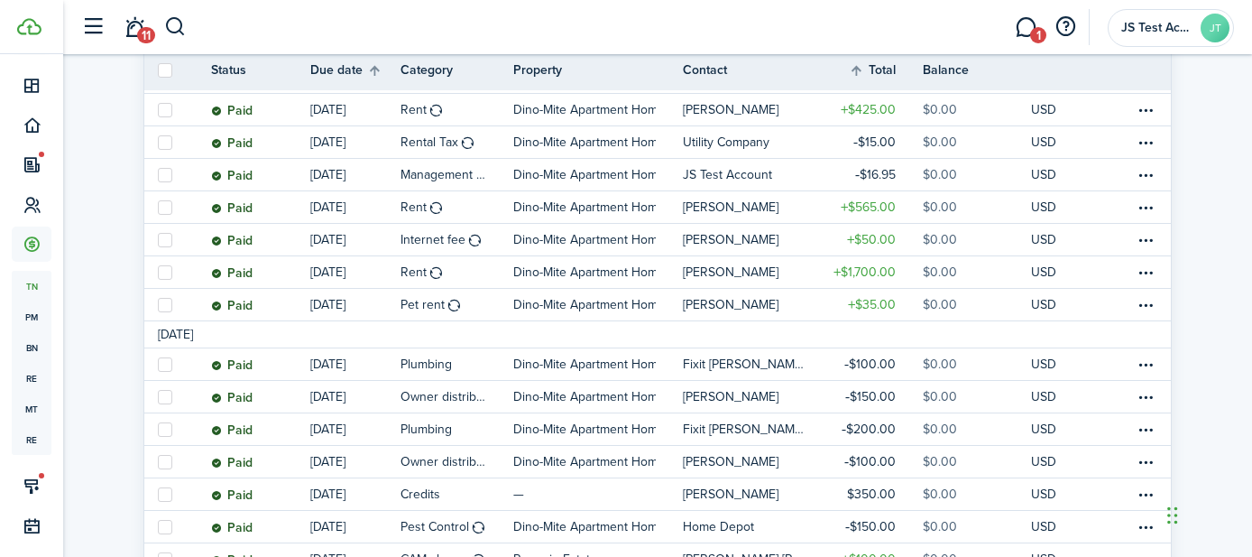
scroll to position [917, 0]
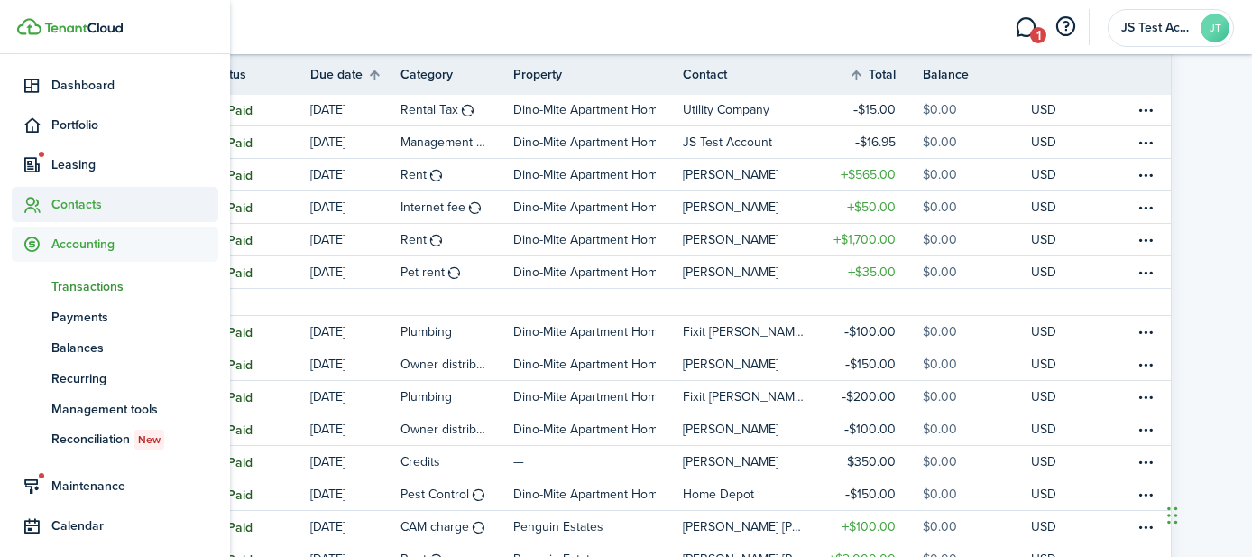
click at [65, 207] on span "Contacts" at bounding box center [134, 204] width 167 height 19
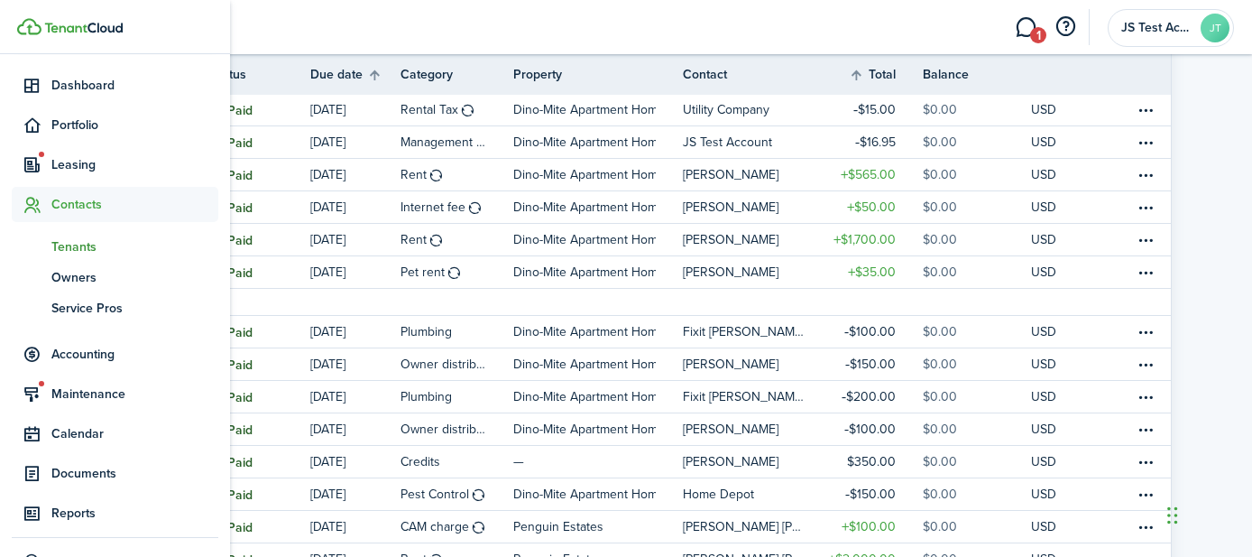
click at [77, 242] on span "Tenants" at bounding box center [134, 246] width 167 height 19
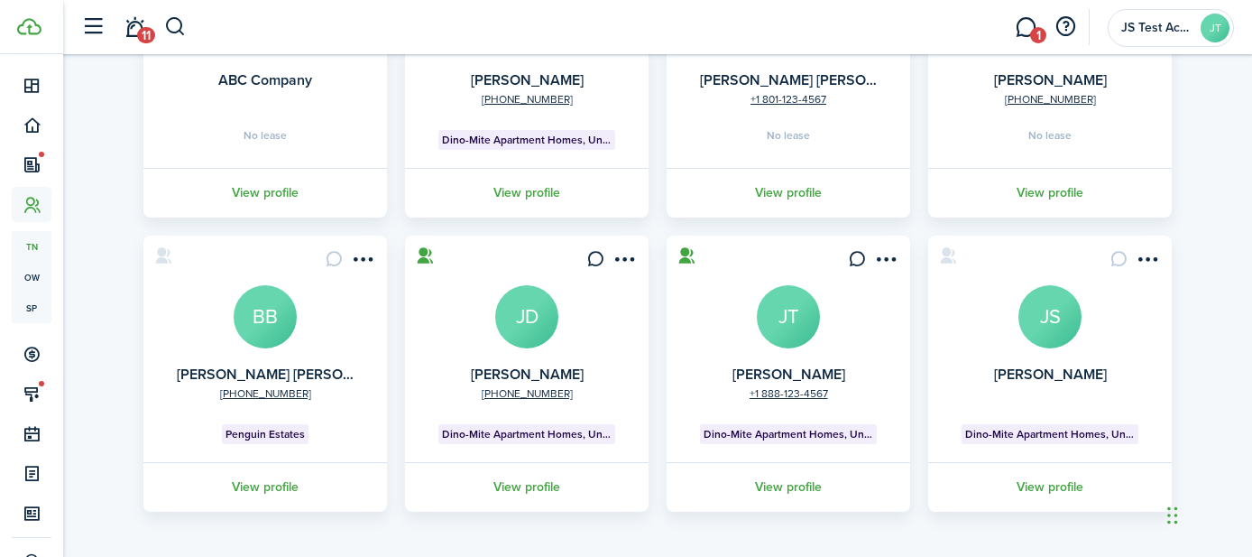
scroll to position [265, 0]
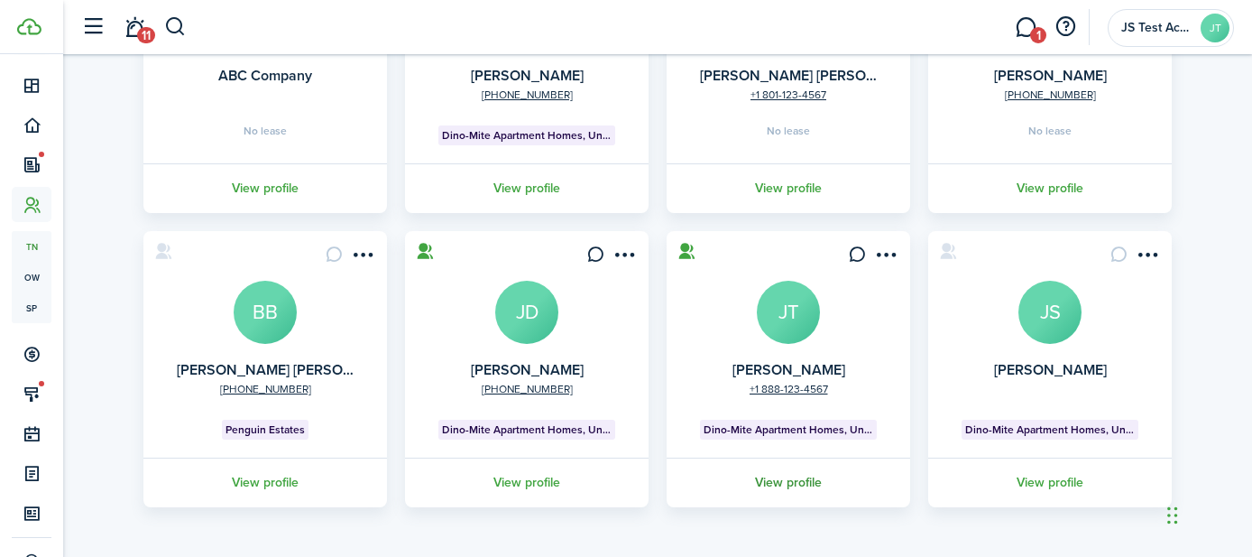
click at [788, 476] on link "View profile" at bounding box center [788, 482] width 249 height 50
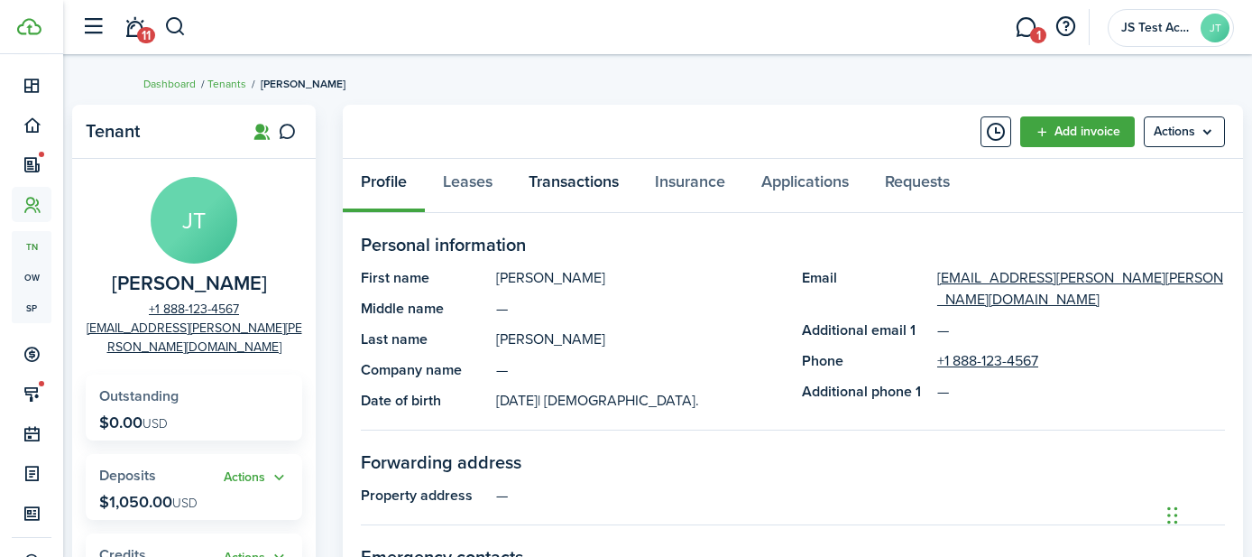
click at [554, 180] on link "Transactions" at bounding box center [574, 186] width 126 height 54
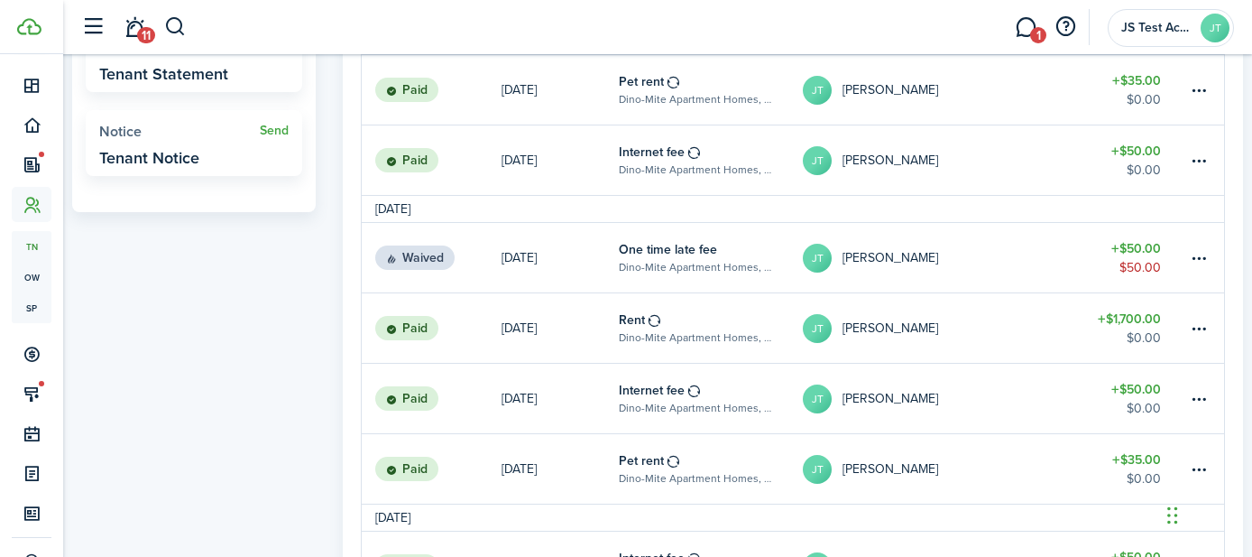
scroll to position [635, 0]
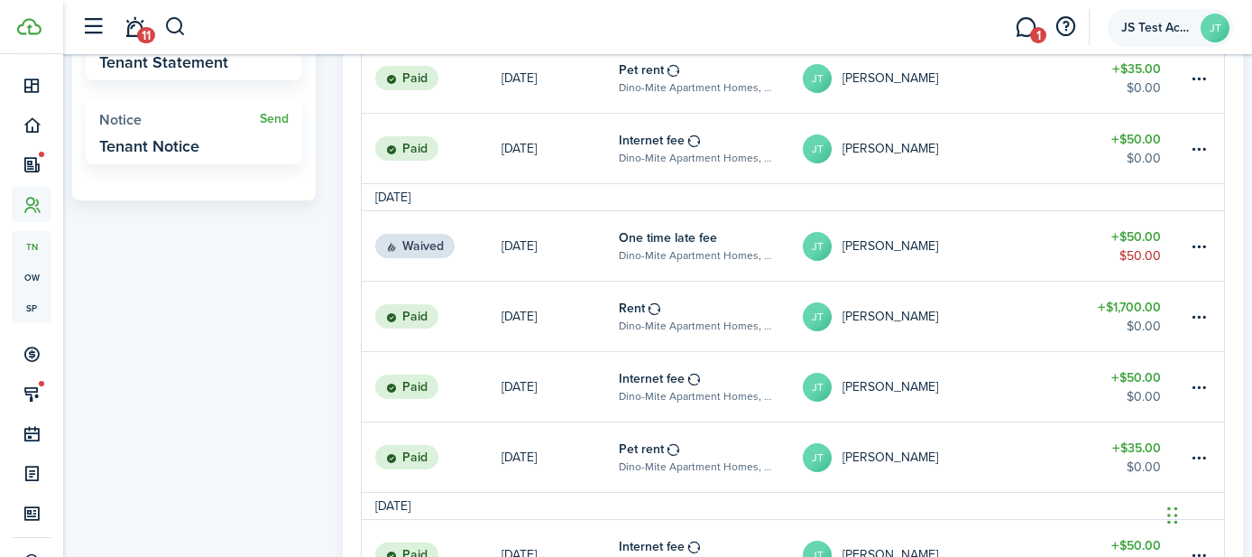
click at [1139, 26] on span "JS Test Account" at bounding box center [1157, 28] width 72 height 13
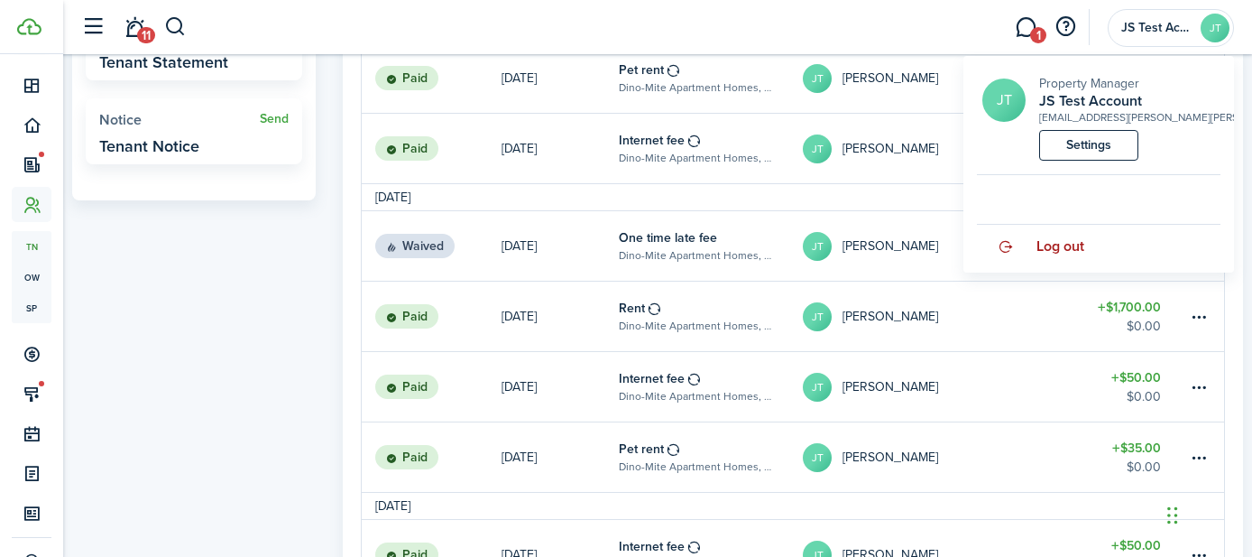
click at [1042, 252] on span "Log out" at bounding box center [1061, 246] width 48 height 16
